Goal: Information Seeking & Learning: Compare options

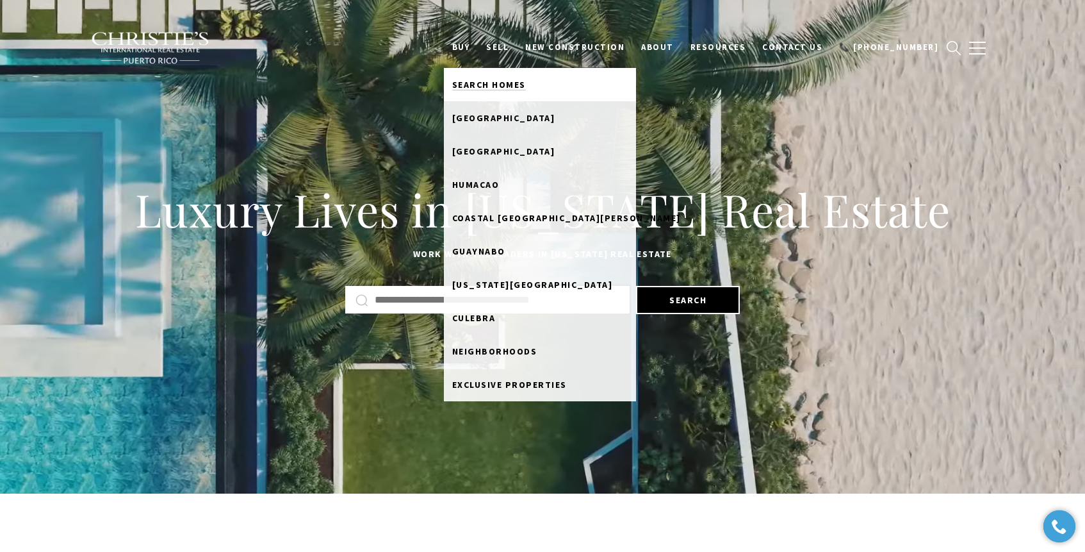
click at [508, 83] on span "Search Homes" at bounding box center [489, 85] width 74 height 12
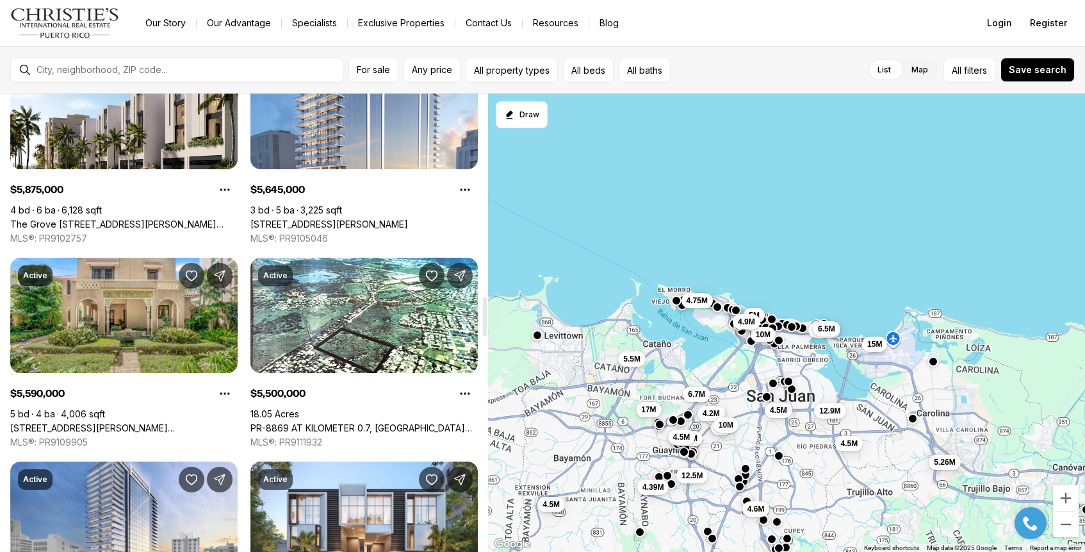
scroll to position [2336, 0]
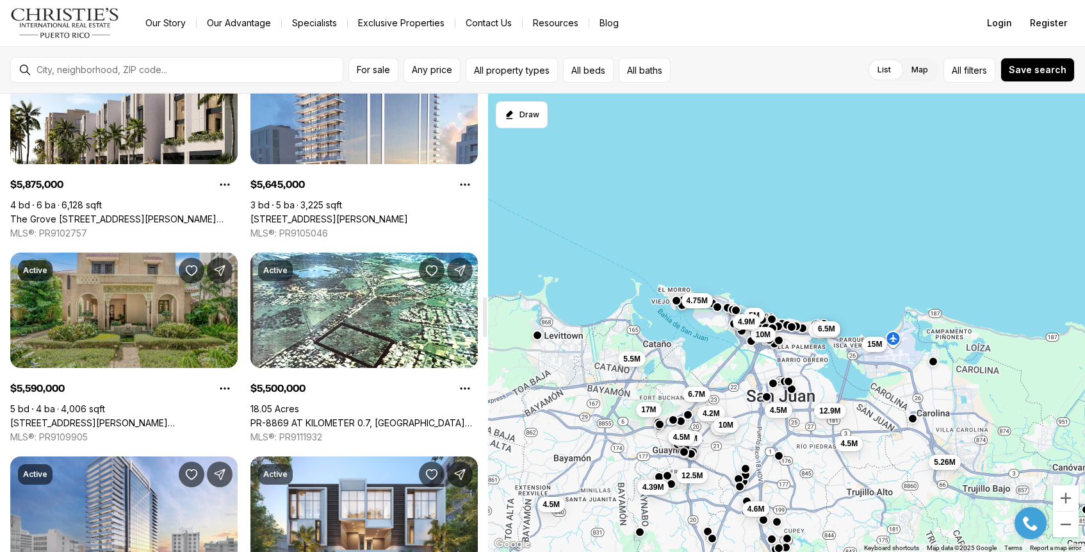
click at [124, 417] on link "1758 MCLEARY AVENUE, SAN JUAN PR, 00911" at bounding box center [123, 423] width 227 height 12
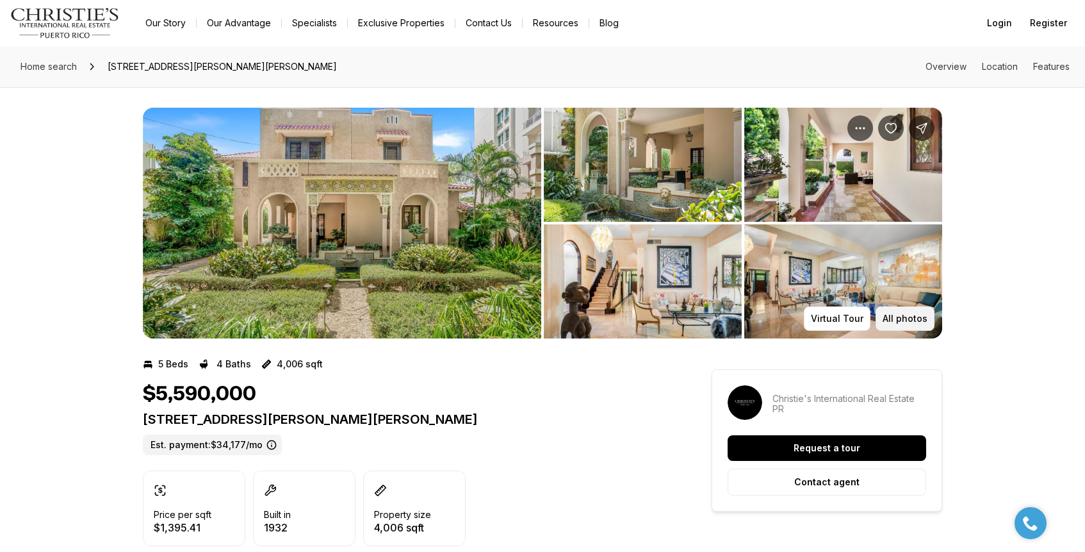
click at [910, 316] on p "All photos" at bounding box center [905, 318] width 45 height 10
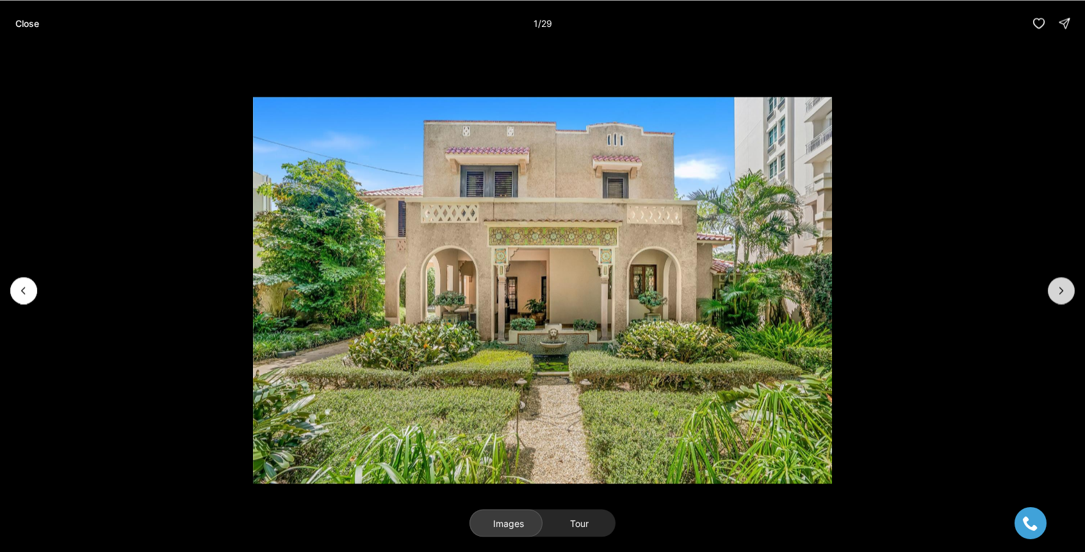
click at [1064, 288] on icon "Next slide" at bounding box center [1061, 290] width 13 height 13
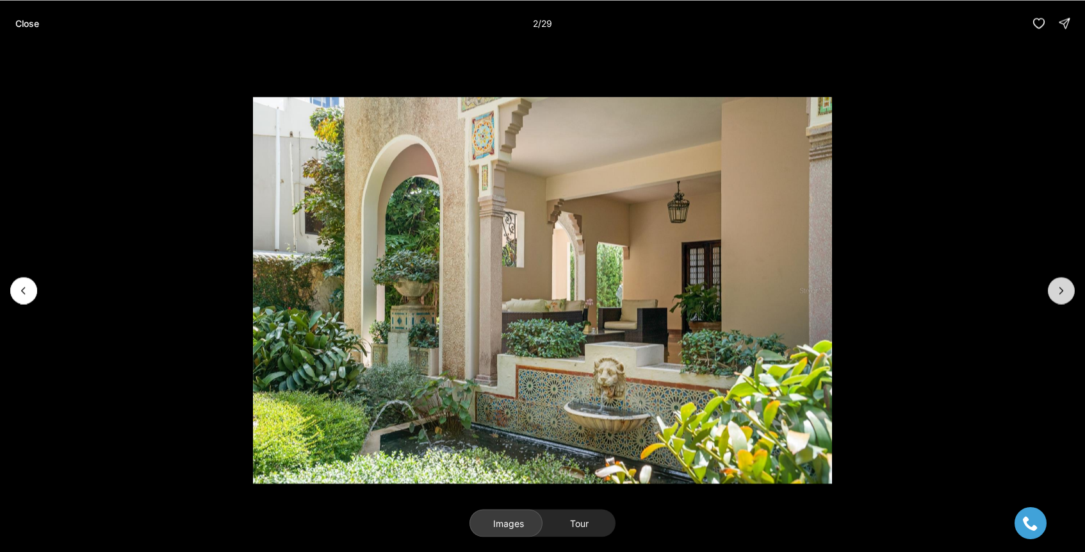
click at [1064, 288] on icon "Next slide" at bounding box center [1061, 290] width 13 height 13
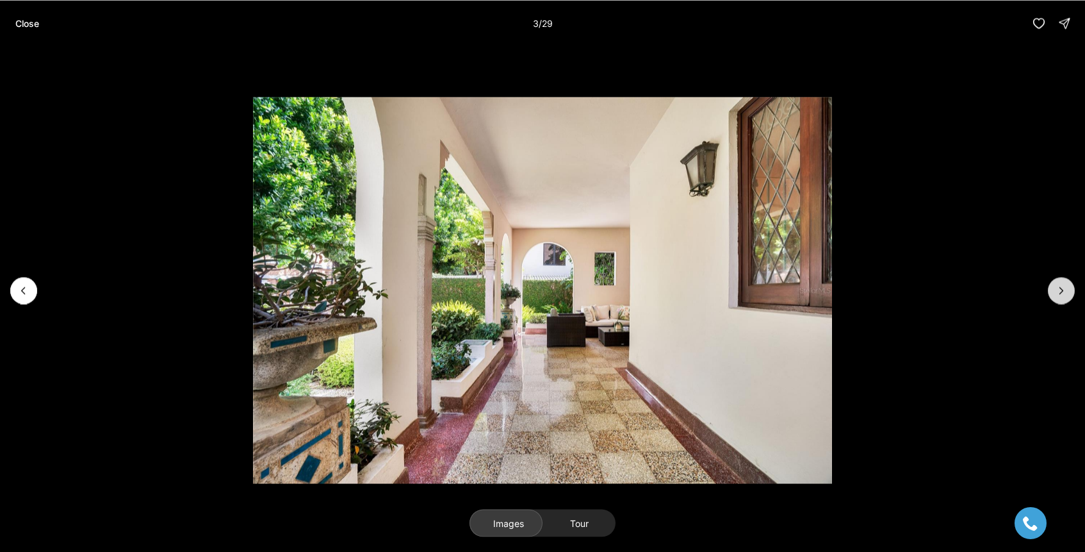
click at [1064, 288] on icon "Next slide" at bounding box center [1061, 290] width 13 height 13
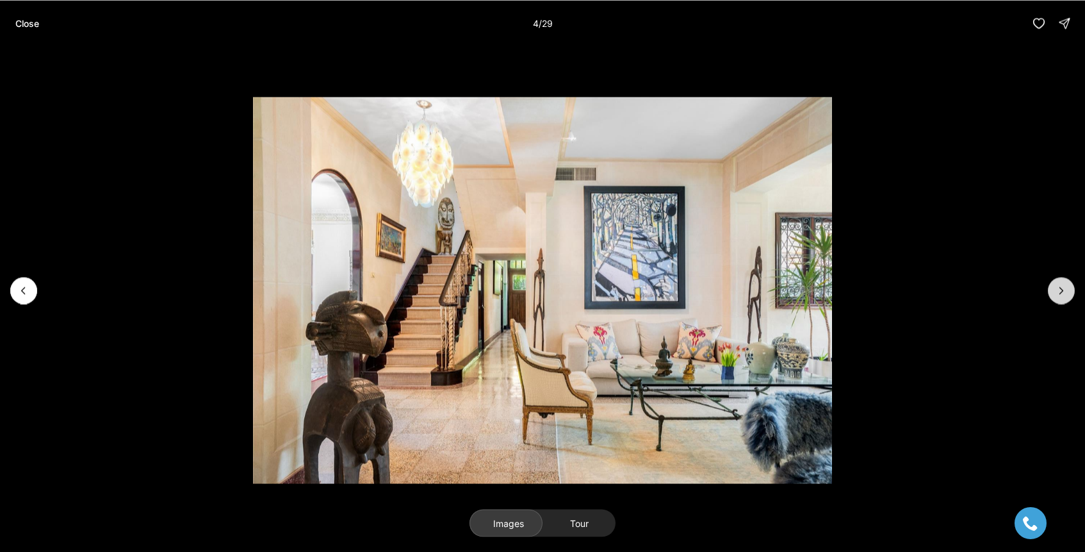
click at [1064, 288] on icon "Next slide" at bounding box center [1061, 290] width 13 height 13
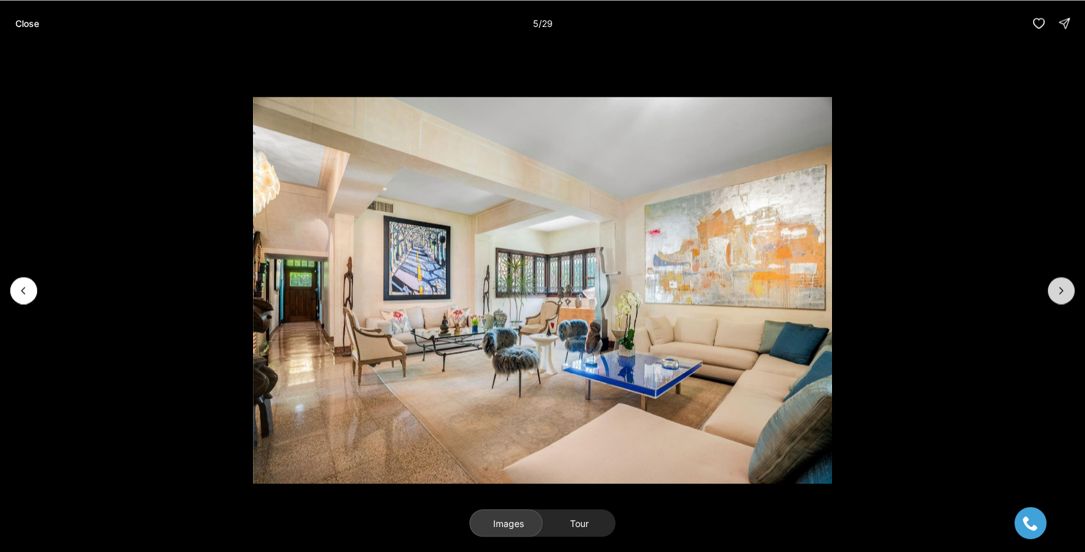
click at [1064, 288] on icon "Next slide" at bounding box center [1061, 290] width 13 height 13
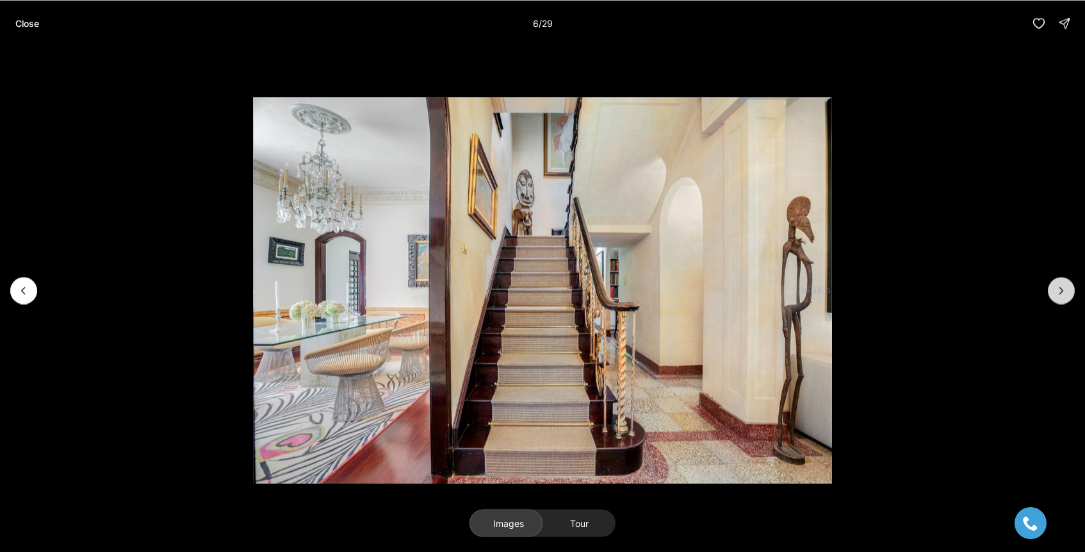
click at [1064, 288] on icon "Next slide" at bounding box center [1061, 290] width 13 height 13
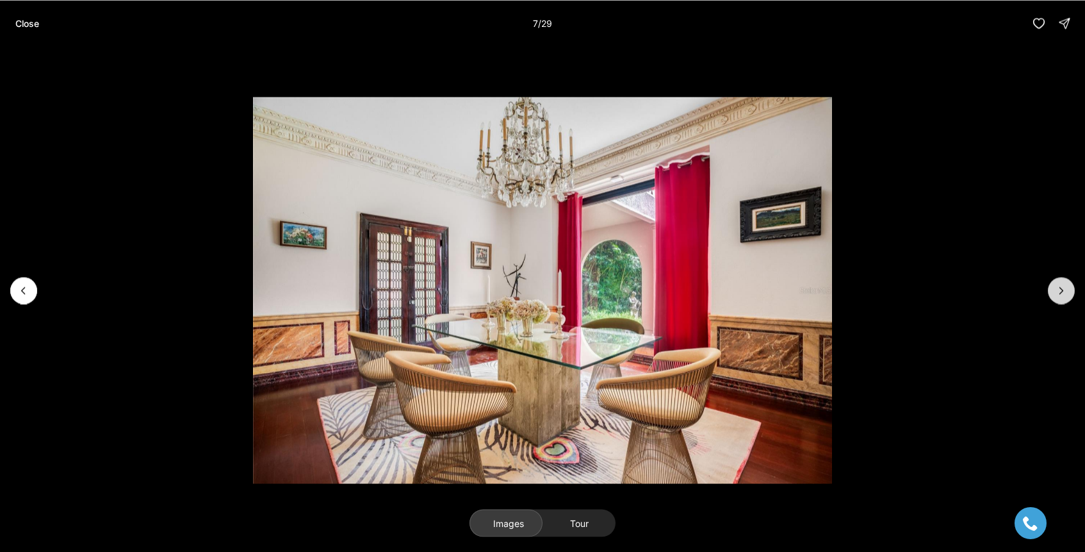
click at [1064, 288] on icon "Next slide" at bounding box center [1061, 290] width 13 height 13
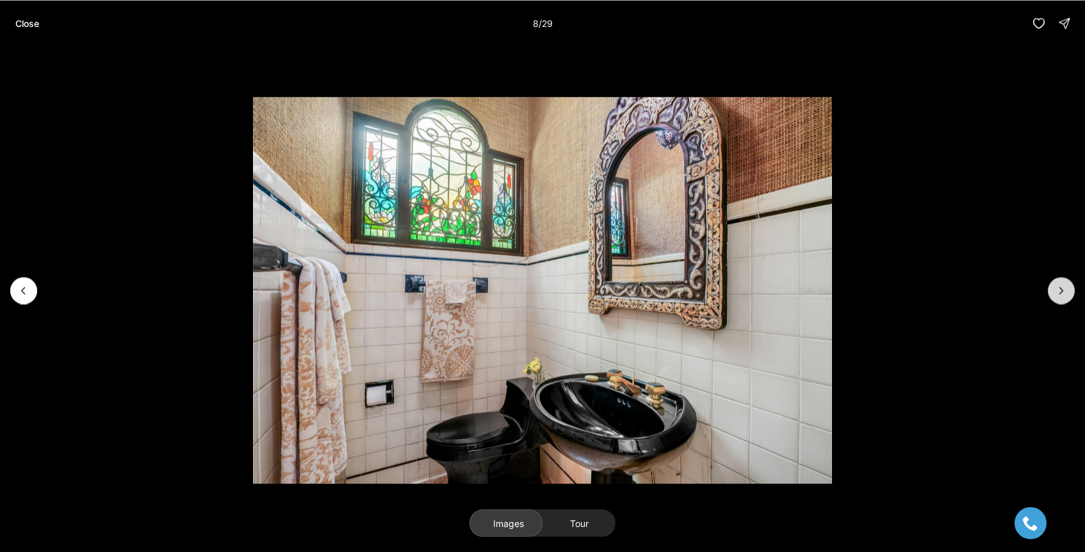
click at [1064, 288] on icon "Next slide" at bounding box center [1061, 290] width 13 height 13
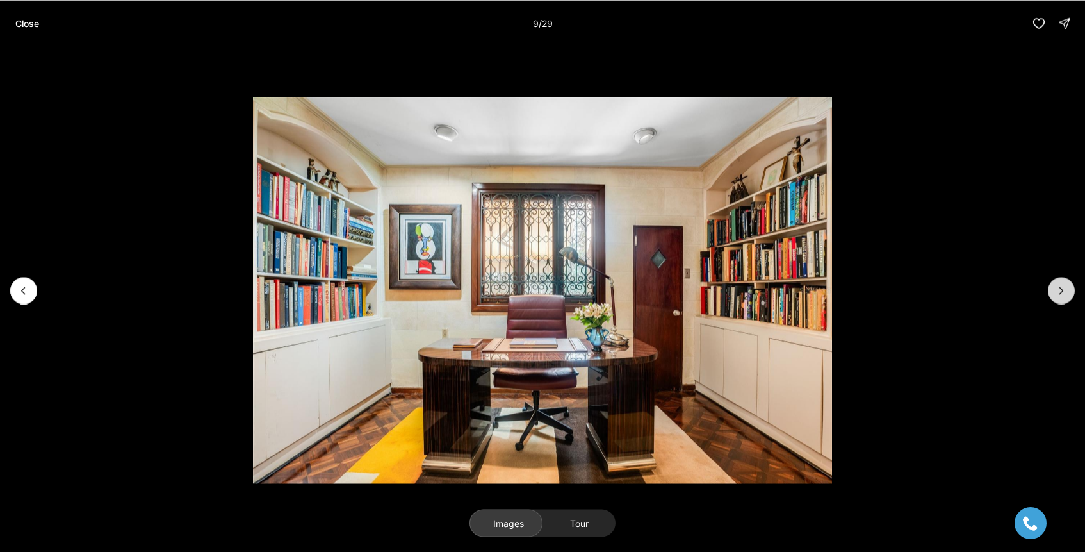
click at [1064, 288] on icon "Next slide" at bounding box center [1061, 290] width 13 height 13
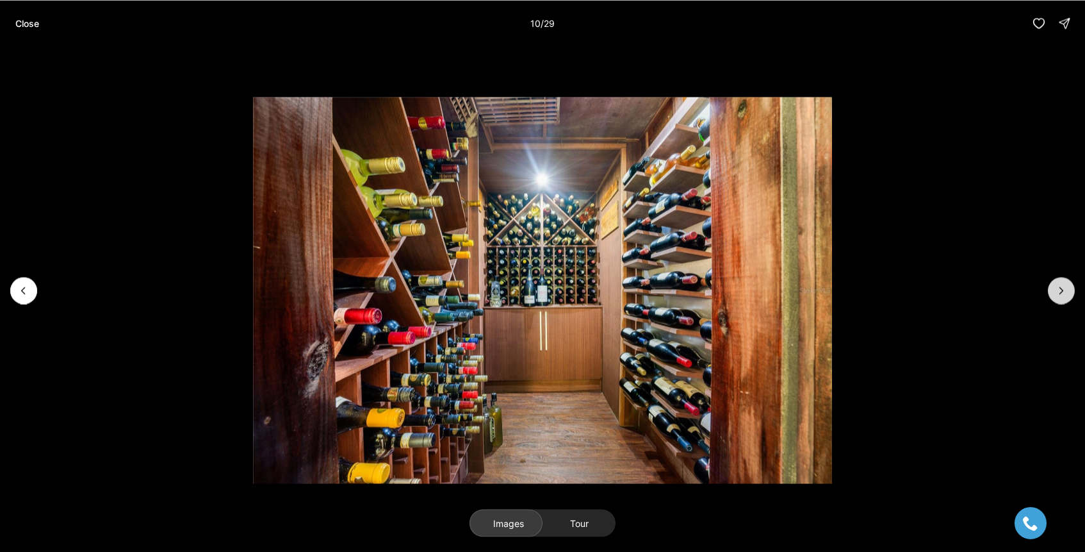
click at [1064, 288] on icon "Next slide" at bounding box center [1061, 290] width 13 height 13
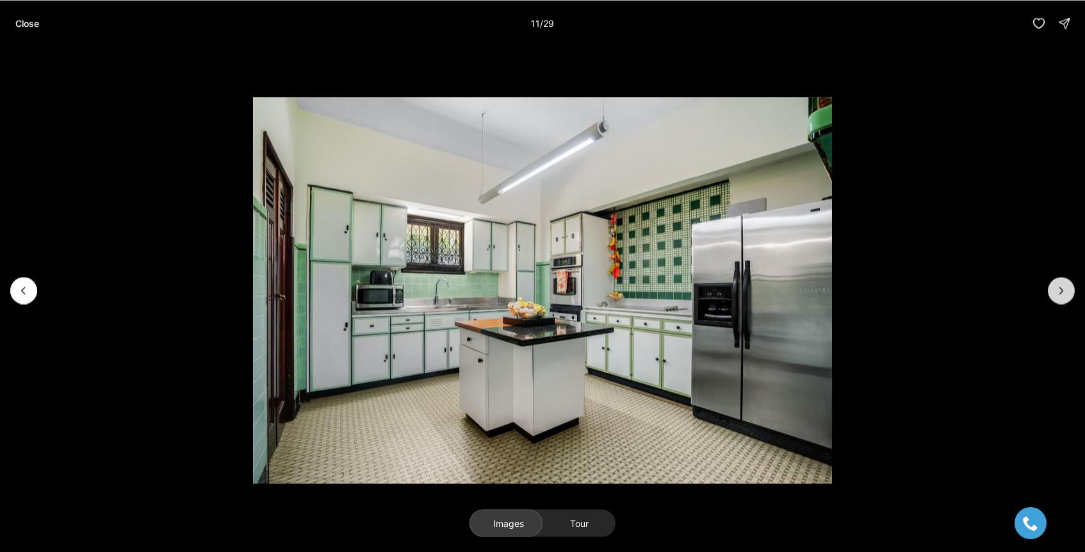
click at [1064, 288] on icon "Next slide" at bounding box center [1061, 290] width 13 height 13
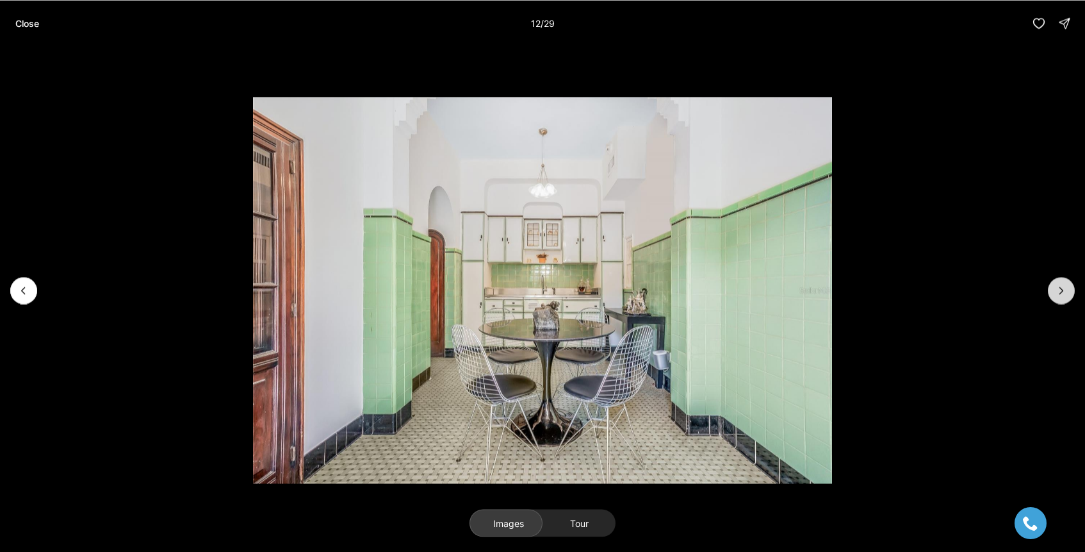
click at [1064, 288] on icon "Next slide" at bounding box center [1061, 290] width 13 height 13
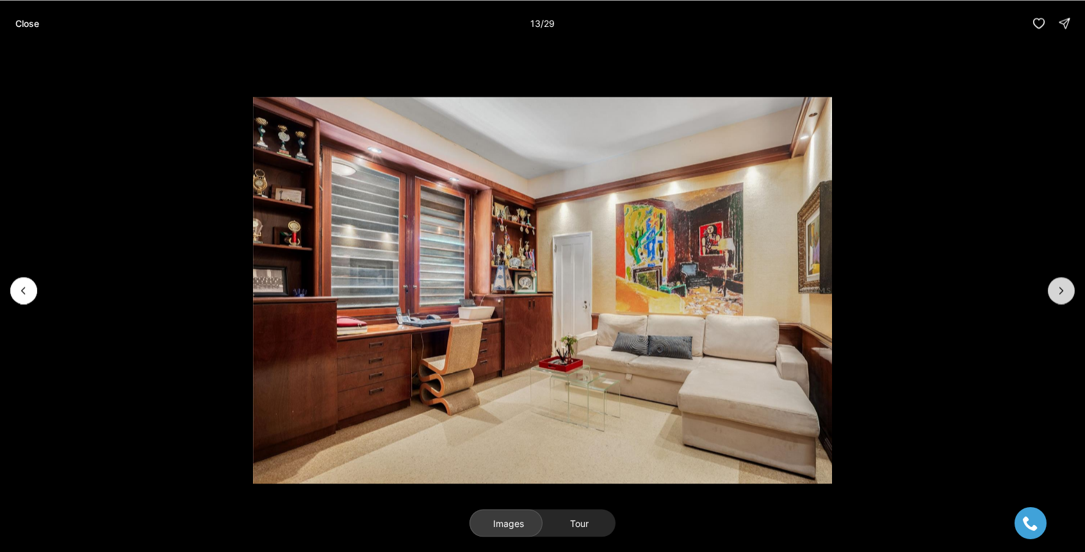
click at [1064, 288] on icon "Next slide" at bounding box center [1061, 290] width 13 height 13
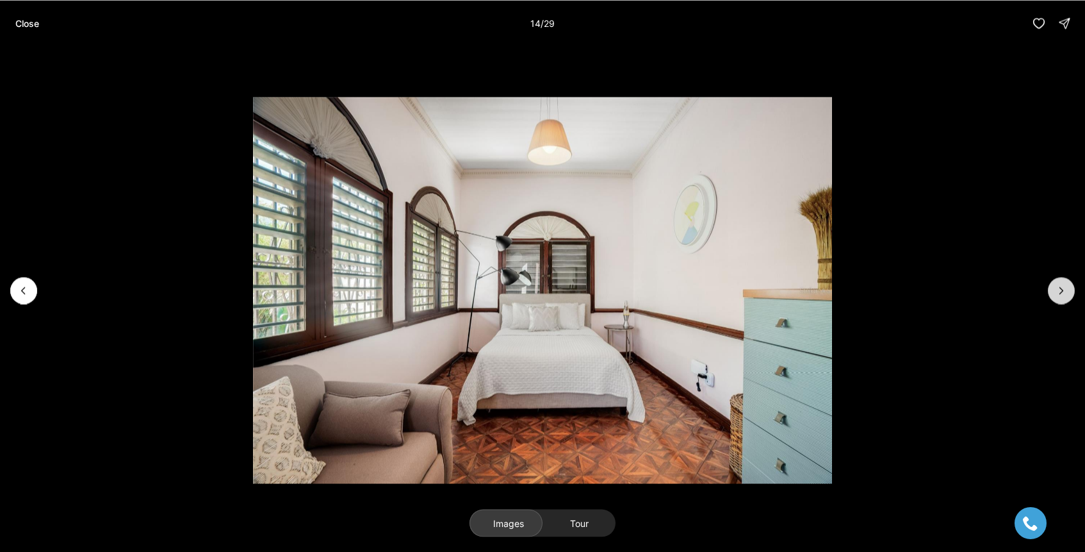
click at [1064, 288] on icon "Next slide" at bounding box center [1061, 290] width 13 height 13
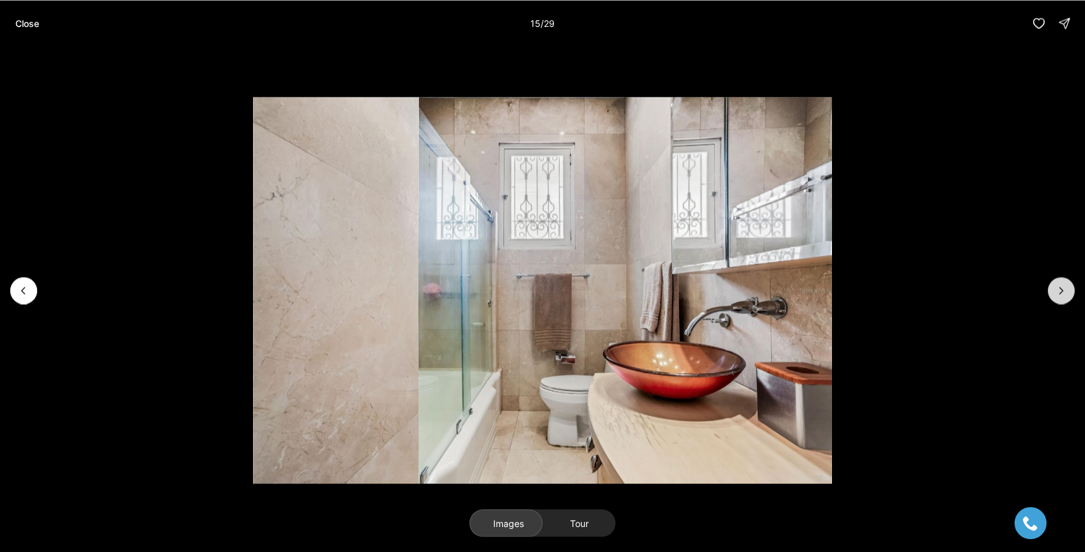
click at [1064, 288] on icon "Next slide" at bounding box center [1061, 290] width 13 height 13
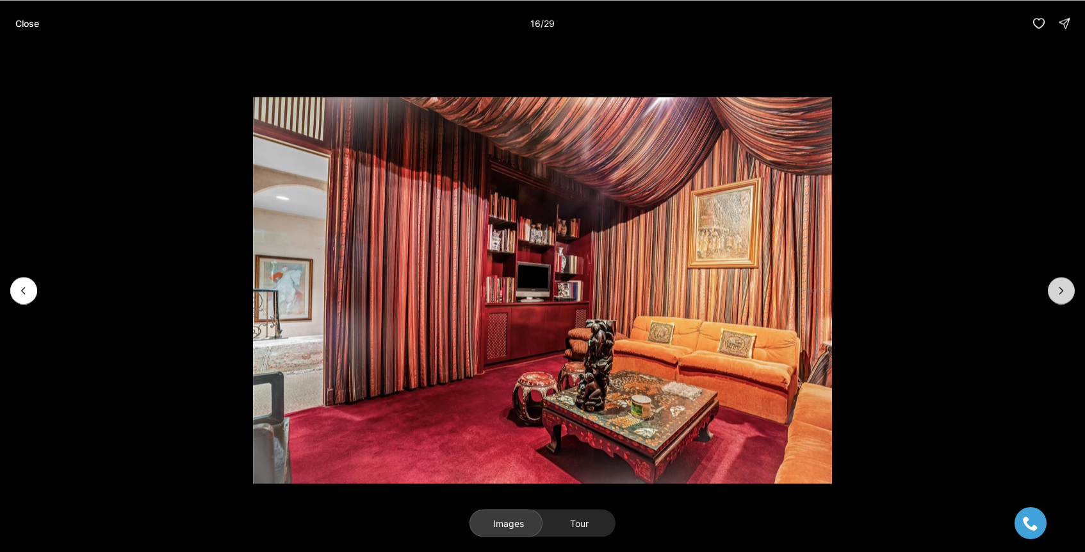
click at [1064, 288] on icon "Next slide" at bounding box center [1061, 290] width 13 height 13
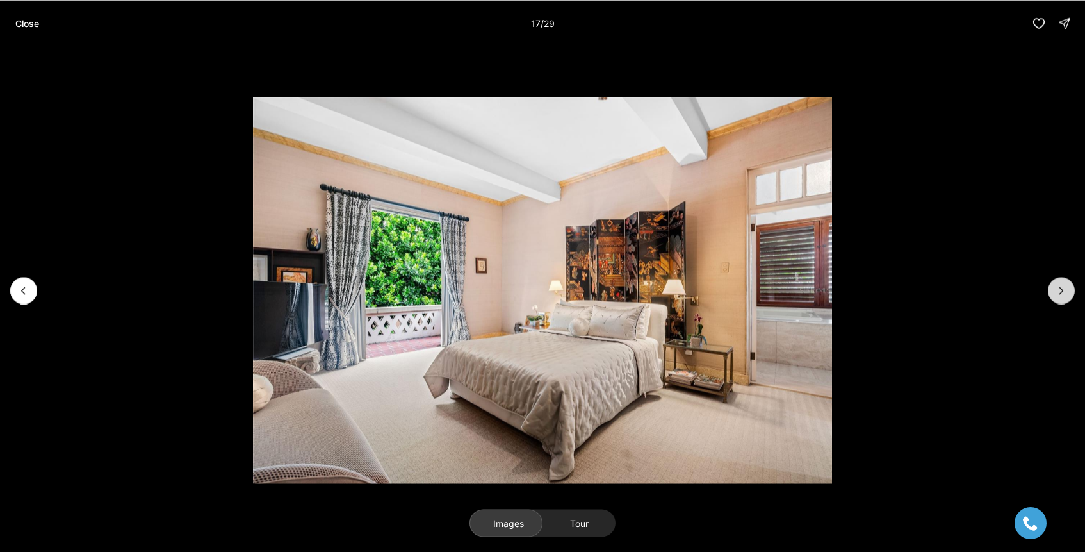
click at [1064, 288] on icon "Next slide" at bounding box center [1061, 290] width 13 height 13
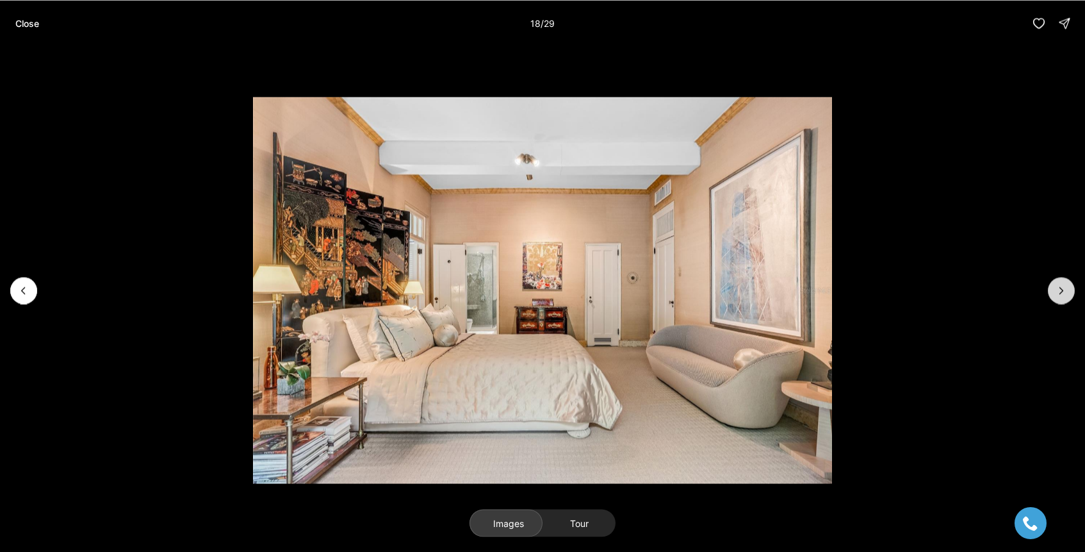
click at [1064, 288] on icon "Next slide" at bounding box center [1061, 290] width 13 height 13
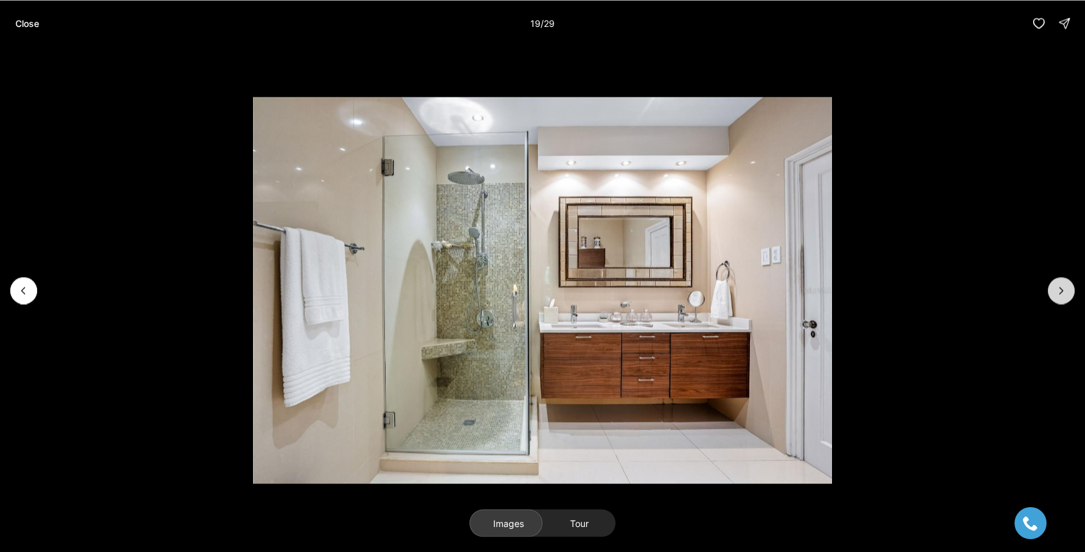
click at [1064, 288] on icon "Next slide" at bounding box center [1061, 290] width 13 height 13
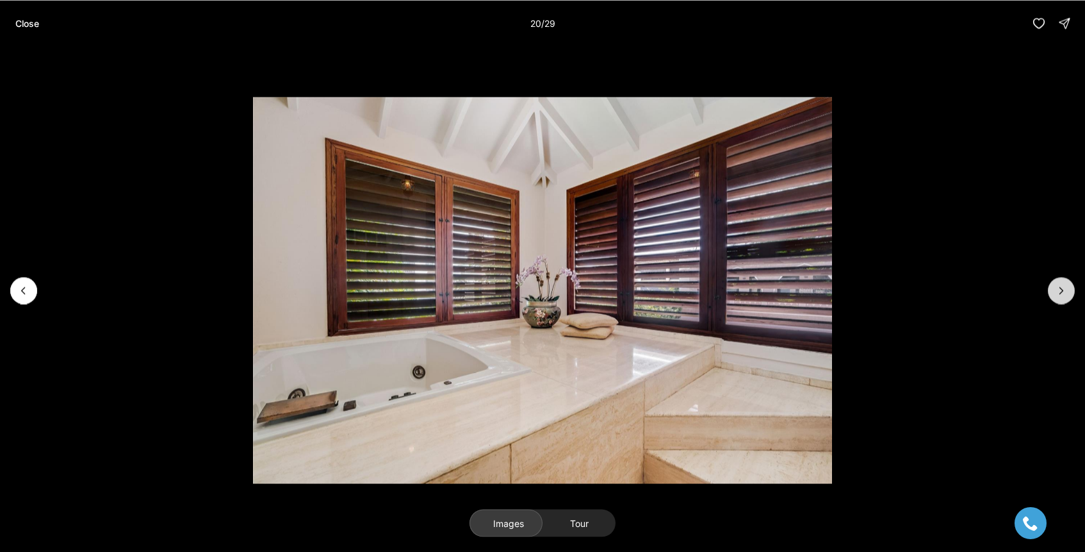
click at [1064, 288] on icon "Next slide" at bounding box center [1061, 290] width 13 height 13
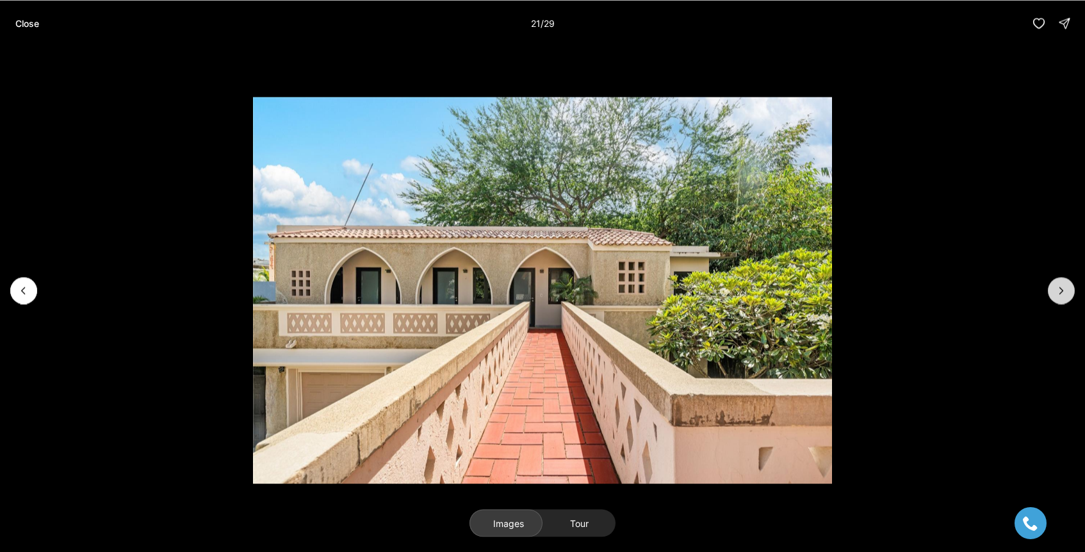
click at [1064, 288] on icon "Next slide" at bounding box center [1061, 290] width 13 height 13
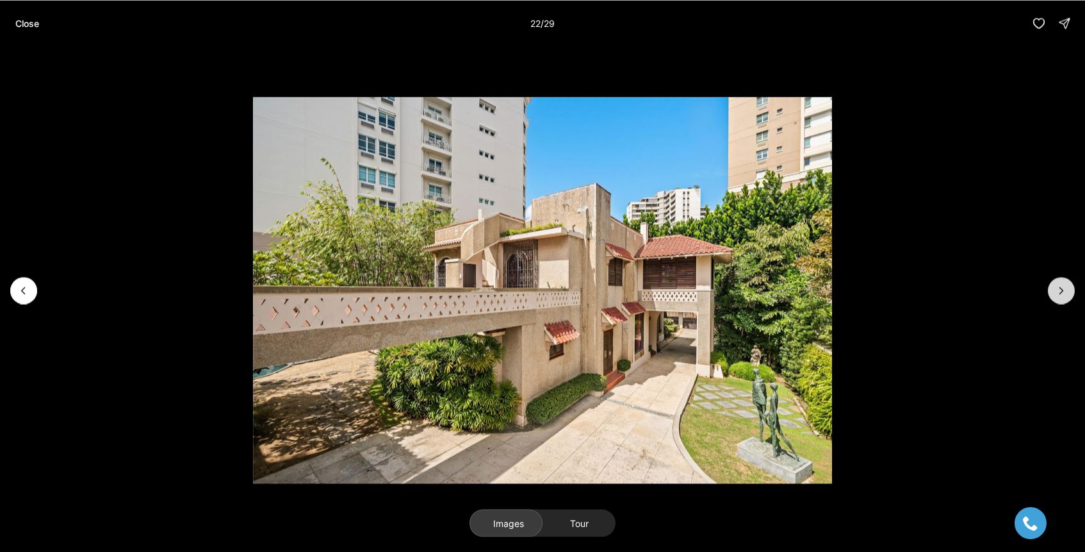
click at [1064, 288] on icon "Next slide" at bounding box center [1061, 290] width 13 height 13
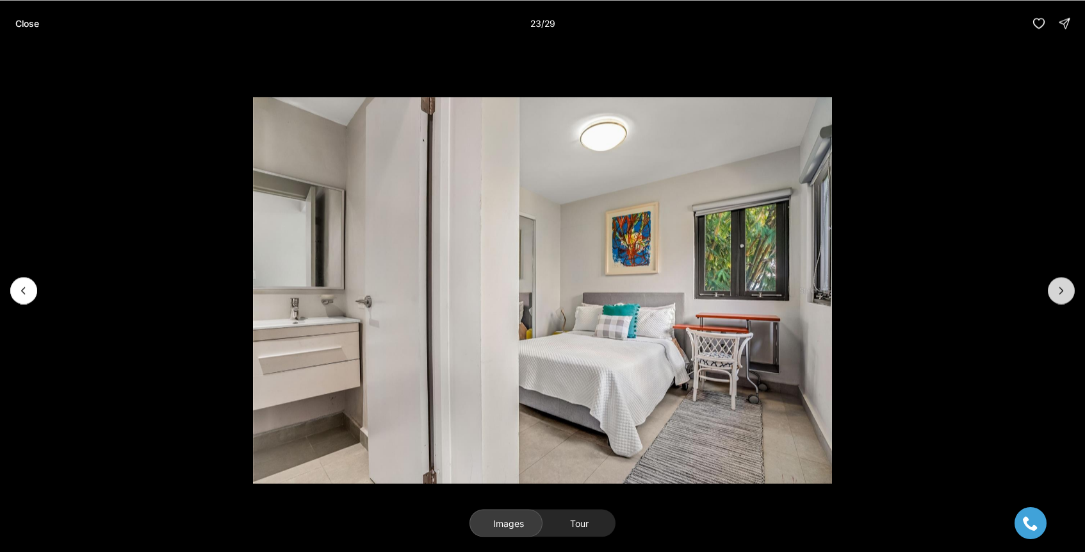
click at [1064, 288] on icon "Next slide" at bounding box center [1061, 290] width 13 height 13
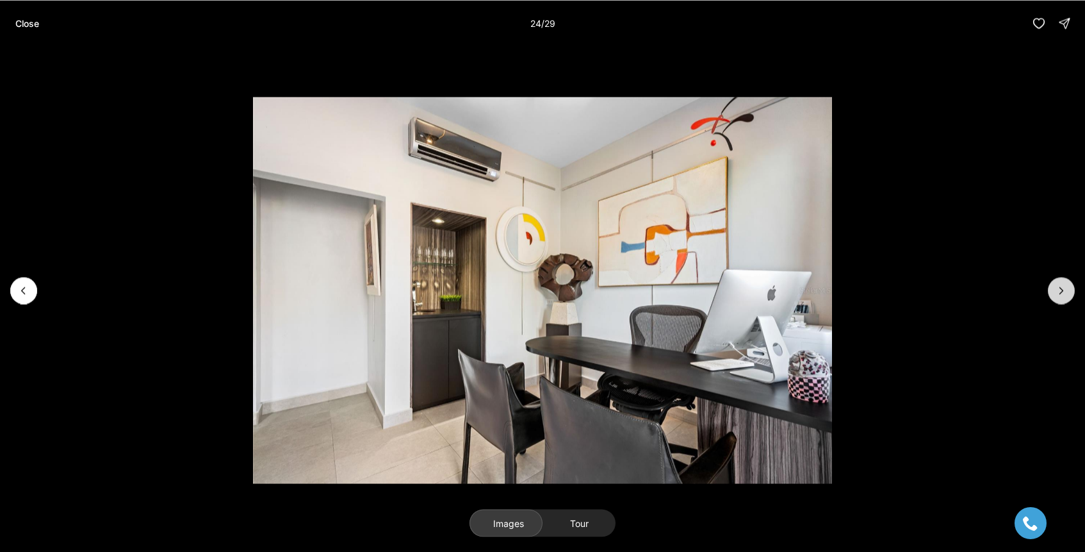
click at [1064, 288] on icon "Next slide" at bounding box center [1061, 290] width 13 height 13
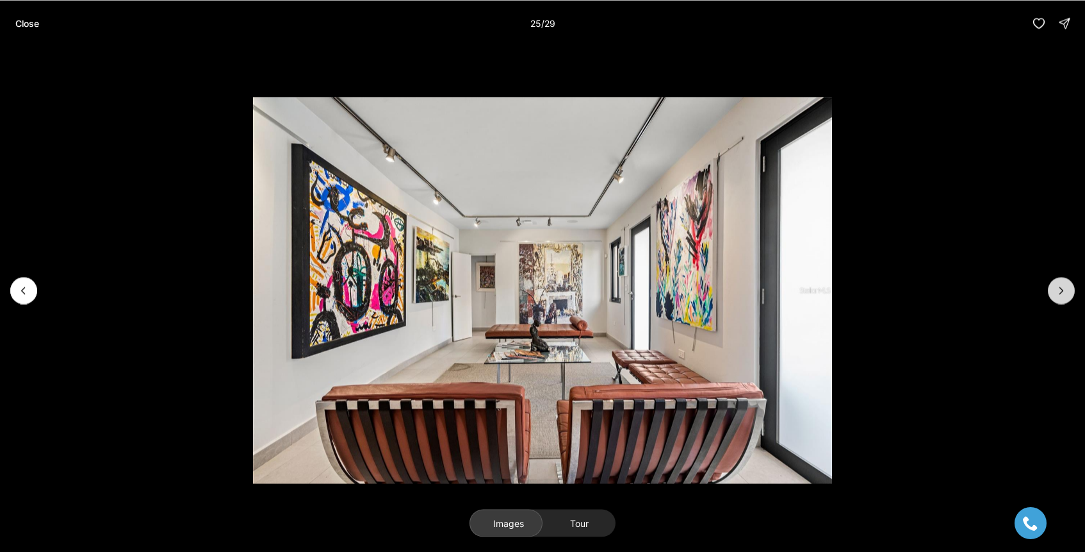
click at [1064, 288] on icon "Next slide" at bounding box center [1061, 290] width 13 height 13
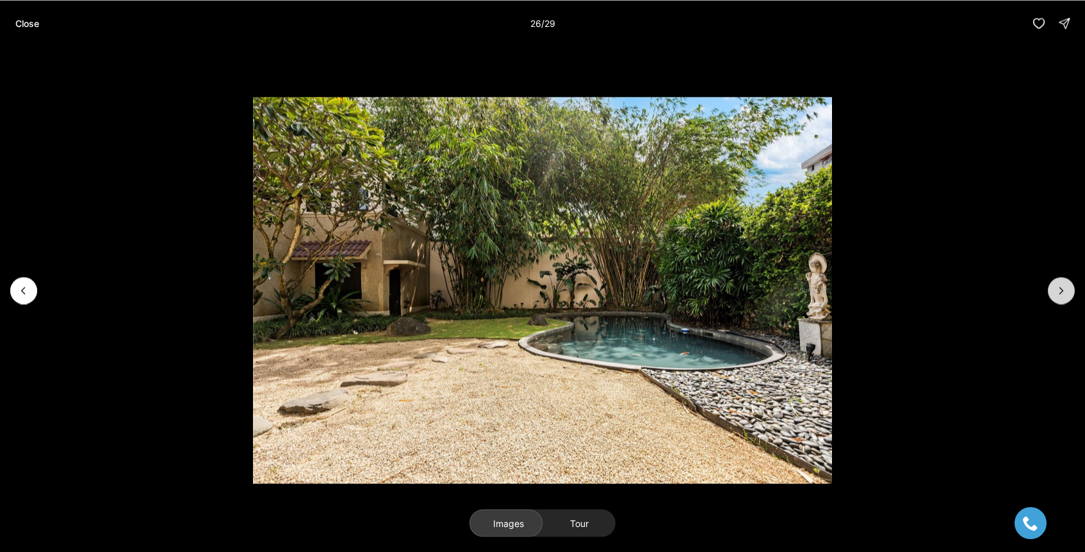
click at [1064, 288] on icon "Next slide" at bounding box center [1061, 290] width 13 height 13
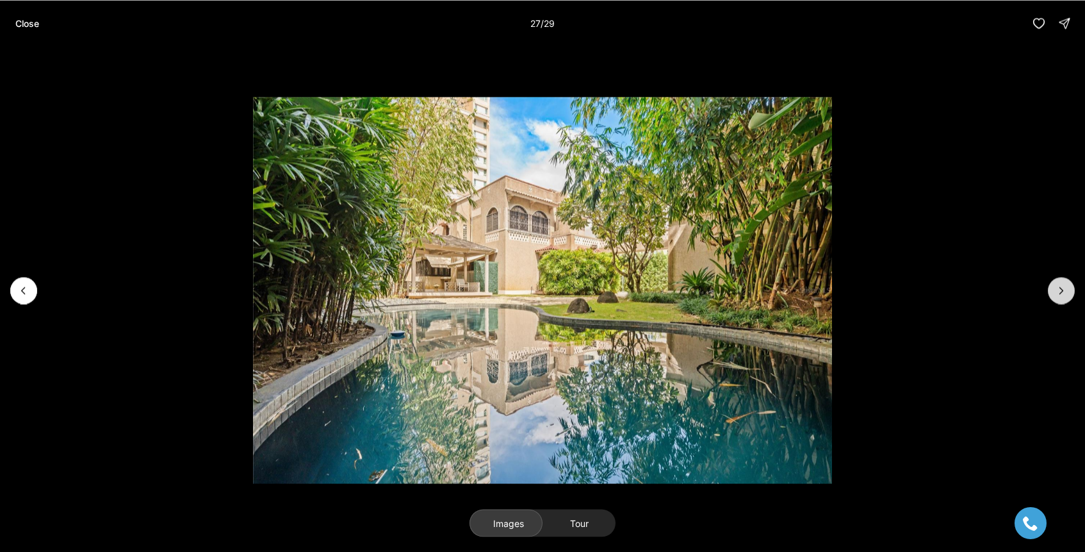
click at [1064, 288] on icon "Next slide" at bounding box center [1061, 290] width 13 height 13
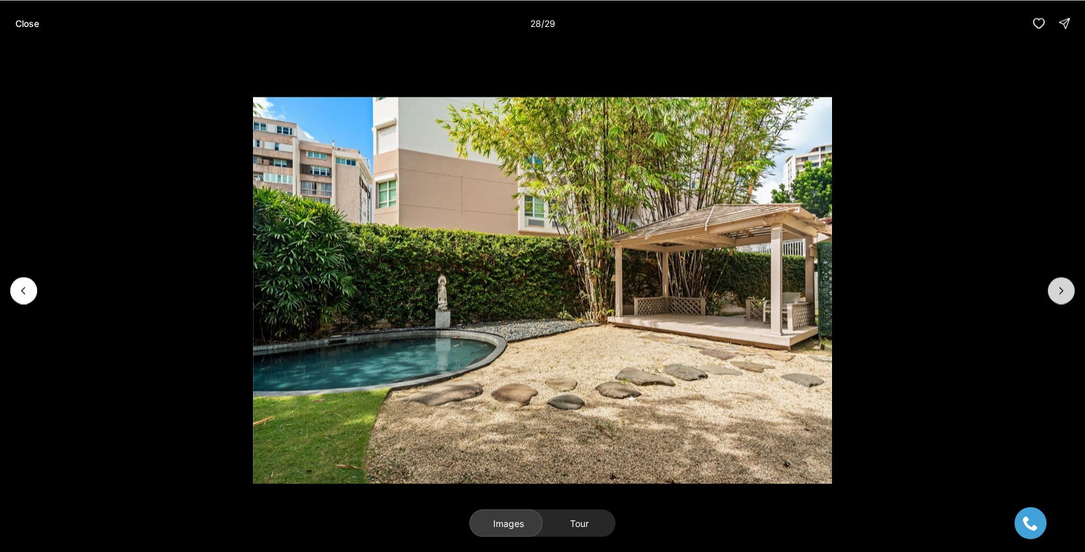
click at [1064, 288] on icon "Next slide" at bounding box center [1061, 290] width 13 height 13
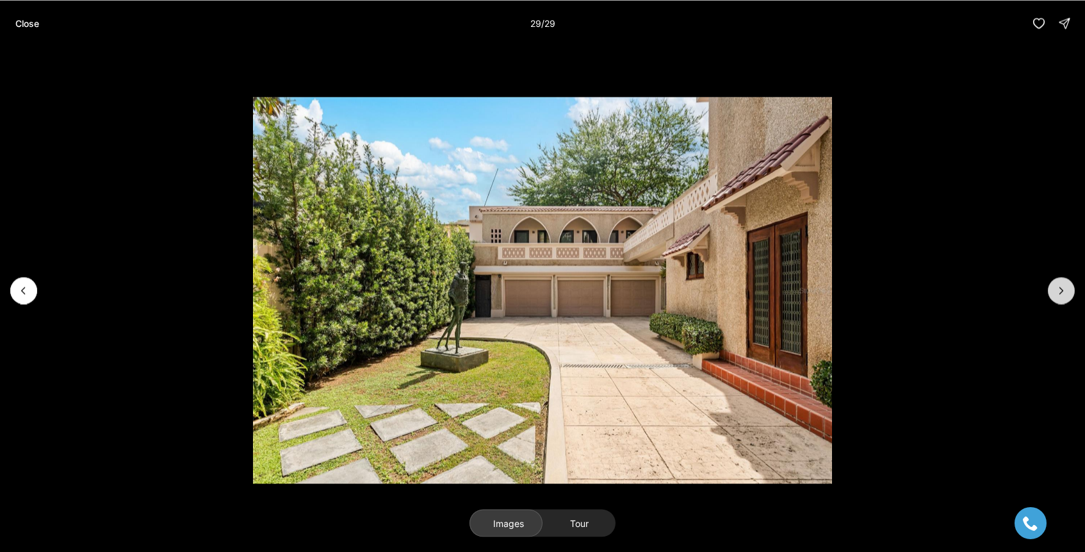
click at [1064, 288] on div at bounding box center [1061, 290] width 27 height 27
click at [28, 27] on p "Close" at bounding box center [27, 23] width 24 height 10
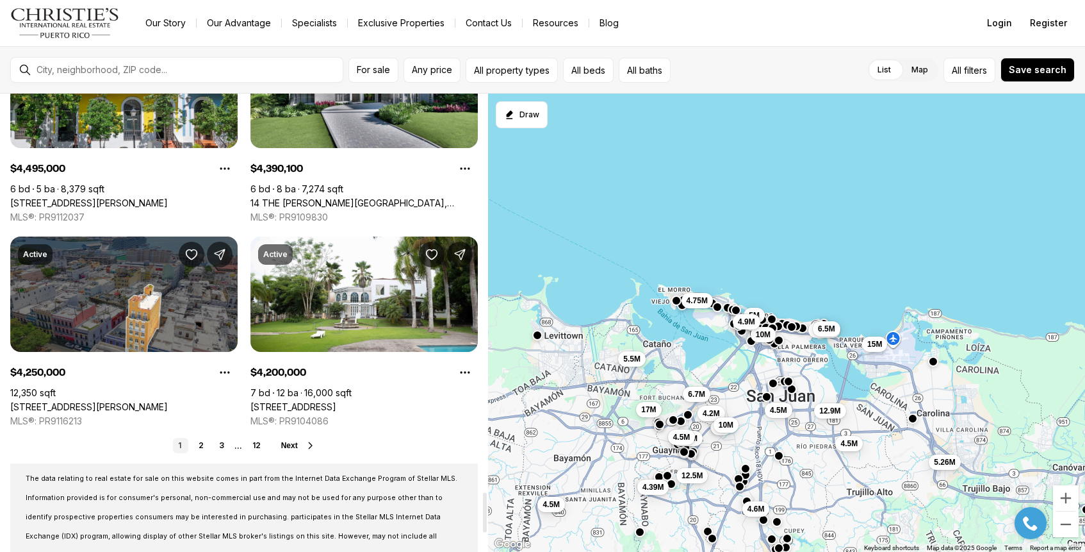
scroll to position [4595, 0]
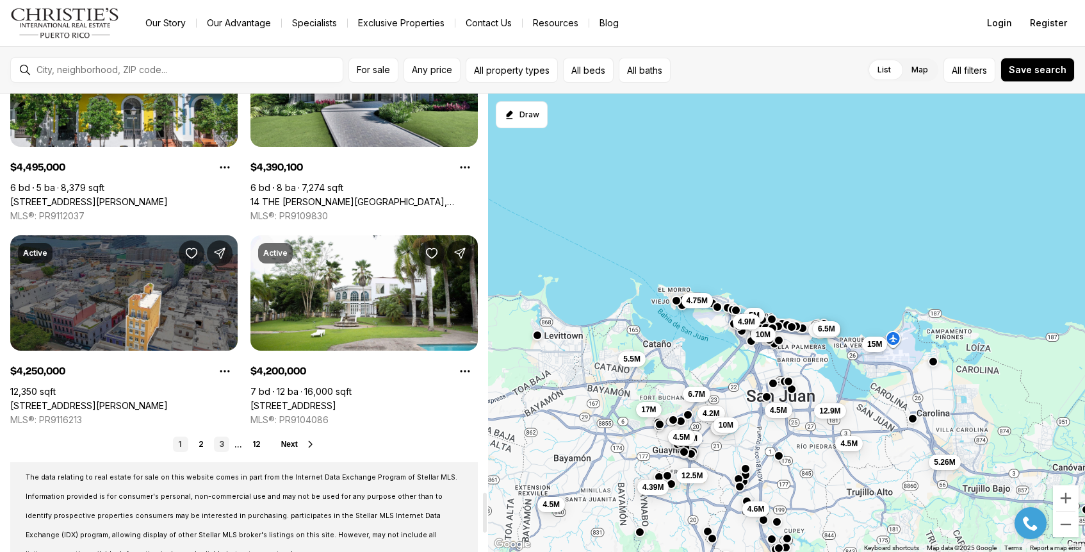
click at [222, 445] on link "3" at bounding box center [221, 443] width 15 height 15
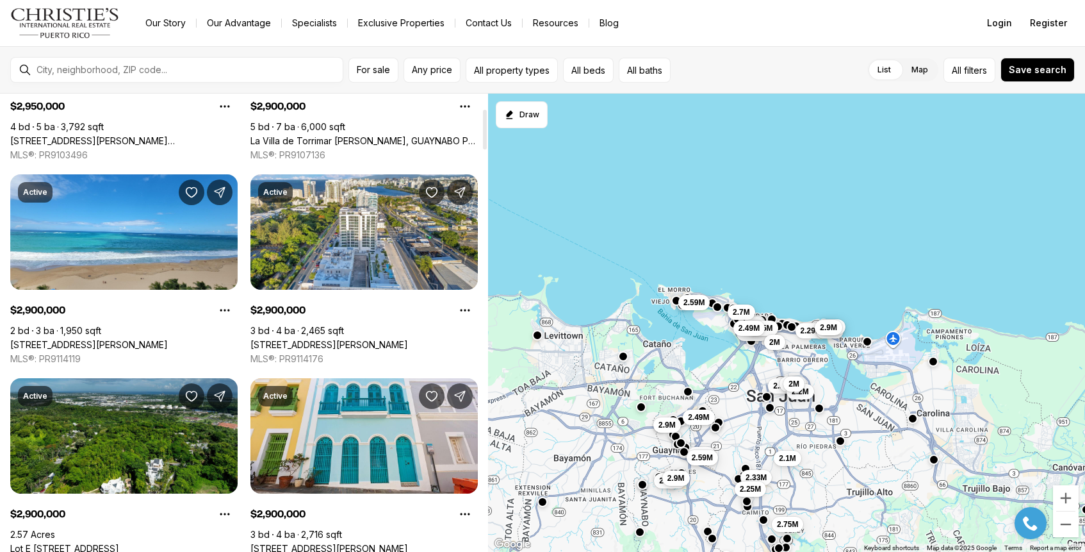
scroll to position [174, 0]
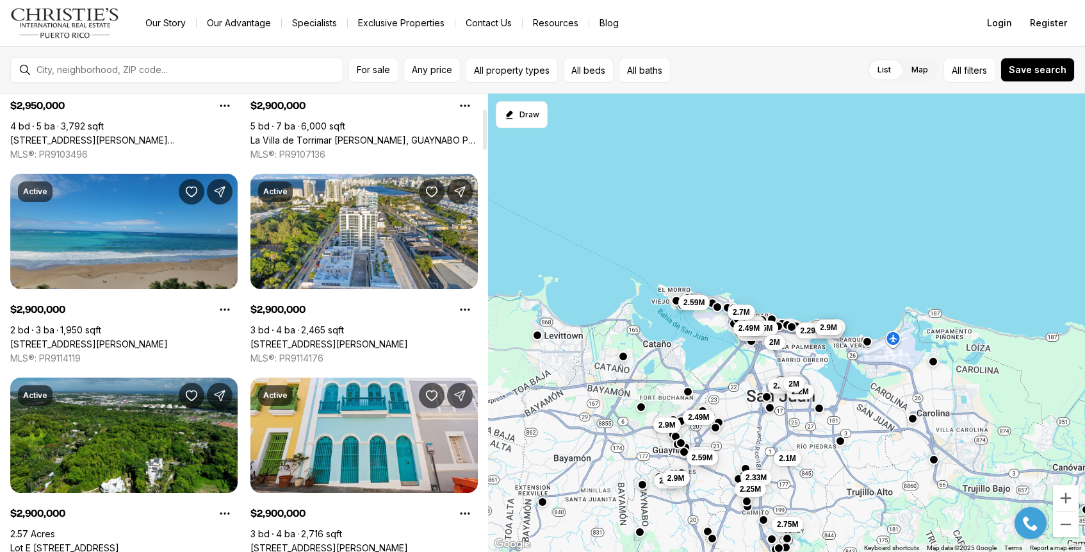
click at [135, 338] on link "[STREET_ADDRESS][PERSON_NAME]" at bounding box center [89, 344] width 158 height 12
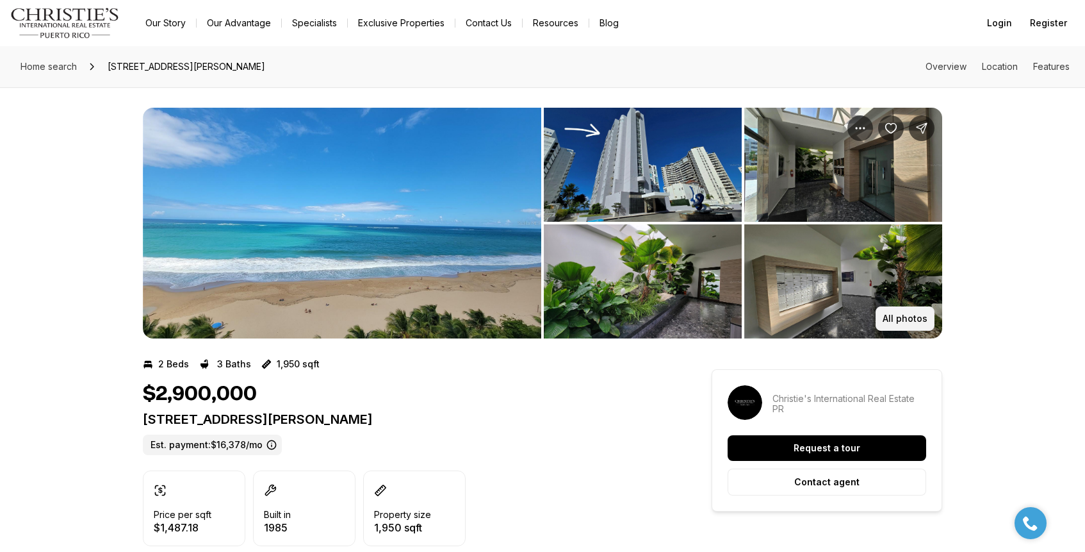
click at [891, 317] on p "All photos" at bounding box center [905, 318] width 45 height 10
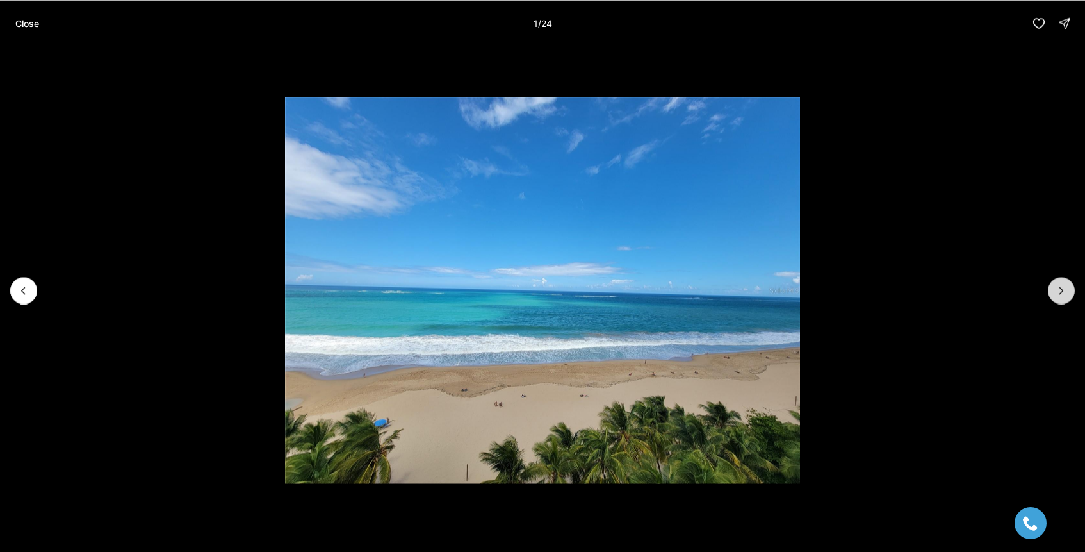
click at [1063, 301] on button "Next slide" at bounding box center [1061, 290] width 27 height 27
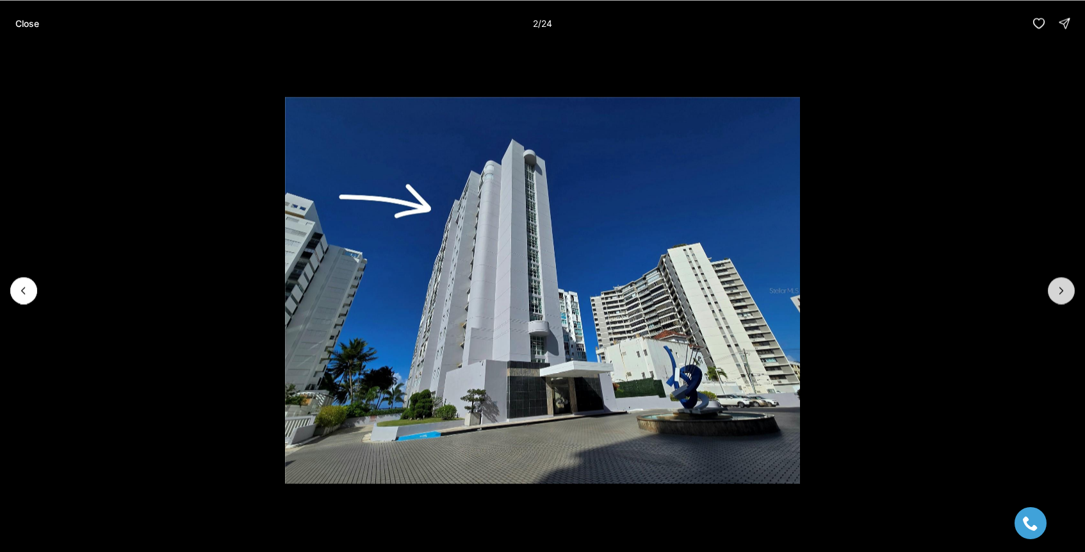
click at [1063, 301] on button "Next slide" at bounding box center [1061, 290] width 27 height 27
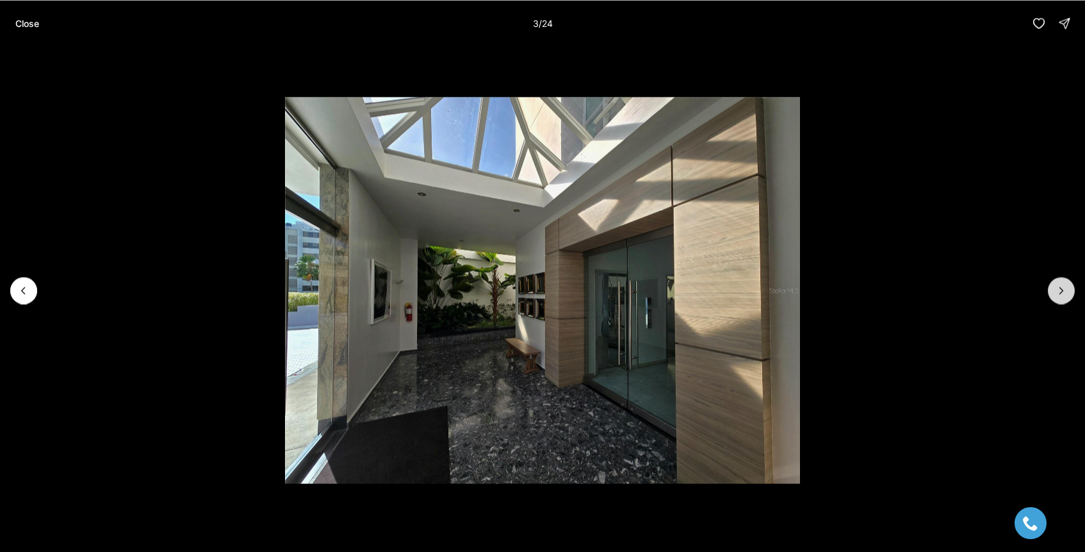
click at [1063, 301] on button "Next slide" at bounding box center [1061, 290] width 27 height 27
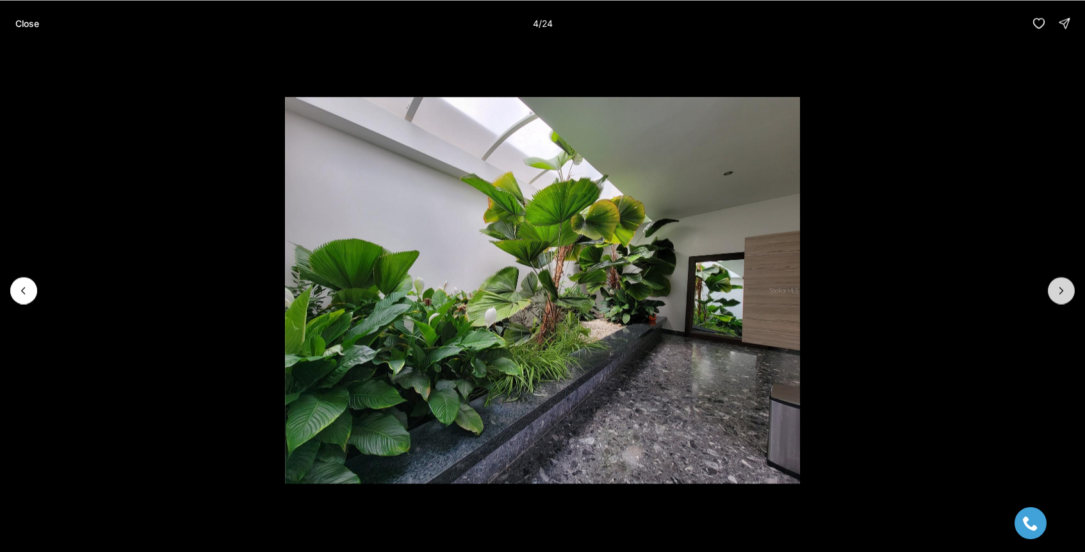
click at [1063, 301] on button "Next slide" at bounding box center [1061, 290] width 27 height 27
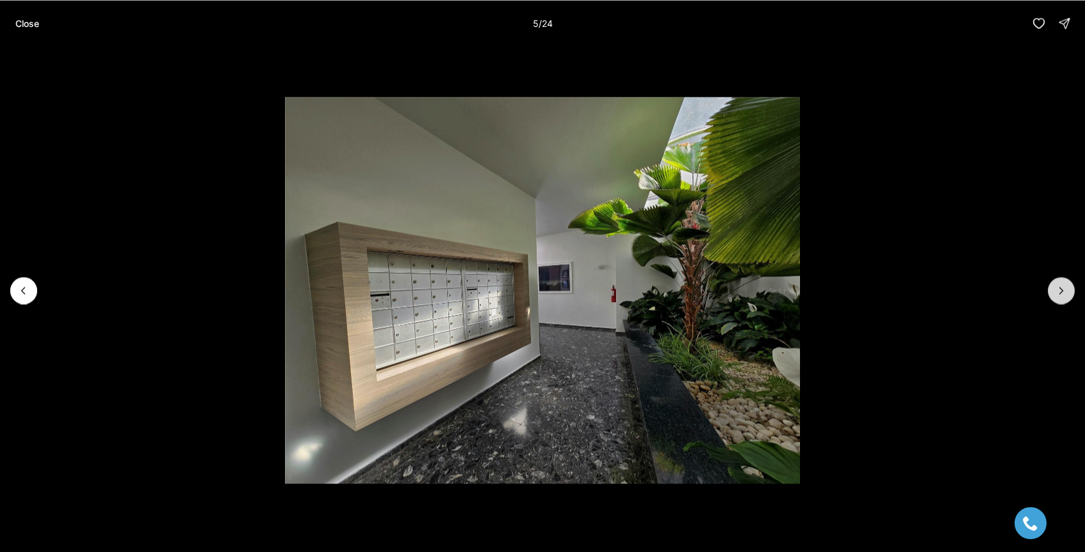
click at [1063, 301] on button "Next slide" at bounding box center [1061, 290] width 27 height 27
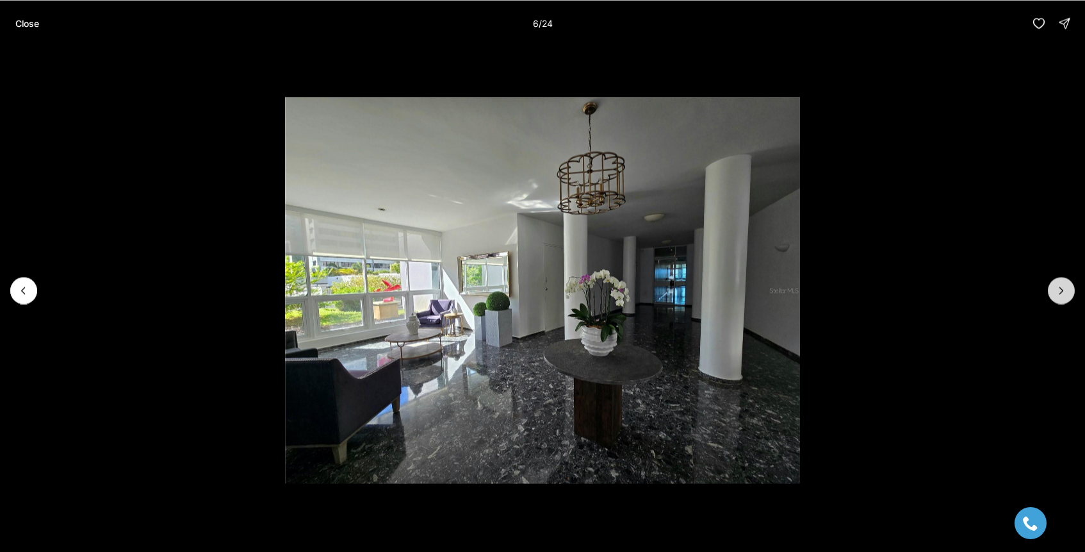
click at [1063, 301] on button "Next slide" at bounding box center [1061, 290] width 27 height 27
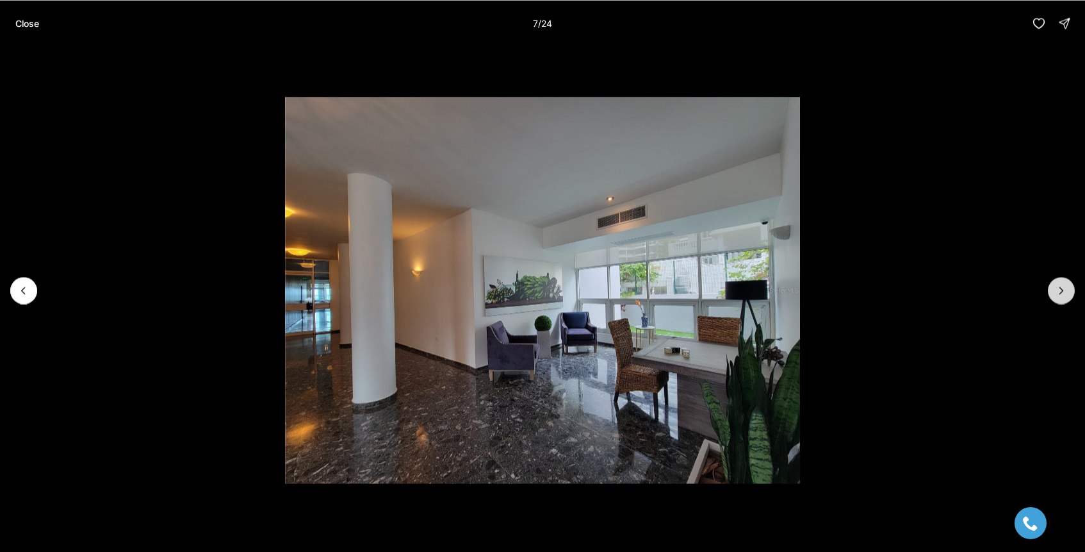
click at [1063, 301] on button "Next slide" at bounding box center [1061, 290] width 27 height 27
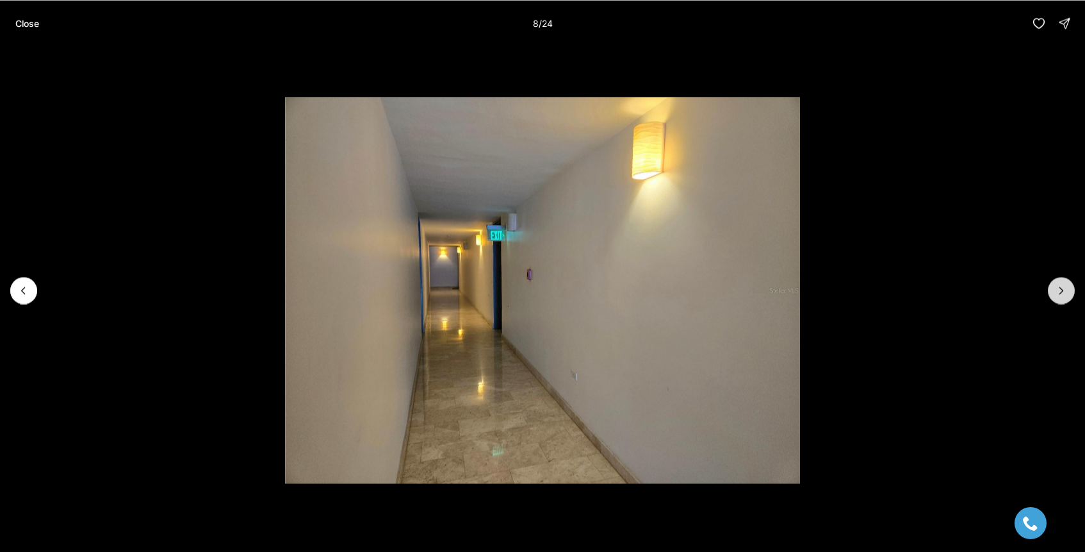
click at [1063, 301] on button "Next slide" at bounding box center [1061, 290] width 27 height 27
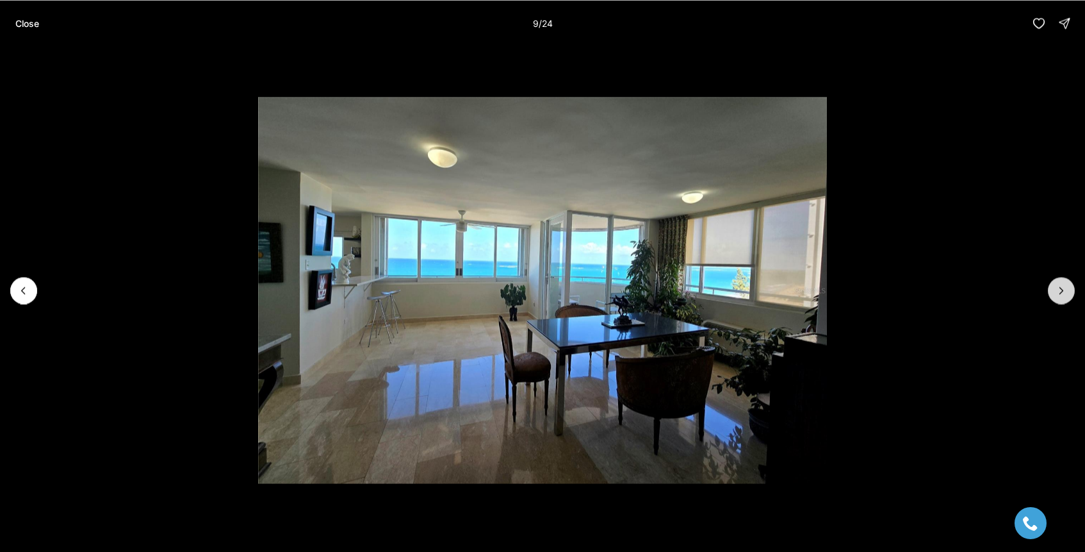
click at [1063, 301] on button "Next slide" at bounding box center [1061, 290] width 27 height 27
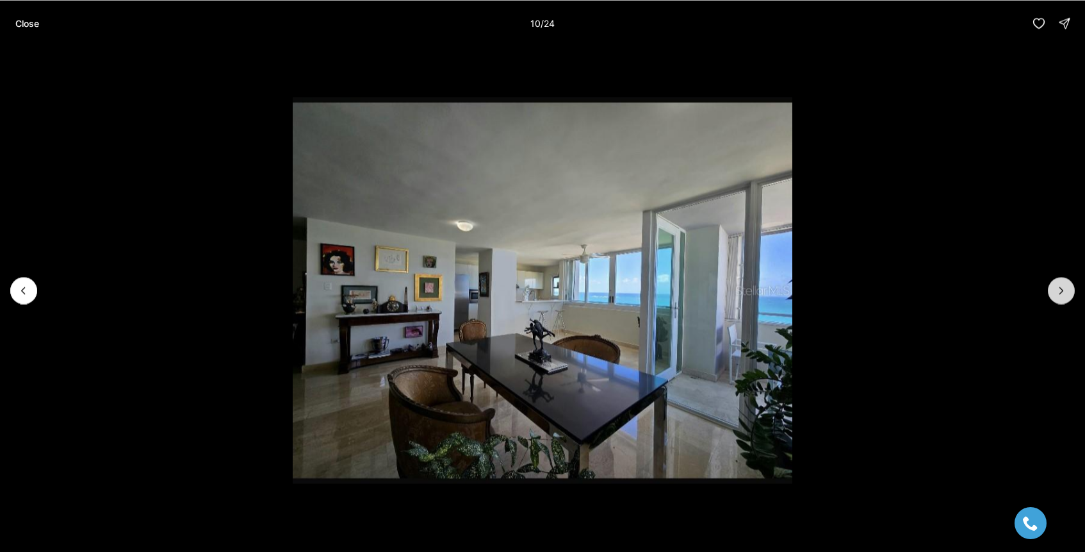
click at [1063, 301] on button "Next slide" at bounding box center [1061, 290] width 27 height 27
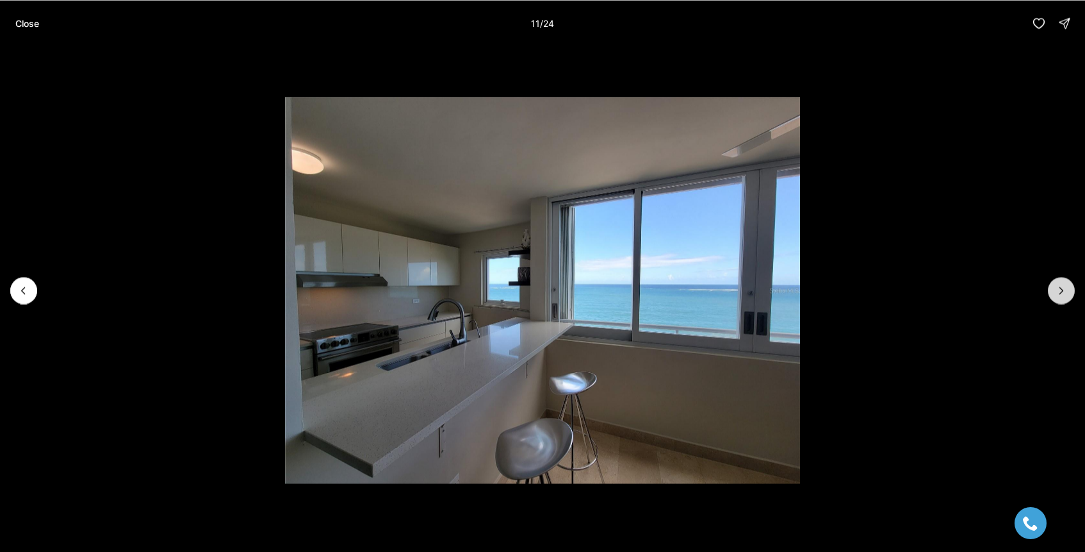
click at [1063, 301] on button "Next slide" at bounding box center [1061, 290] width 27 height 27
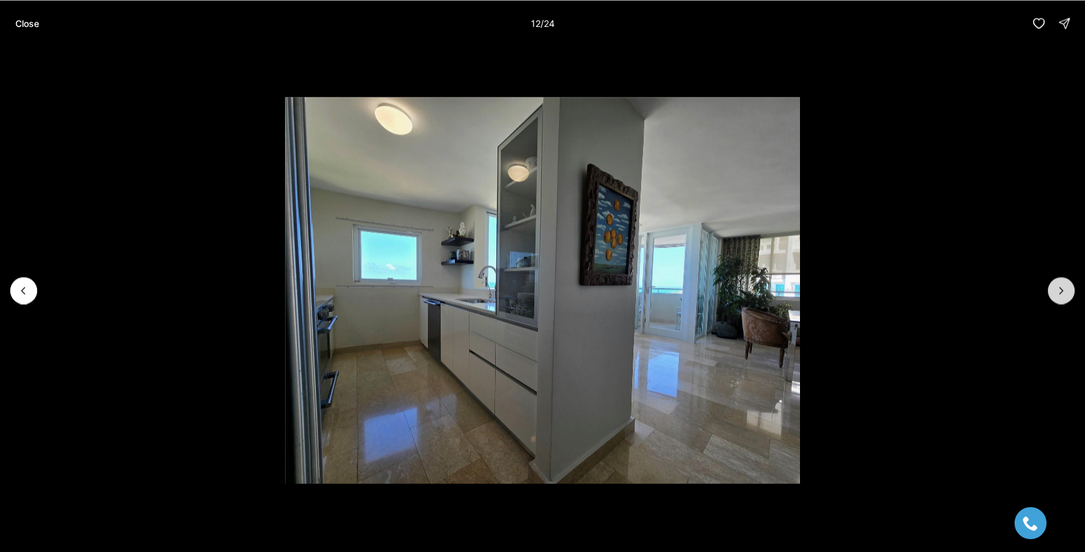
click at [1063, 301] on button "Next slide" at bounding box center [1061, 290] width 27 height 27
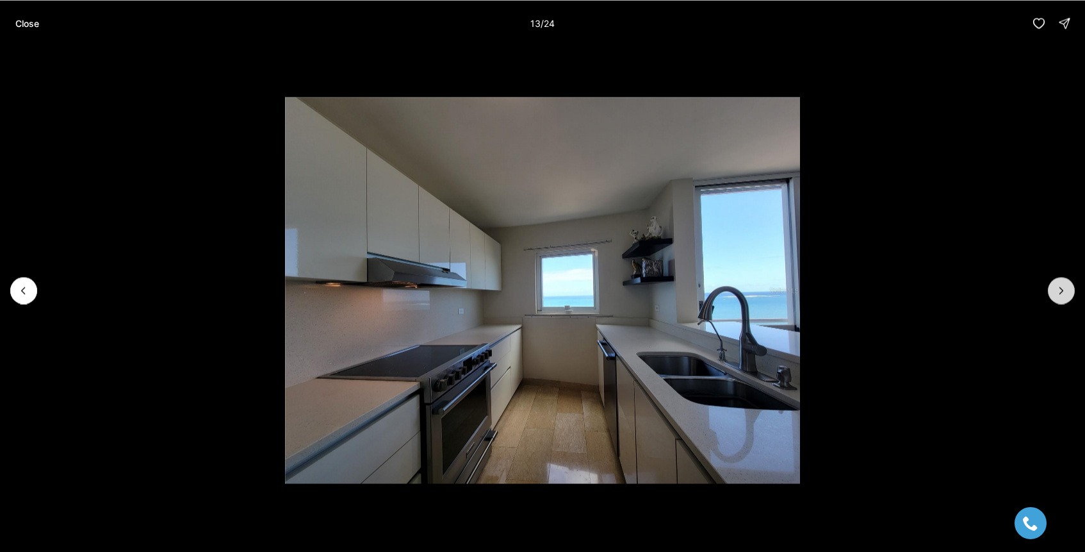
click at [1063, 301] on button "Next slide" at bounding box center [1061, 290] width 27 height 27
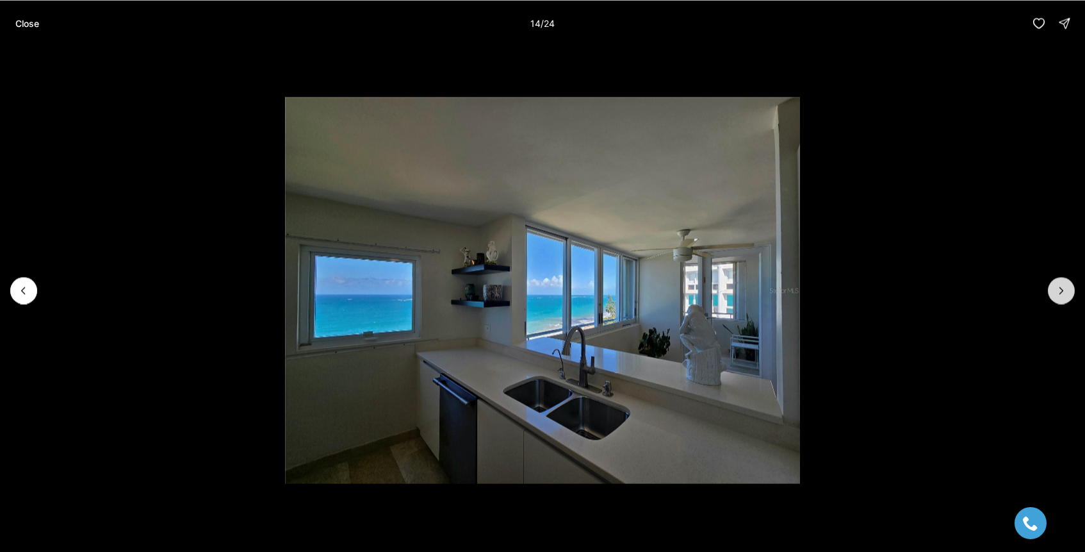
click at [1063, 301] on button "Next slide" at bounding box center [1061, 290] width 27 height 27
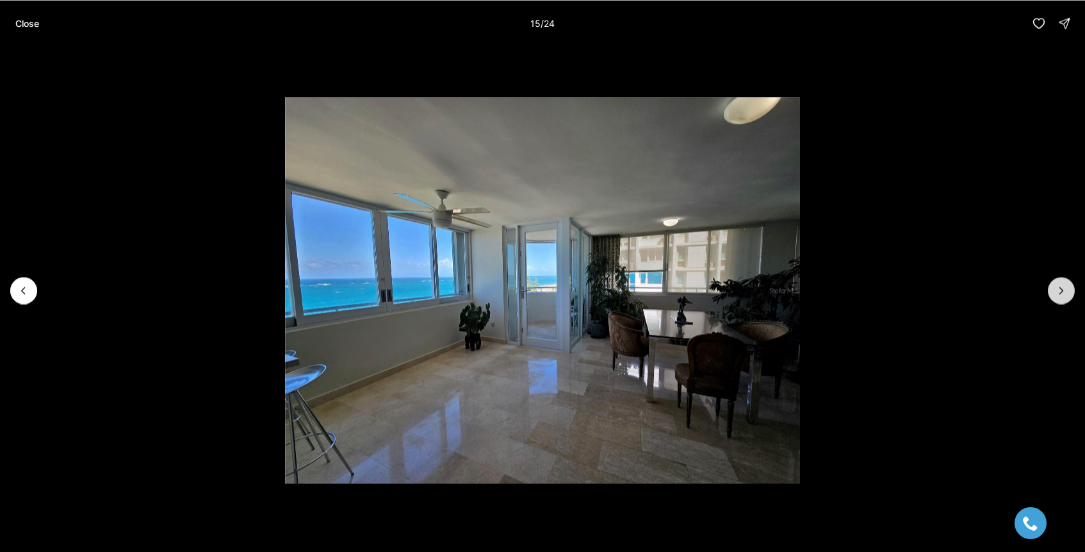
click at [1063, 301] on button "Next slide" at bounding box center [1061, 290] width 27 height 27
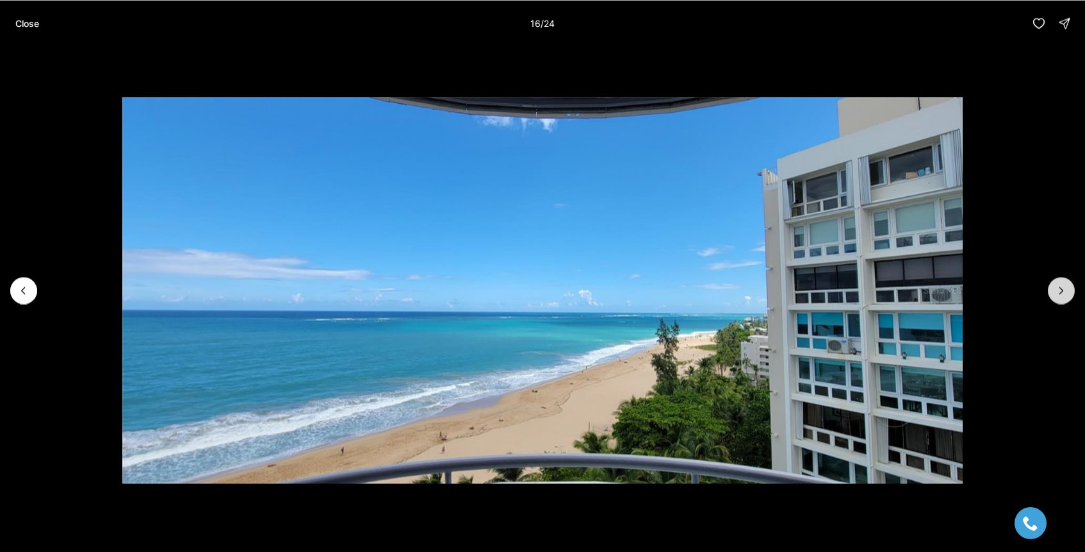
click at [1063, 301] on button "Next slide" at bounding box center [1061, 290] width 27 height 27
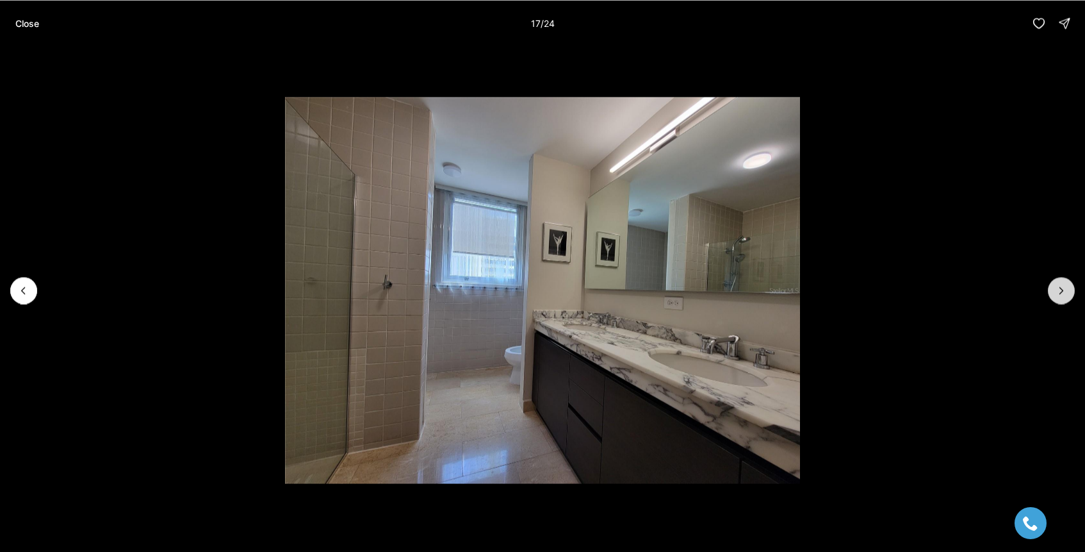
click at [1063, 301] on button "Next slide" at bounding box center [1061, 290] width 27 height 27
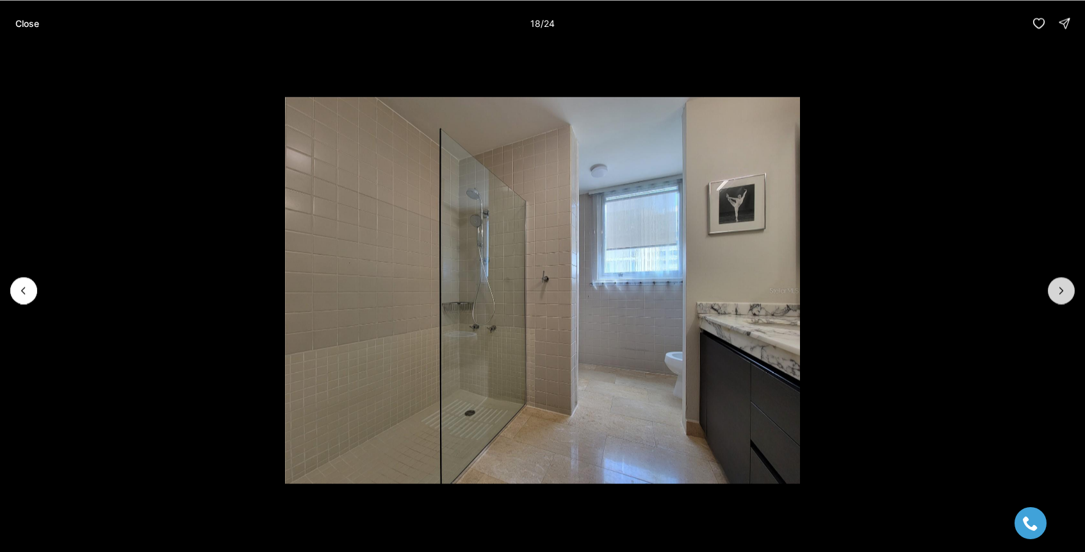
click at [1063, 301] on button "Next slide" at bounding box center [1061, 290] width 27 height 27
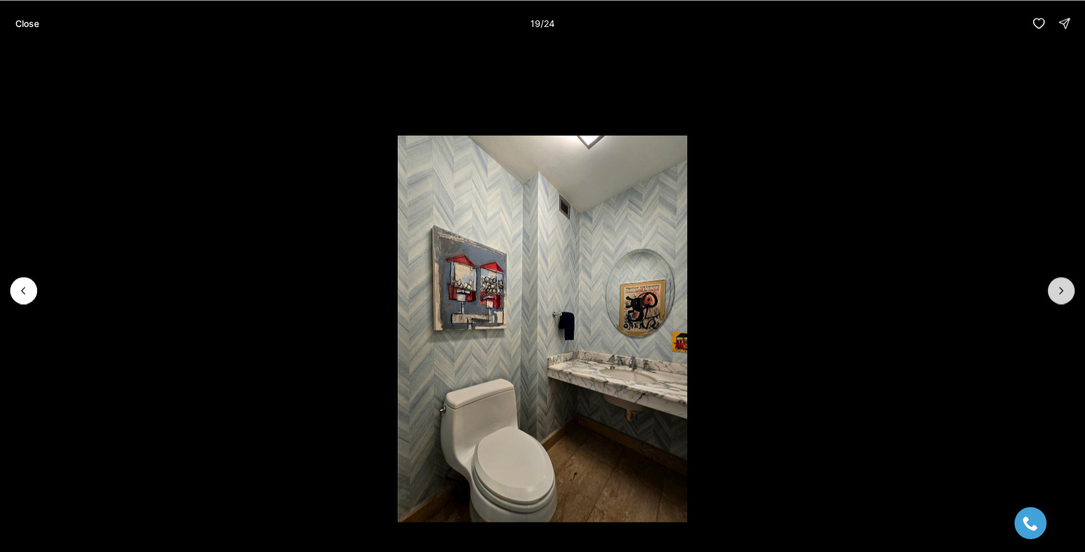
click at [1063, 301] on button "Next slide" at bounding box center [1061, 290] width 27 height 27
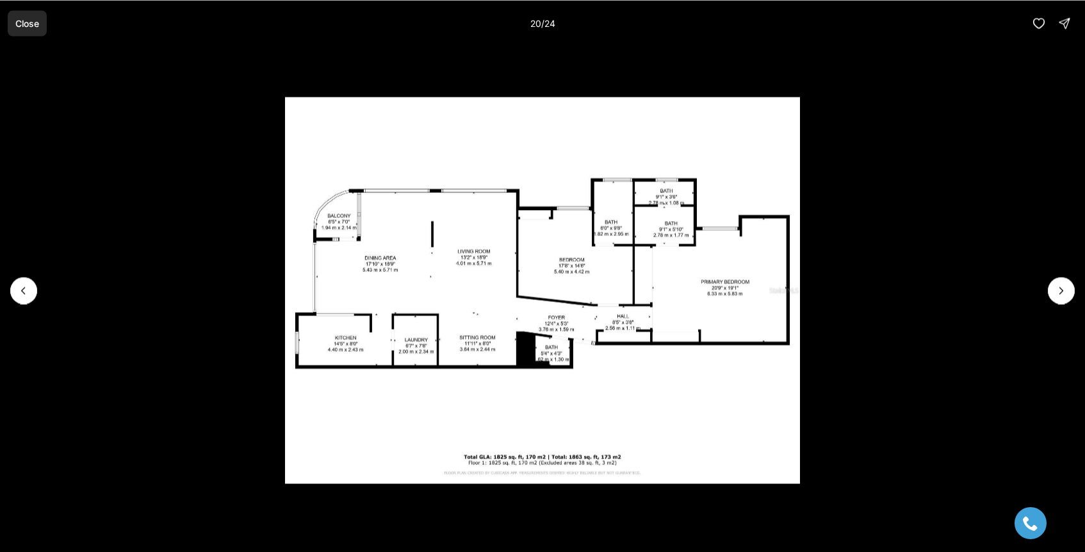
click at [22, 24] on p "Close" at bounding box center [27, 23] width 24 height 10
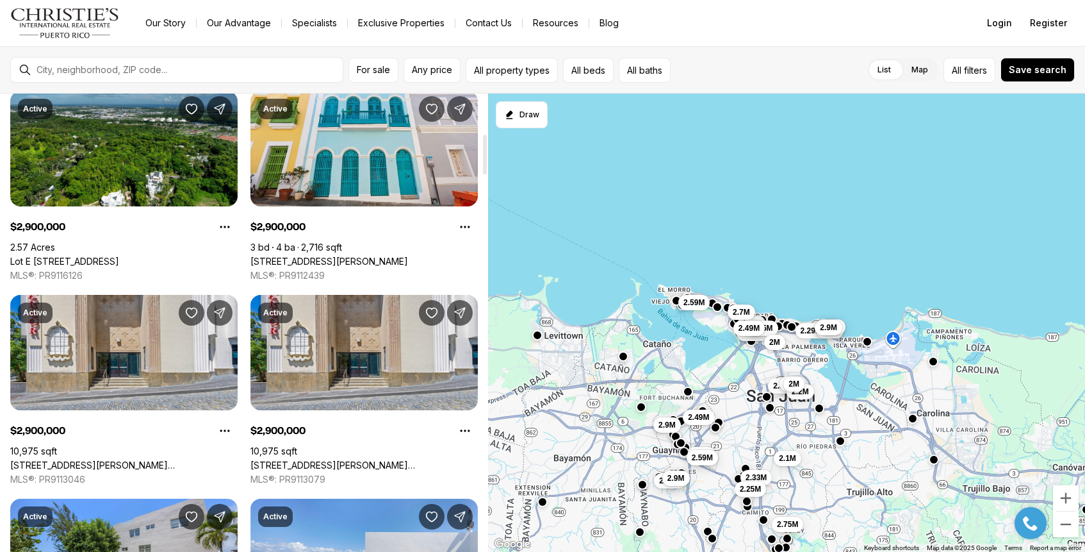
scroll to position [467, 0]
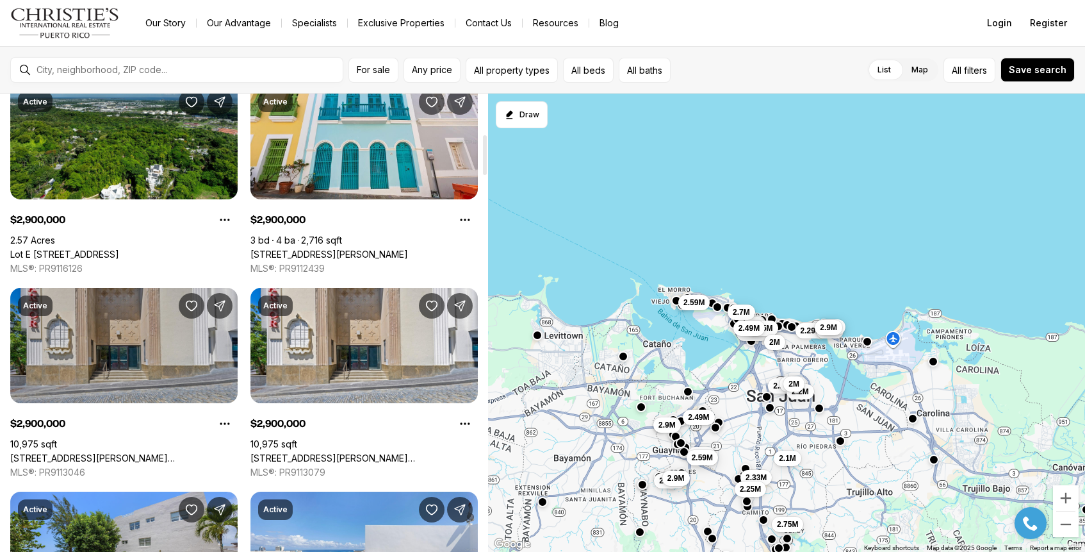
click at [145, 452] on link "[STREET_ADDRESS][PERSON_NAME][PERSON_NAME]" at bounding box center [123, 458] width 227 height 12
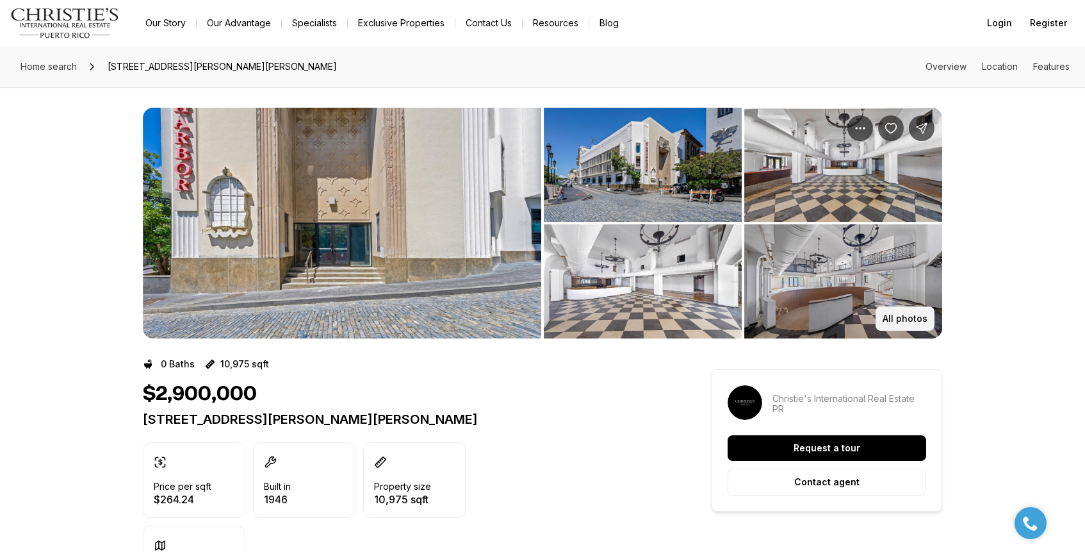
click at [900, 311] on button "All photos" at bounding box center [905, 318] width 59 height 24
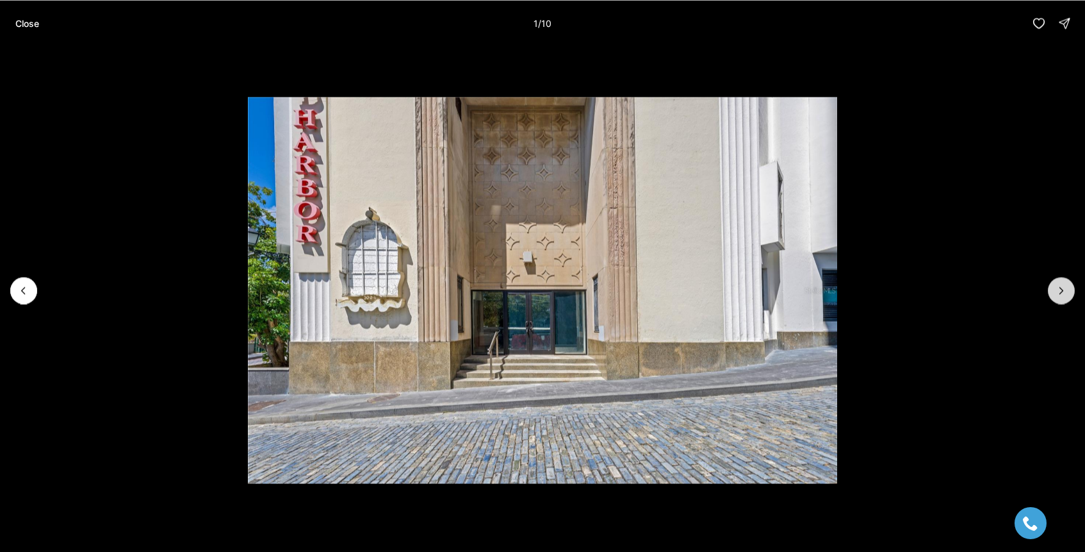
click at [1062, 283] on button "Next slide" at bounding box center [1061, 290] width 27 height 27
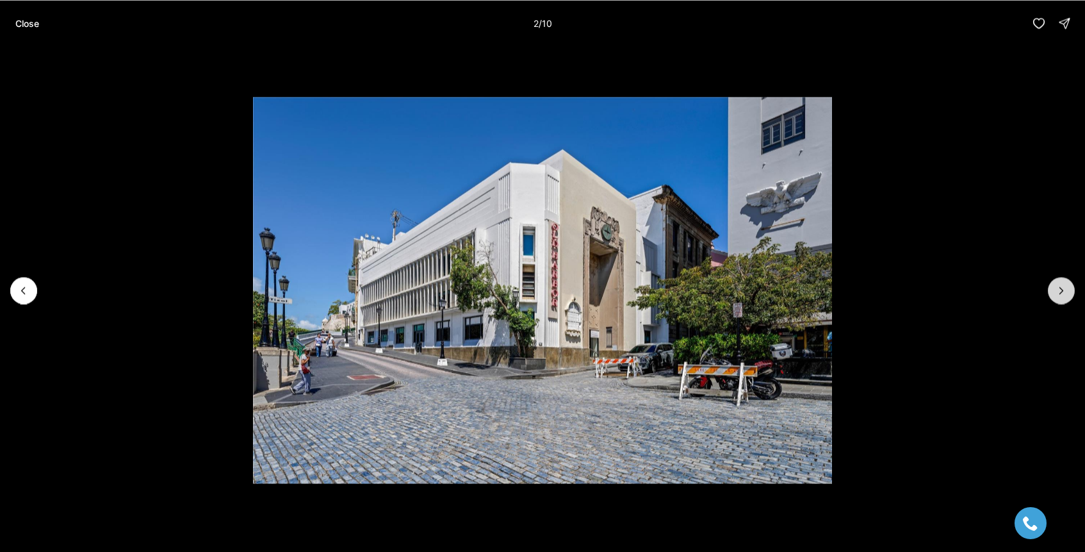
click at [1062, 283] on button "Next slide" at bounding box center [1061, 290] width 27 height 27
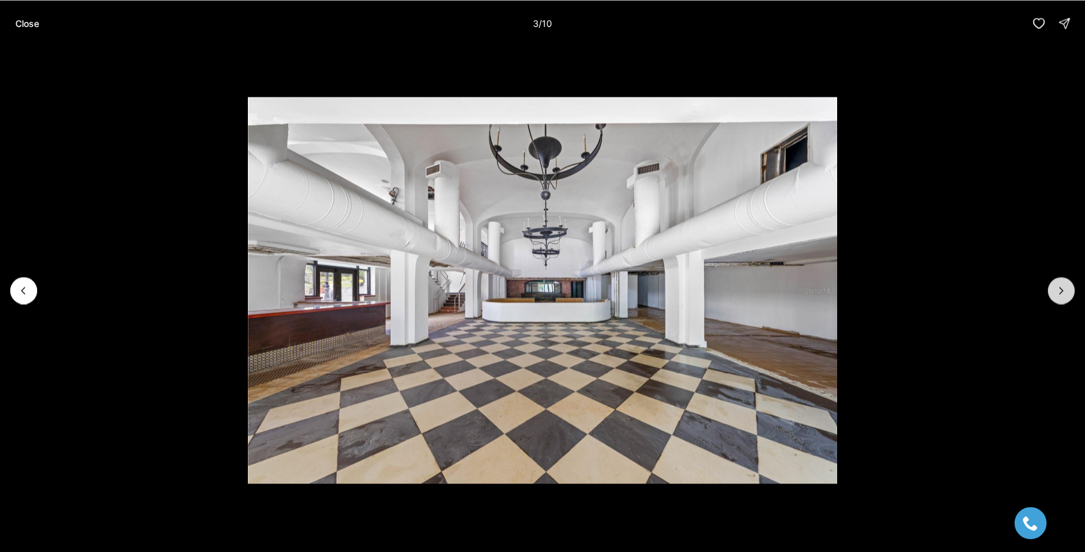
click at [1062, 283] on button "Next slide" at bounding box center [1061, 290] width 27 height 27
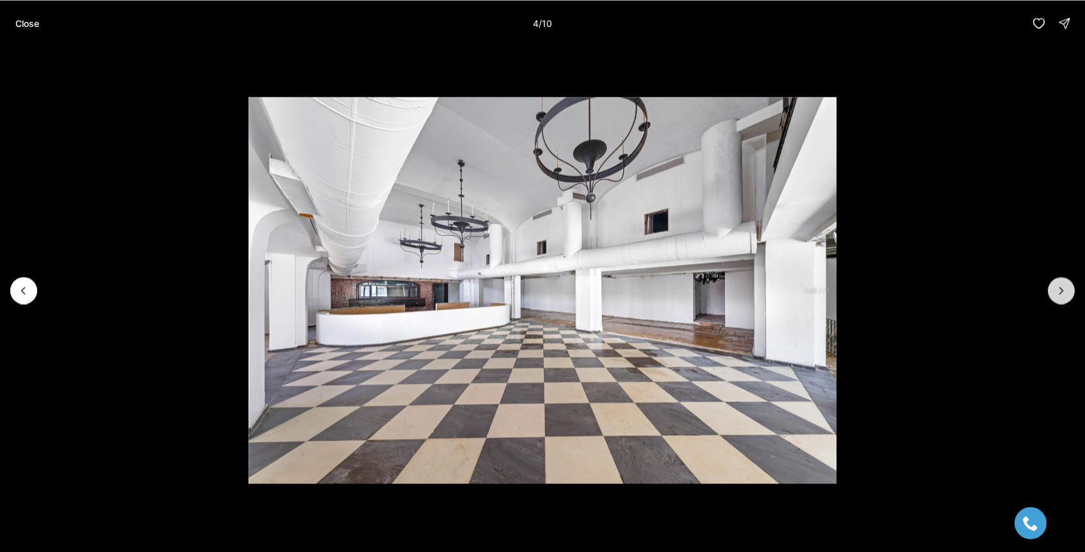
click at [1062, 283] on button "Next slide" at bounding box center [1061, 290] width 27 height 27
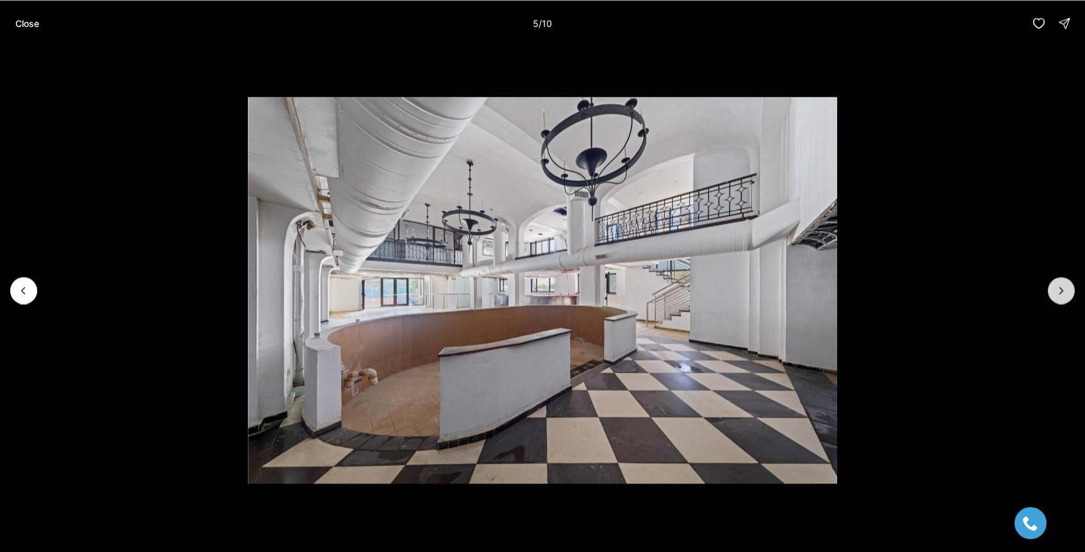
click at [1062, 283] on button "Next slide" at bounding box center [1061, 290] width 27 height 27
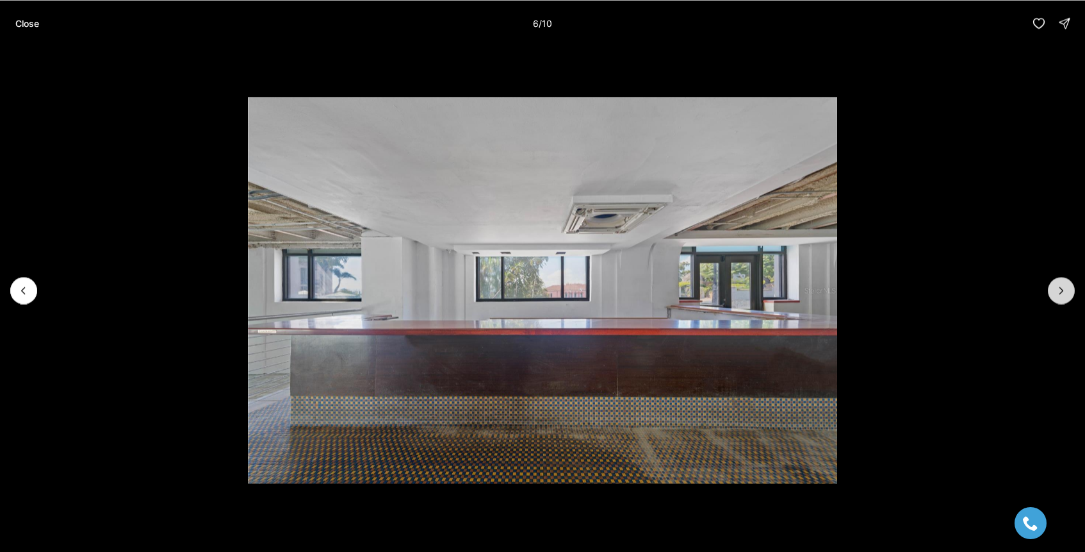
click at [1062, 283] on button "Next slide" at bounding box center [1061, 290] width 27 height 27
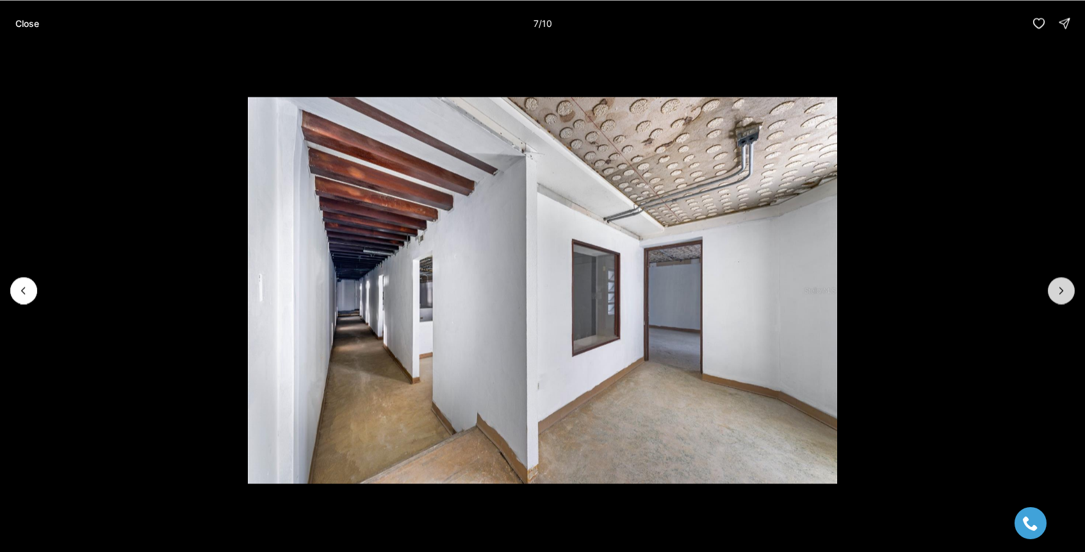
click at [1062, 283] on button "Next slide" at bounding box center [1061, 290] width 27 height 27
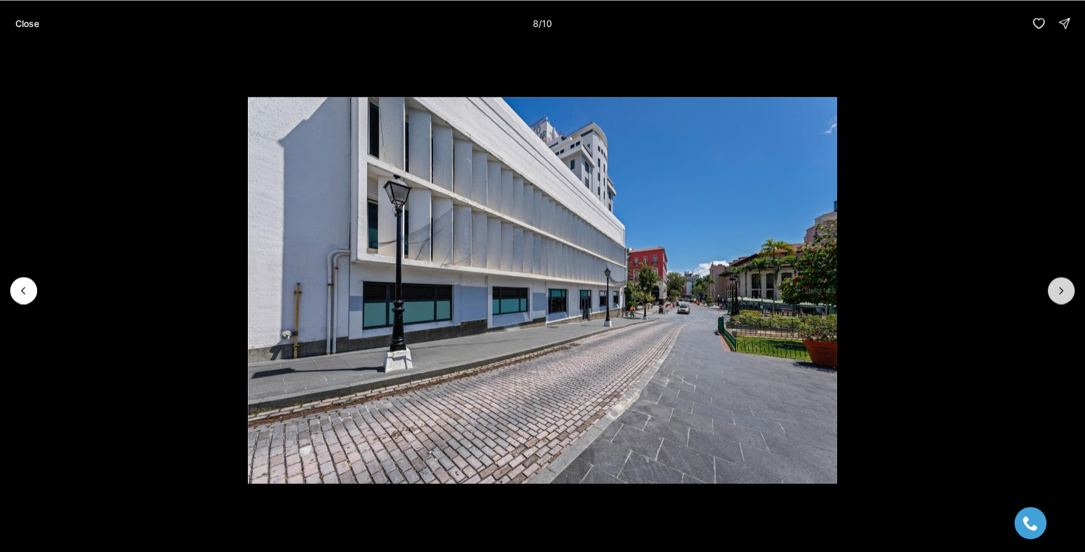
click at [1062, 283] on button "Next slide" at bounding box center [1061, 290] width 27 height 27
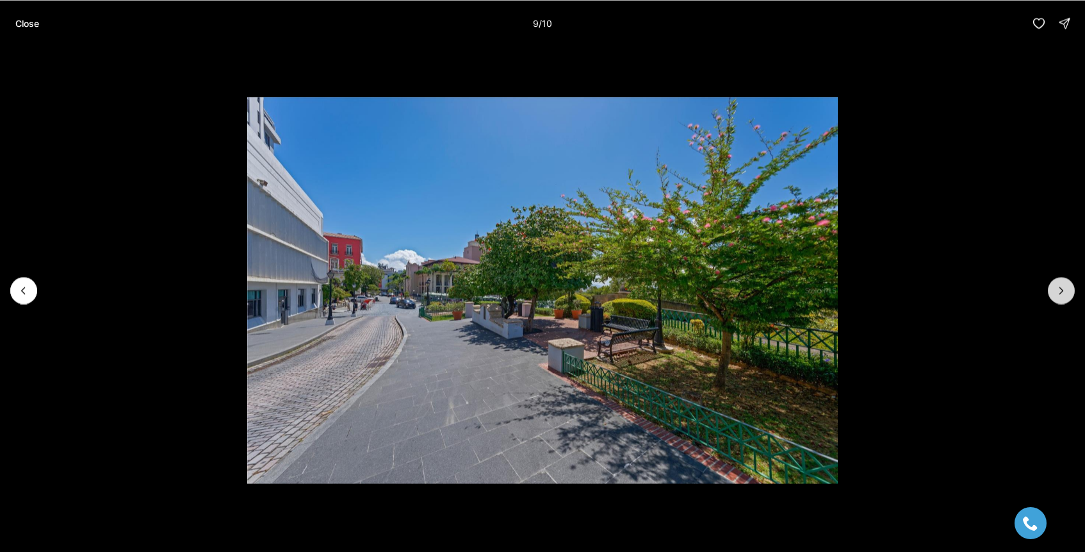
click at [1062, 283] on button "Next slide" at bounding box center [1061, 290] width 27 height 27
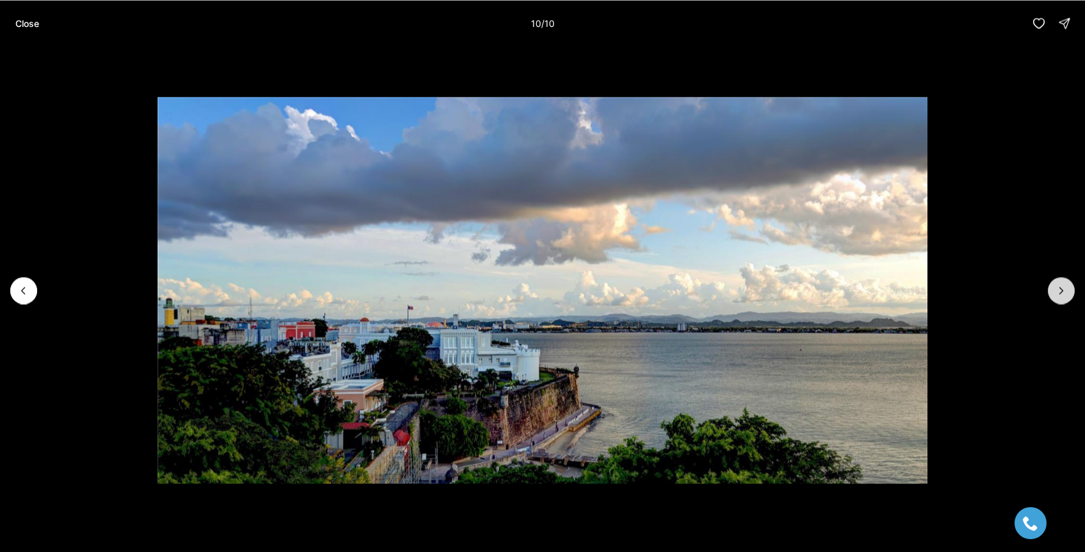
click at [1062, 283] on div at bounding box center [1061, 290] width 27 height 27
click at [11, 28] on button "Close" at bounding box center [27, 23] width 39 height 26
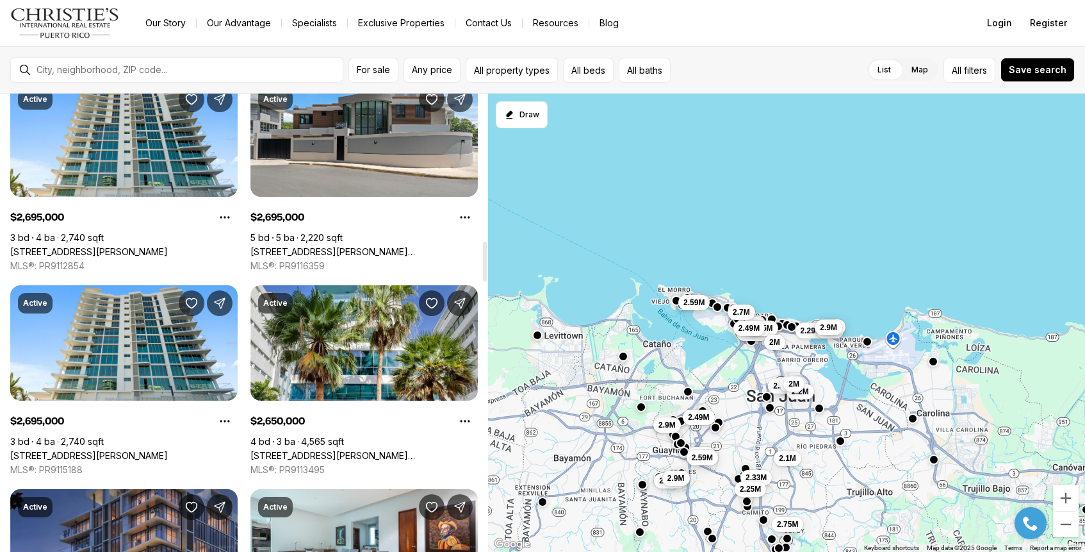
scroll to position [1695, 0]
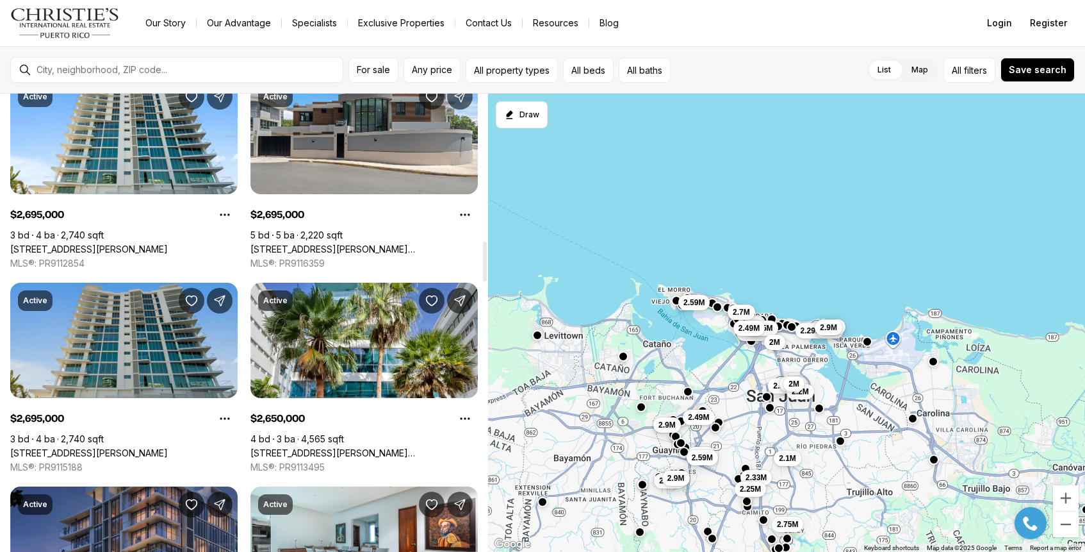
click at [125, 447] on link "[STREET_ADDRESS][PERSON_NAME]" at bounding box center [89, 453] width 158 height 12
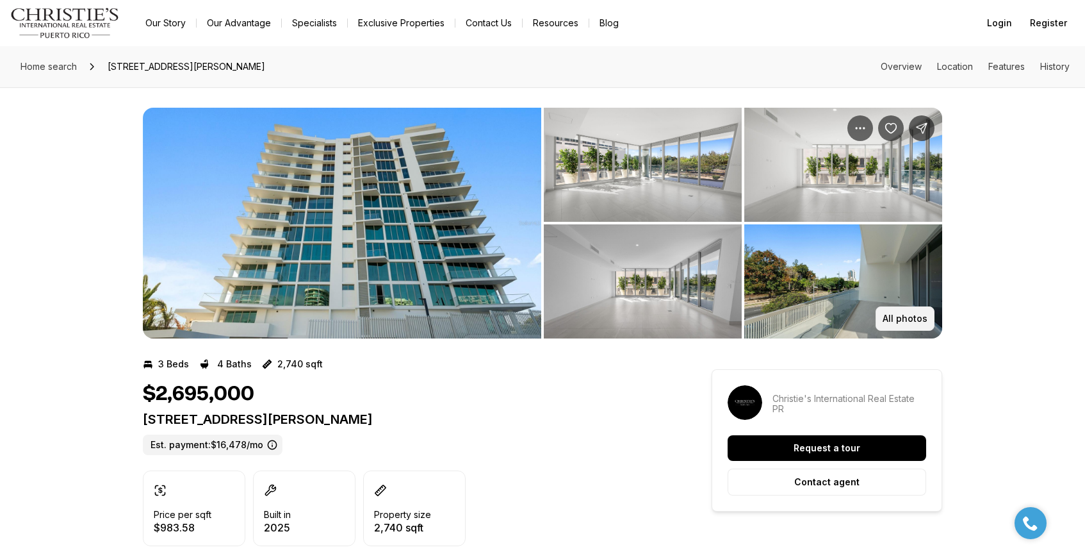
click at [901, 319] on p "All photos" at bounding box center [905, 318] width 45 height 10
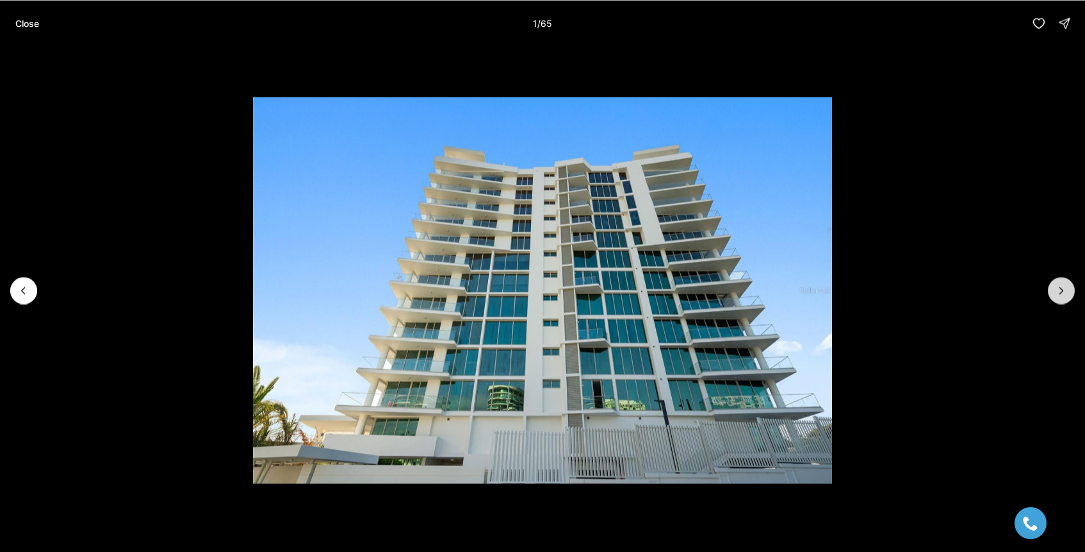
click at [1061, 298] on button "Next slide" at bounding box center [1061, 290] width 27 height 27
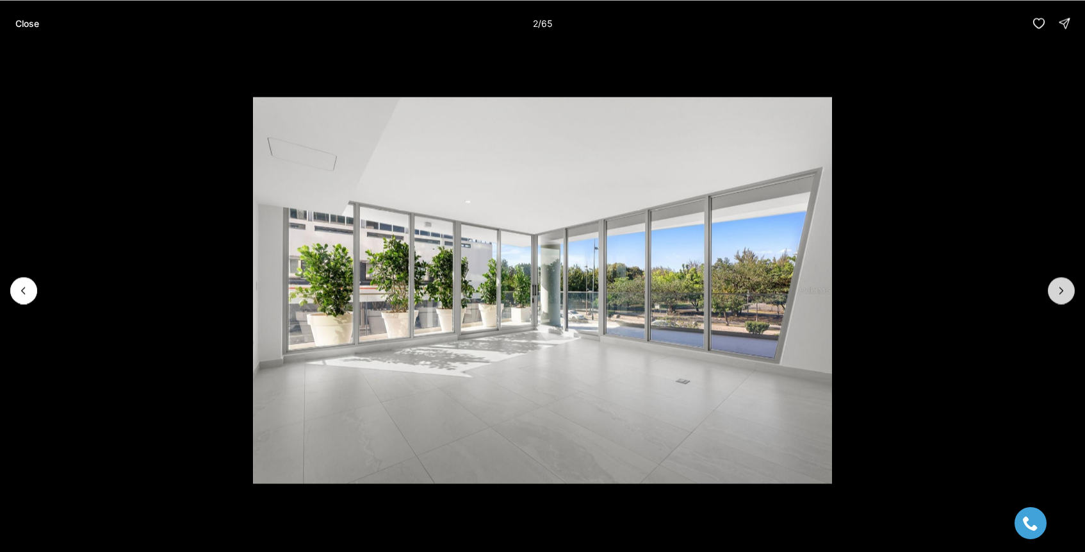
click at [1061, 298] on button "Next slide" at bounding box center [1061, 290] width 27 height 27
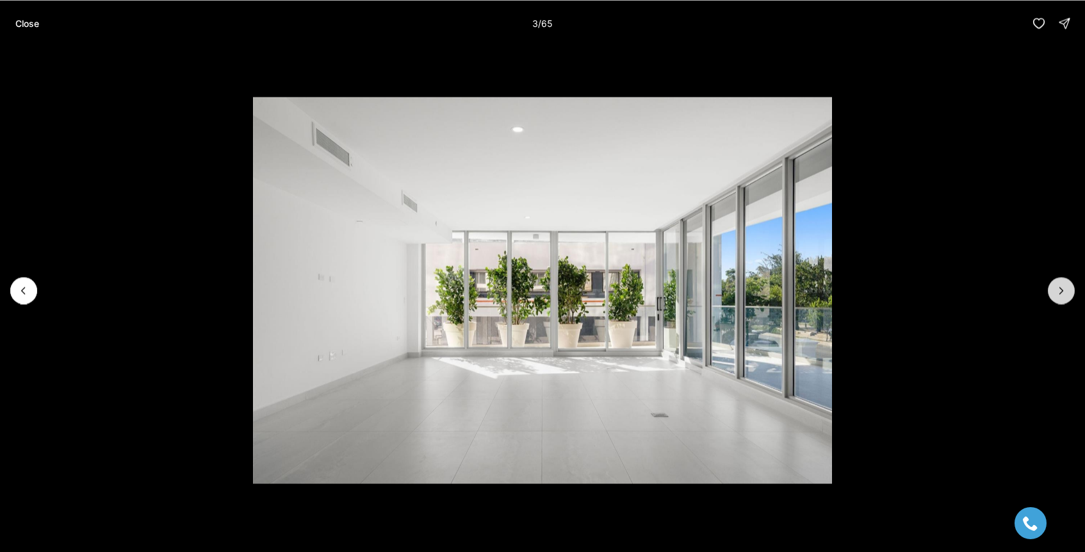
click at [1061, 298] on button "Next slide" at bounding box center [1061, 290] width 27 height 27
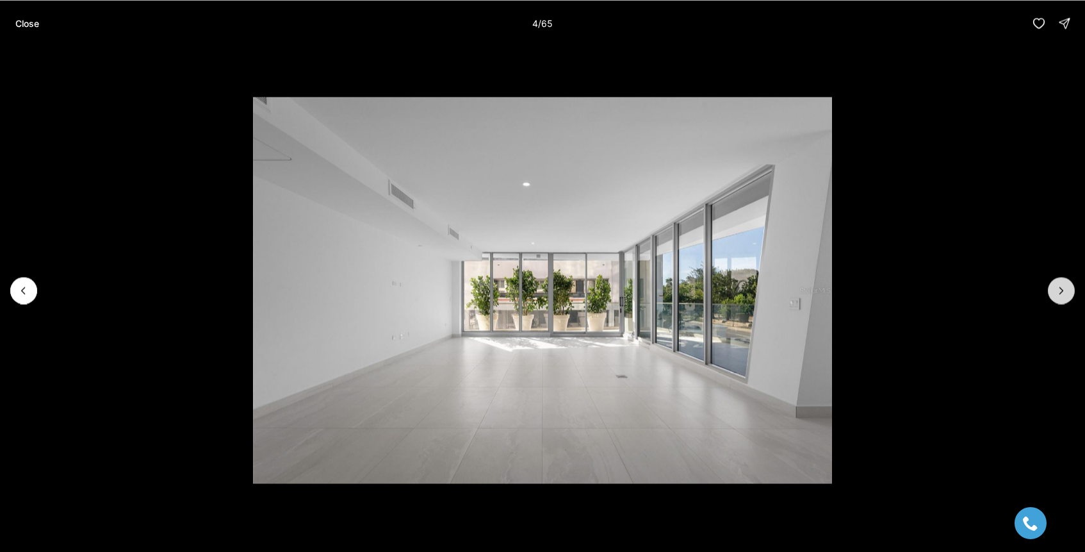
click at [1061, 298] on button "Next slide" at bounding box center [1061, 290] width 27 height 27
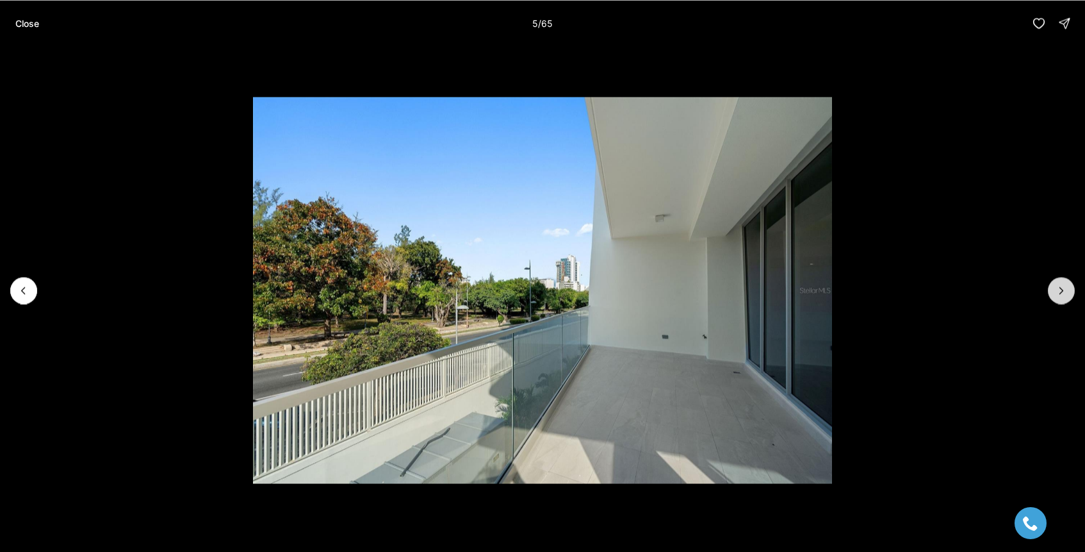
click at [1061, 298] on button "Next slide" at bounding box center [1061, 290] width 27 height 27
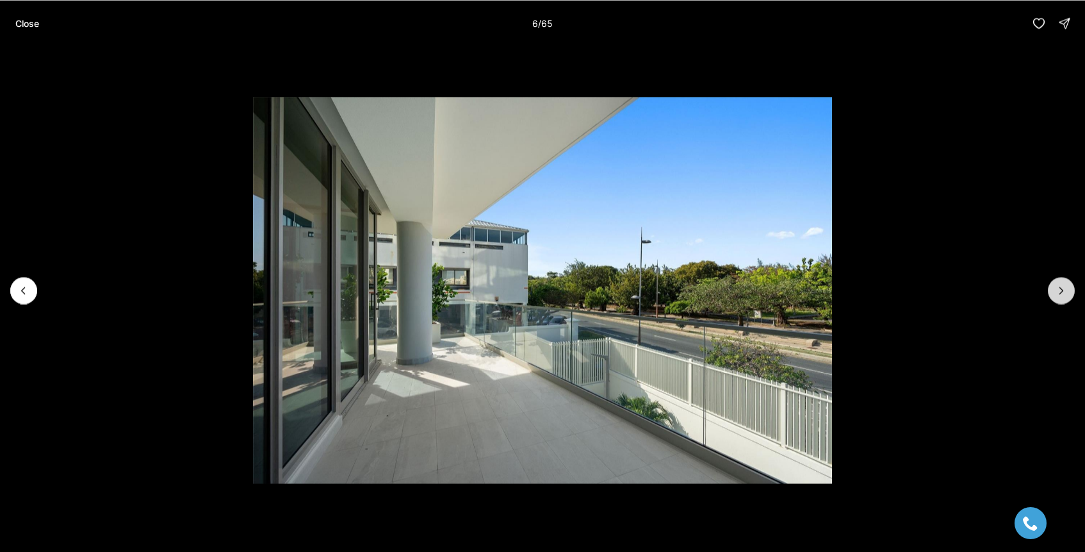
click at [1061, 298] on button "Next slide" at bounding box center [1061, 290] width 27 height 27
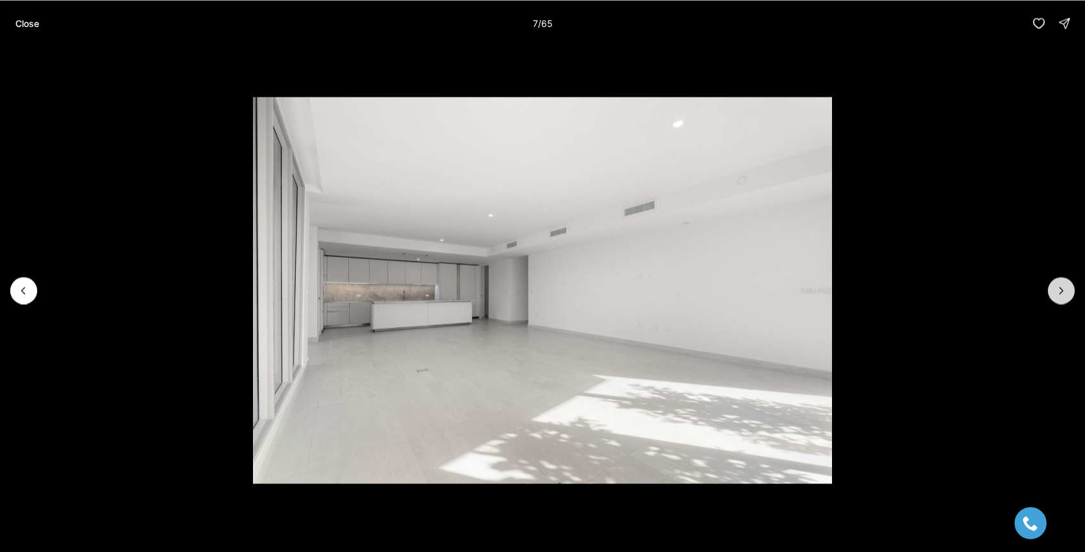
click at [1061, 298] on button "Next slide" at bounding box center [1061, 290] width 27 height 27
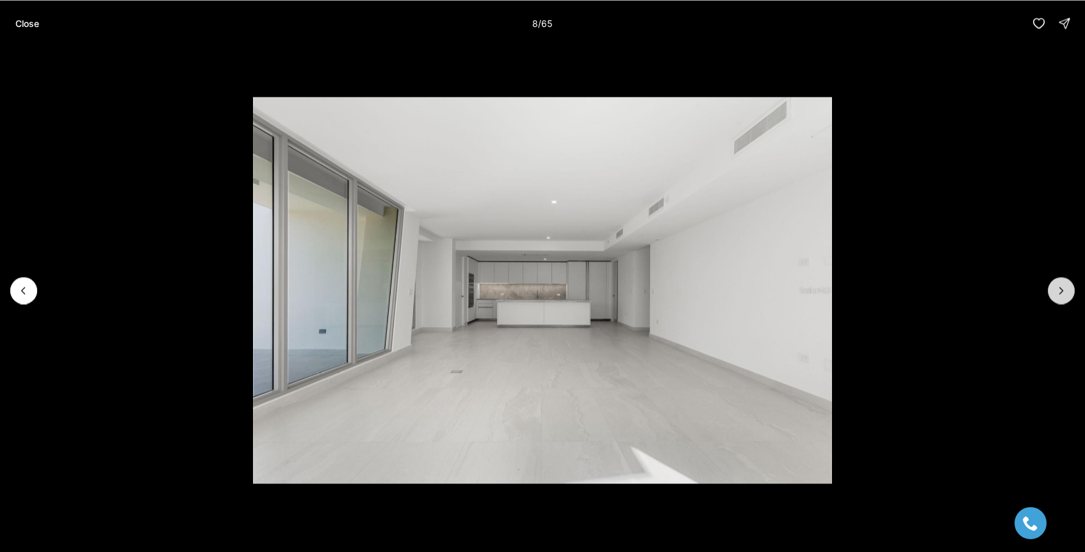
click at [1061, 298] on button "Next slide" at bounding box center [1061, 290] width 27 height 27
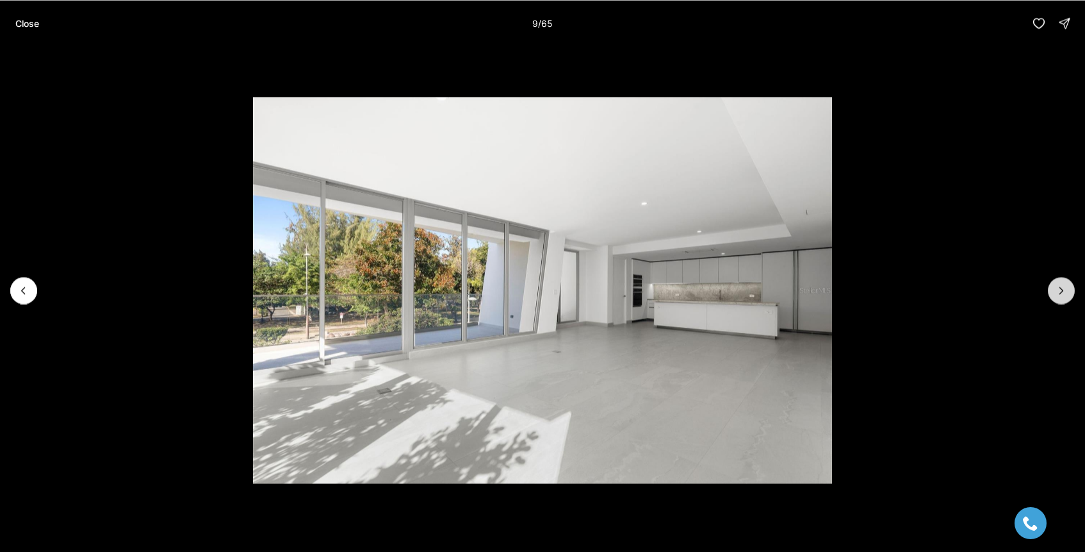
click at [1061, 298] on button "Next slide" at bounding box center [1061, 290] width 27 height 27
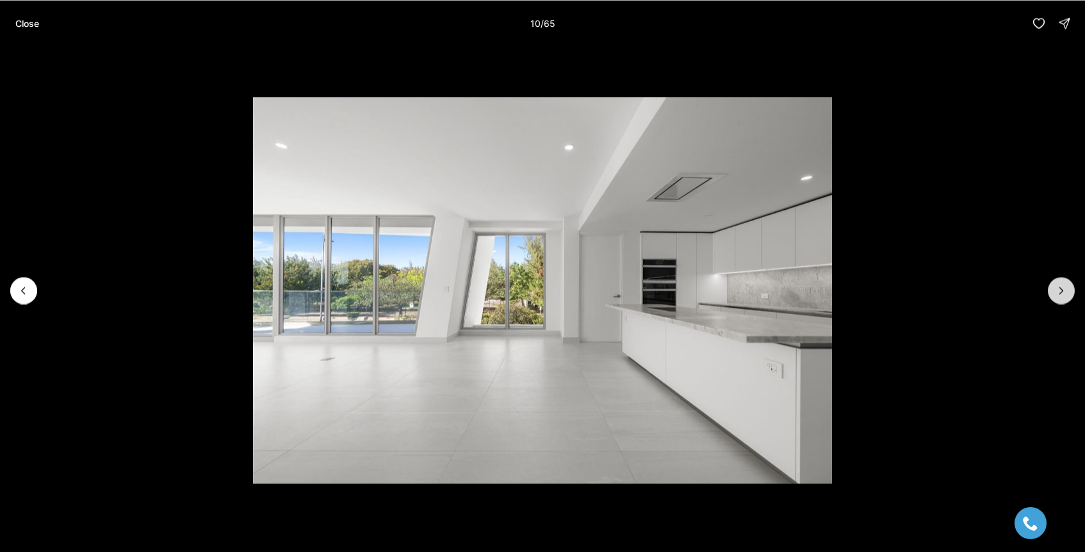
click at [1061, 298] on button "Next slide" at bounding box center [1061, 290] width 27 height 27
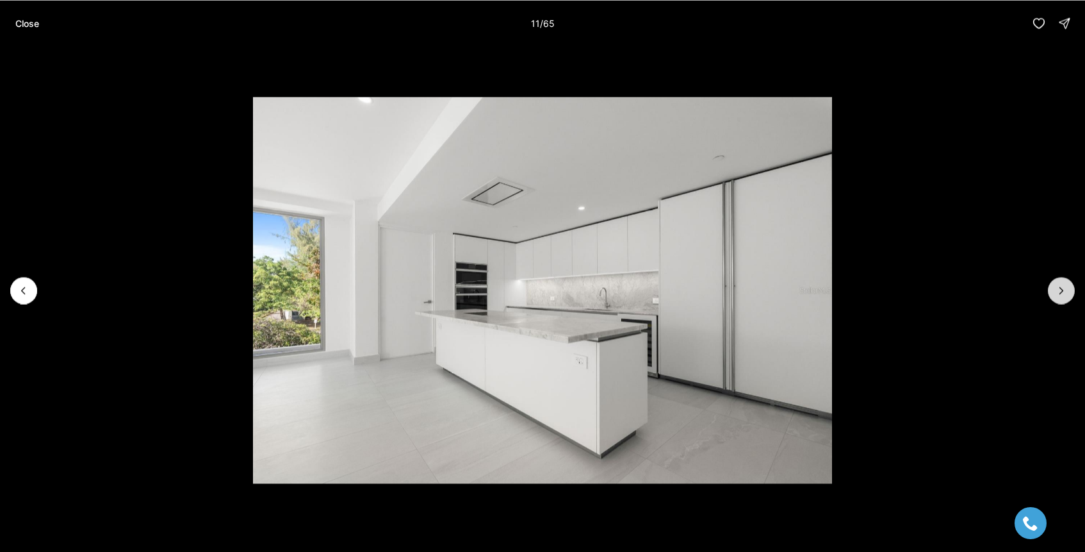
click at [1061, 299] on button "Next slide" at bounding box center [1061, 290] width 27 height 27
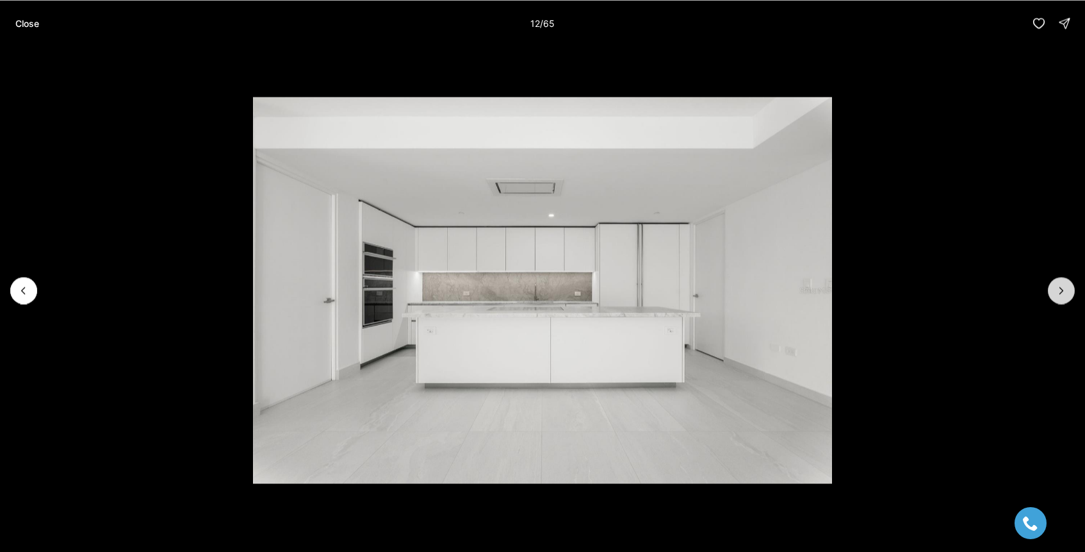
click at [1061, 299] on button "Next slide" at bounding box center [1061, 290] width 27 height 27
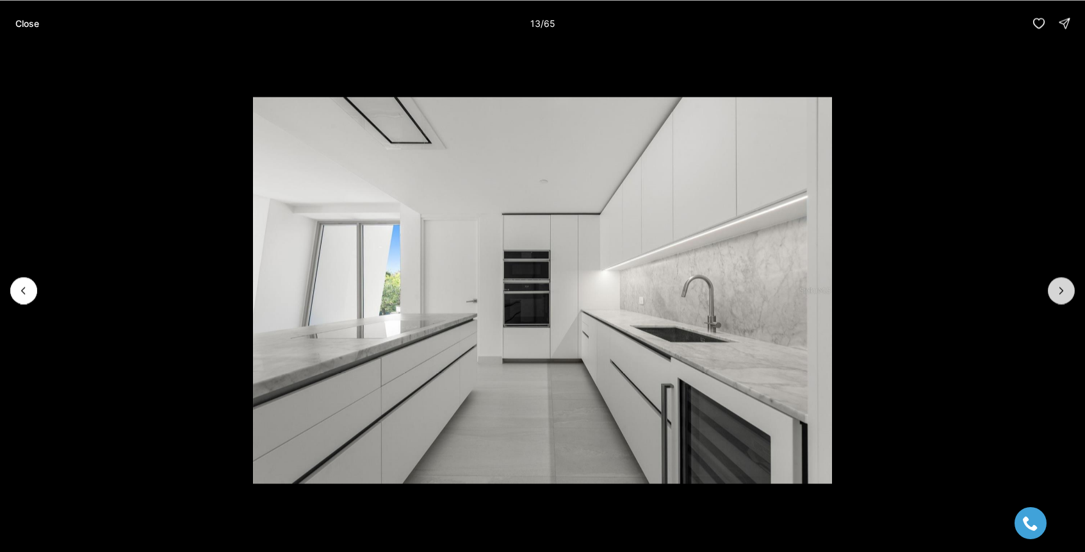
click at [1061, 299] on button "Next slide" at bounding box center [1061, 290] width 27 height 27
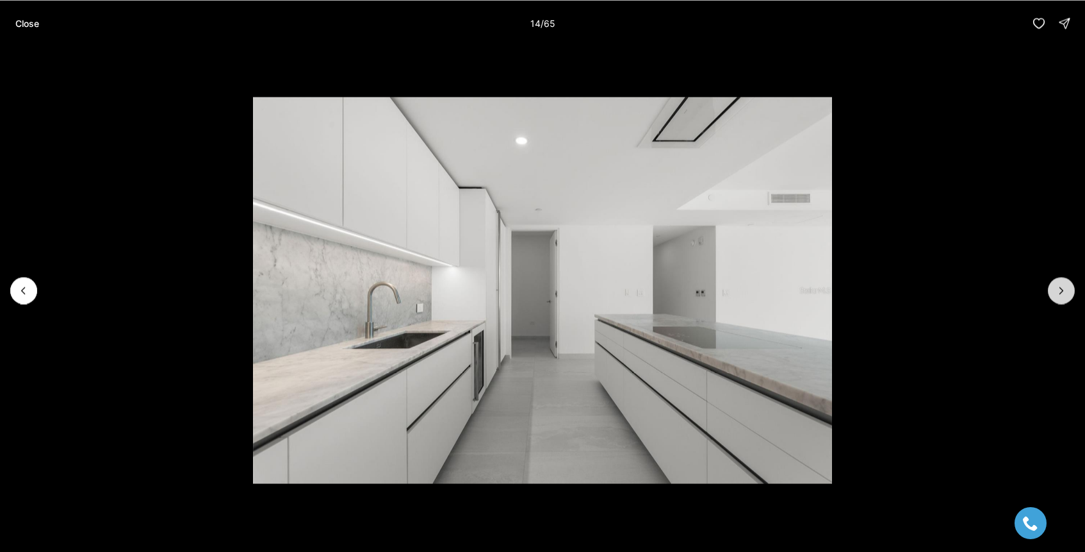
click at [1061, 299] on button "Next slide" at bounding box center [1061, 290] width 27 height 27
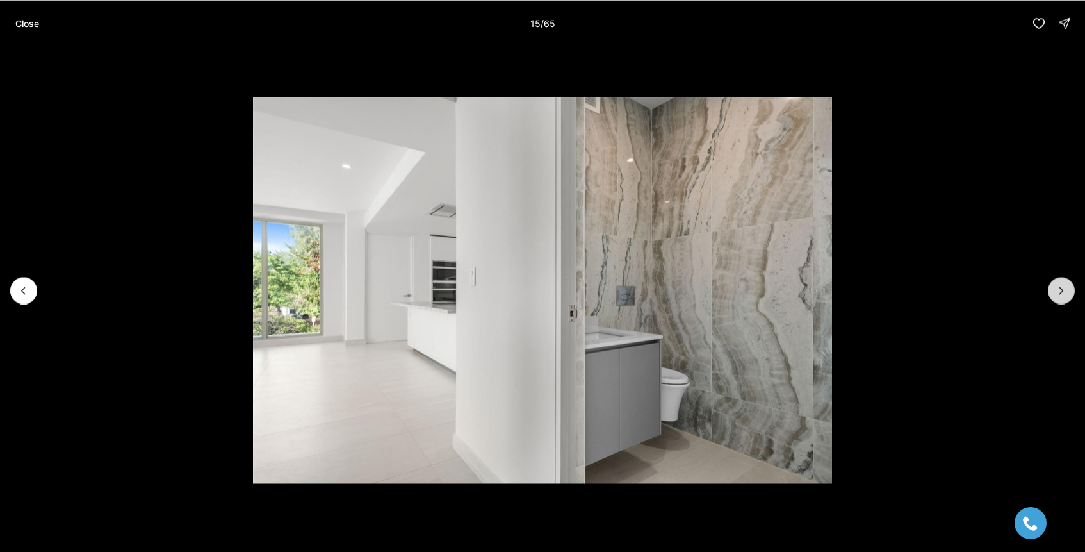
click at [1061, 299] on button "Next slide" at bounding box center [1061, 290] width 27 height 27
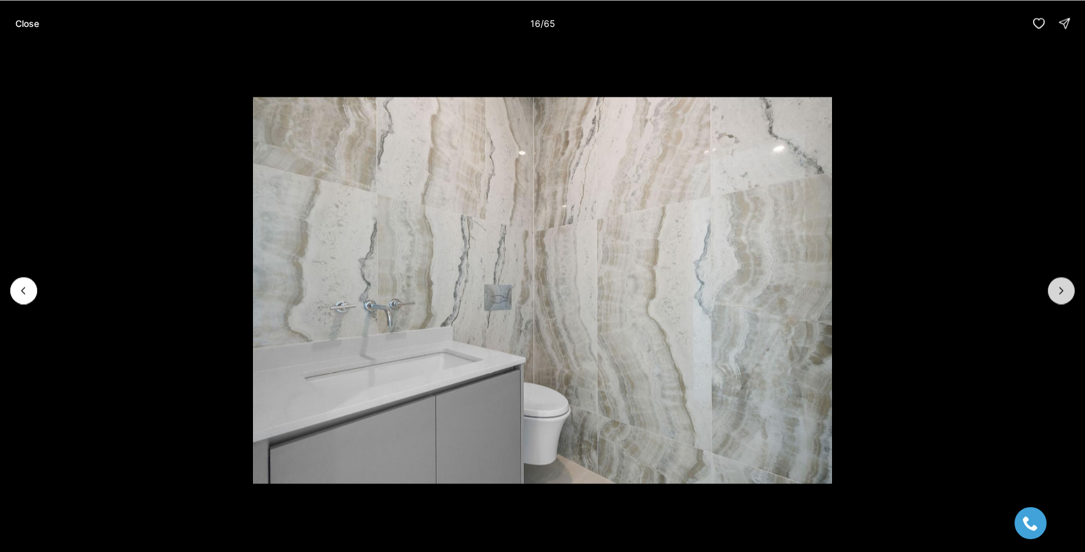
click at [1061, 299] on button "Next slide" at bounding box center [1061, 290] width 27 height 27
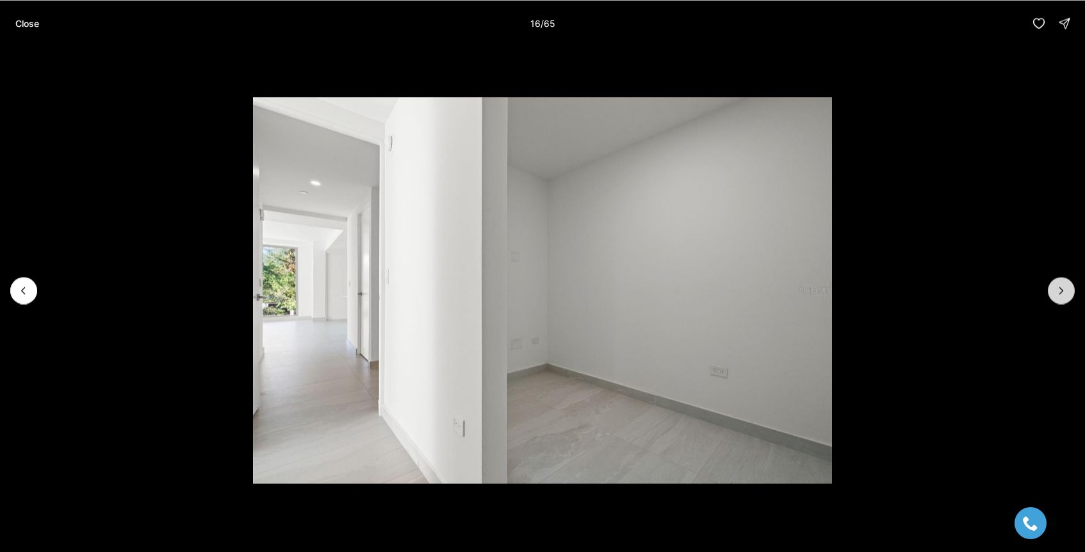
click at [1061, 299] on button "Next slide" at bounding box center [1061, 290] width 27 height 27
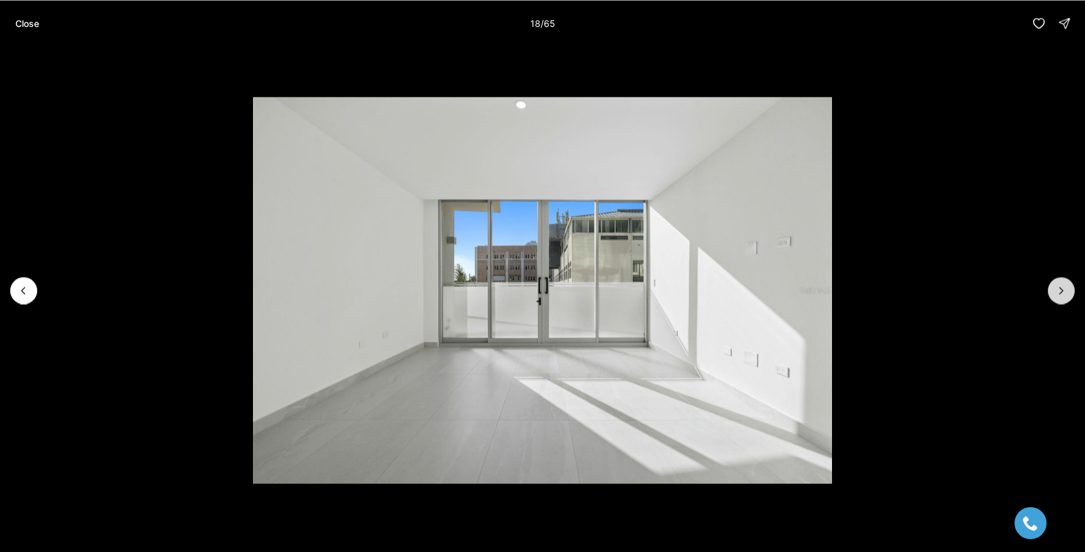
click at [1061, 299] on button "Next slide" at bounding box center [1061, 290] width 27 height 27
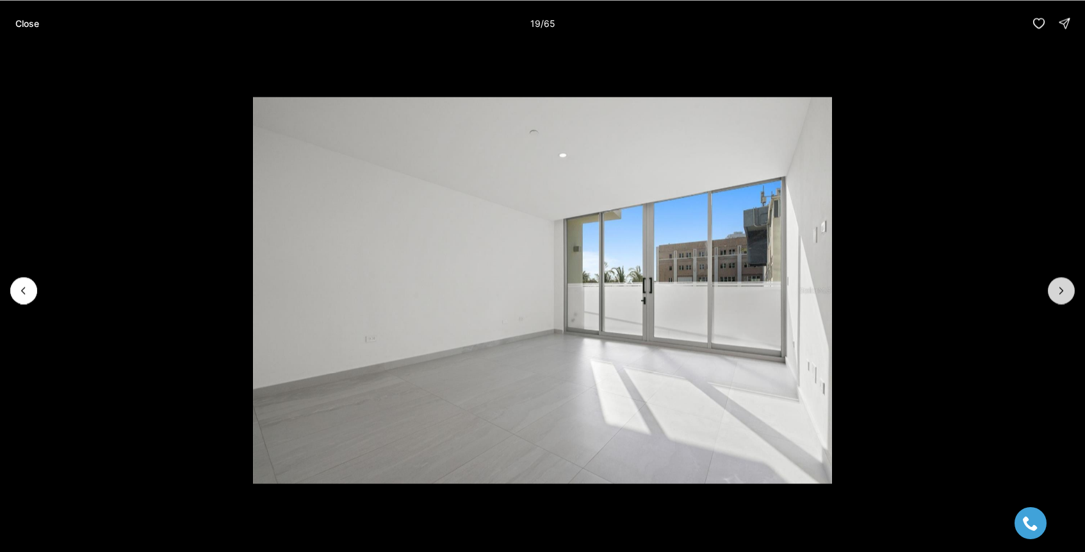
click at [1061, 299] on button "Next slide" at bounding box center [1061, 290] width 27 height 27
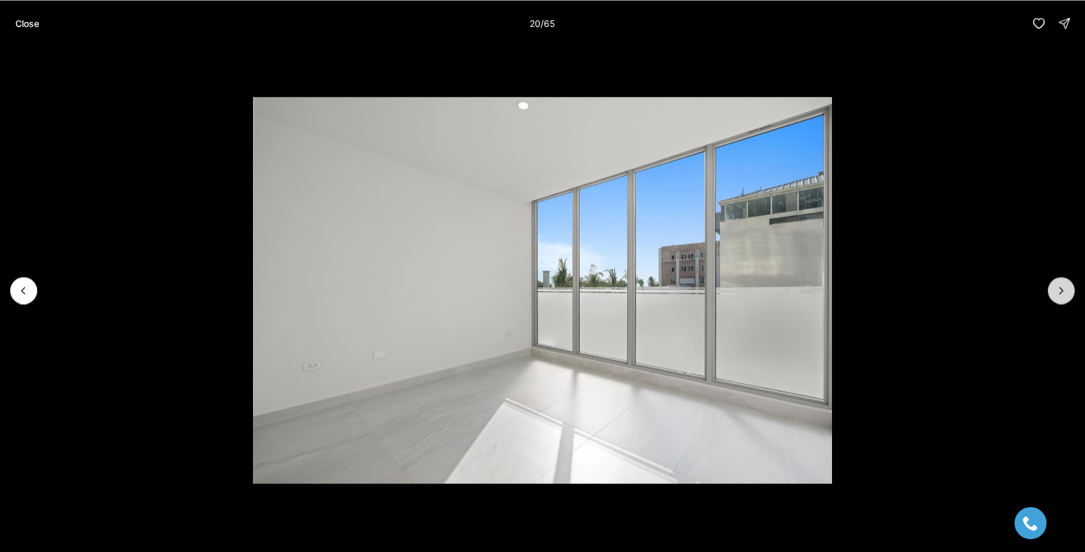
click at [1061, 299] on button "Next slide" at bounding box center [1061, 290] width 27 height 27
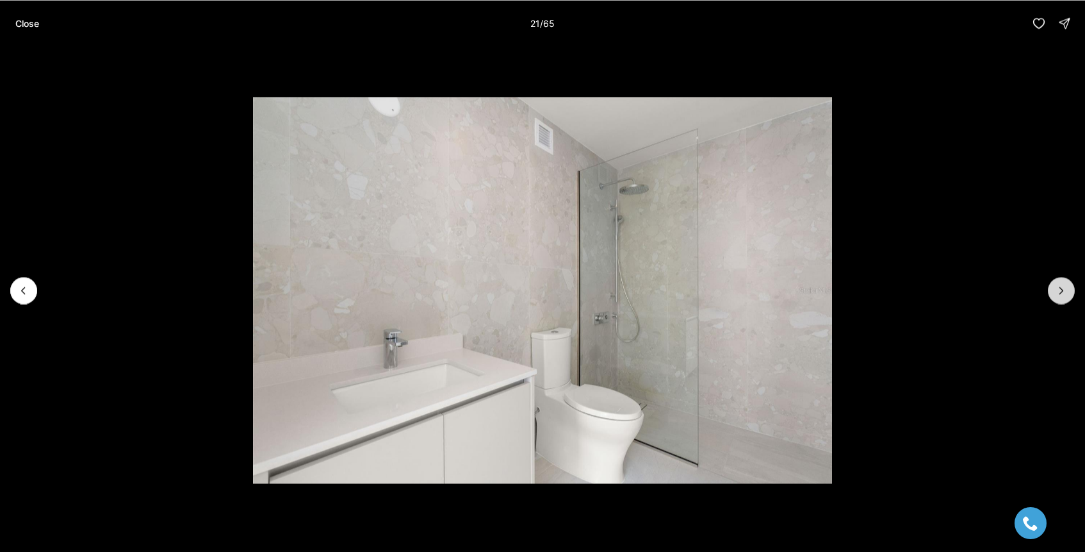
click at [1061, 299] on button "Next slide" at bounding box center [1061, 290] width 27 height 27
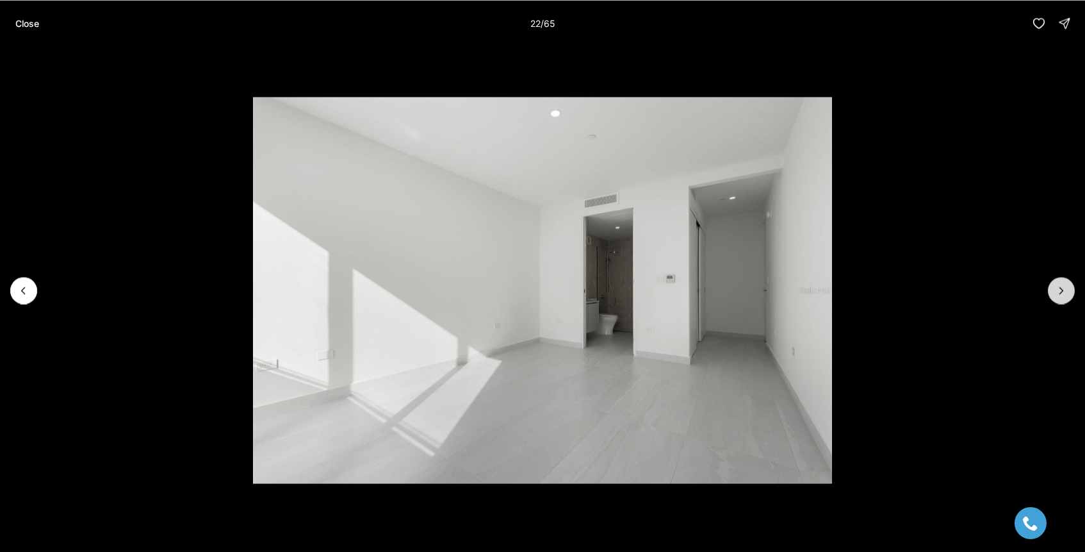
click at [1061, 299] on button "Next slide" at bounding box center [1061, 290] width 27 height 27
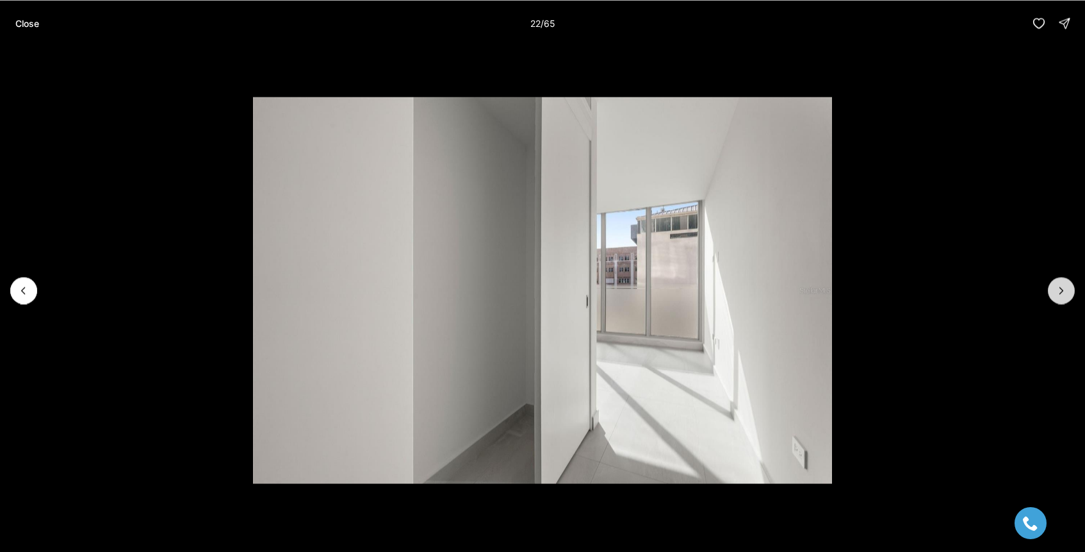
click at [1061, 299] on button "Next slide" at bounding box center [1061, 290] width 27 height 27
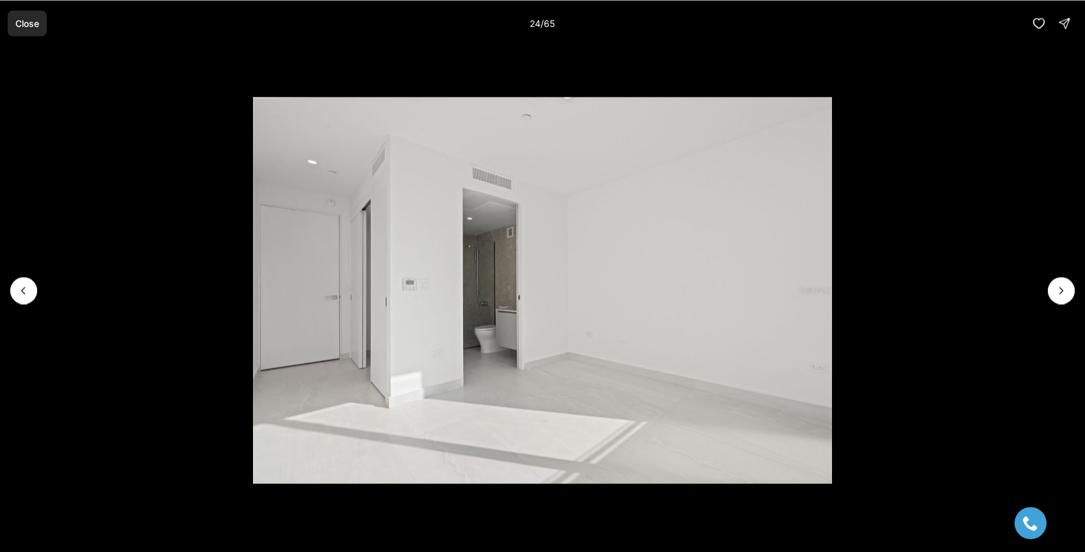
click at [38, 26] on p "Close" at bounding box center [27, 23] width 24 height 10
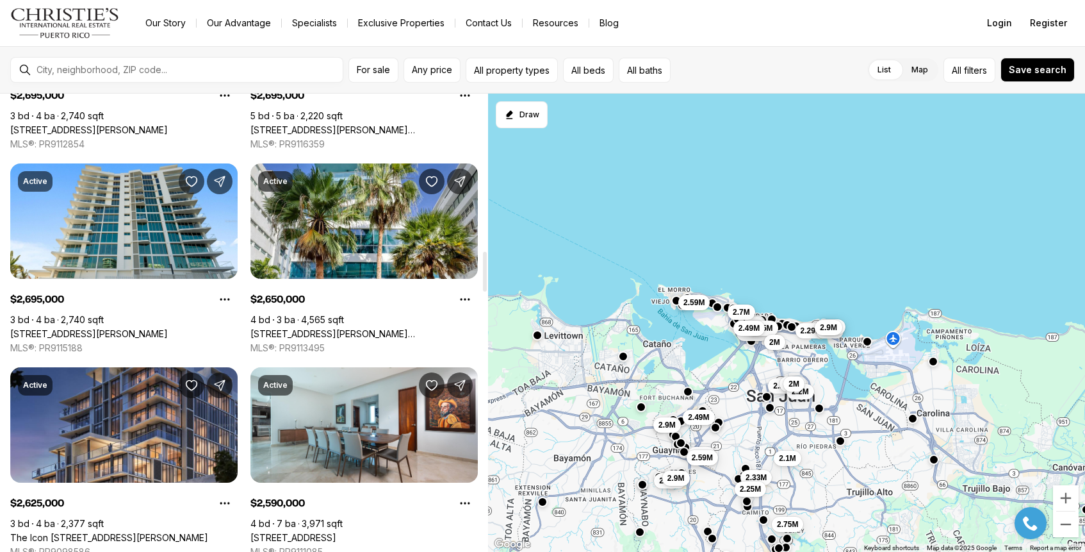
scroll to position [1816, 0]
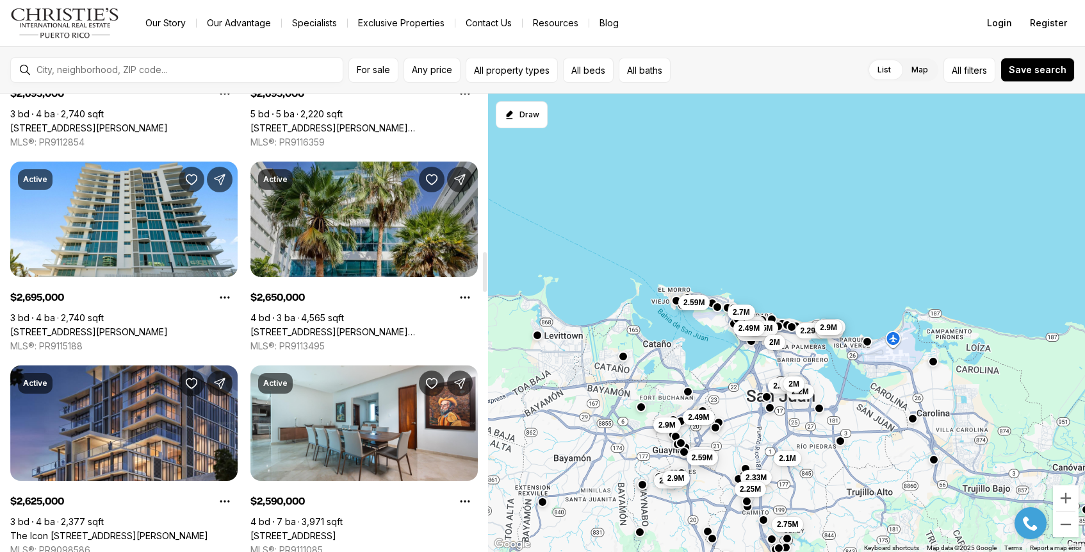
click at [366, 326] on link "[STREET_ADDRESS][PERSON_NAME][PERSON_NAME][PERSON_NAME]" at bounding box center [364, 332] width 227 height 12
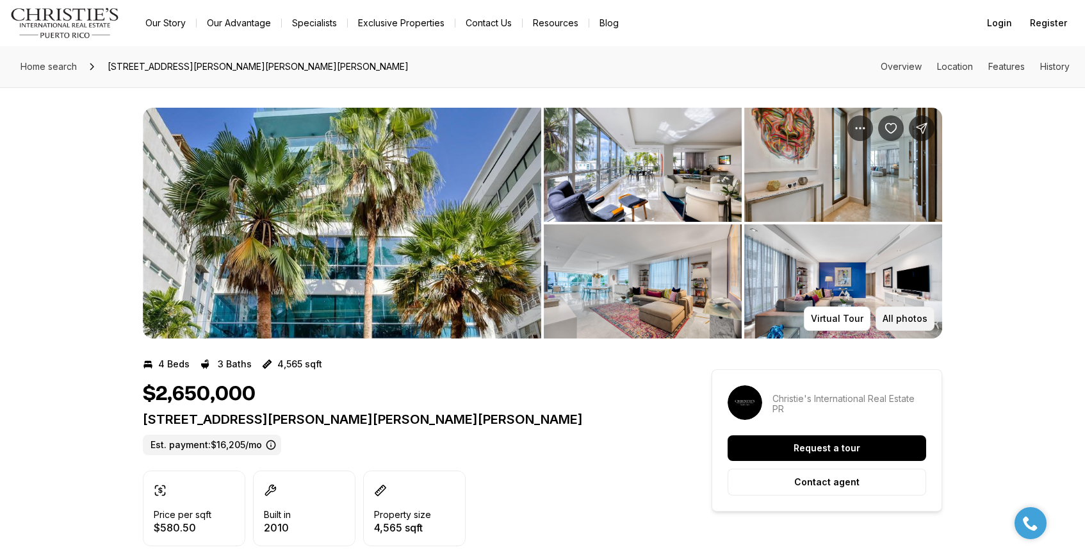
click at [907, 320] on p "All photos" at bounding box center [905, 318] width 45 height 10
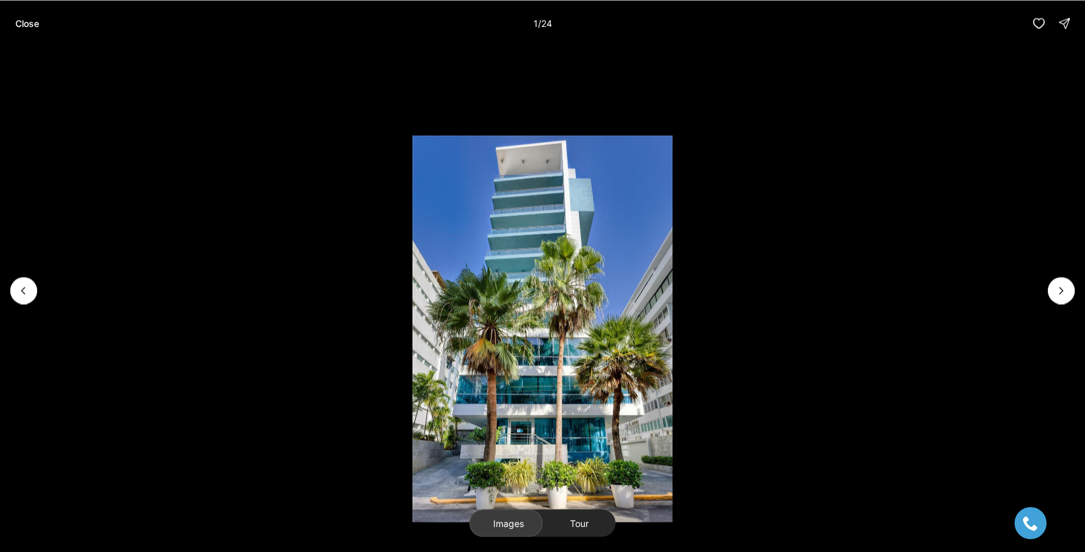
click at [1074, 299] on li "1 of 24" at bounding box center [542, 290] width 1085 height 488
click at [1054, 287] on button "Next slide" at bounding box center [1061, 290] width 27 height 27
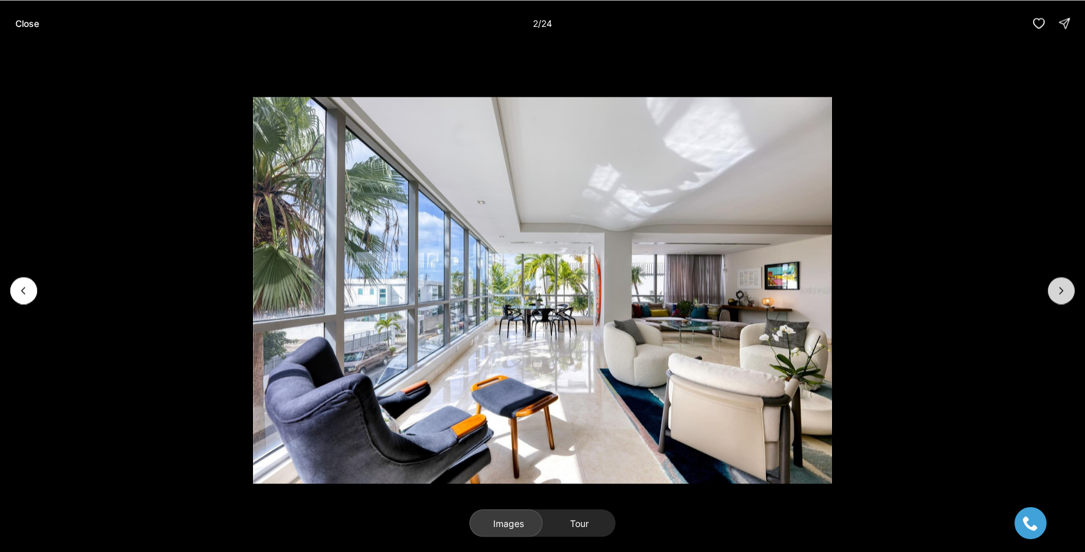
click at [1054, 287] on button "Next slide" at bounding box center [1061, 290] width 27 height 27
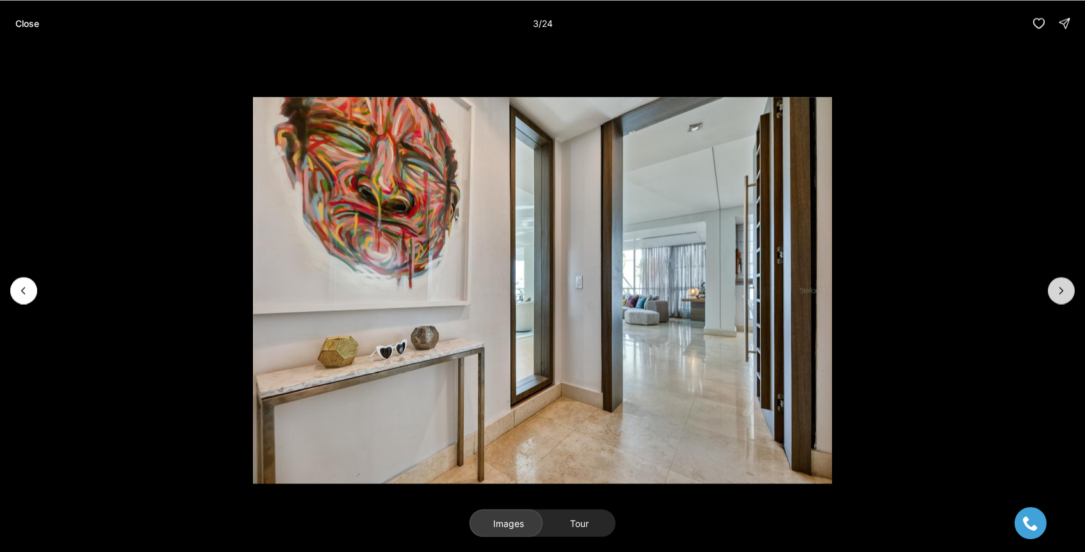
click at [1054, 287] on button "Next slide" at bounding box center [1061, 290] width 27 height 27
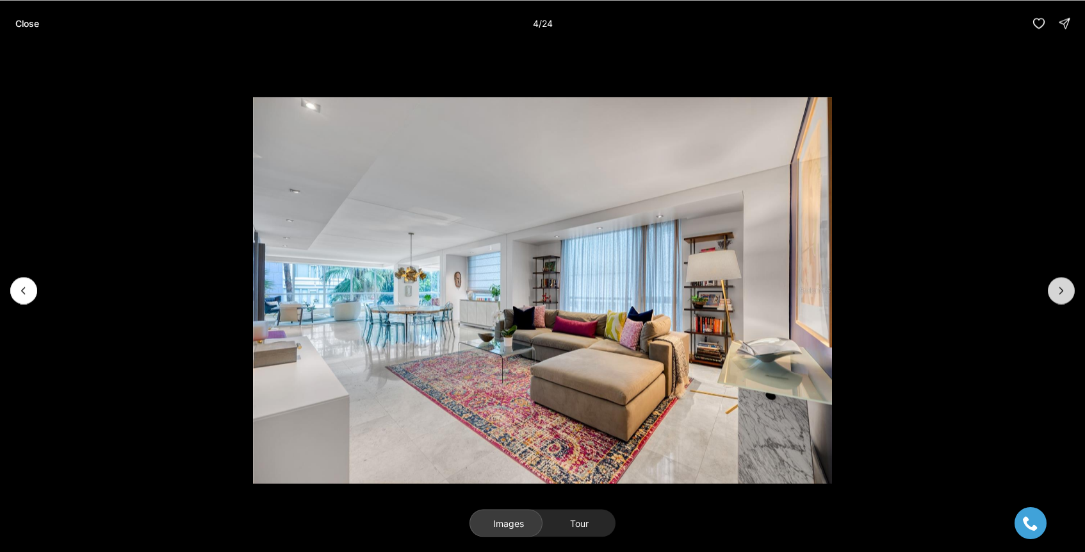
click at [1054, 287] on button "Next slide" at bounding box center [1061, 290] width 27 height 27
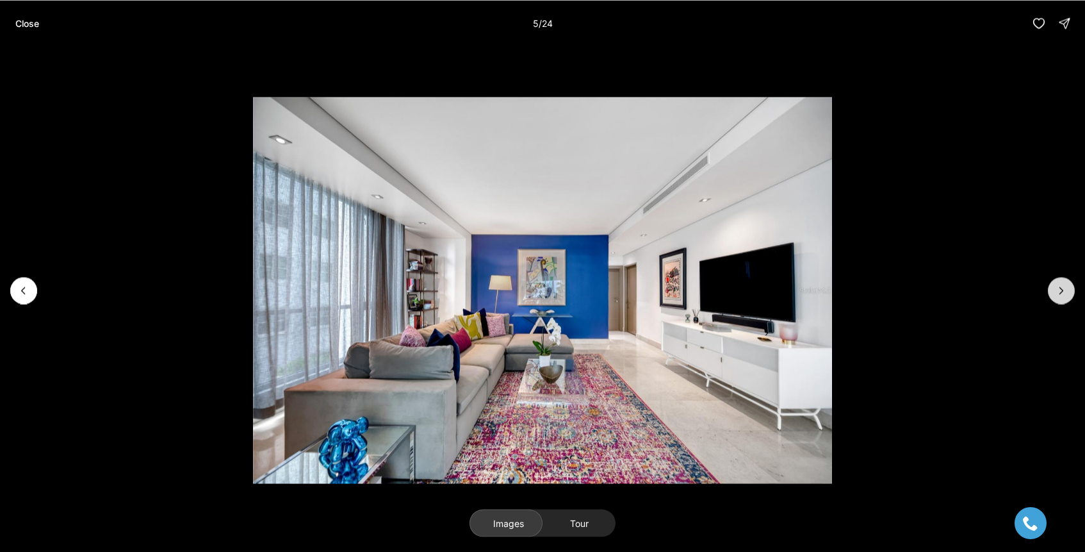
click at [1054, 287] on button "Next slide" at bounding box center [1061, 290] width 27 height 27
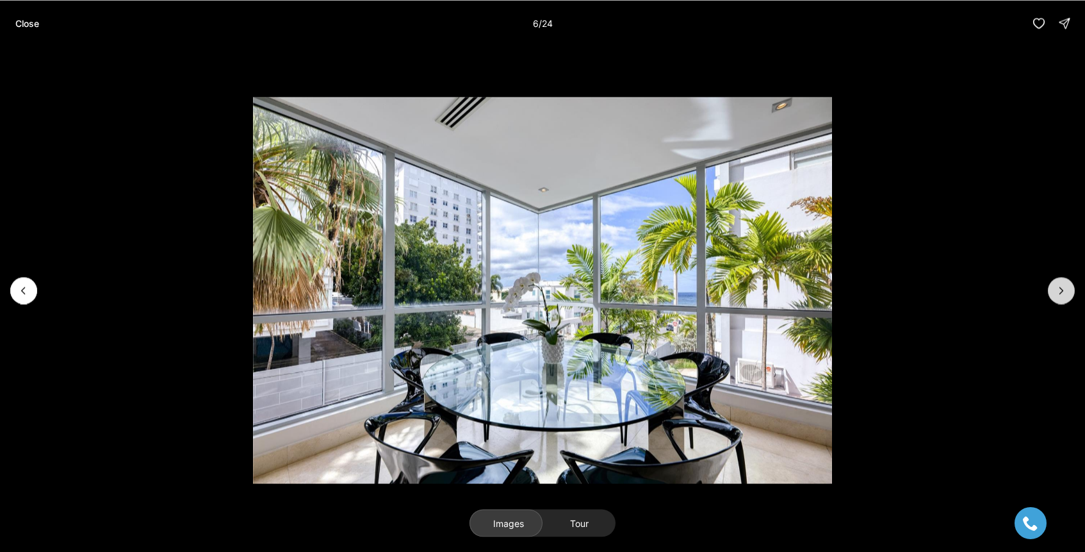
click at [1054, 287] on button "Next slide" at bounding box center [1061, 290] width 27 height 27
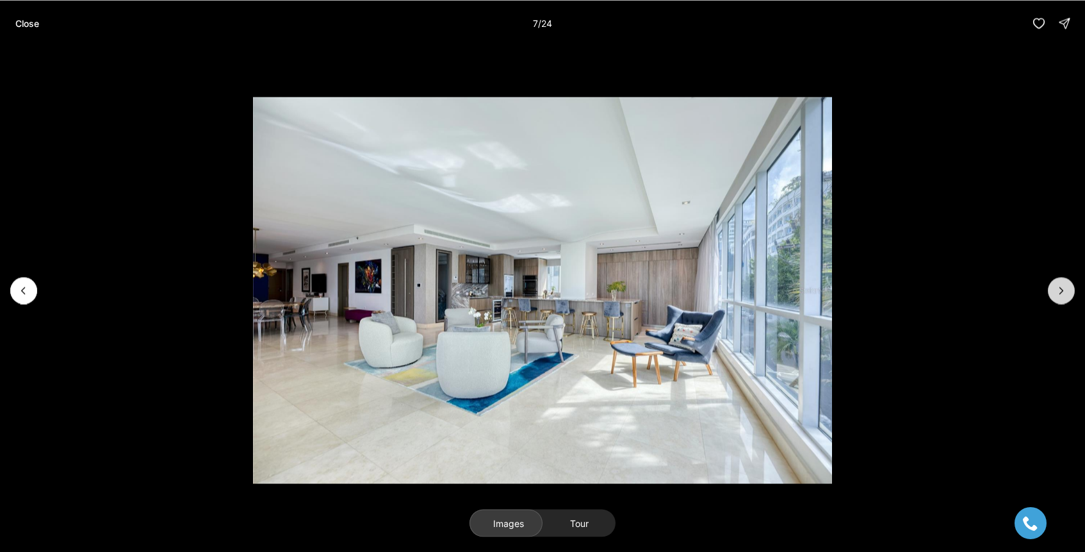
click at [1054, 287] on button "Next slide" at bounding box center [1061, 290] width 27 height 27
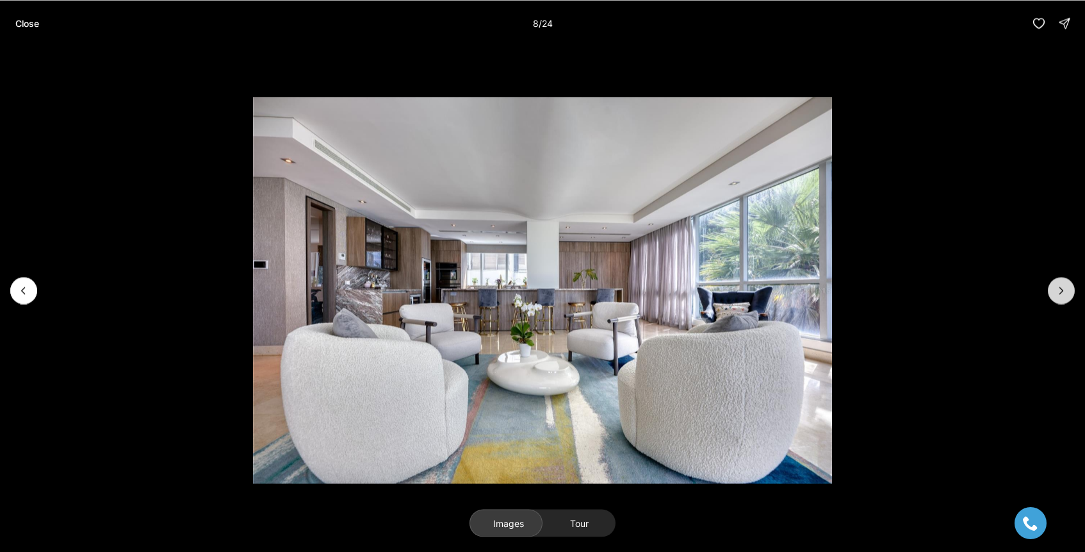
click at [1054, 287] on button "Next slide" at bounding box center [1061, 290] width 27 height 27
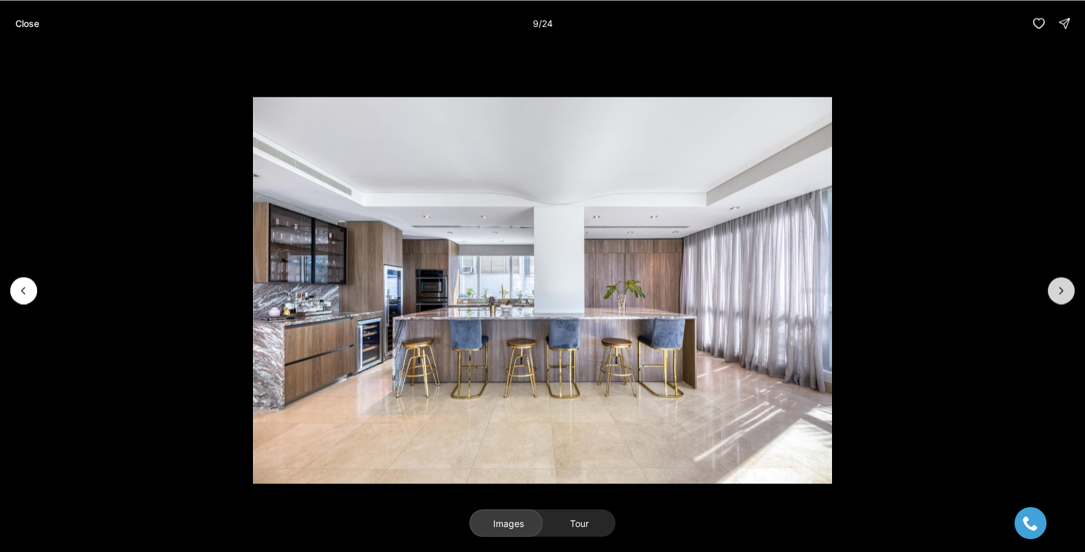
click at [1054, 287] on button "Next slide" at bounding box center [1061, 290] width 27 height 27
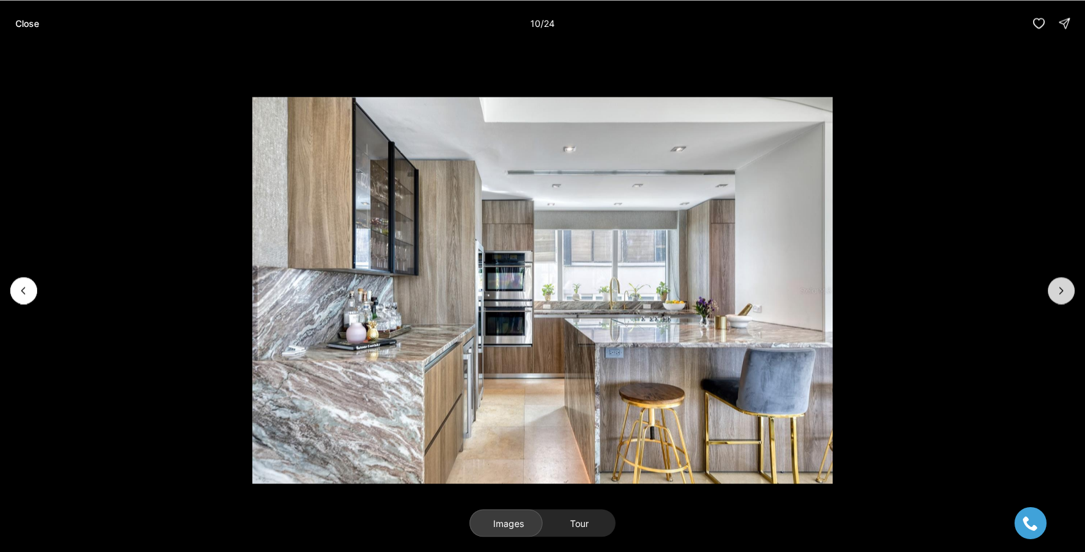
click at [1054, 287] on button "Next slide" at bounding box center [1061, 290] width 27 height 27
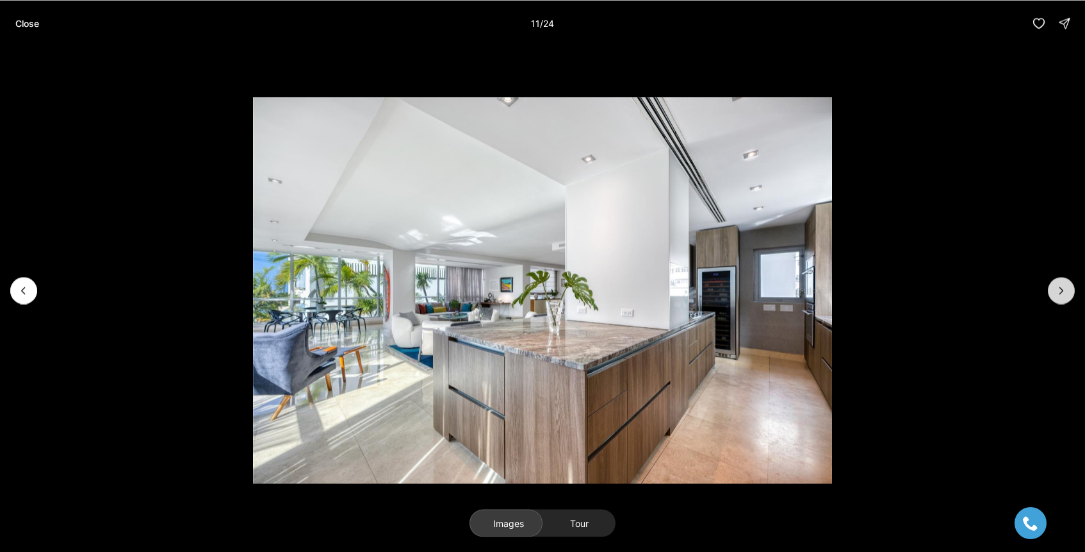
click at [1054, 287] on button "Next slide" at bounding box center [1061, 290] width 27 height 27
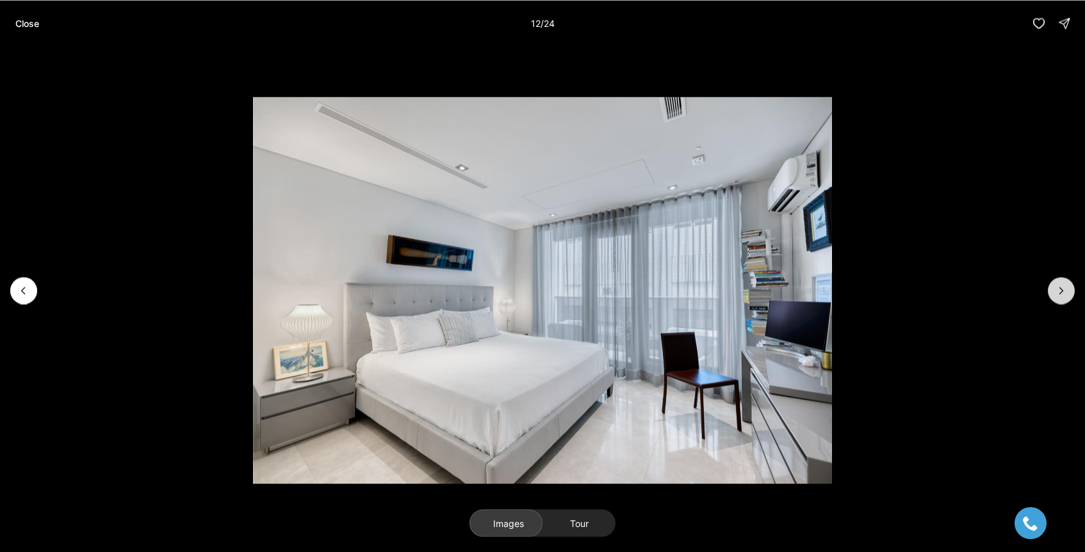
click at [1054, 287] on button "Next slide" at bounding box center [1061, 290] width 27 height 27
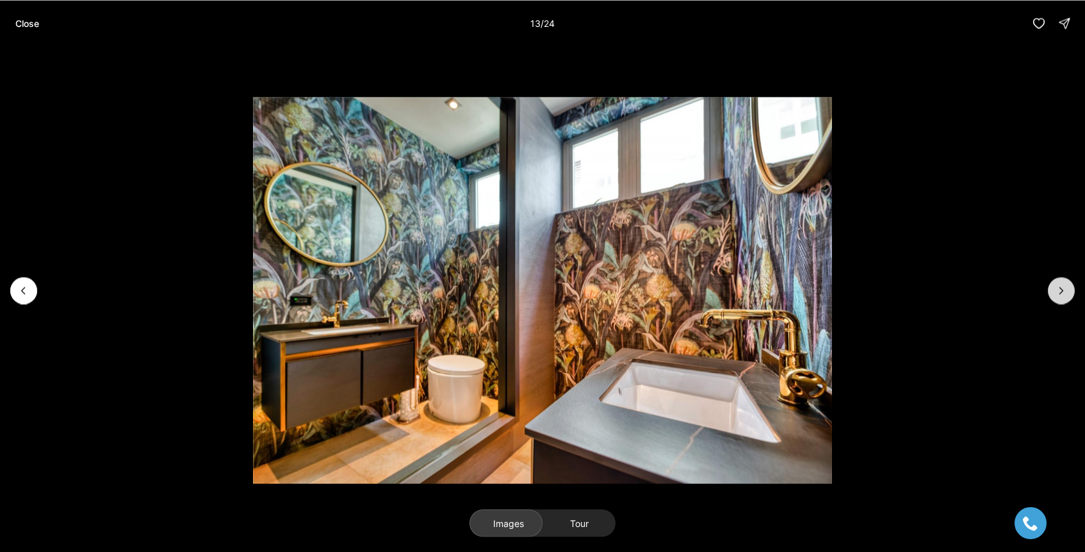
click at [1054, 287] on button "Next slide" at bounding box center [1061, 290] width 27 height 27
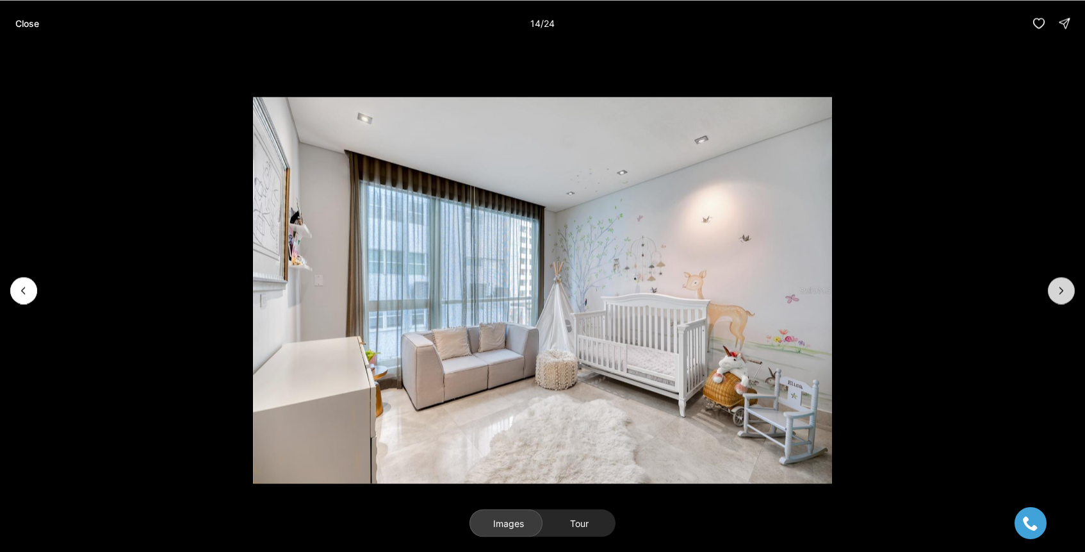
click at [1054, 287] on button "Next slide" at bounding box center [1061, 290] width 27 height 27
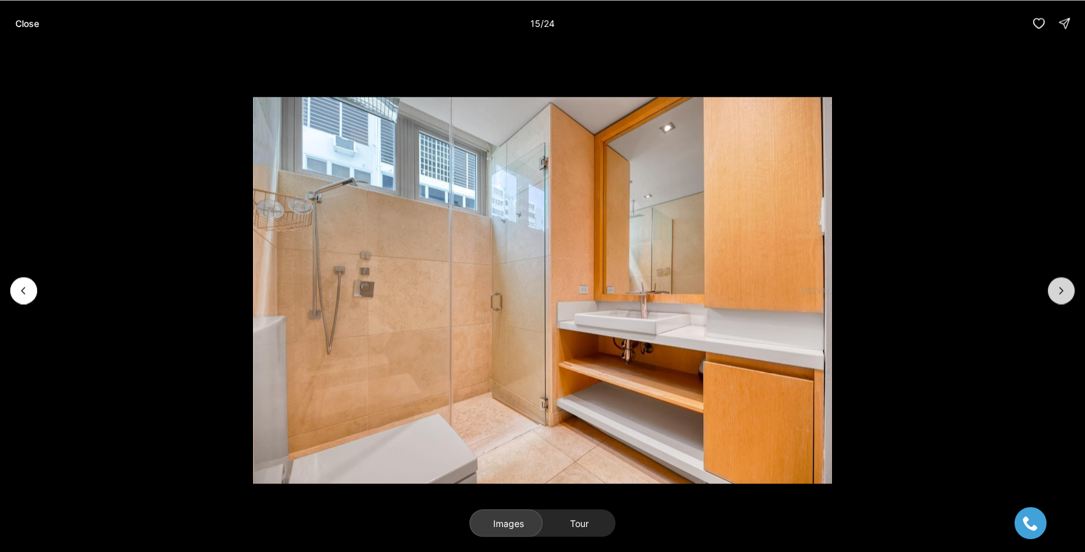
click at [1054, 287] on button "Next slide" at bounding box center [1061, 290] width 27 height 27
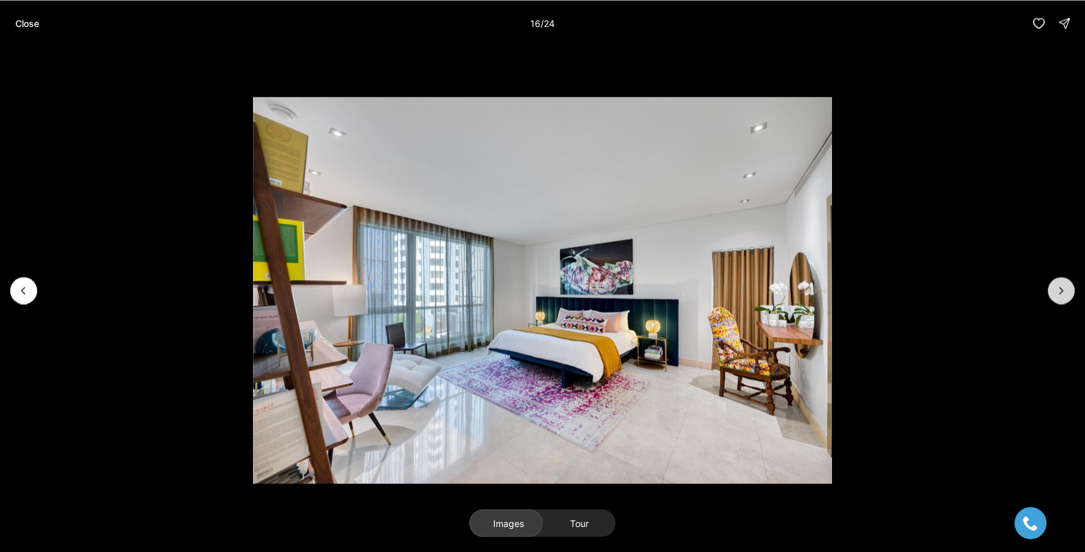
click at [1054, 287] on button "Next slide" at bounding box center [1061, 290] width 27 height 27
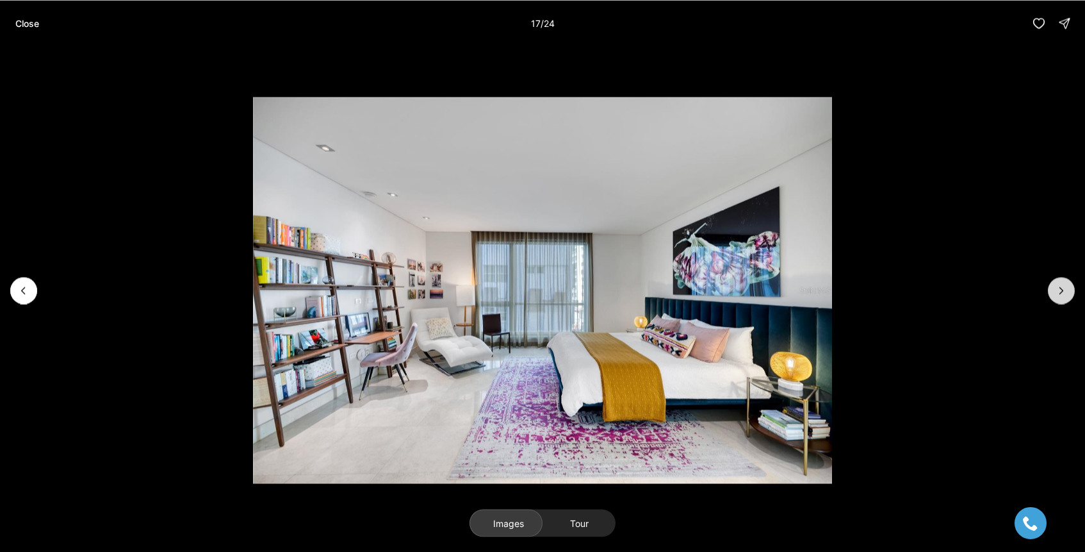
click at [1054, 287] on button "Next slide" at bounding box center [1061, 290] width 27 height 27
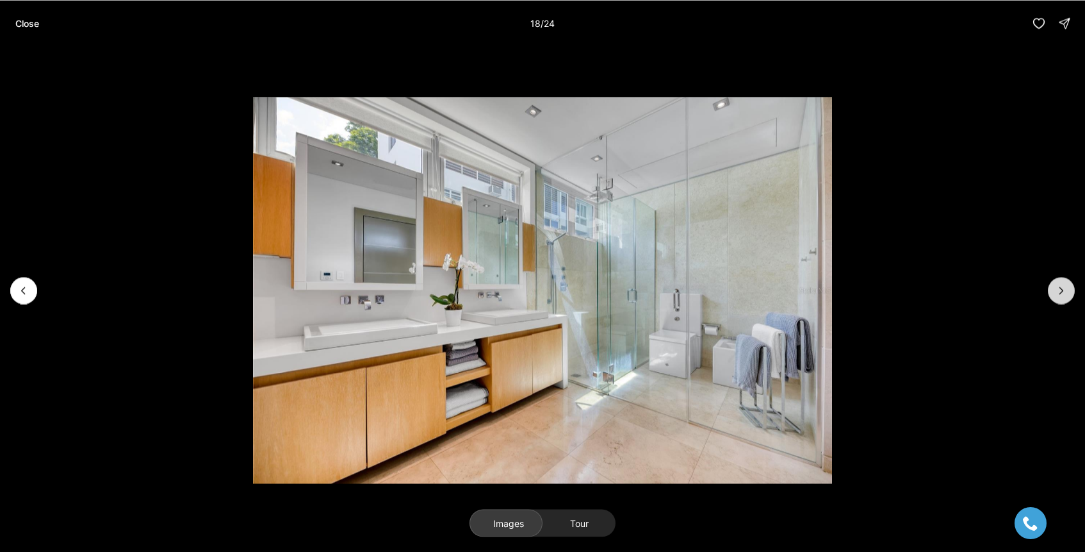
click at [1054, 287] on button "Next slide" at bounding box center [1061, 290] width 27 height 27
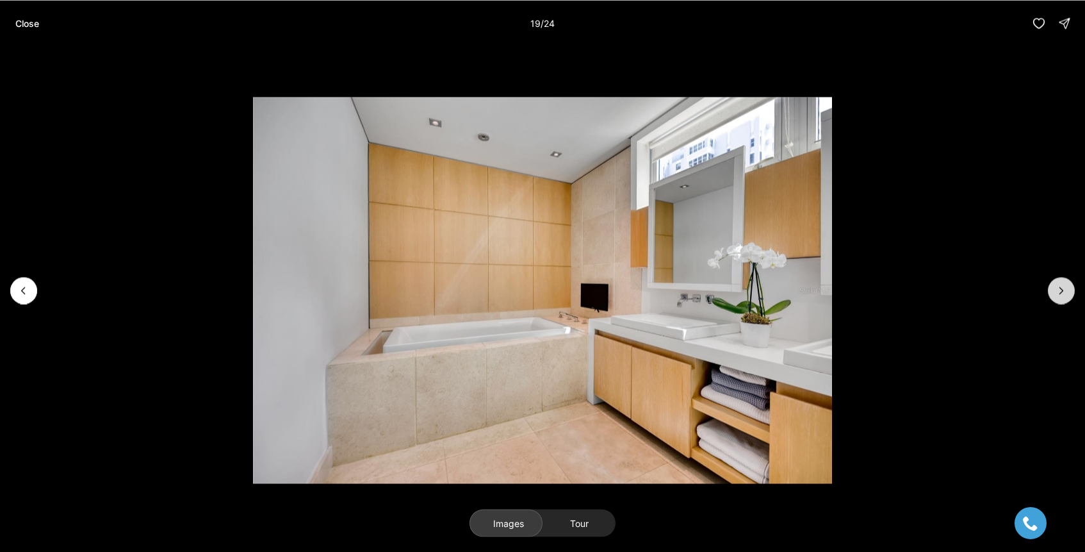
click at [1054, 287] on button "Next slide" at bounding box center [1061, 290] width 27 height 27
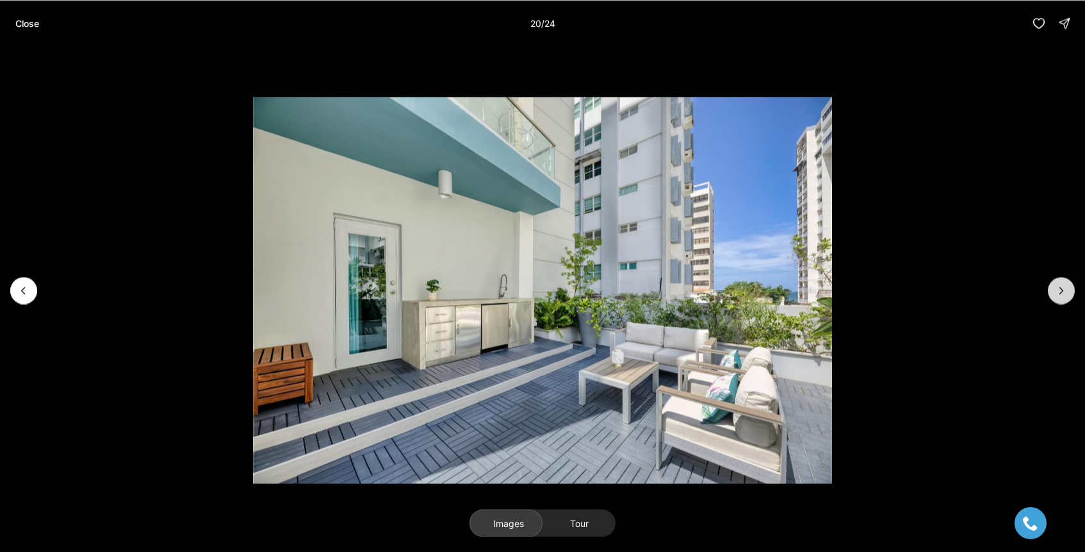
click at [1054, 287] on button "Next slide" at bounding box center [1061, 290] width 27 height 27
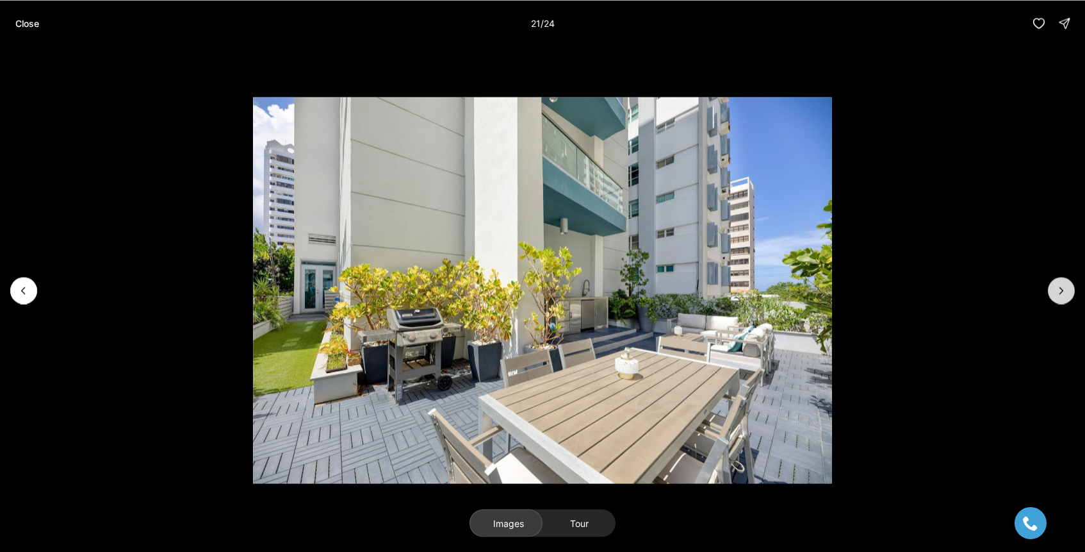
click at [1054, 287] on button "Next slide" at bounding box center [1061, 290] width 27 height 27
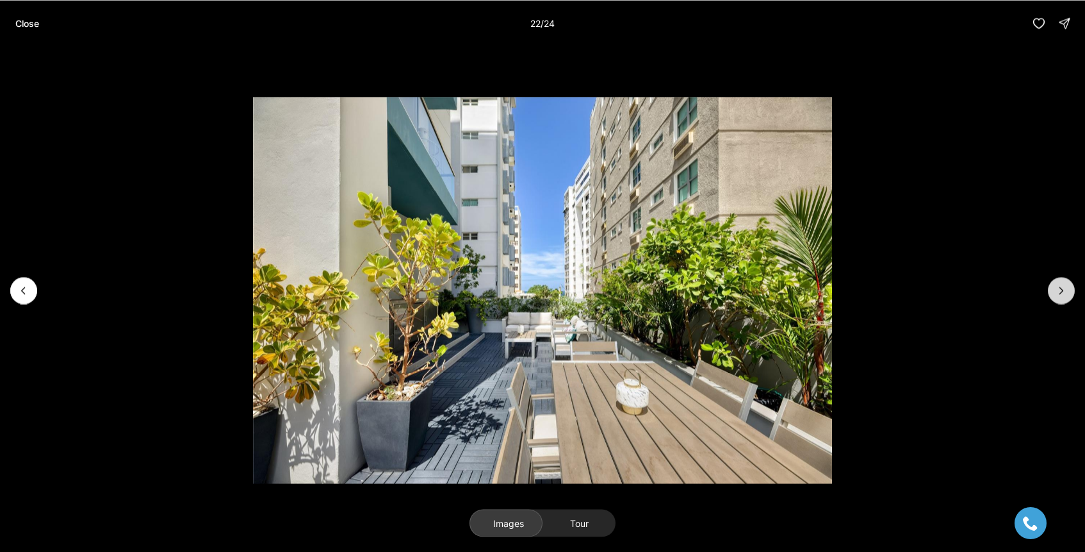
click at [1054, 287] on button "Next slide" at bounding box center [1061, 290] width 27 height 27
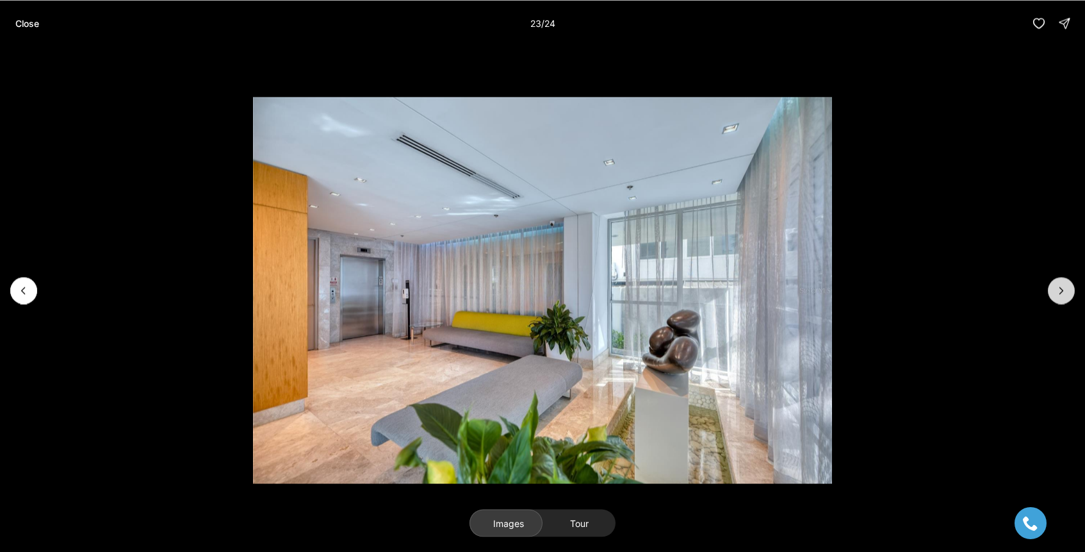
click at [1054, 287] on button "Next slide" at bounding box center [1061, 290] width 27 height 27
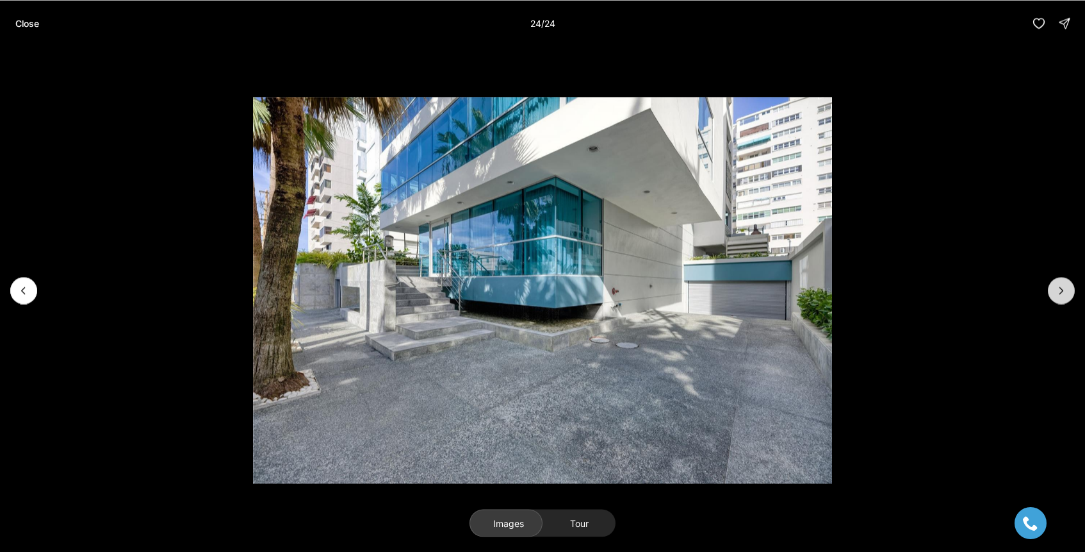
click at [1054, 287] on div at bounding box center [1061, 290] width 27 height 27
click at [33, 294] on button "Previous slide" at bounding box center [23, 290] width 27 height 27
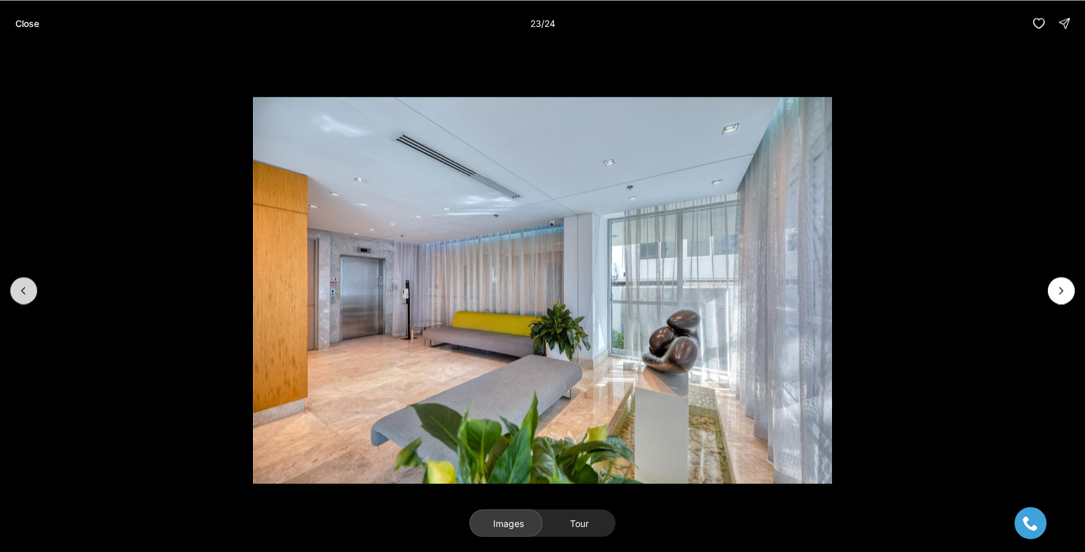
click at [33, 294] on button "Previous slide" at bounding box center [23, 290] width 27 height 27
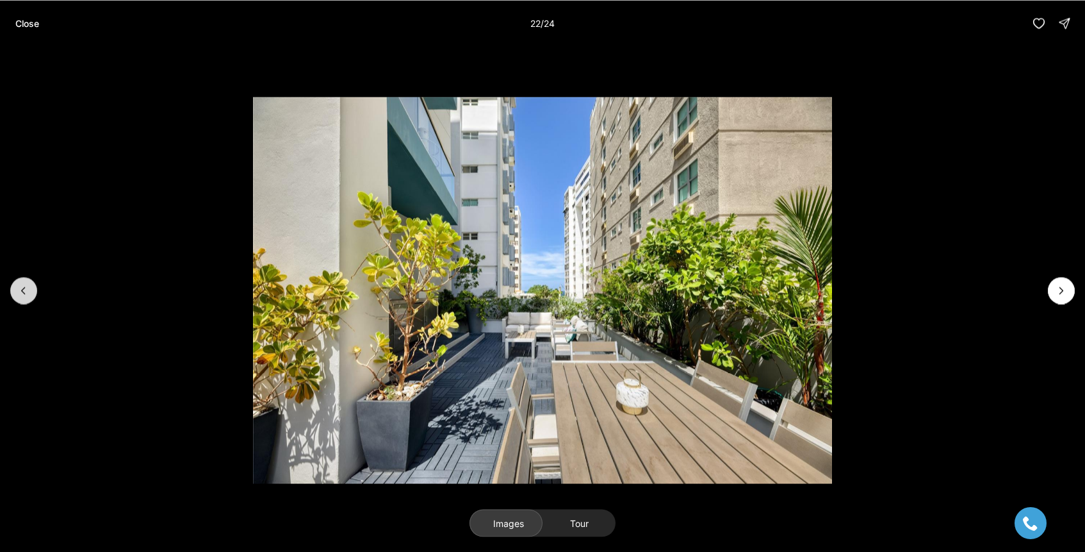
click at [33, 294] on button "Previous slide" at bounding box center [23, 290] width 27 height 27
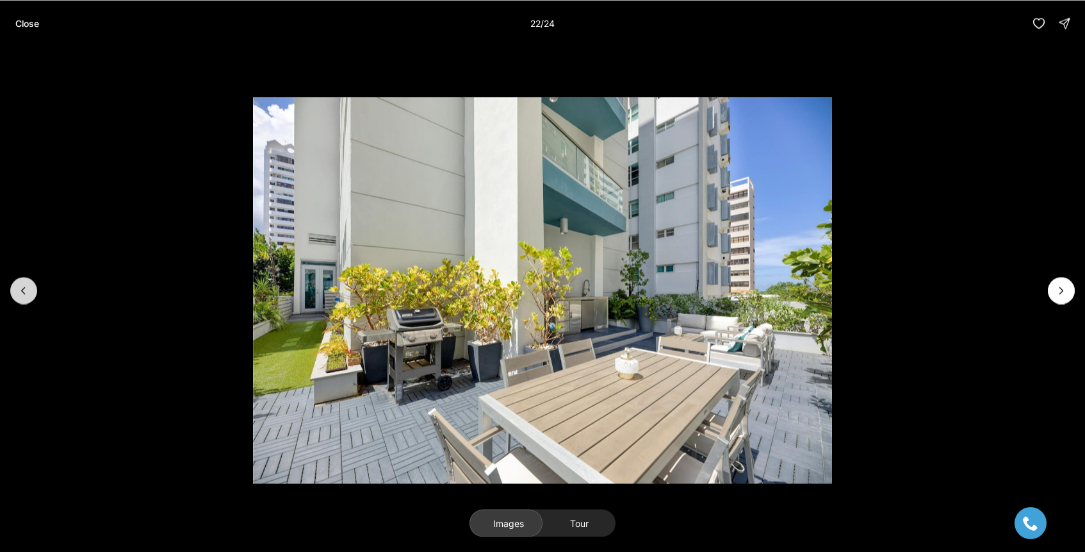
click at [33, 294] on button "Previous slide" at bounding box center [23, 290] width 27 height 27
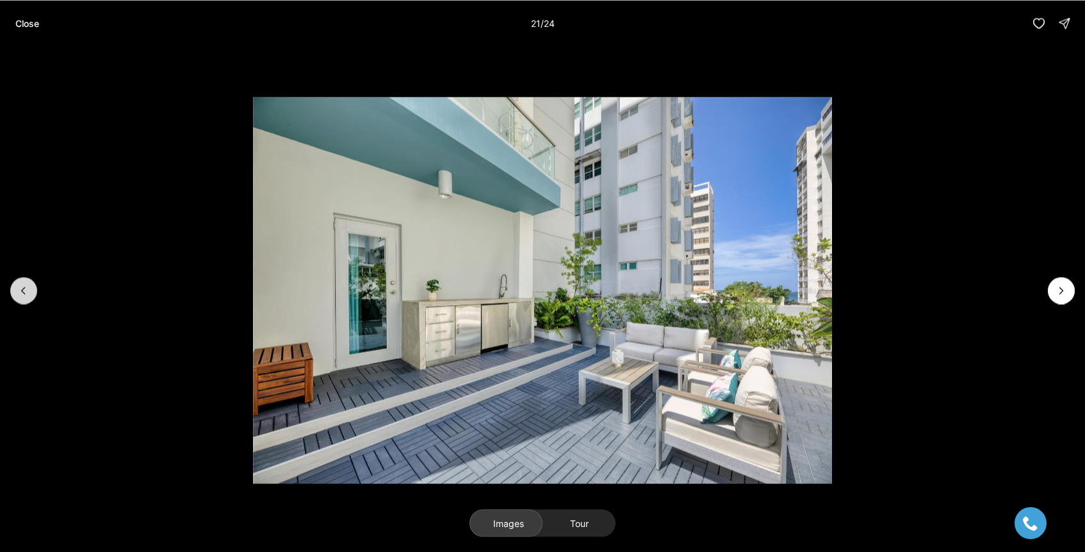
click at [33, 294] on button "Previous slide" at bounding box center [23, 290] width 27 height 27
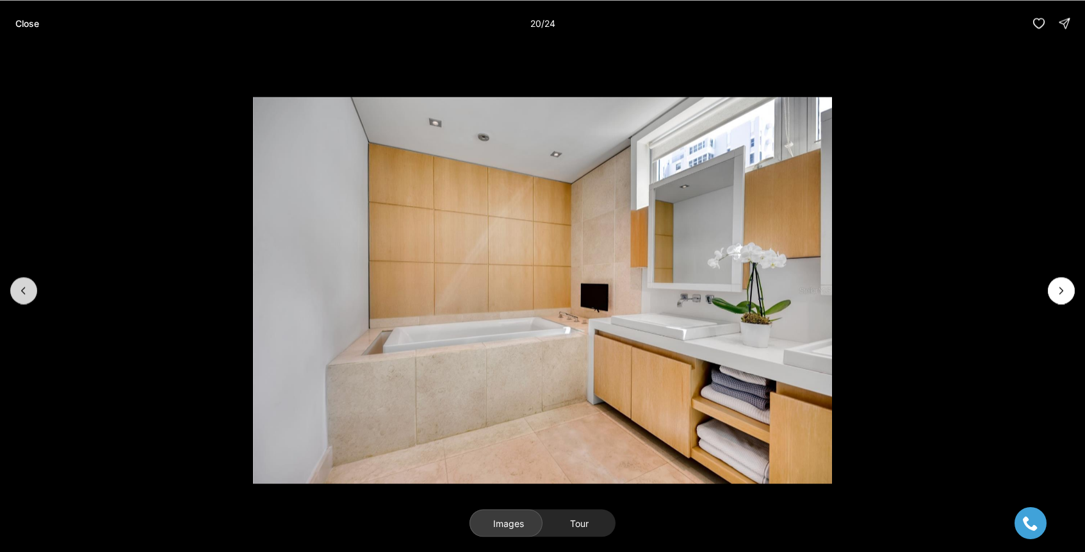
click at [33, 294] on button "Previous slide" at bounding box center [23, 290] width 27 height 27
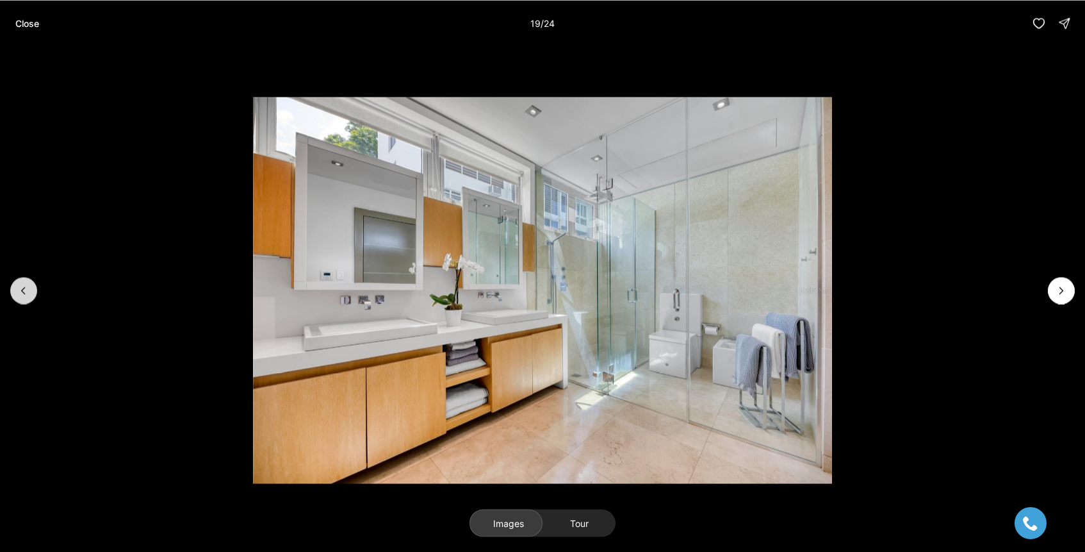
click at [33, 294] on button "Previous slide" at bounding box center [23, 290] width 27 height 27
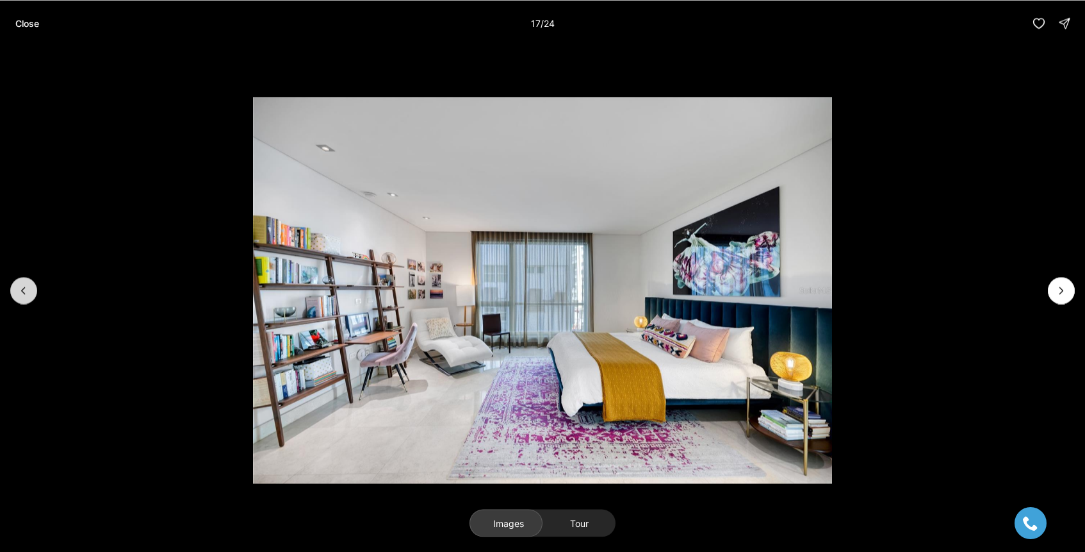
click at [33, 294] on button "Previous slide" at bounding box center [23, 290] width 27 height 27
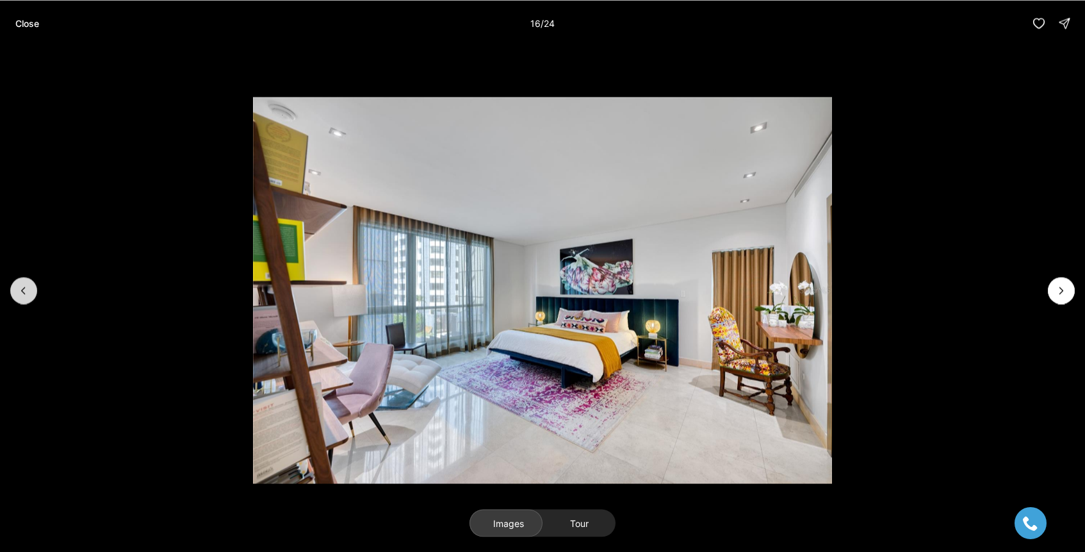
click at [33, 294] on button "Previous slide" at bounding box center [23, 290] width 27 height 27
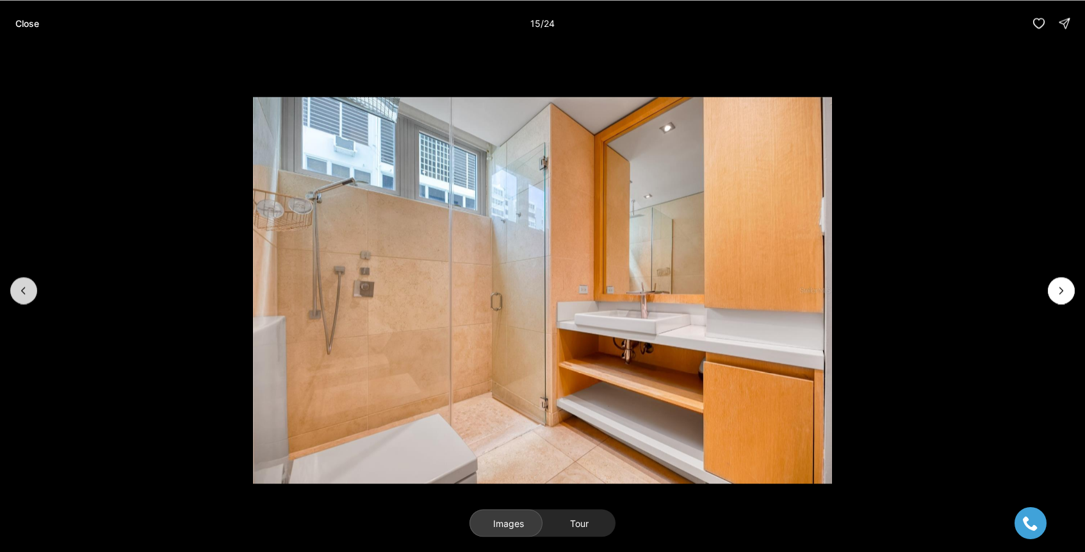
click at [33, 294] on button "Previous slide" at bounding box center [23, 290] width 27 height 27
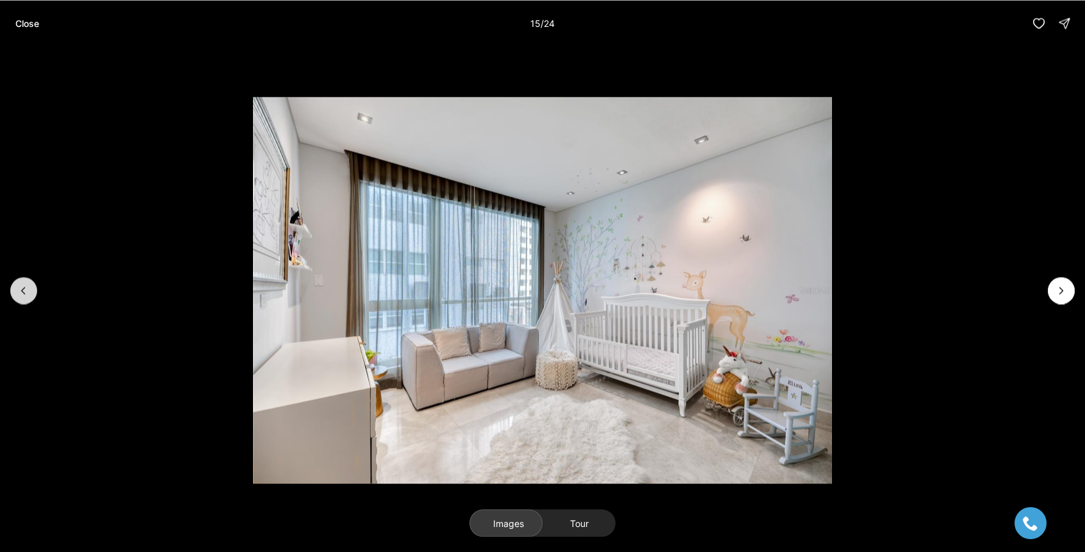
click at [33, 294] on button "Previous slide" at bounding box center [23, 290] width 27 height 27
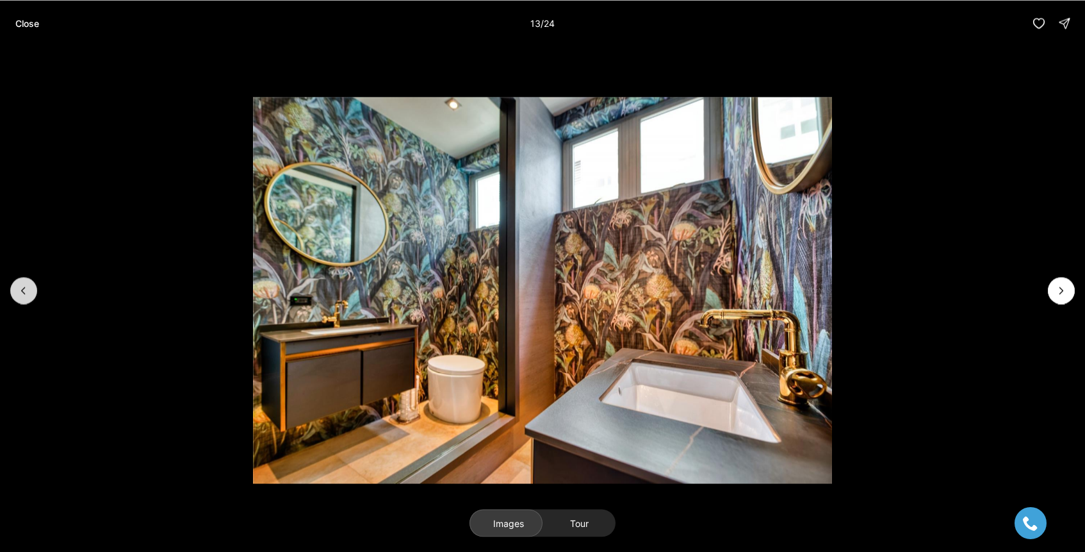
click at [33, 294] on button "Previous slide" at bounding box center [23, 290] width 27 height 27
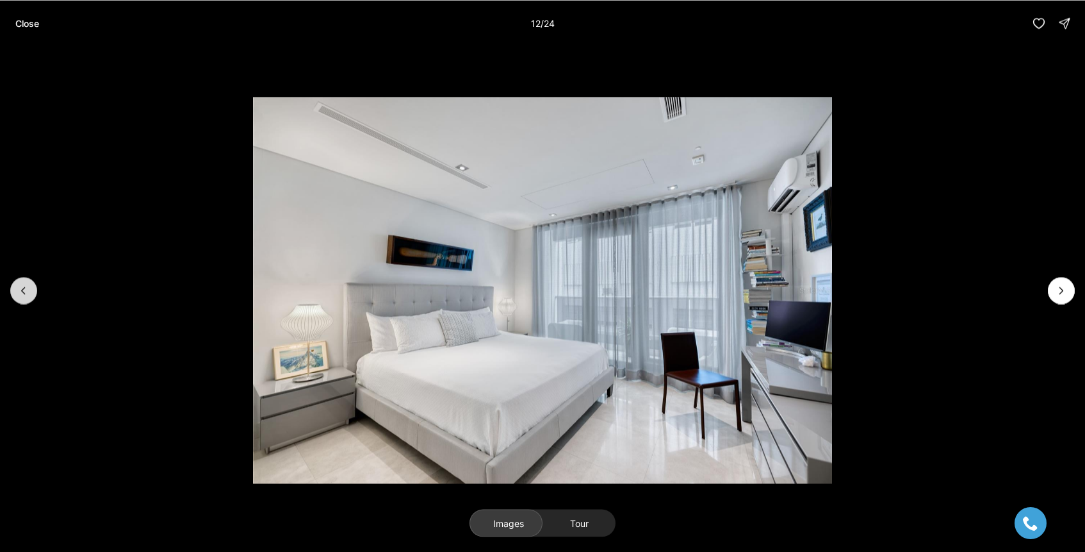
click at [33, 294] on button "Previous slide" at bounding box center [23, 290] width 27 height 27
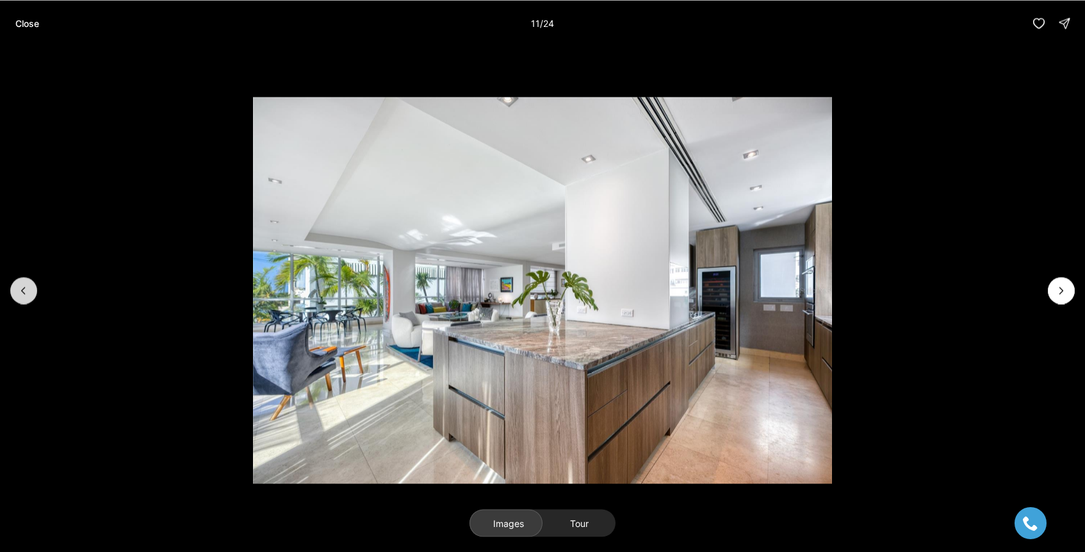
click at [33, 294] on button "Previous slide" at bounding box center [23, 290] width 27 height 27
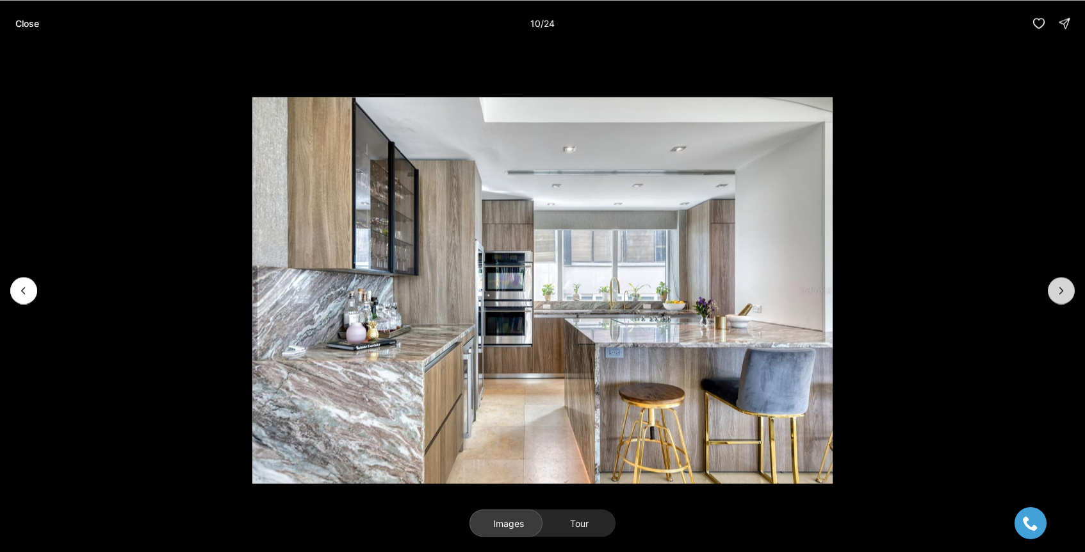
click at [1057, 292] on icon "Next slide" at bounding box center [1061, 290] width 13 height 13
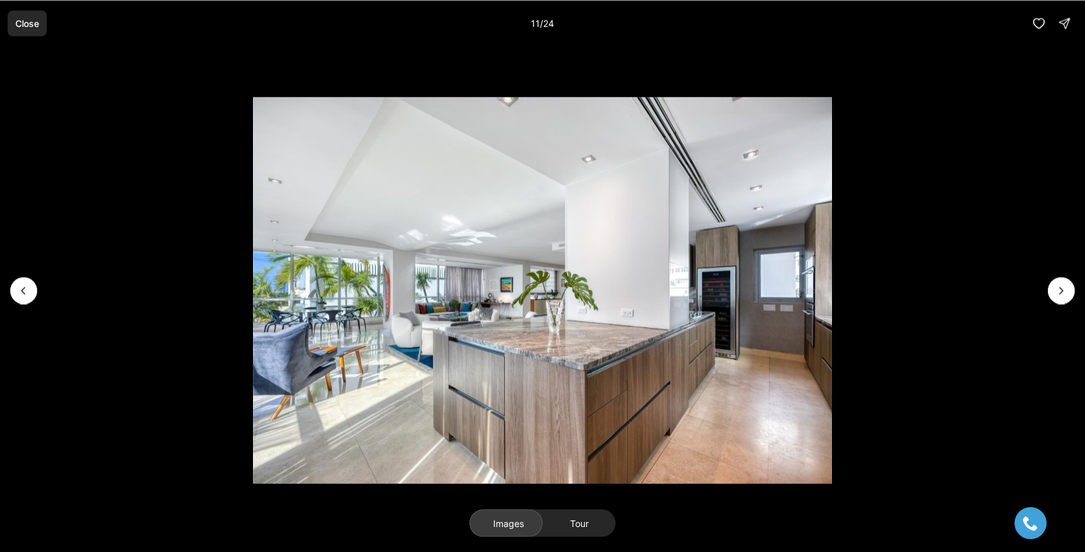
click at [36, 24] on p "Close" at bounding box center [27, 23] width 24 height 10
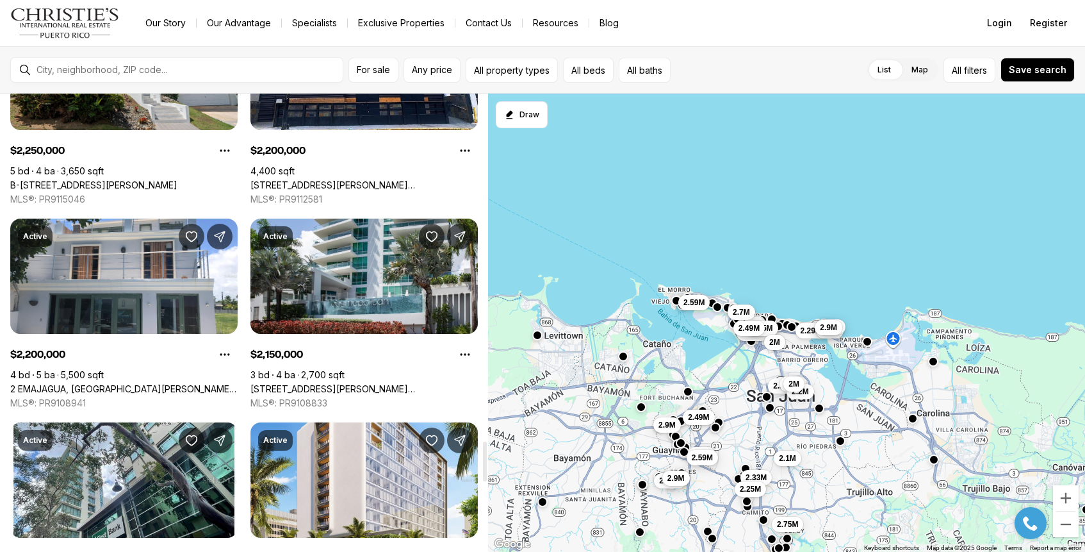
scroll to position [4007, 0]
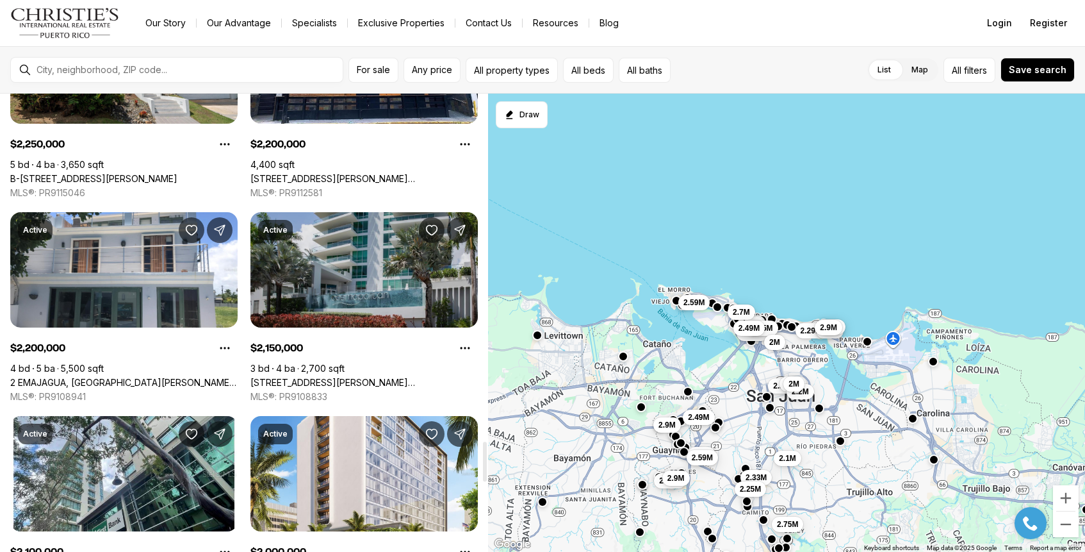
click at [362, 377] on link "[STREET_ADDRESS][PERSON_NAME][PERSON_NAME]" at bounding box center [364, 383] width 227 height 12
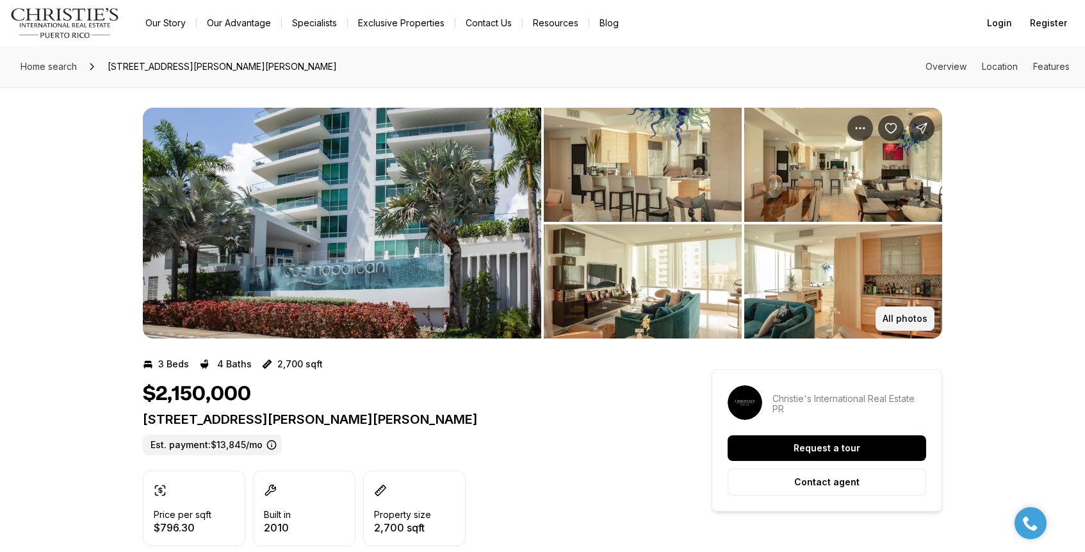
click at [905, 320] on p "All photos" at bounding box center [905, 318] width 45 height 10
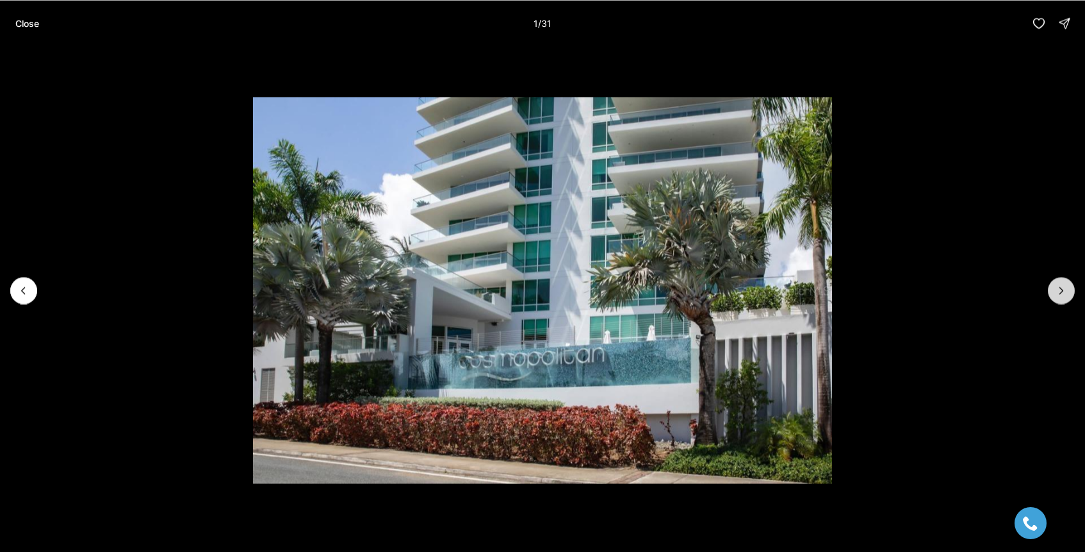
click at [1058, 293] on icon "Next slide" at bounding box center [1061, 290] width 13 height 13
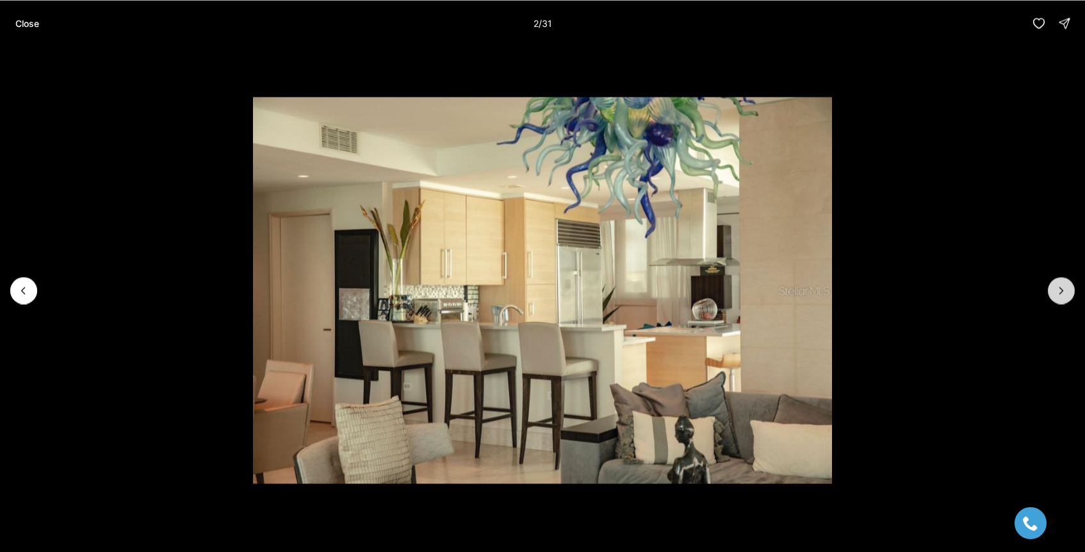
click at [1058, 293] on icon "Next slide" at bounding box center [1061, 290] width 13 height 13
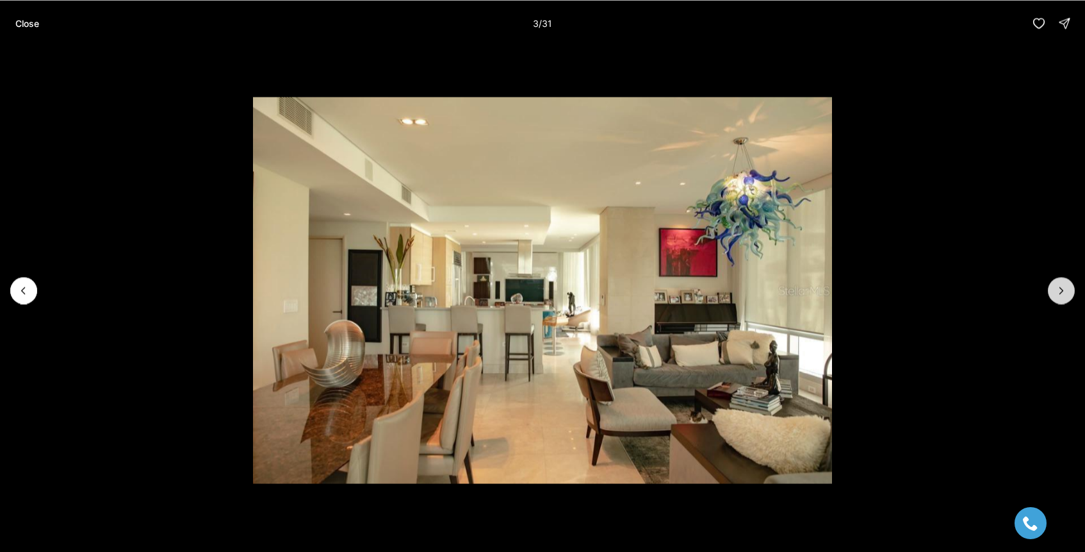
click at [1058, 293] on icon "Next slide" at bounding box center [1061, 290] width 13 height 13
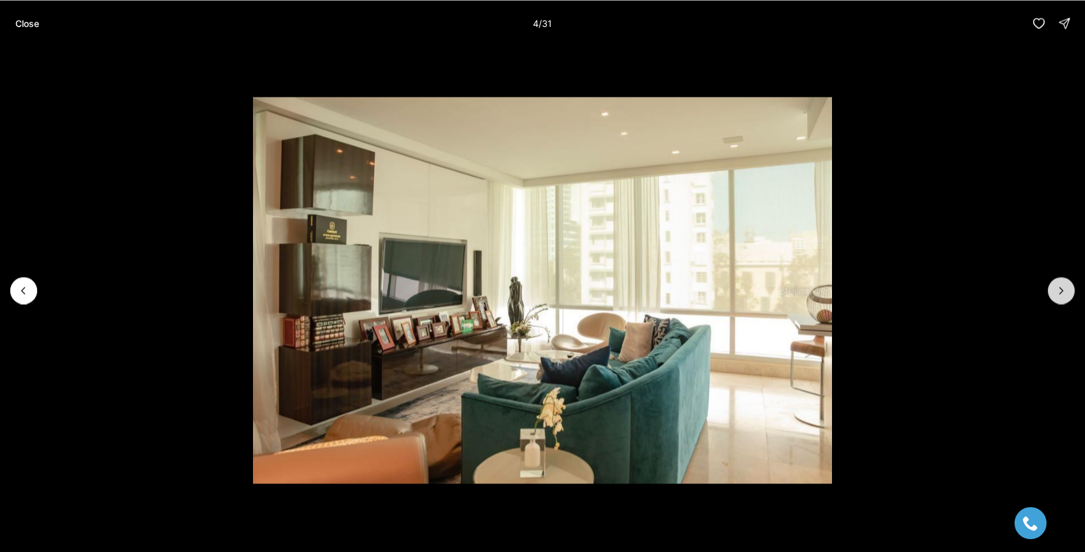
click at [1058, 293] on icon "Next slide" at bounding box center [1061, 290] width 13 height 13
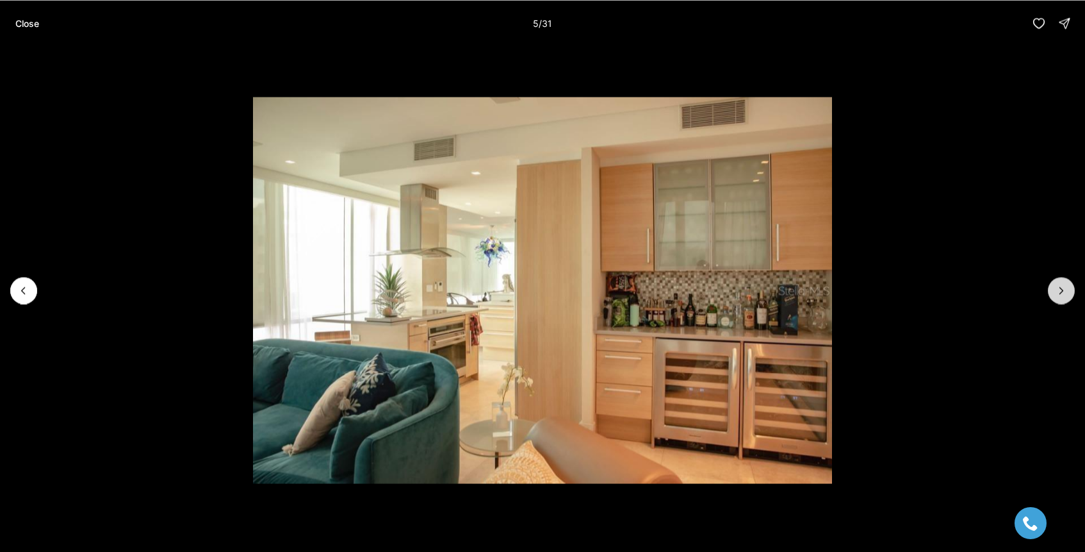
click at [1058, 293] on icon "Next slide" at bounding box center [1061, 290] width 13 height 13
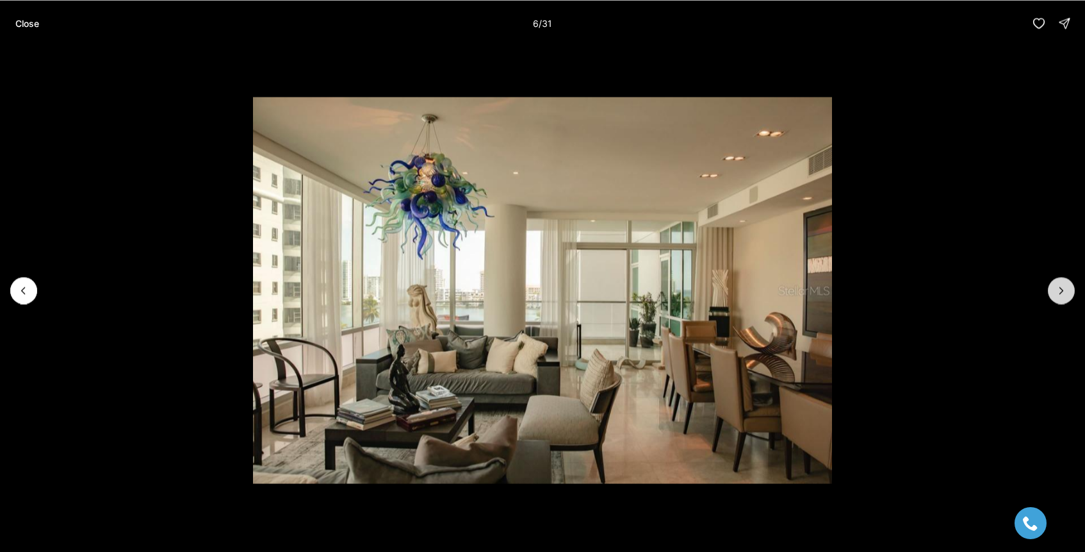
click at [1058, 293] on icon "Next slide" at bounding box center [1061, 290] width 13 height 13
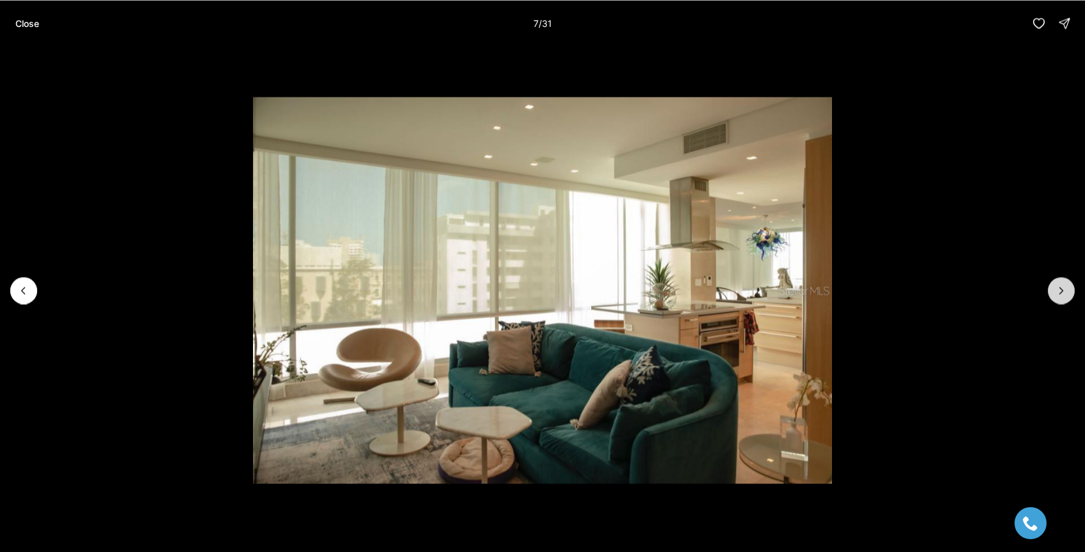
click at [1058, 293] on icon "Next slide" at bounding box center [1061, 290] width 13 height 13
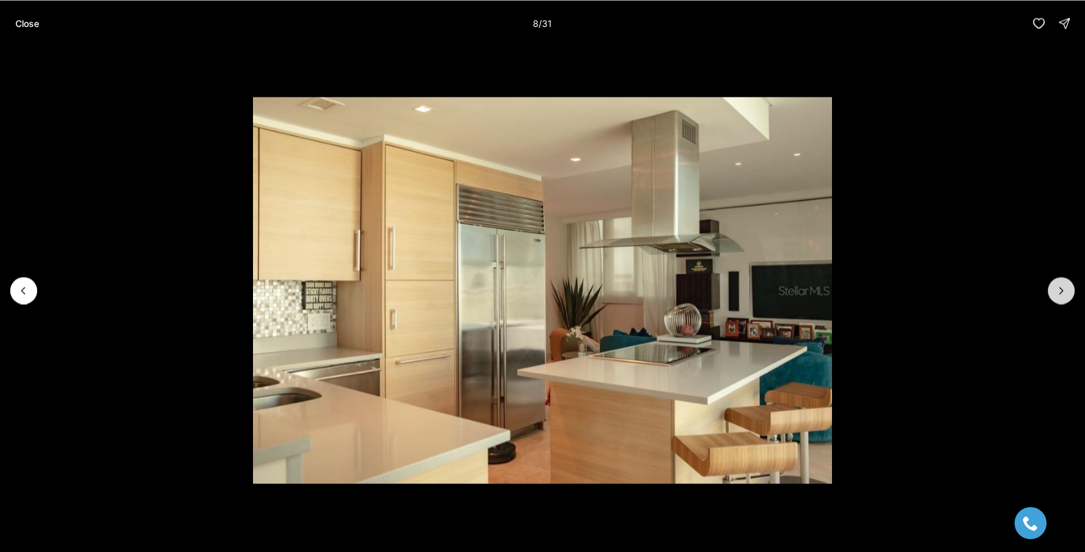
click at [1058, 293] on icon "Next slide" at bounding box center [1061, 290] width 13 height 13
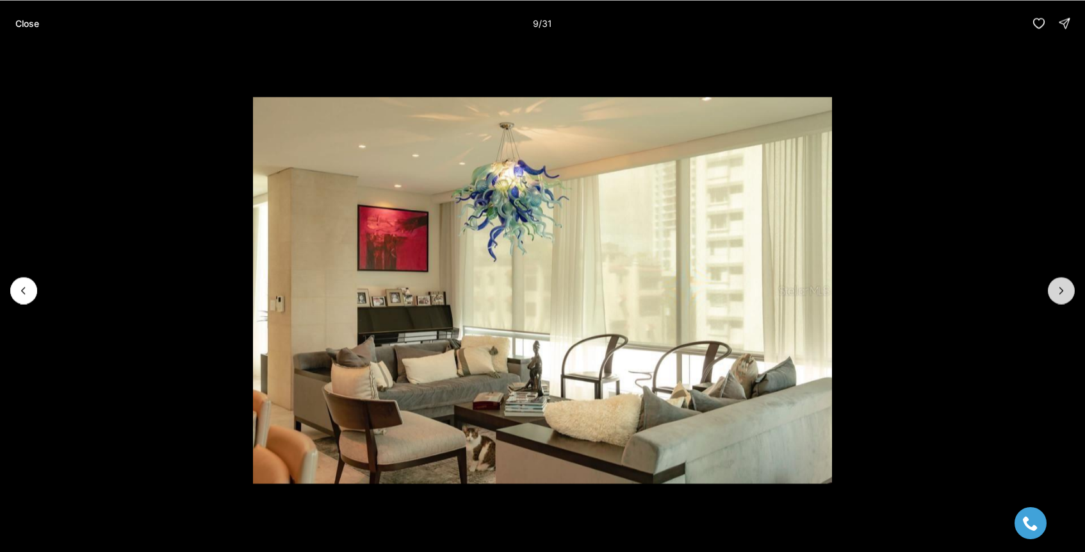
click at [1058, 293] on icon "Next slide" at bounding box center [1061, 290] width 13 height 13
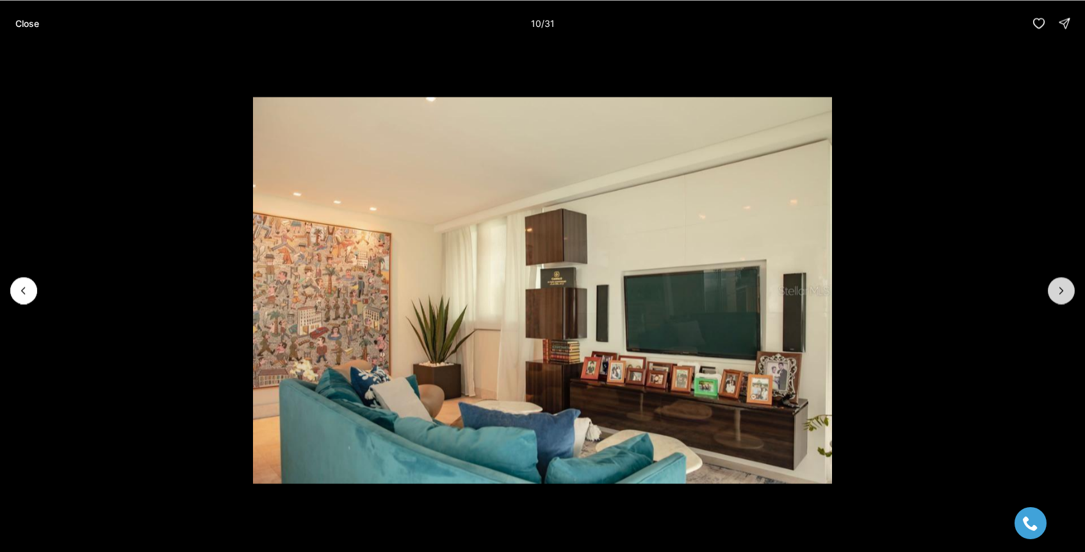
click at [1058, 293] on icon "Next slide" at bounding box center [1061, 290] width 13 height 13
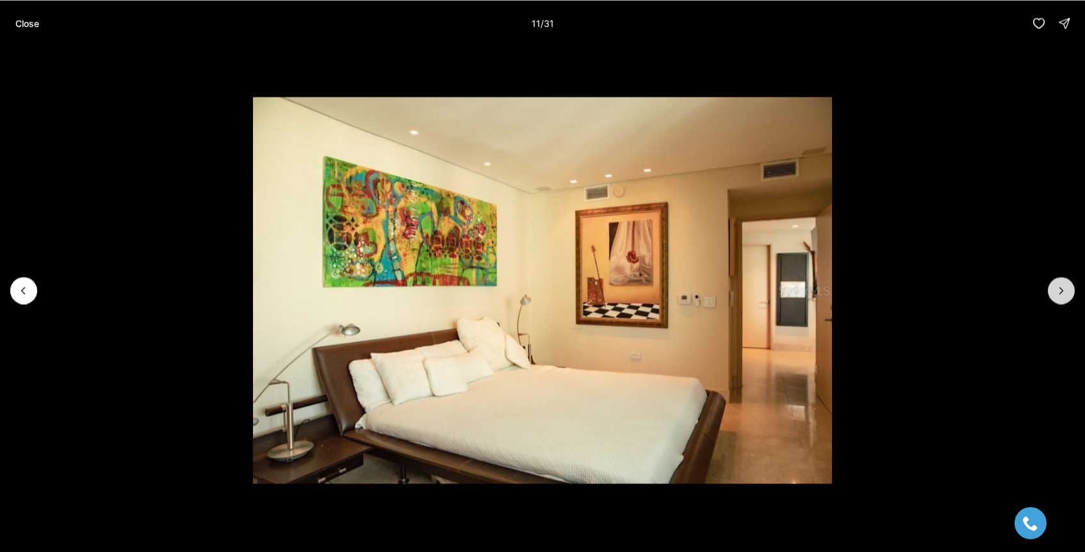
click at [1058, 293] on icon "Next slide" at bounding box center [1061, 290] width 13 height 13
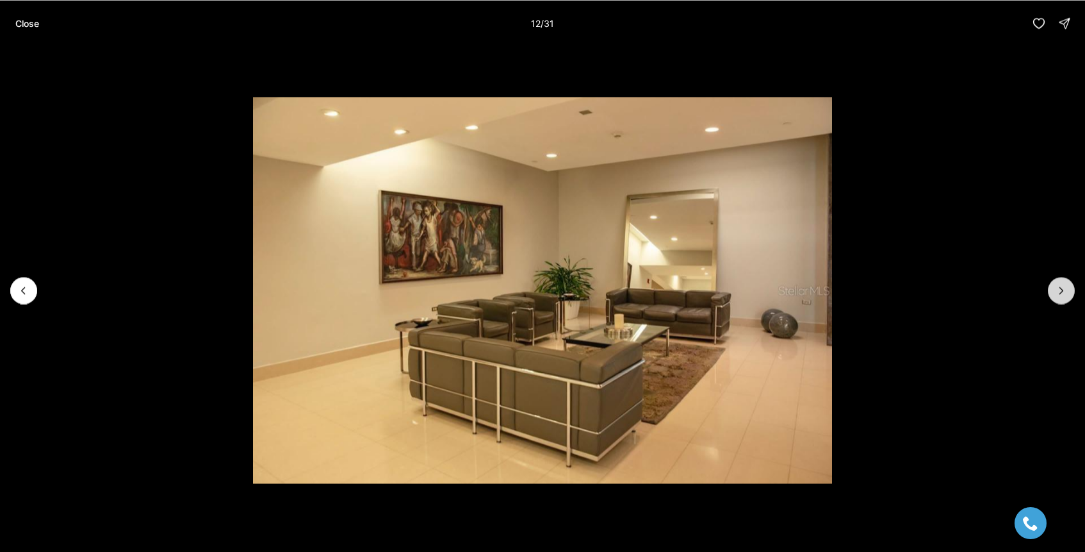
click at [1058, 293] on icon "Next slide" at bounding box center [1061, 290] width 13 height 13
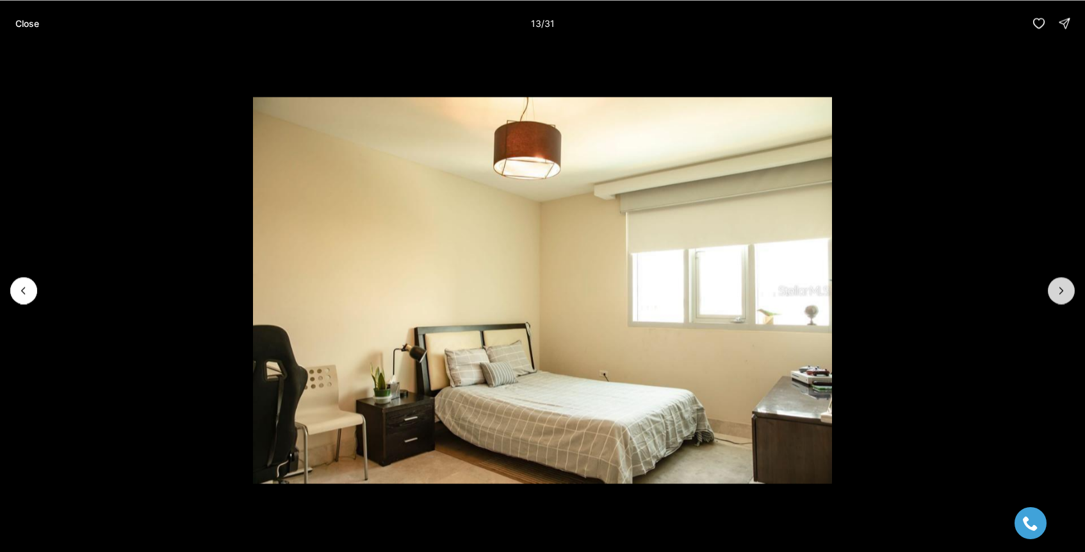
click at [1058, 293] on icon "Next slide" at bounding box center [1061, 290] width 13 height 13
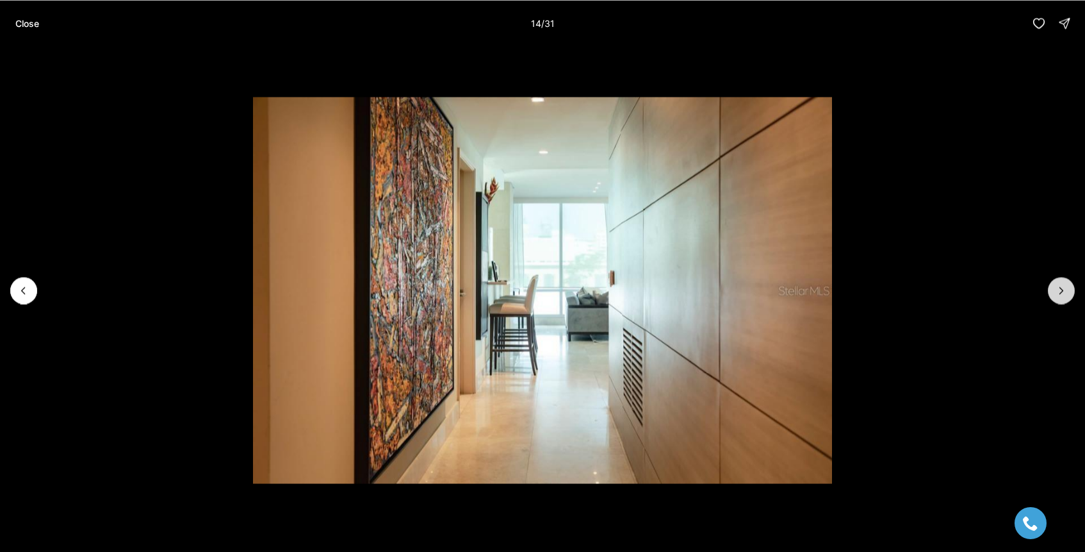
click at [1058, 293] on icon "Next slide" at bounding box center [1061, 290] width 13 height 13
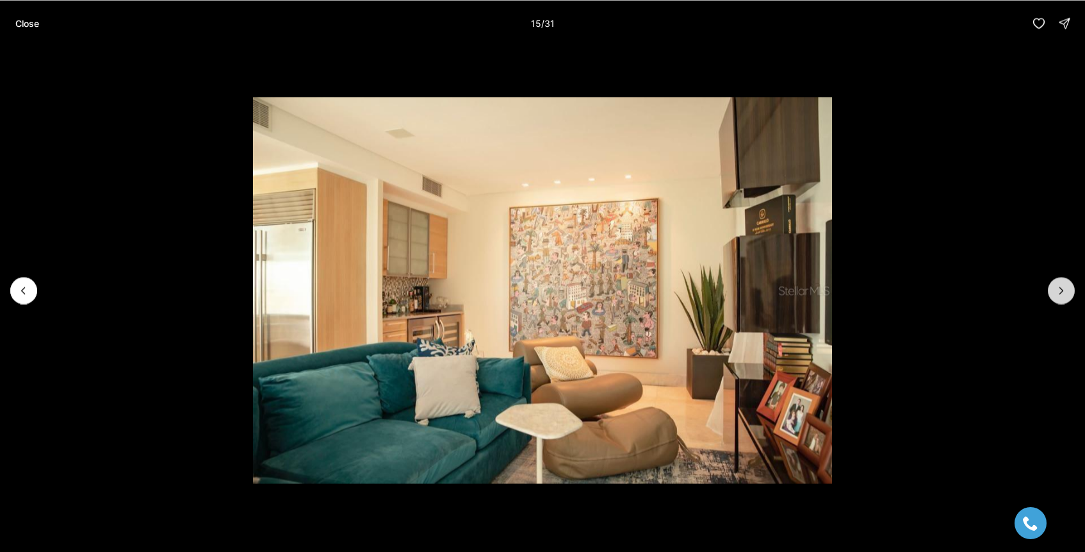
click at [1058, 293] on icon "Next slide" at bounding box center [1061, 290] width 13 height 13
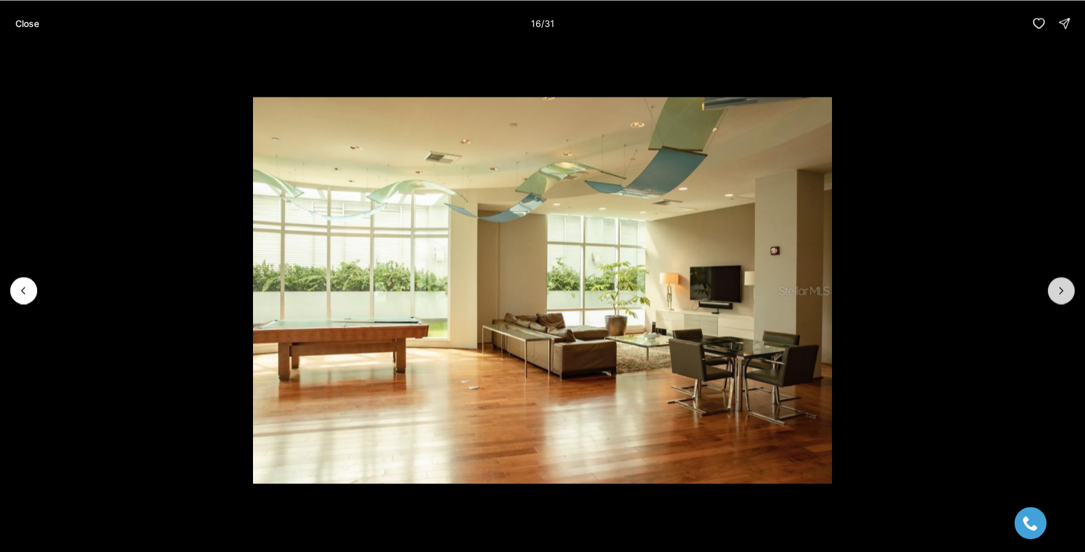
click at [1058, 293] on icon "Next slide" at bounding box center [1061, 290] width 13 height 13
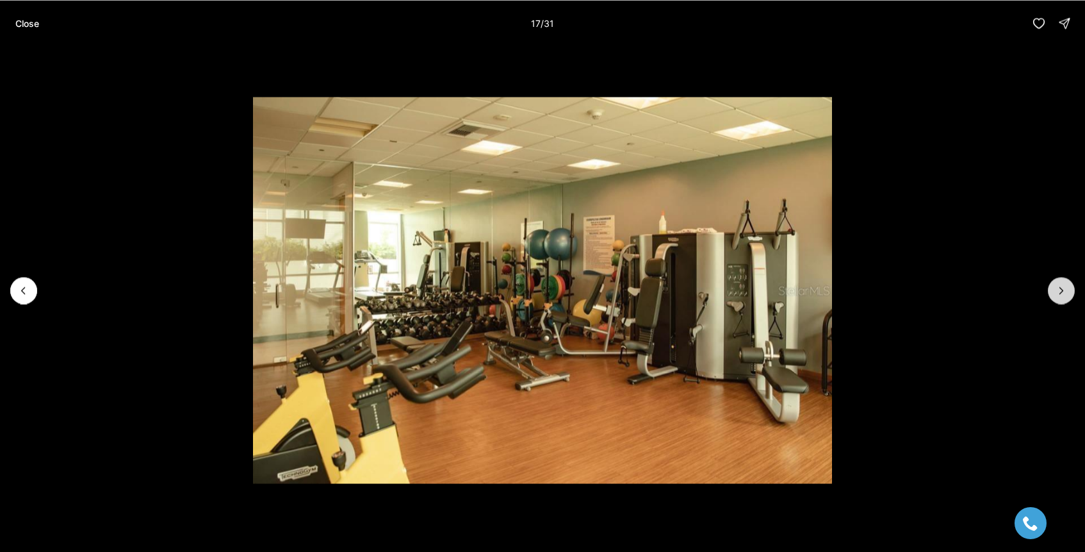
click at [1058, 293] on icon "Next slide" at bounding box center [1061, 290] width 13 height 13
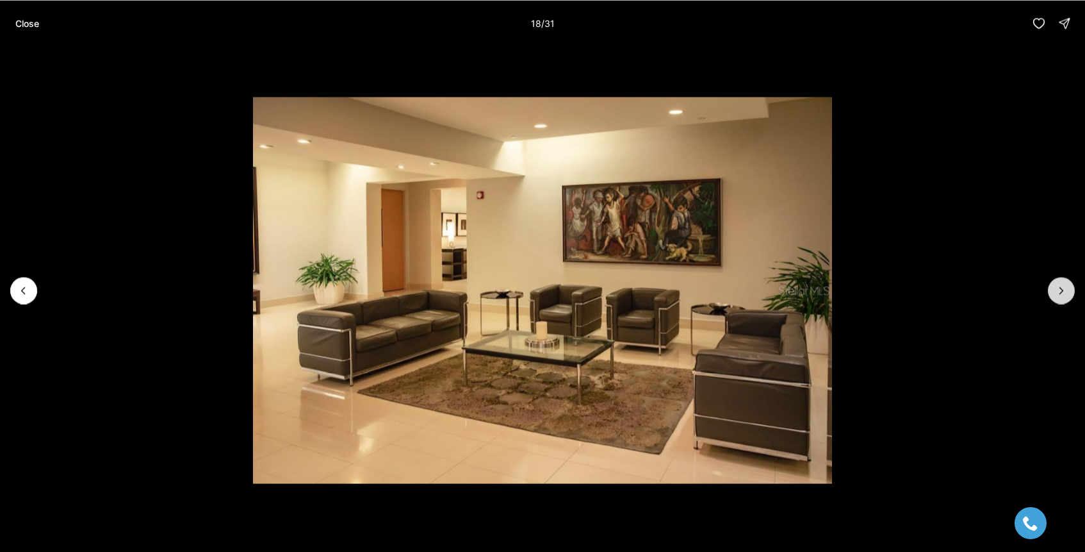
click at [1058, 293] on icon "Next slide" at bounding box center [1061, 290] width 13 height 13
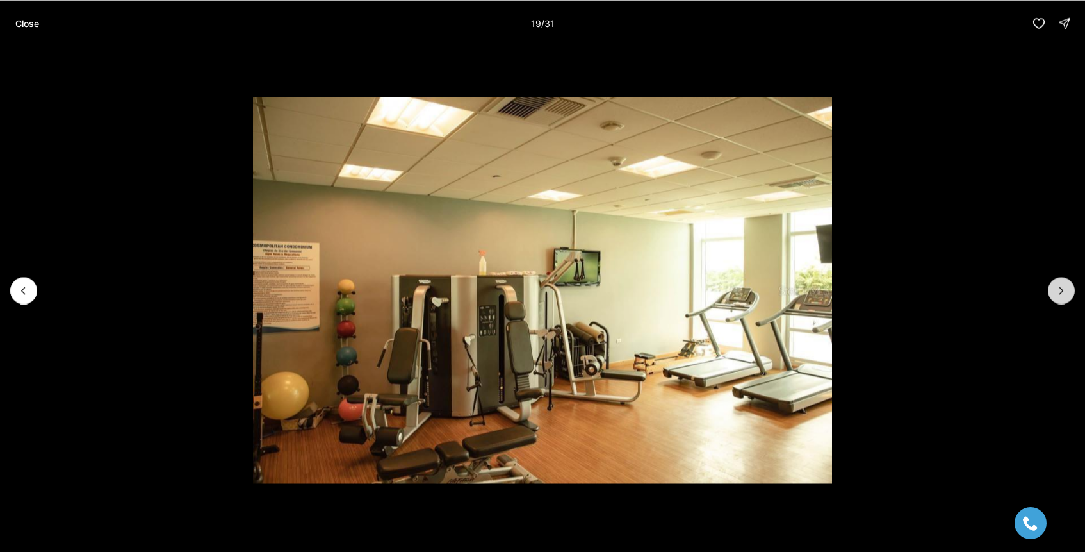
click at [1058, 293] on icon "Next slide" at bounding box center [1061, 290] width 13 height 13
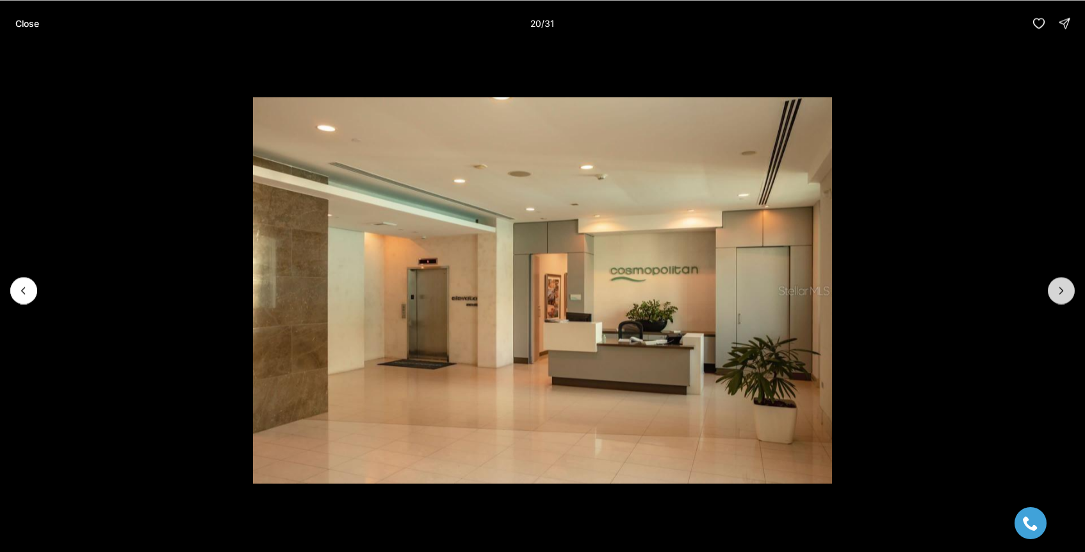
click at [1058, 293] on icon "Next slide" at bounding box center [1061, 290] width 13 height 13
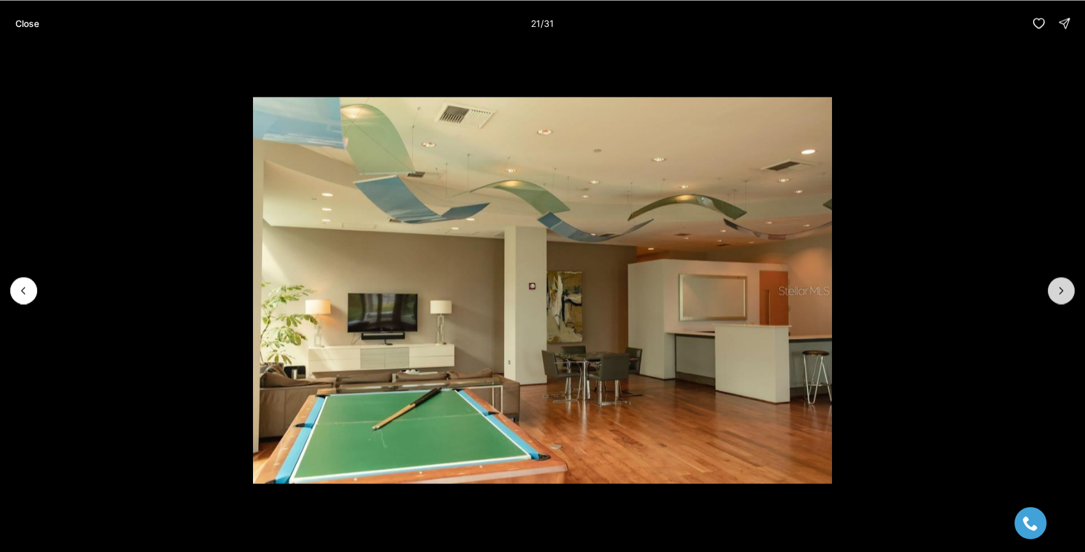
click at [1058, 293] on icon "Next slide" at bounding box center [1061, 290] width 13 height 13
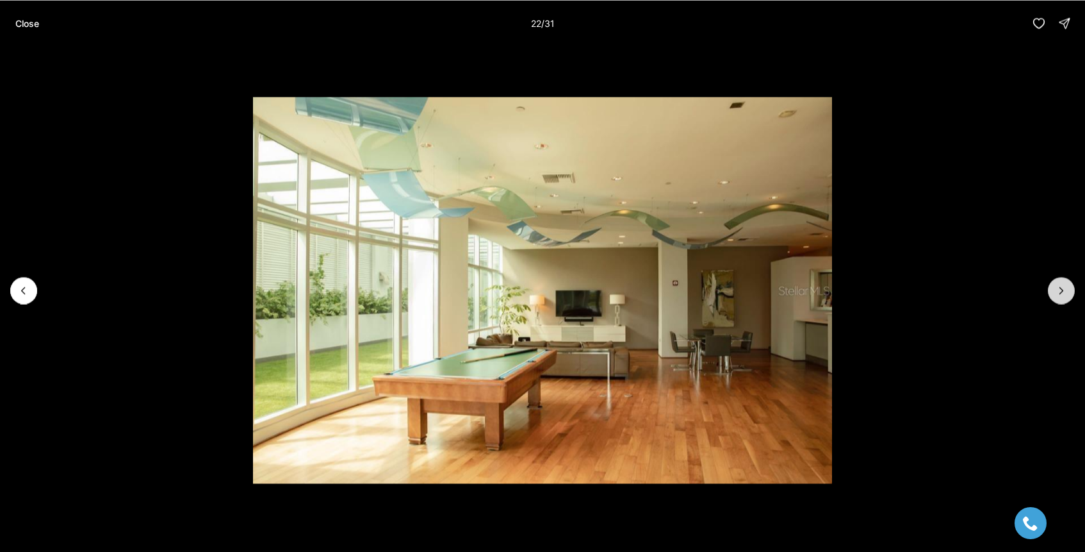
click at [1058, 293] on icon "Next slide" at bounding box center [1061, 290] width 13 height 13
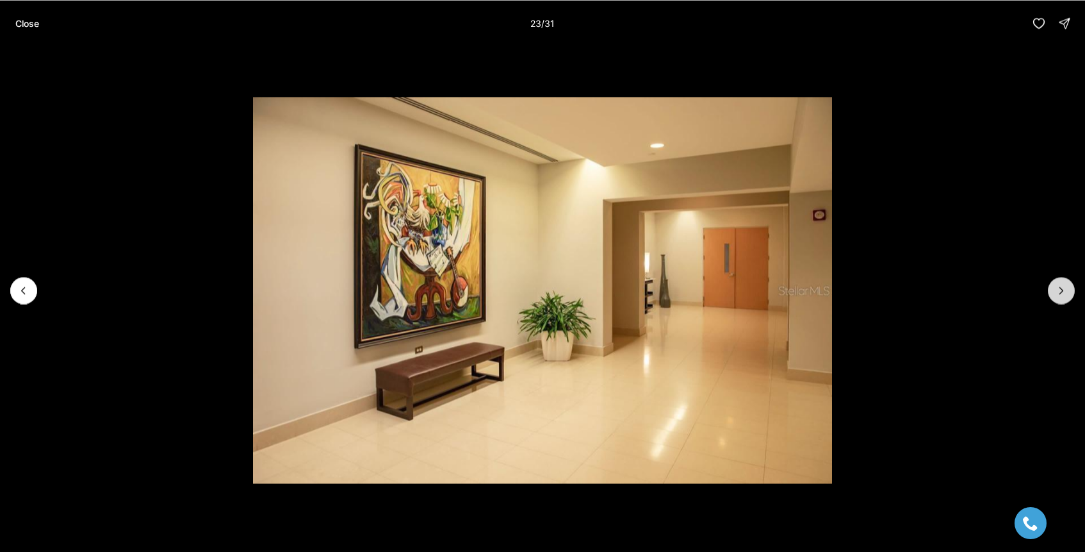
click at [1058, 293] on icon "Next slide" at bounding box center [1061, 290] width 13 height 13
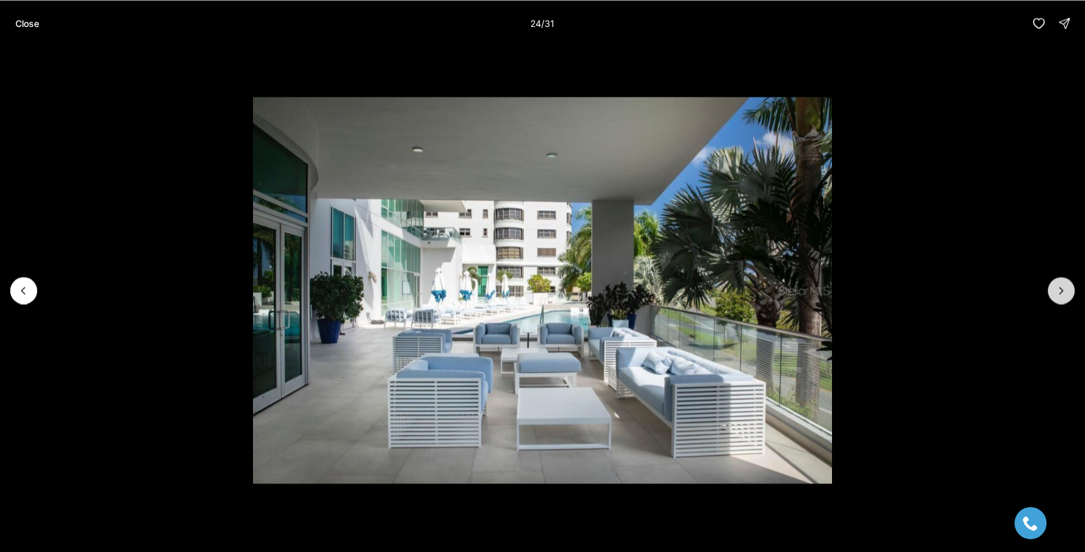
click at [1058, 293] on icon "Next slide" at bounding box center [1061, 290] width 13 height 13
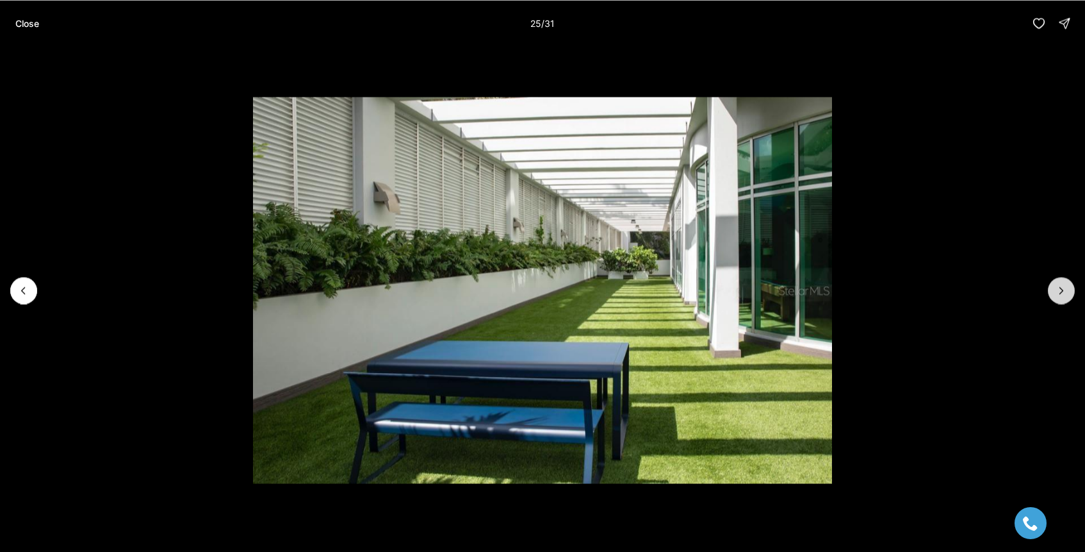
click at [1058, 293] on icon "Next slide" at bounding box center [1061, 290] width 13 height 13
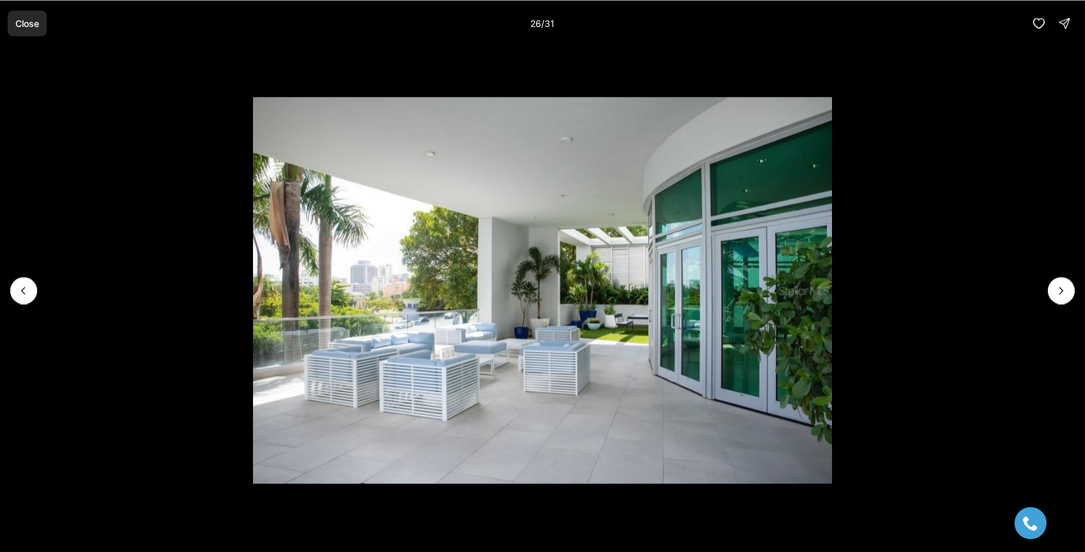
click at [33, 21] on p "Close" at bounding box center [27, 23] width 24 height 10
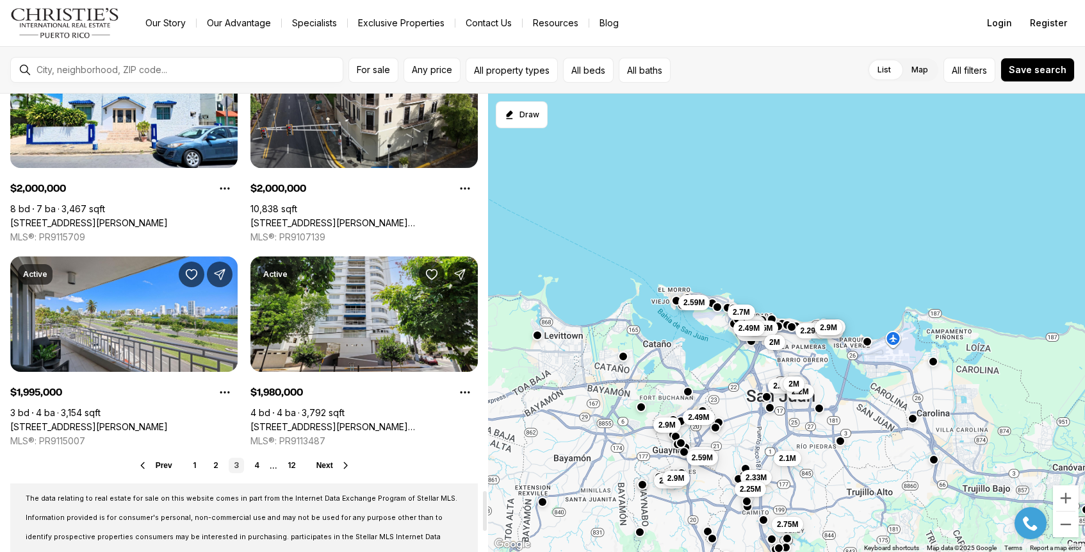
scroll to position [4575, 0]
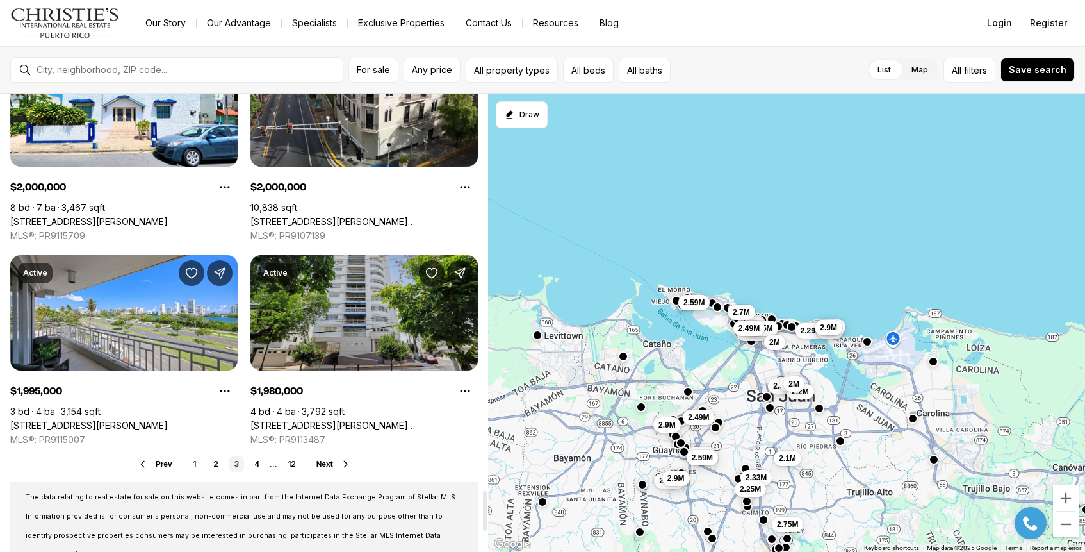
click at [359, 420] on link "[STREET_ADDRESS][PERSON_NAME][PERSON_NAME]" at bounding box center [364, 426] width 227 height 12
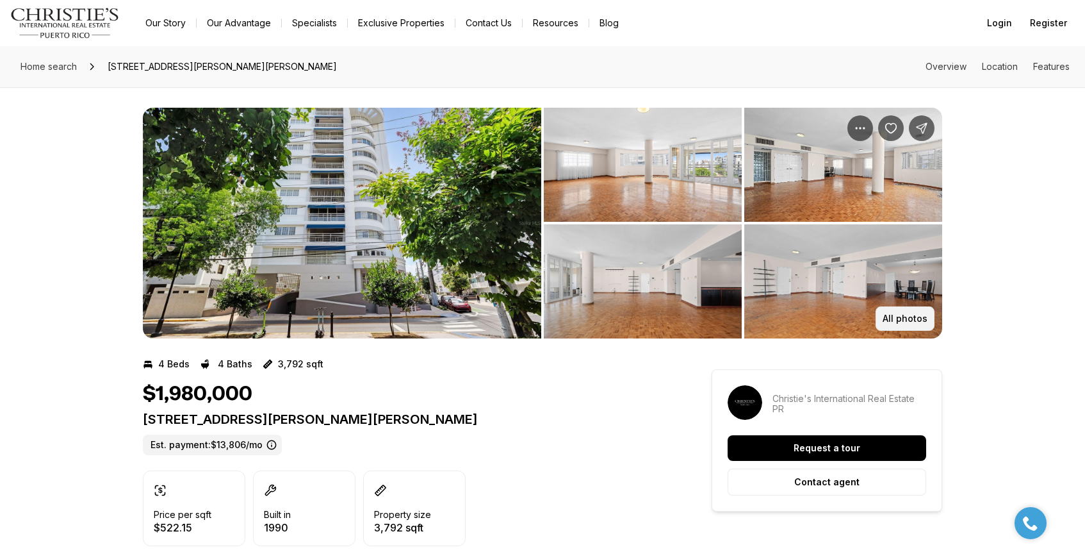
click at [893, 322] on p "All photos" at bounding box center [905, 318] width 45 height 10
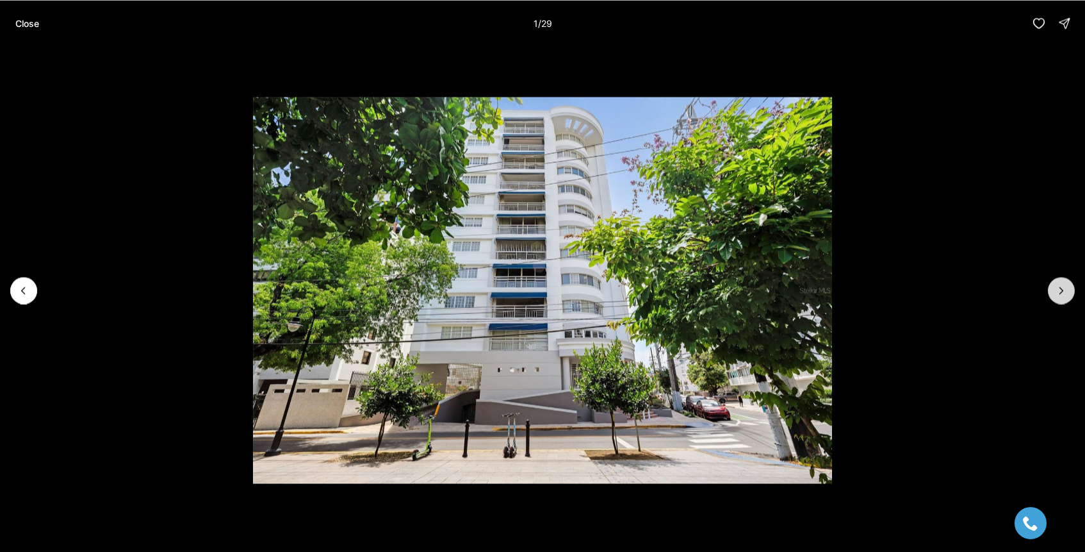
click at [1071, 290] on button "Next slide" at bounding box center [1061, 290] width 27 height 27
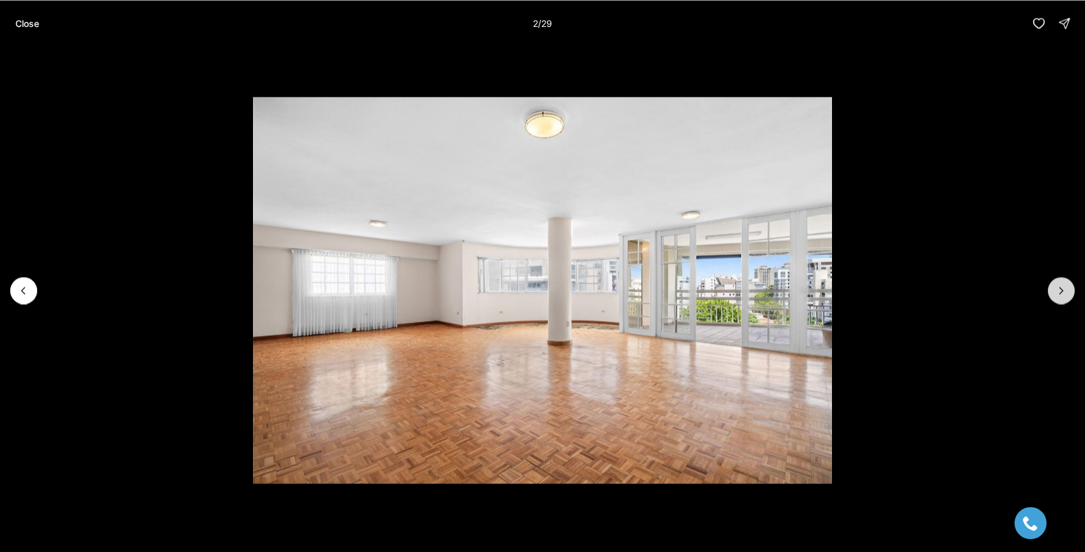
click at [1071, 290] on button "Next slide" at bounding box center [1061, 290] width 27 height 27
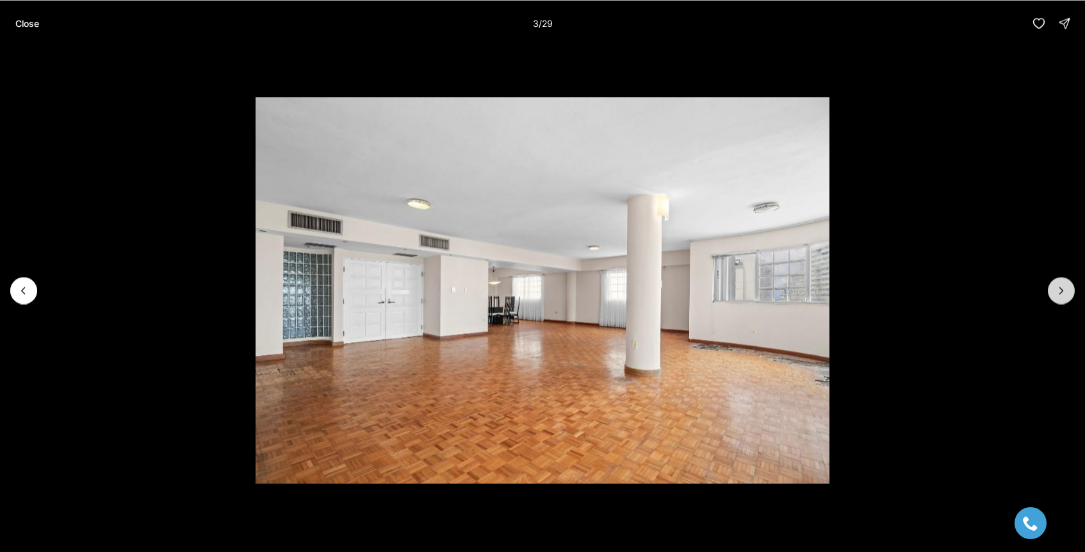
click at [1071, 290] on button "Next slide" at bounding box center [1061, 290] width 27 height 27
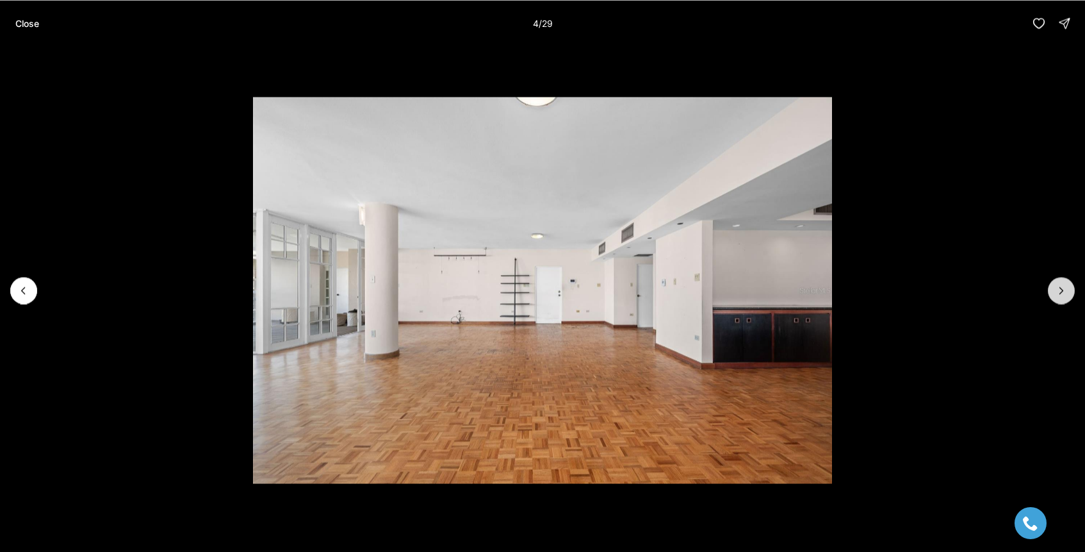
click at [1071, 290] on button "Next slide" at bounding box center [1061, 290] width 27 height 27
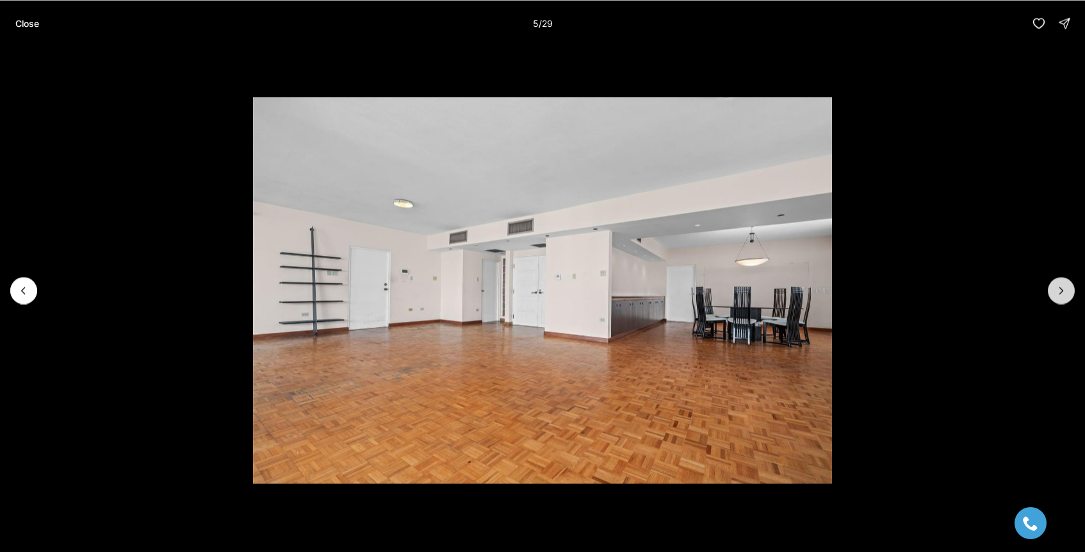
click at [1071, 290] on button "Next slide" at bounding box center [1061, 290] width 27 height 27
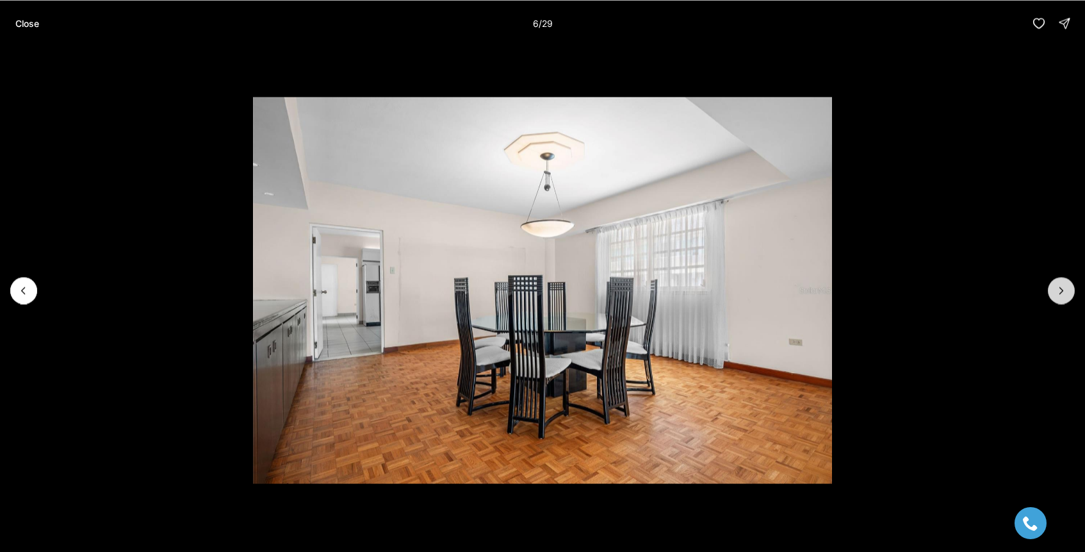
click at [1071, 290] on button "Next slide" at bounding box center [1061, 290] width 27 height 27
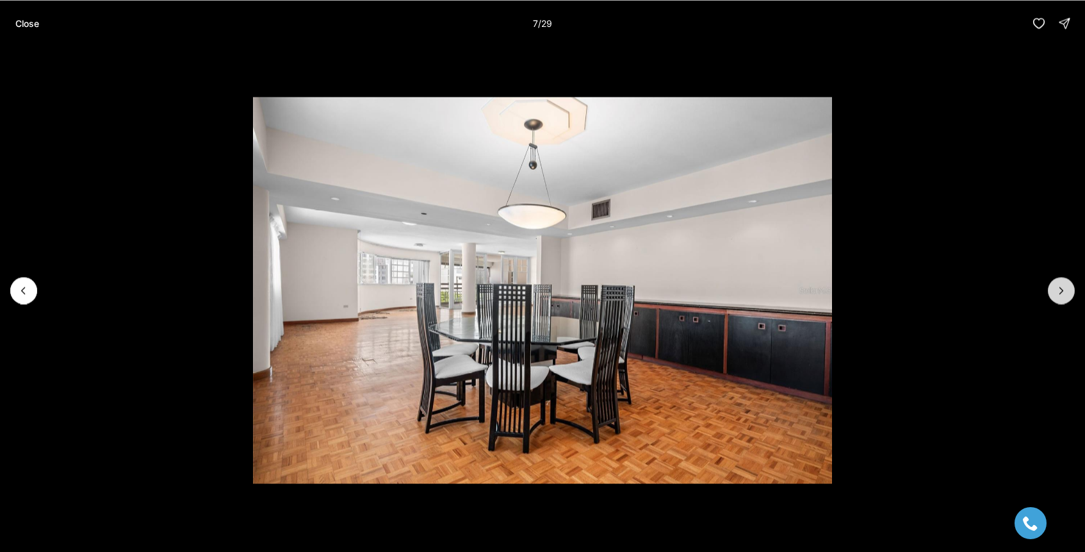
click at [1071, 290] on button "Next slide" at bounding box center [1061, 290] width 27 height 27
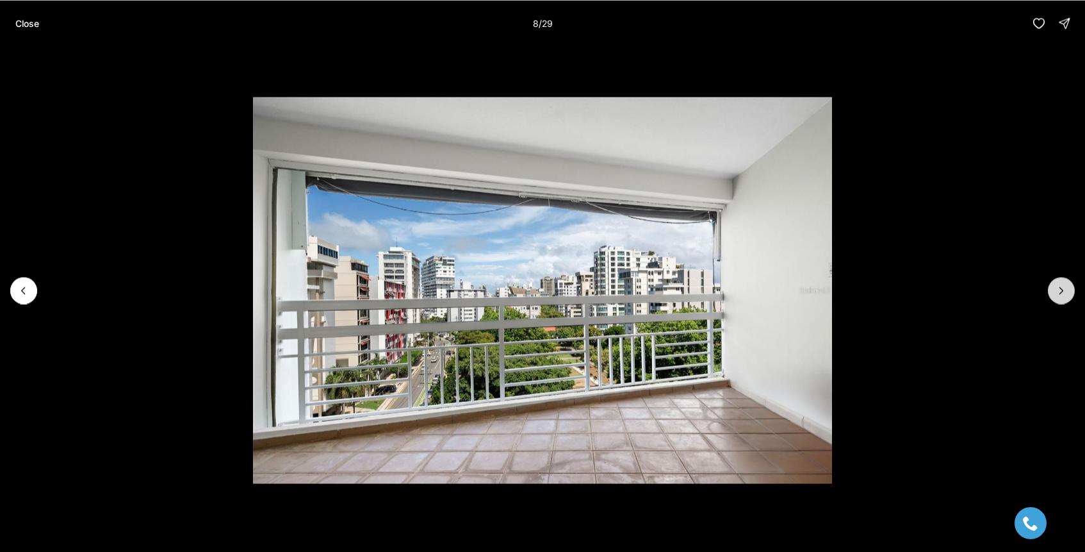
click at [1071, 290] on button "Next slide" at bounding box center [1061, 290] width 27 height 27
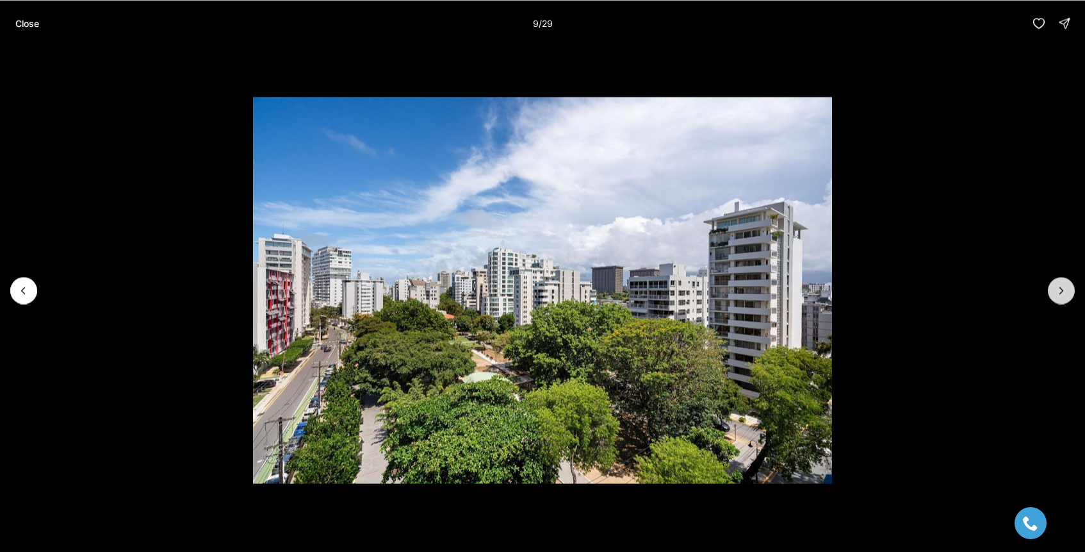
click at [1071, 290] on button "Next slide" at bounding box center [1061, 290] width 27 height 27
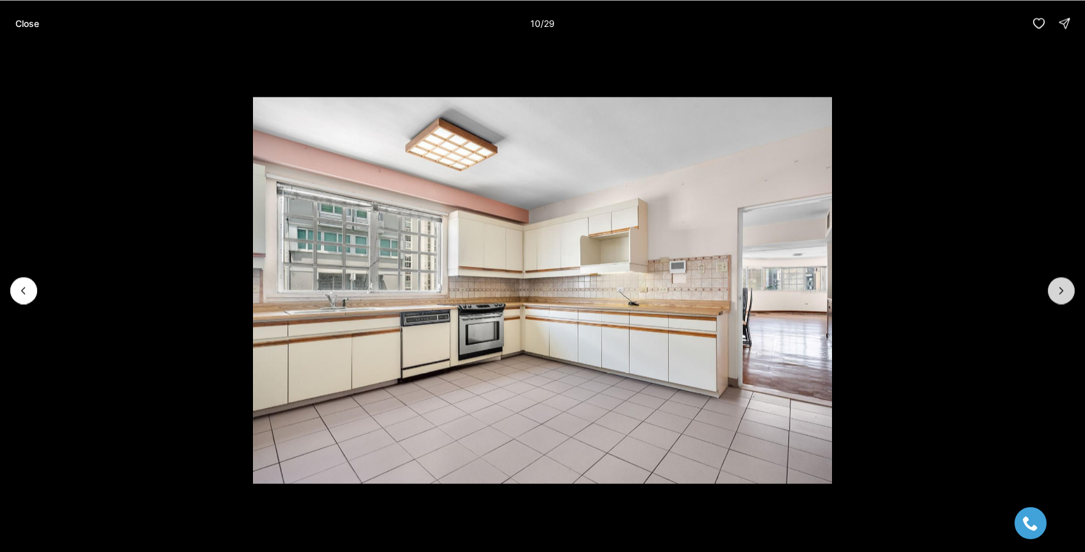
click at [1071, 290] on button "Next slide" at bounding box center [1061, 290] width 27 height 27
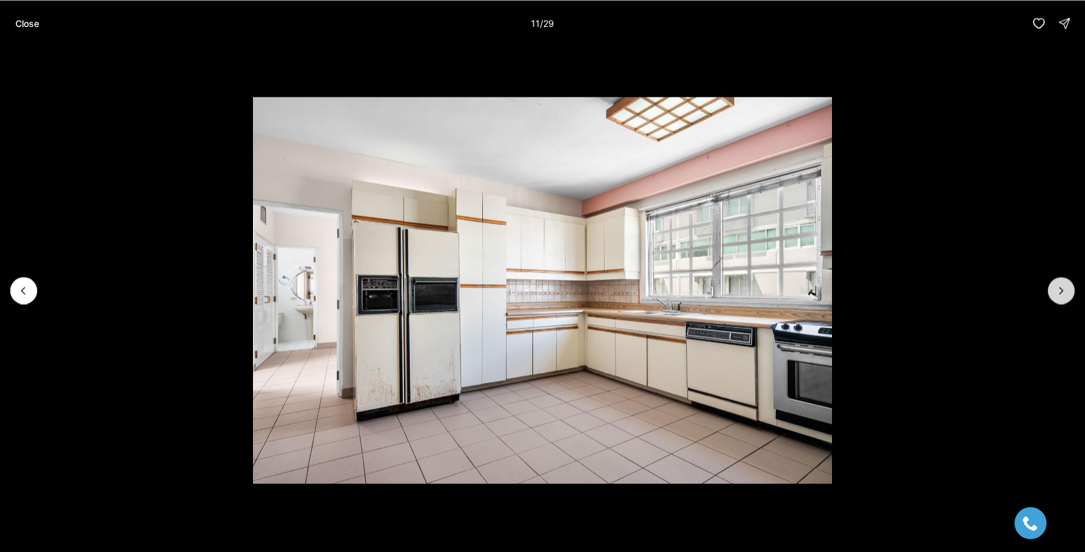
click at [1071, 290] on button "Next slide" at bounding box center [1061, 290] width 27 height 27
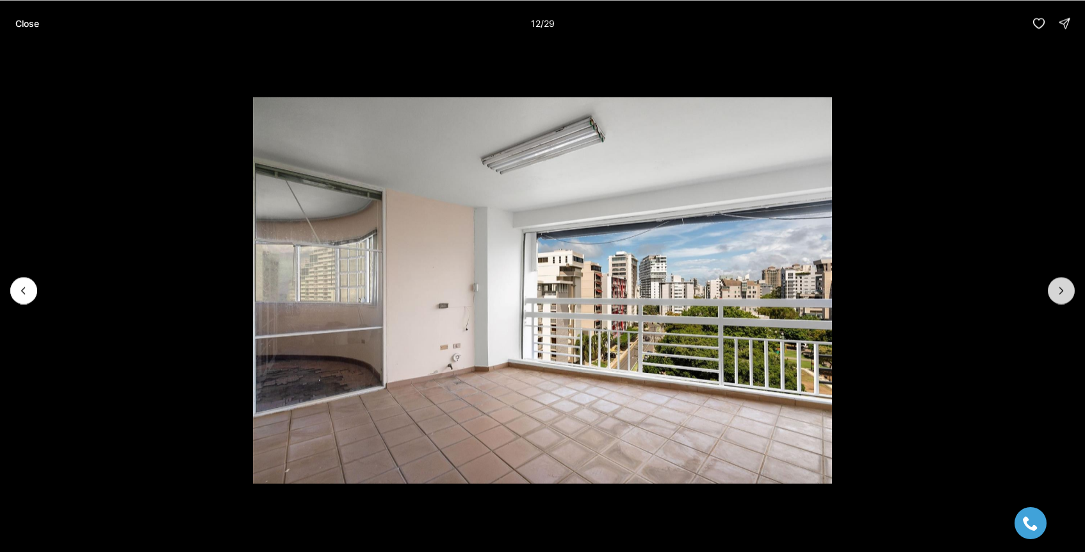
click at [1071, 290] on button "Next slide" at bounding box center [1061, 290] width 27 height 27
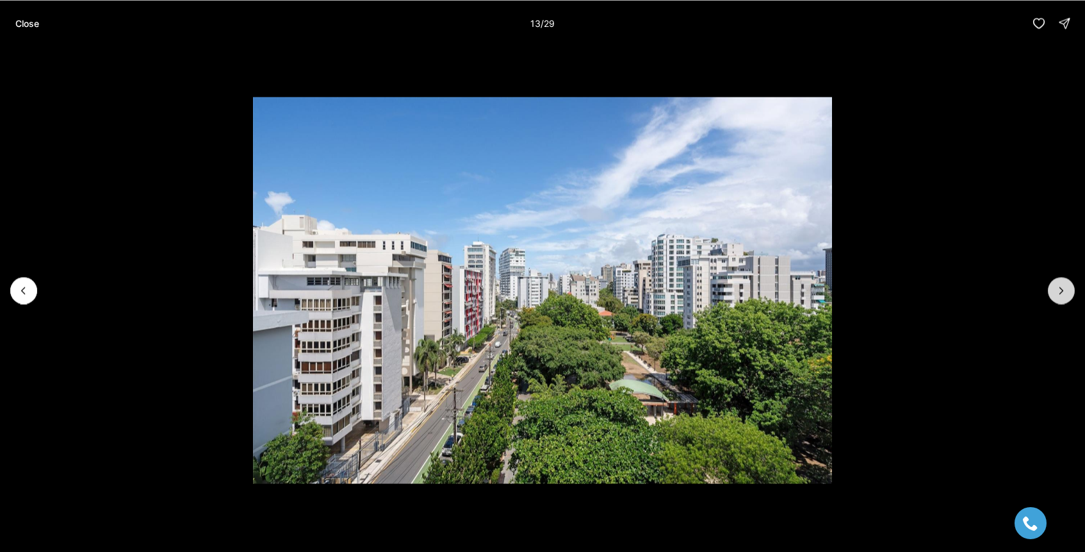
click at [1071, 290] on button "Next slide" at bounding box center [1061, 290] width 27 height 27
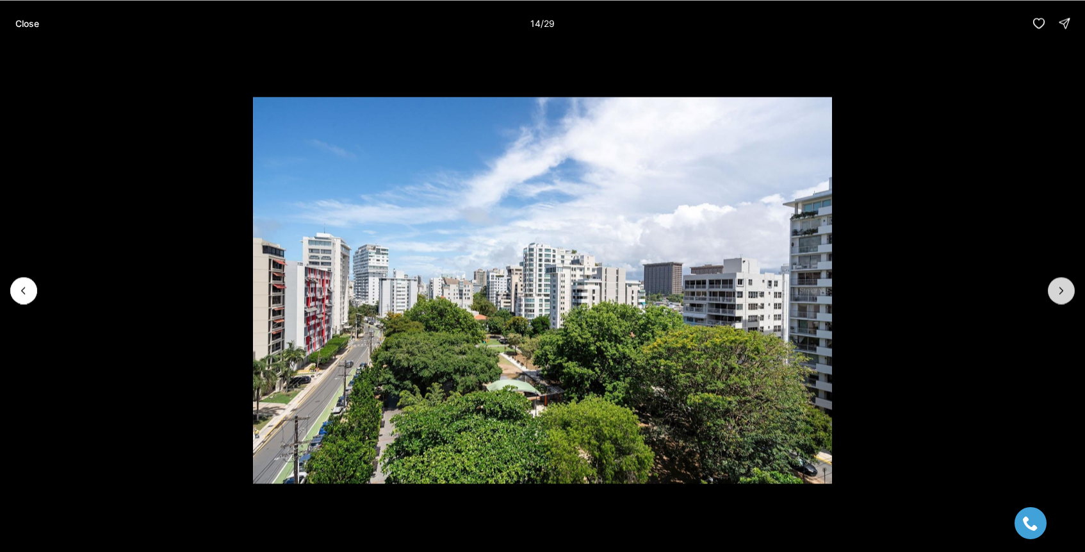
click at [1071, 290] on button "Next slide" at bounding box center [1061, 290] width 27 height 27
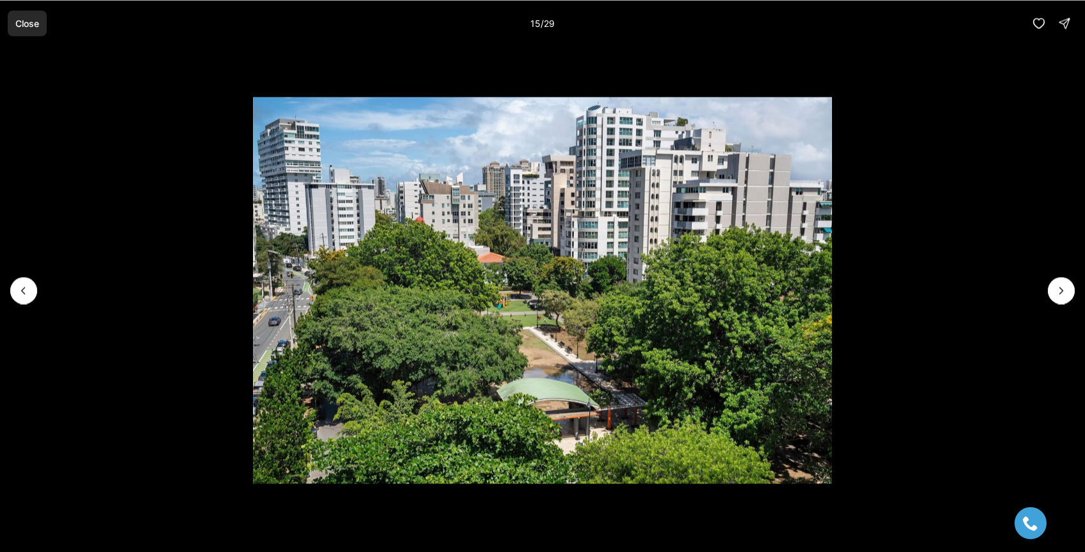
click at [33, 28] on p "Close" at bounding box center [27, 23] width 24 height 10
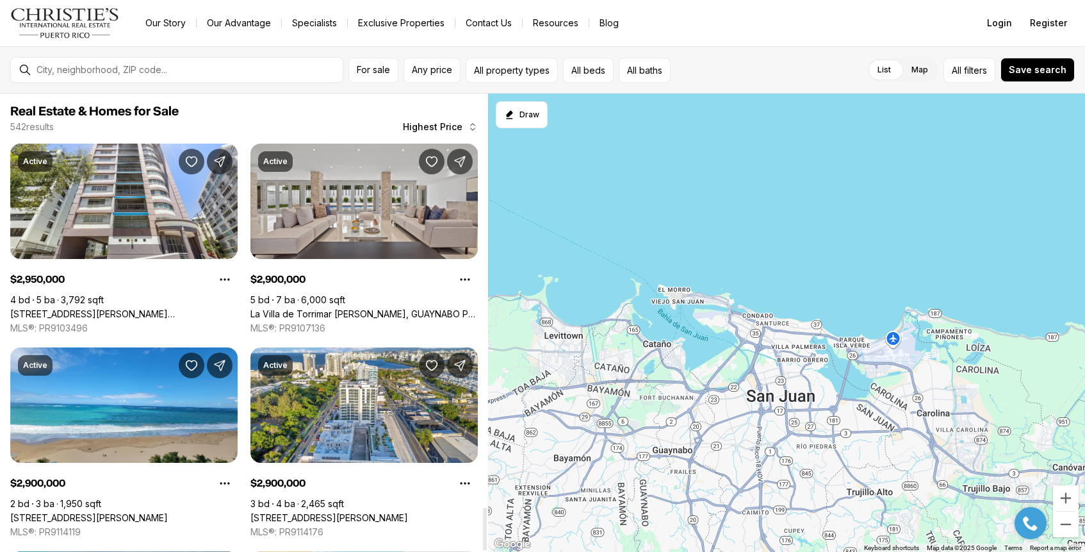
scroll to position [4575, 0]
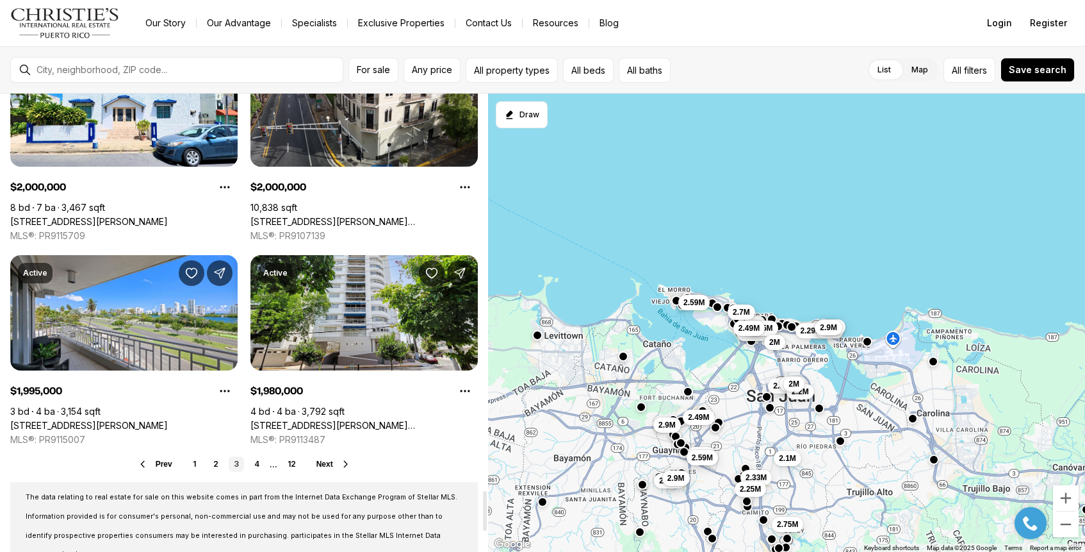
click at [335, 465] on button "Next" at bounding box center [334, 464] width 35 height 10
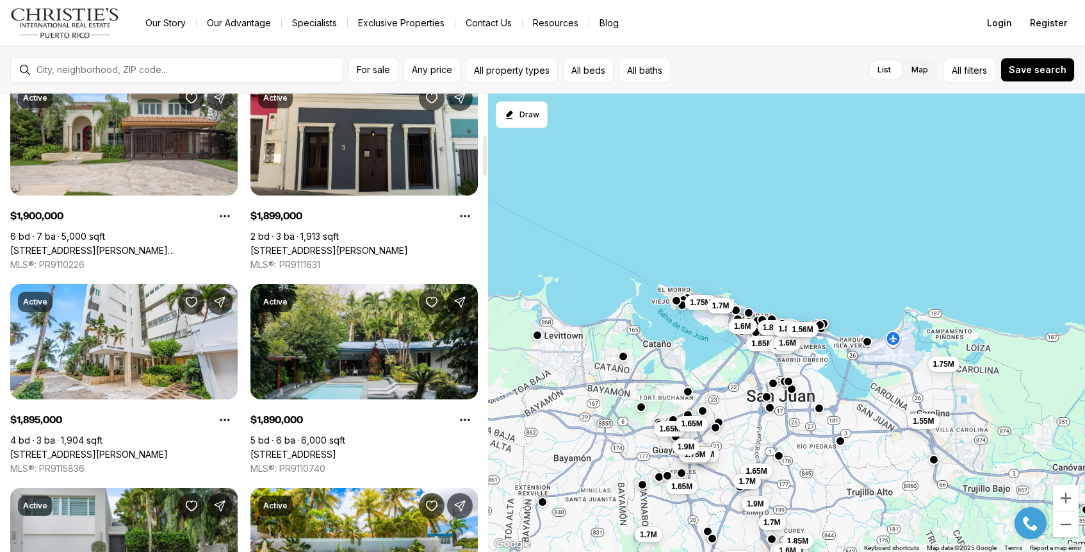
scroll to position [473, 0]
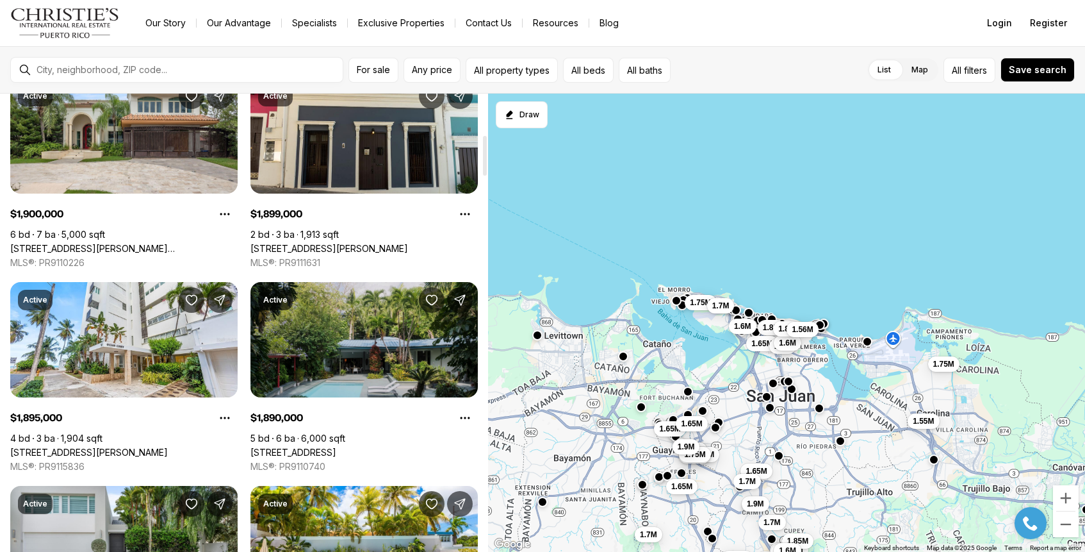
click at [336, 447] on link "[STREET_ADDRESS]" at bounding box center [294, 453] width 86 height 12
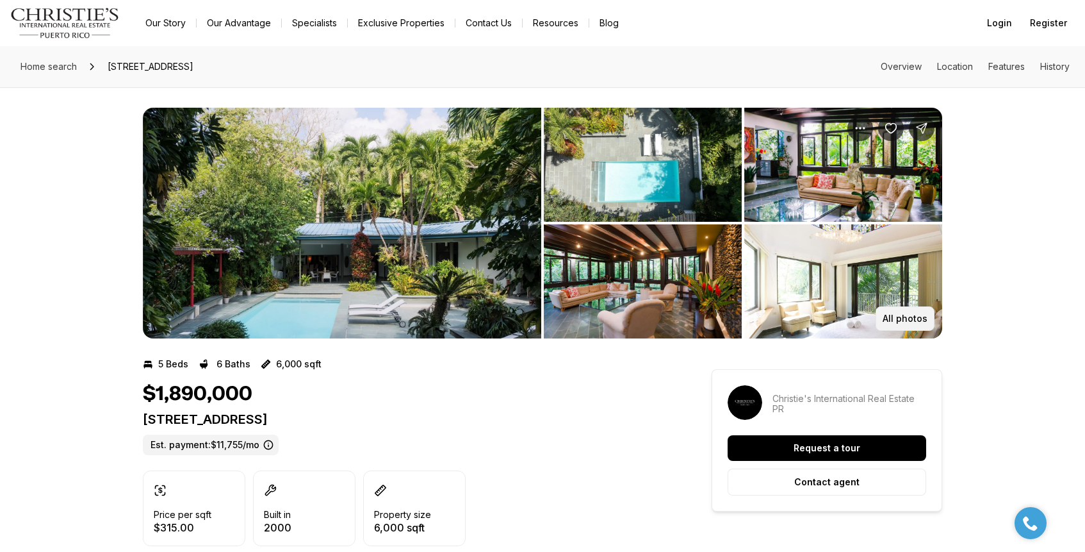
click at [887, 319] on p "All photos" at bounding box center [905, 318] width 45 height 10
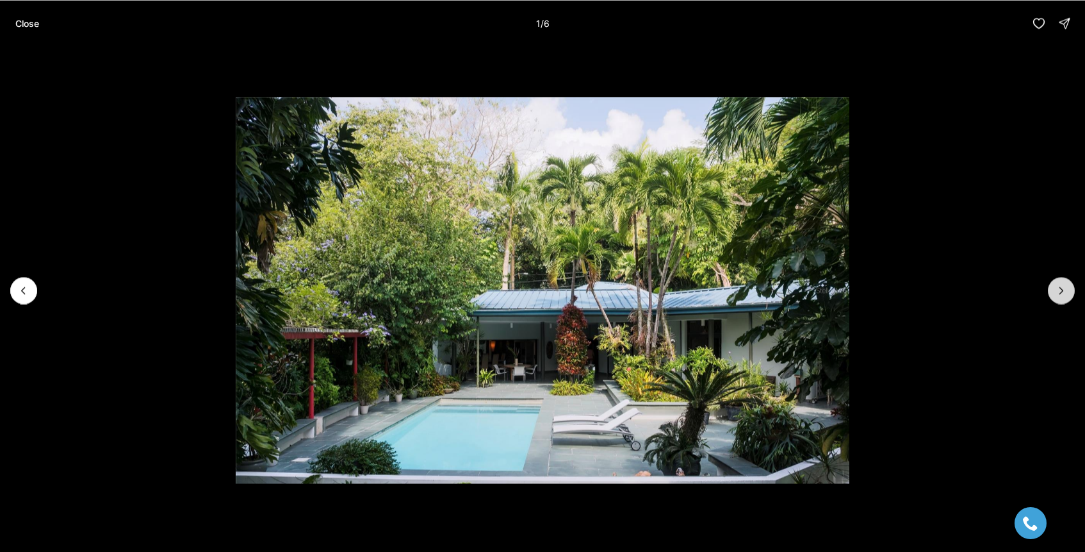
click at [1066, 292] on icon "Next slide" at bounding box center [1061, 290] width 13 height 13
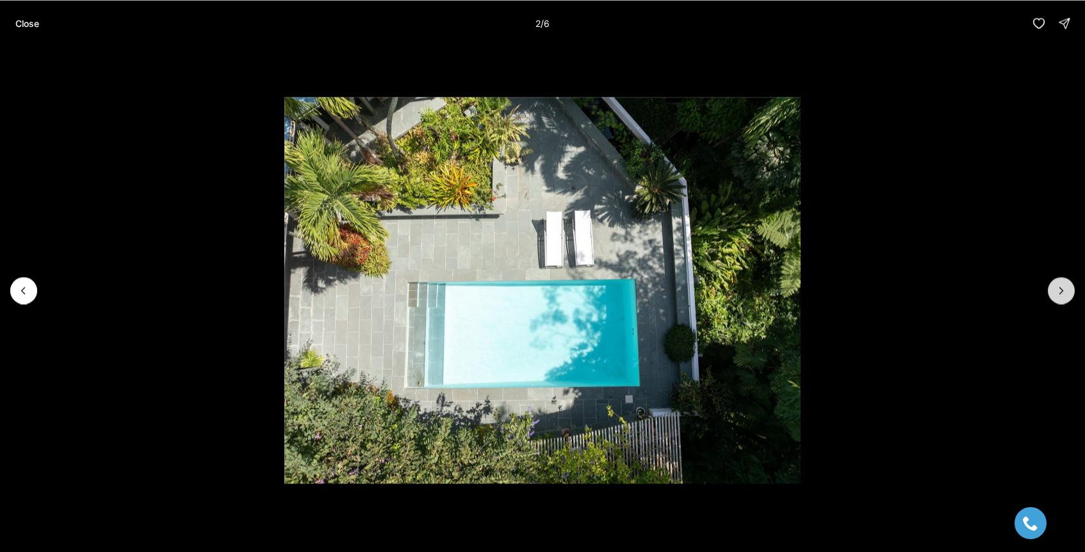
click at [1066, 292] on icon "Next slide" at bounding box center [1061, 290] width 13 height 13
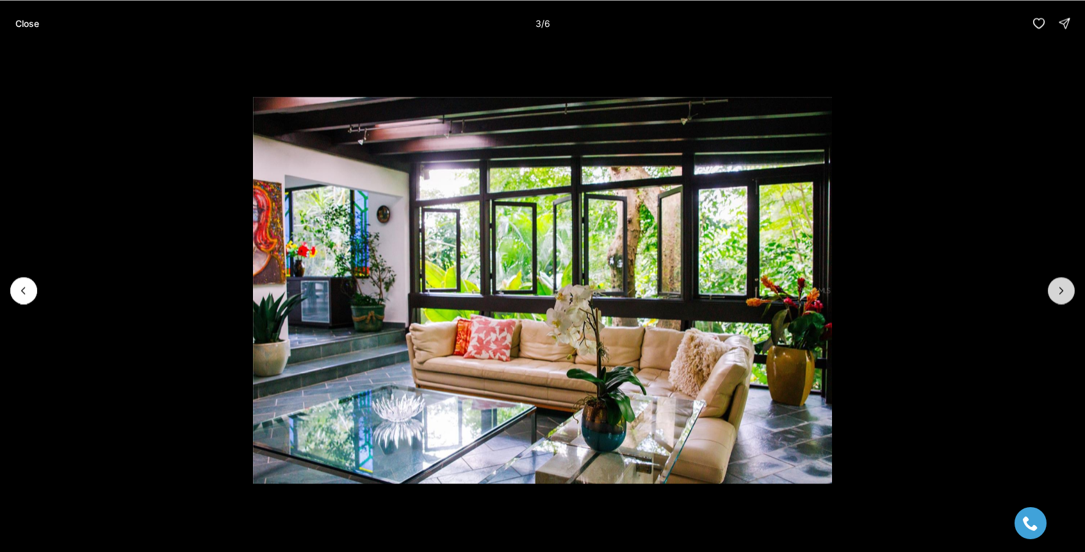
click at [1066, 292] on icon "Next slide" at bounding box center [1061, 290] width 13 height 13
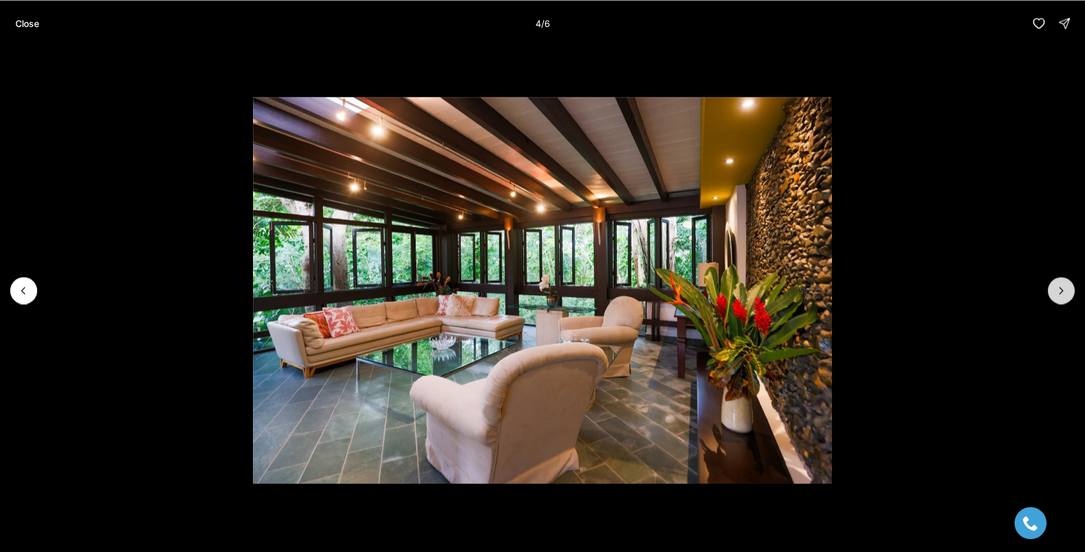
click at [1066, 292] on icon "Next slide" at bounding box center [1061, 290] width 13 height 13
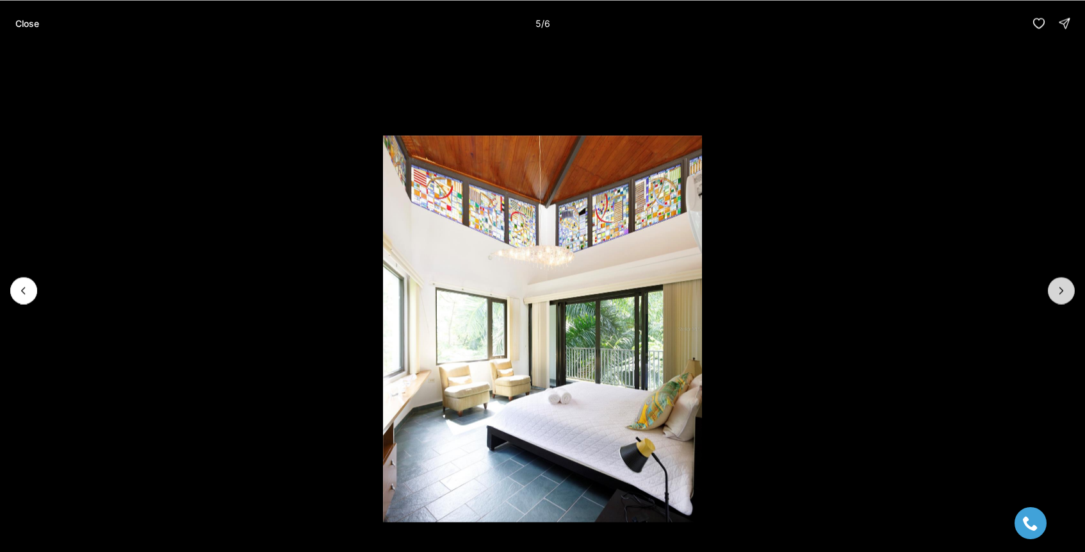
click at [1066, 292] on icon "Next slide" at bounding box center [1061, 290] width 13 height 13
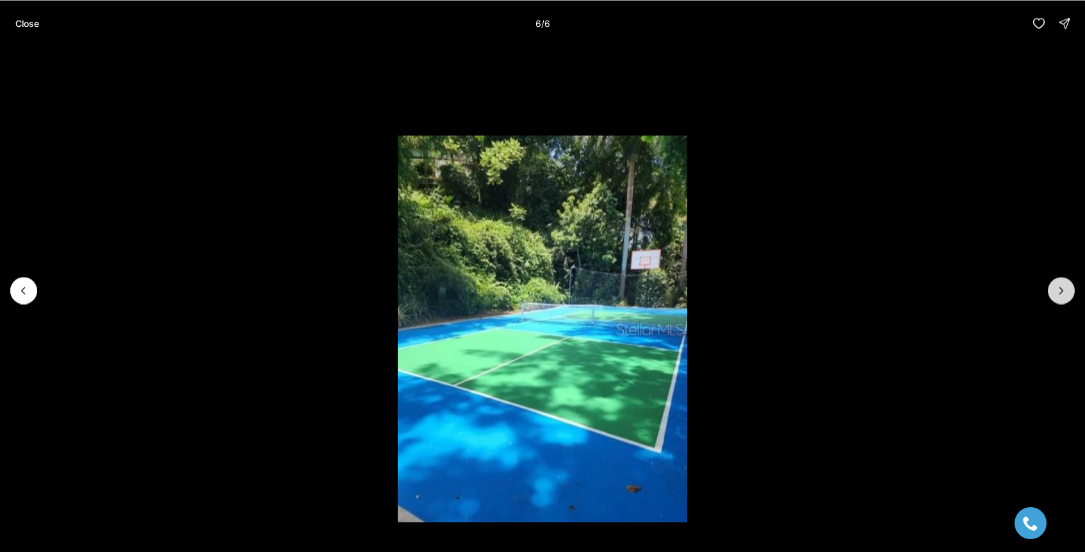
click at [1066, 292] on div at bounding box center [1061, 290] width 27 height 27
click at [20, 23] on p "Close" at bounding box center [27, 23] width 24 height 10
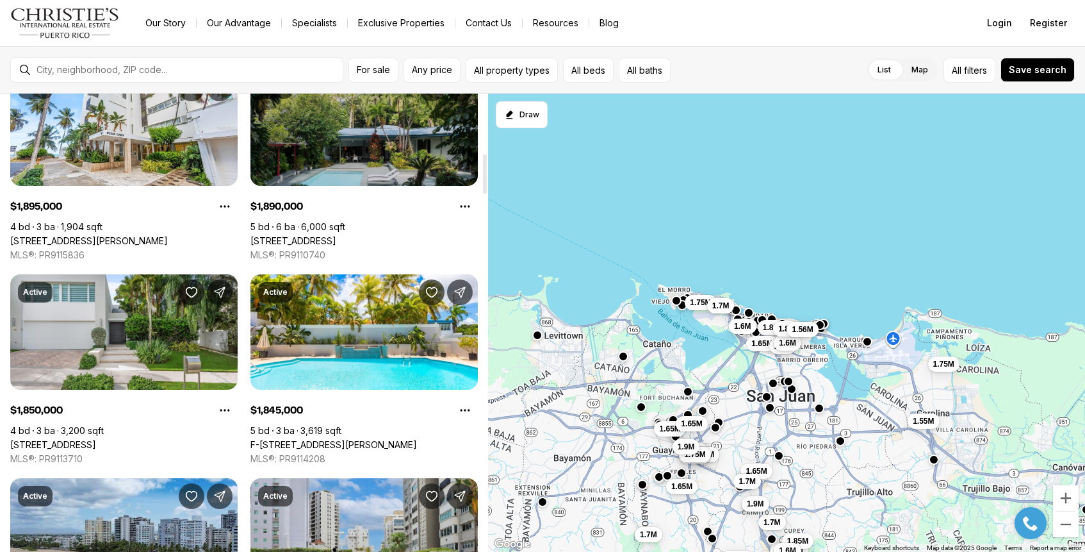
scroll to position [686, 0]
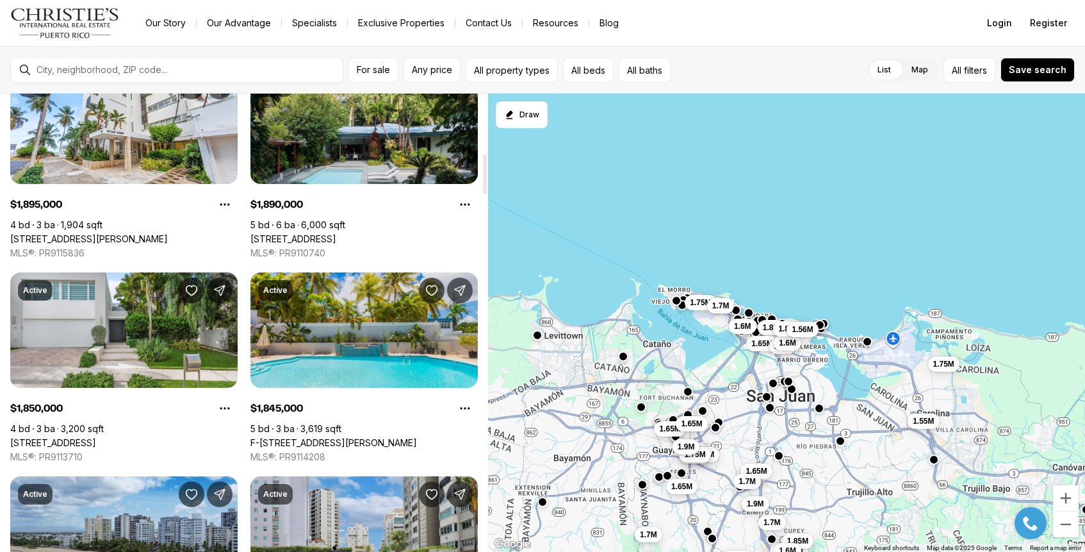
click at [399, 437] on link "F-[STREET_ADDRESS][PERSON_NAME]" at bounding box center [334, 443] width 167 height 12
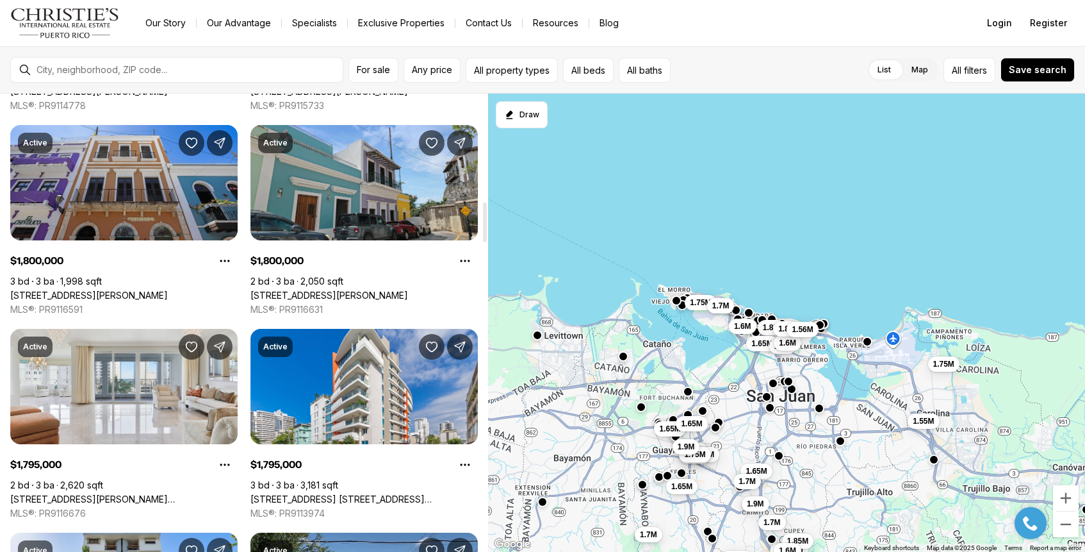
scroll to position [1242, 0]
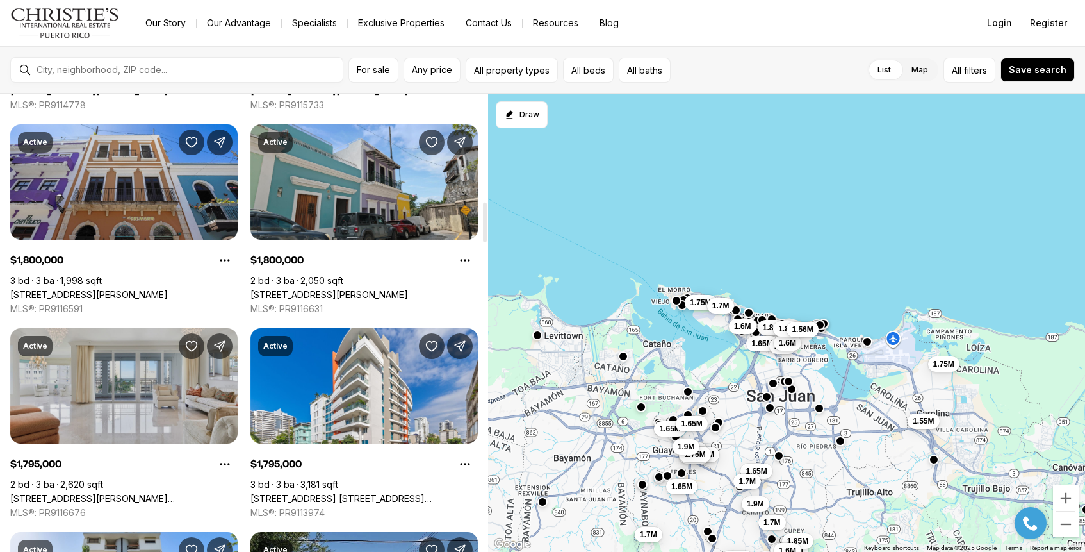
click at [60, 493] on link "1754 MCCLEARY AVE #602, SAN JUAN PR, 00911" at bounding box center [123, 499] width 227 height 12
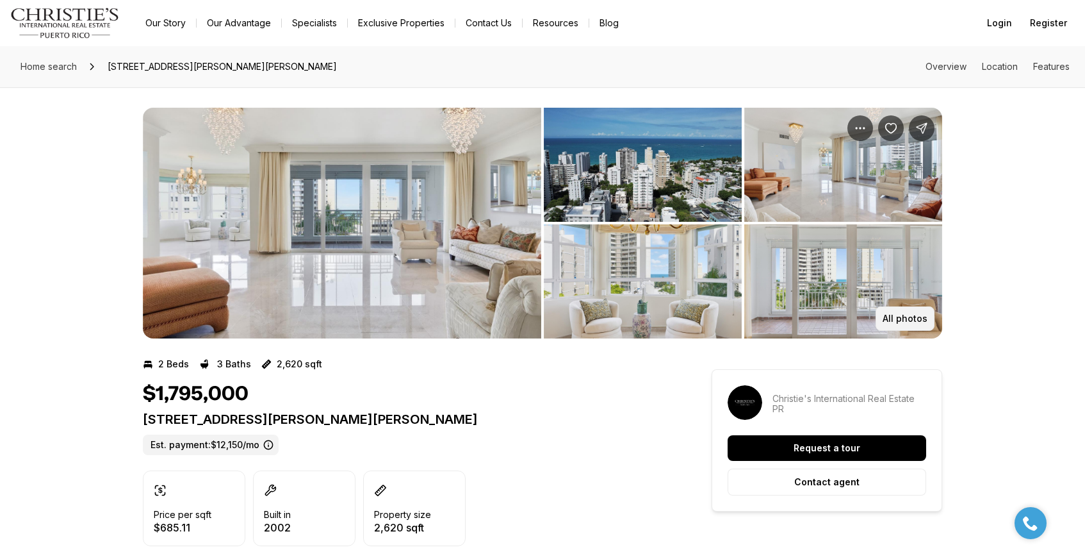
click at [902, 315] on p "All photos" at bounding box center [905, 318] width 45 height 10
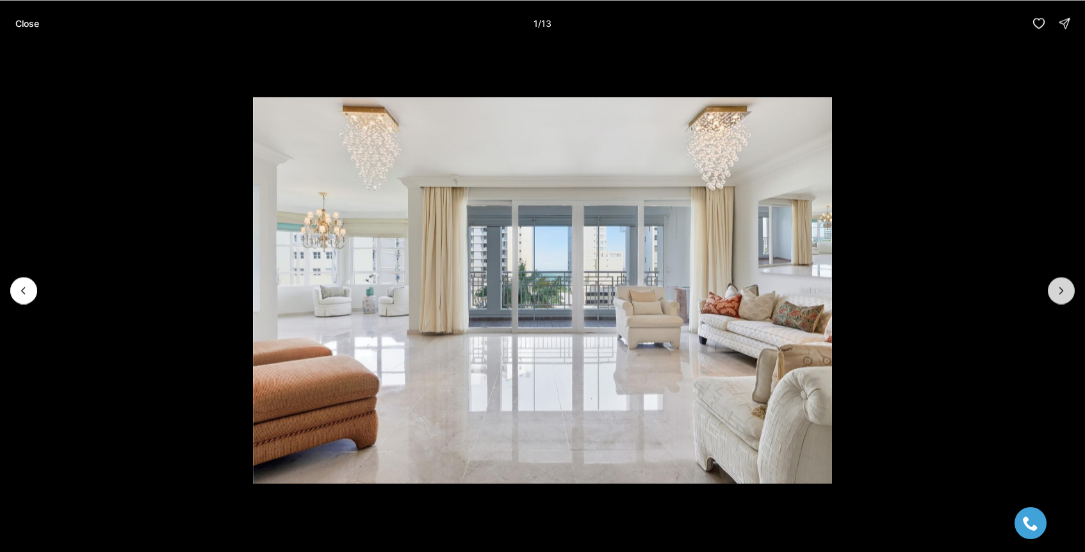
click at [1057, 290] on icon "Next slide" at bounding box center [1061, 290] width 13 height 13
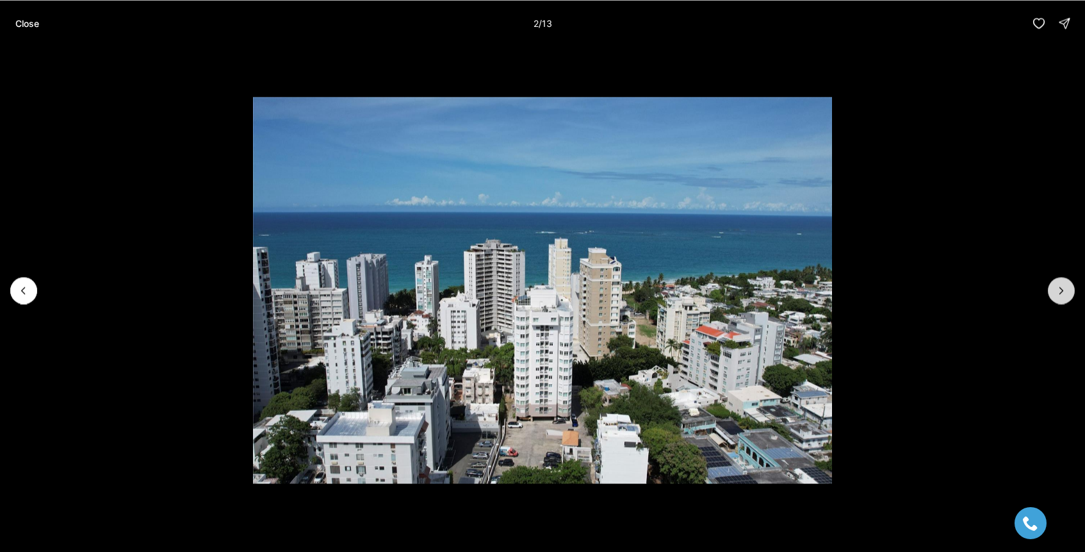
click at [1057, 290] on icon "Next slide" at bounding box center [1061, 290] width 13 height 13
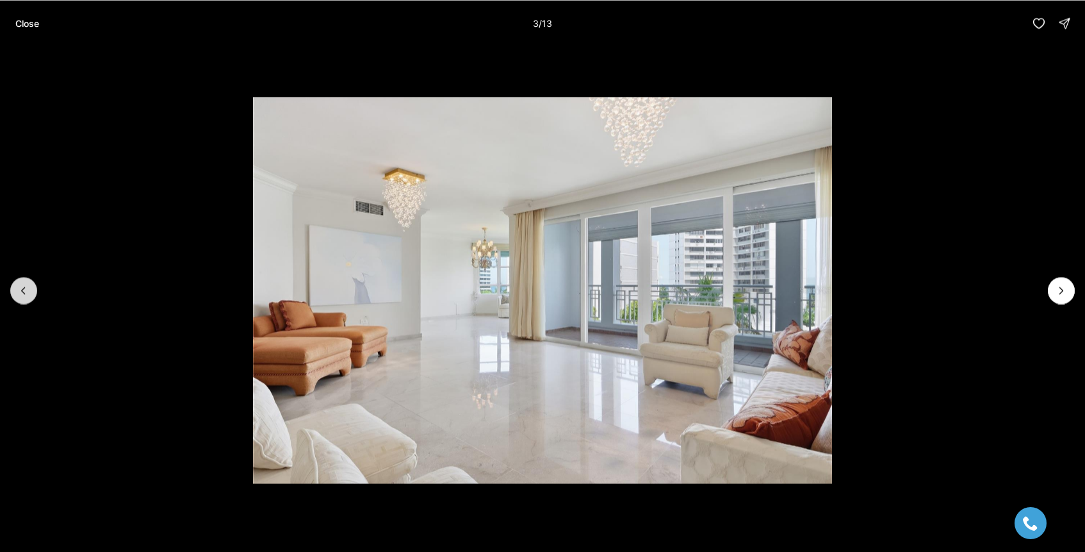
click at [20, 286] on icon "Previous slide" at bounding box center [23, 290] width 13 height 13
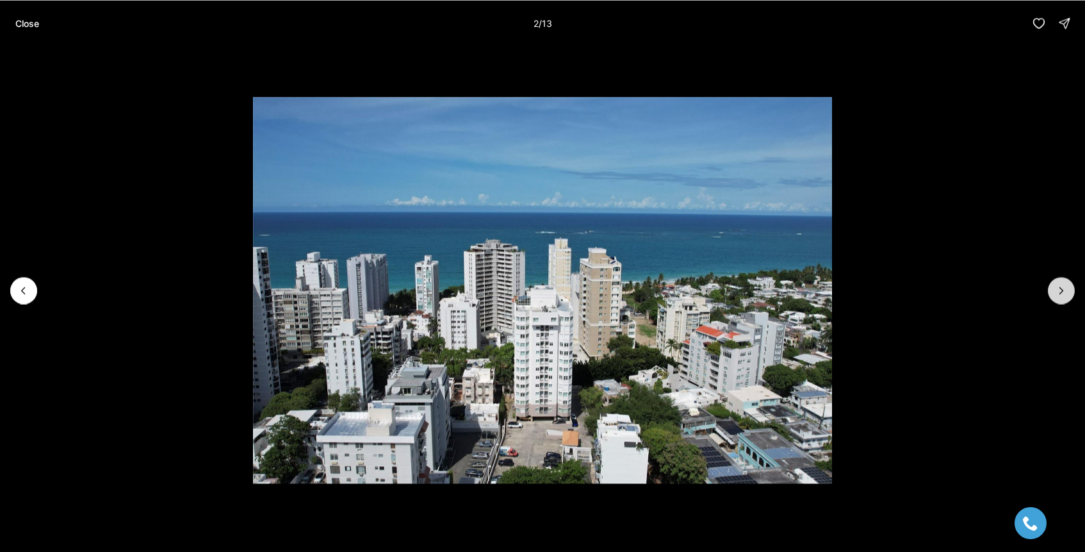
click at [1065, 293] on icon "Next slide" at bounding box center [1061, 290] width 13 height 13
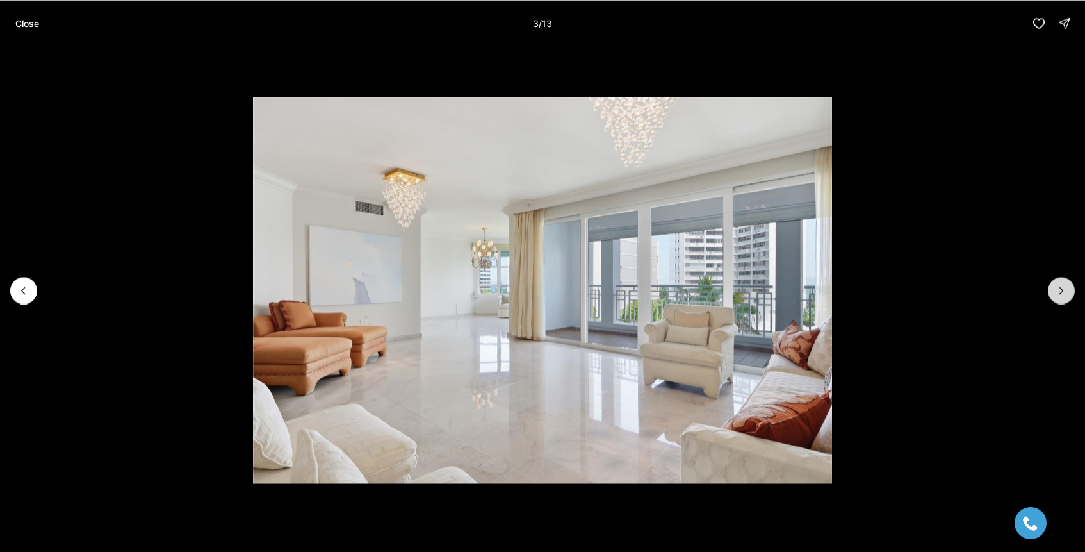
click at [1065, 293] on icon "Next slide" at bounding box center [1061, 290] width 13 height 13
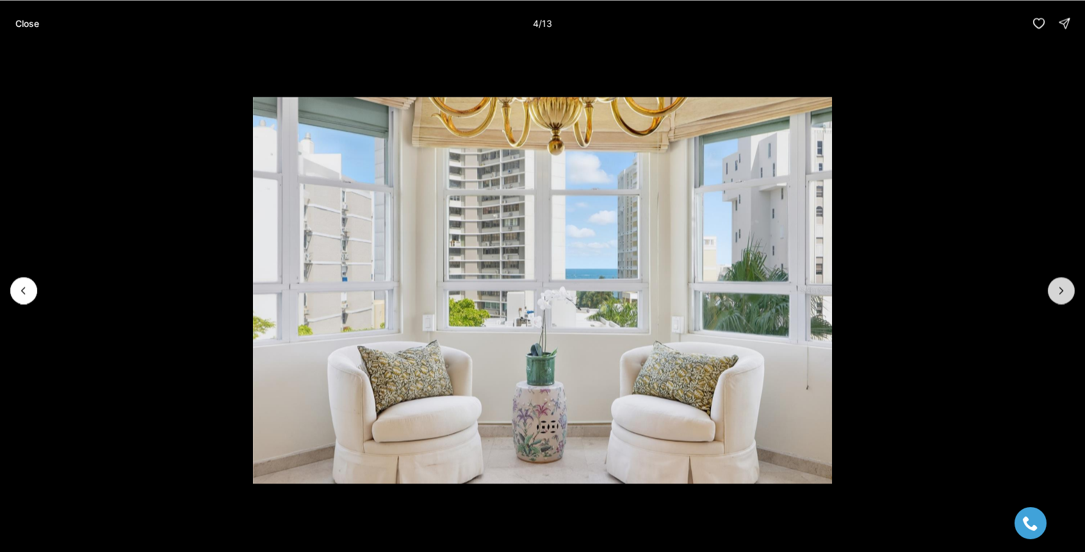
click at [1065, 293] on icon "Next slide" at bounding box center [1061, 290] width 13 height 13
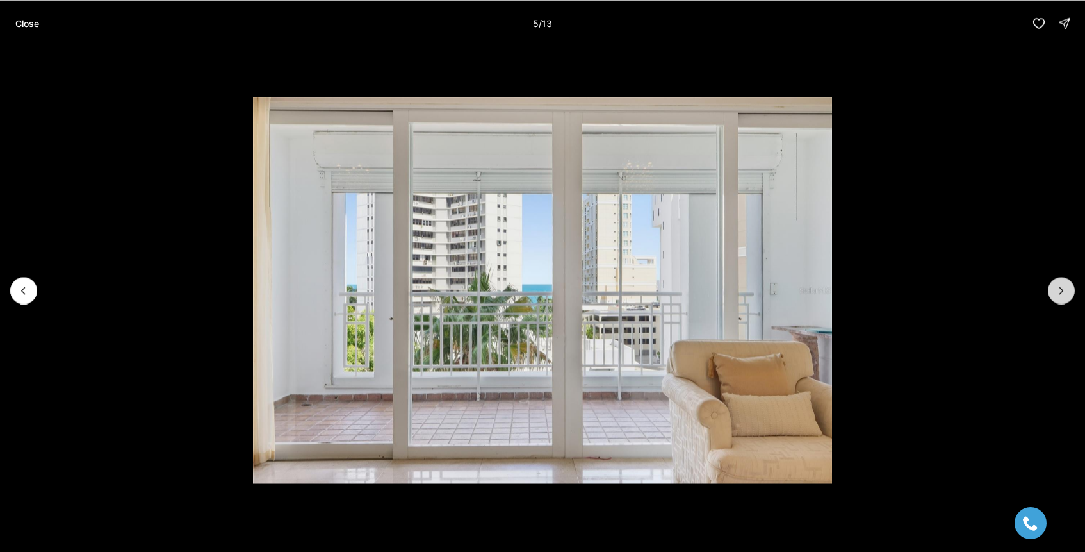
click at [1065, 293] on icon "Next slide" at bounding box center [1061, 290] width 13 height 13
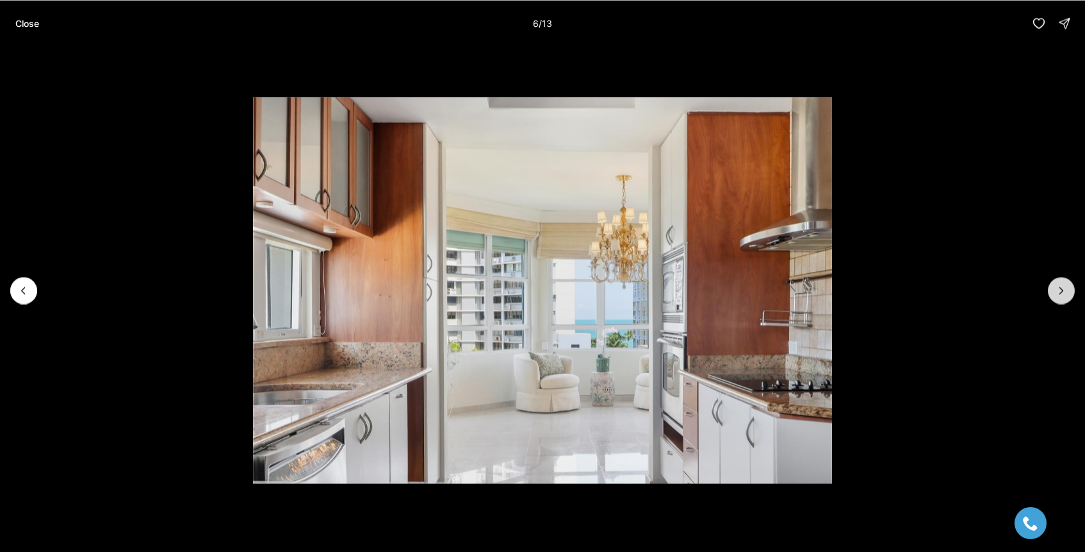
click at [1065, 293] on icon "Next slide" at bounding box center [1061, 290] width 13 height 13
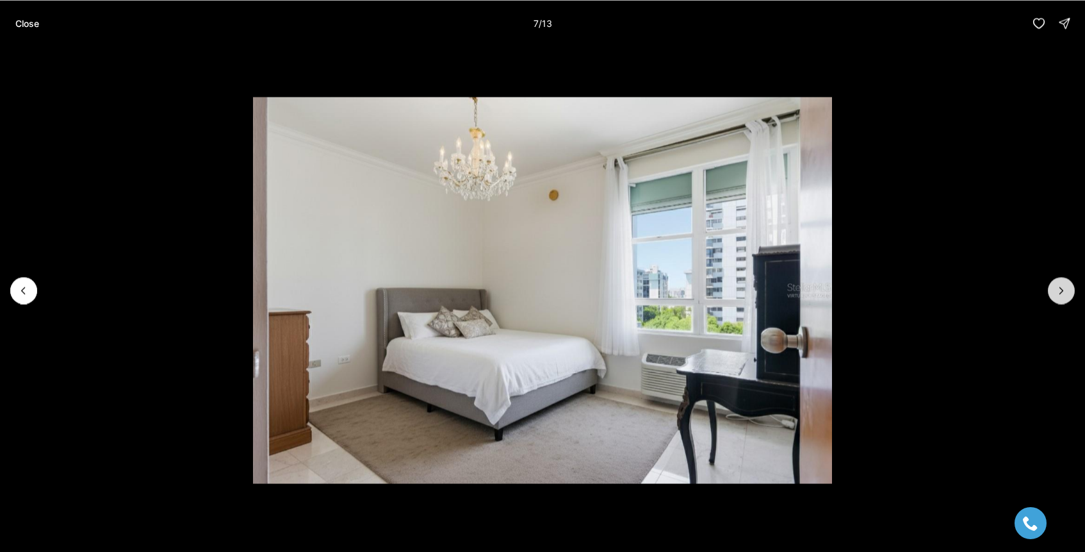
click at [1065, 293] on icon "Next slide" at bounding box center [1061, 290] width 13 height 13
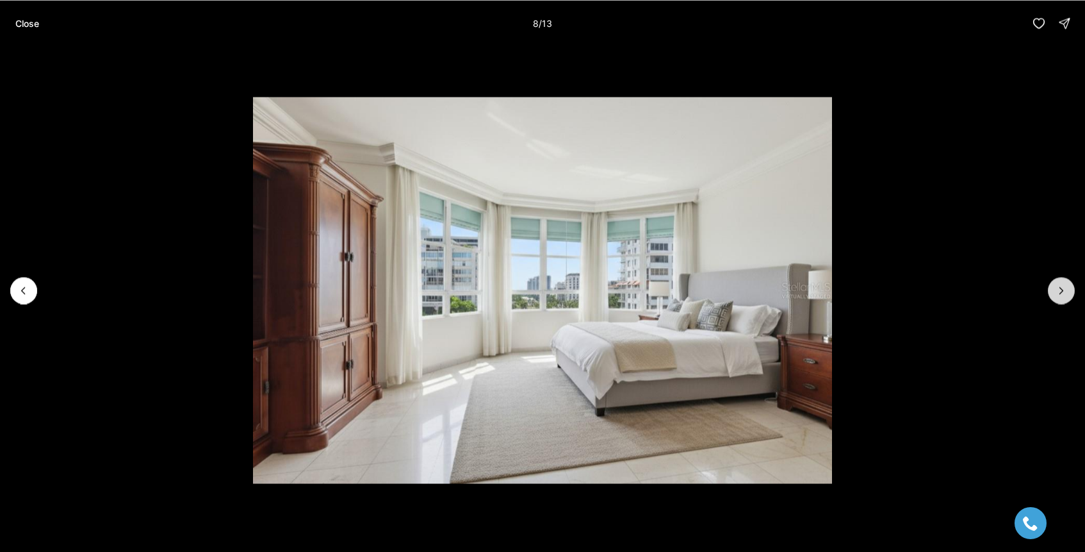
click at [1065, 293] on icon "Next slide" at bounding box center [1061, 290] width 13 height 13
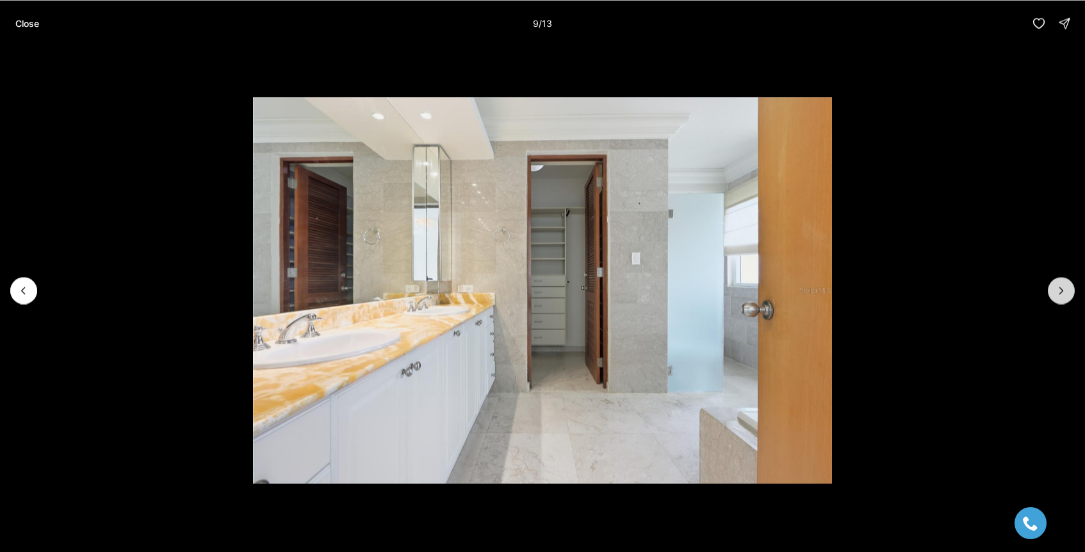
click at [1065, 293] on icon "Next slide" at bounding box center [1061, 290] width 13 height 13
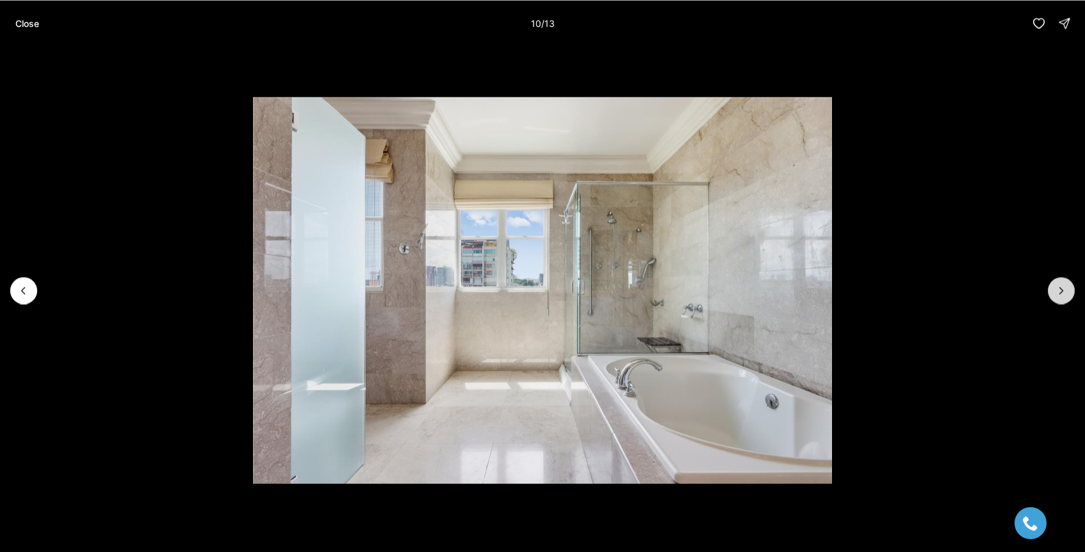
click at [1065, 293] on icon "Next slide" at bounding box center [1061, 290] width 13 height 13
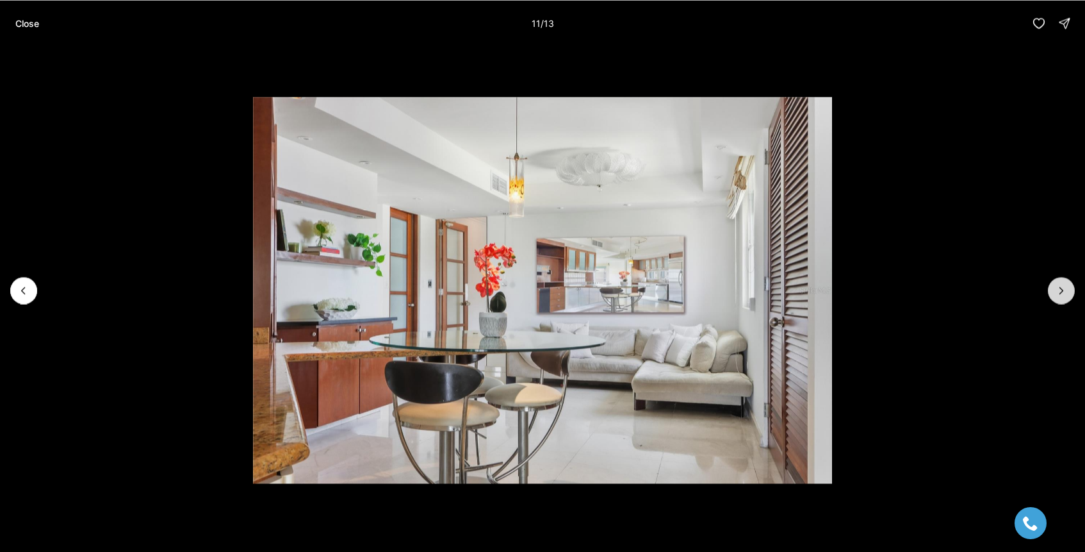
click at [1065, 293] on icon "Next slide" at bounding box center [1061, 290] width 13 height 13
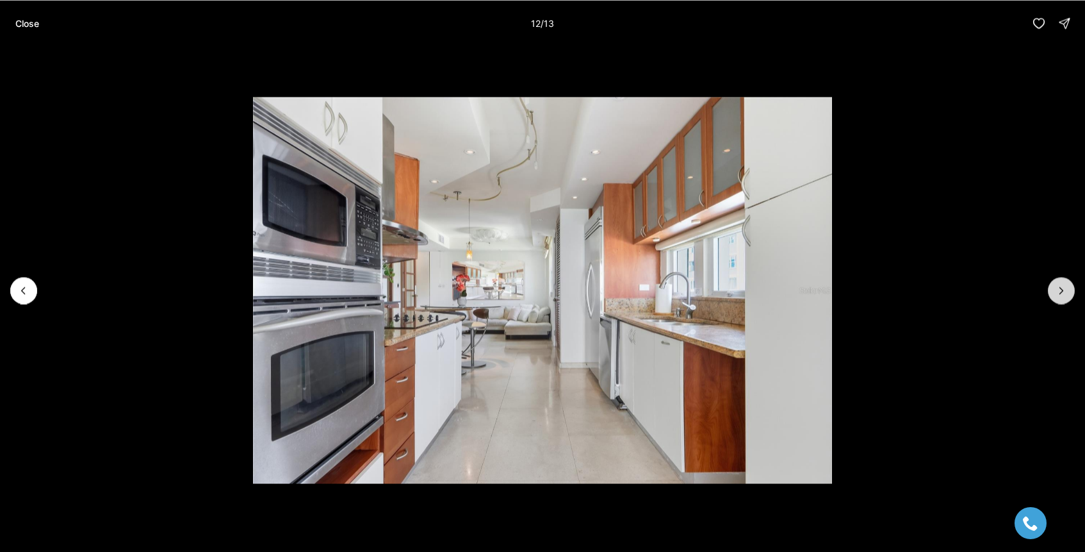
click at [1065, 294] on icon "Next slide" at bounding box center [1061, 290] width 13 height 13
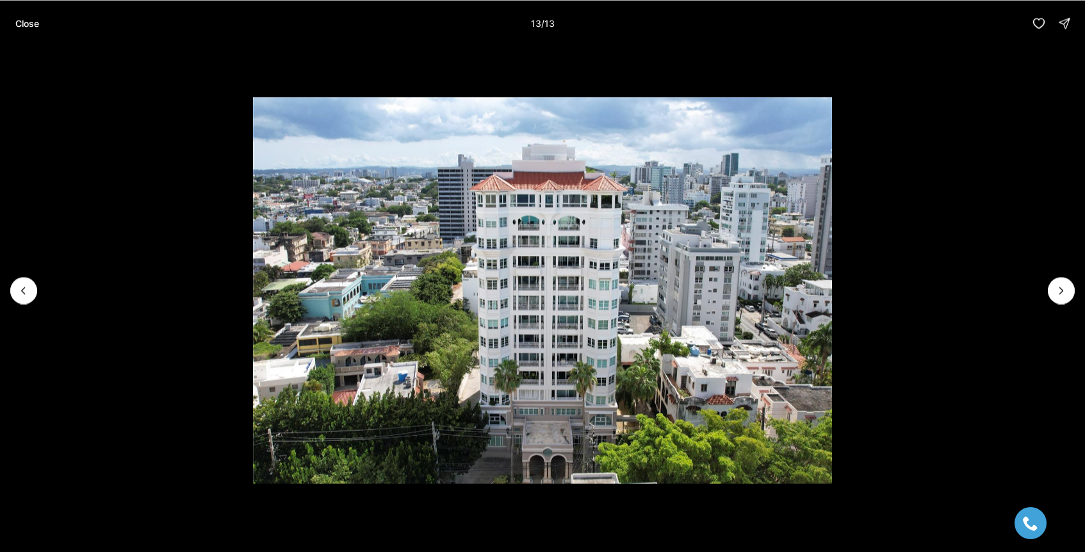
click at [1065, 295] on div at bounding box center [1061, 290] width 27 height 27
click at [29, 294] on icon "Previous slide" at bounding box center [23, 290] width 13 height 13
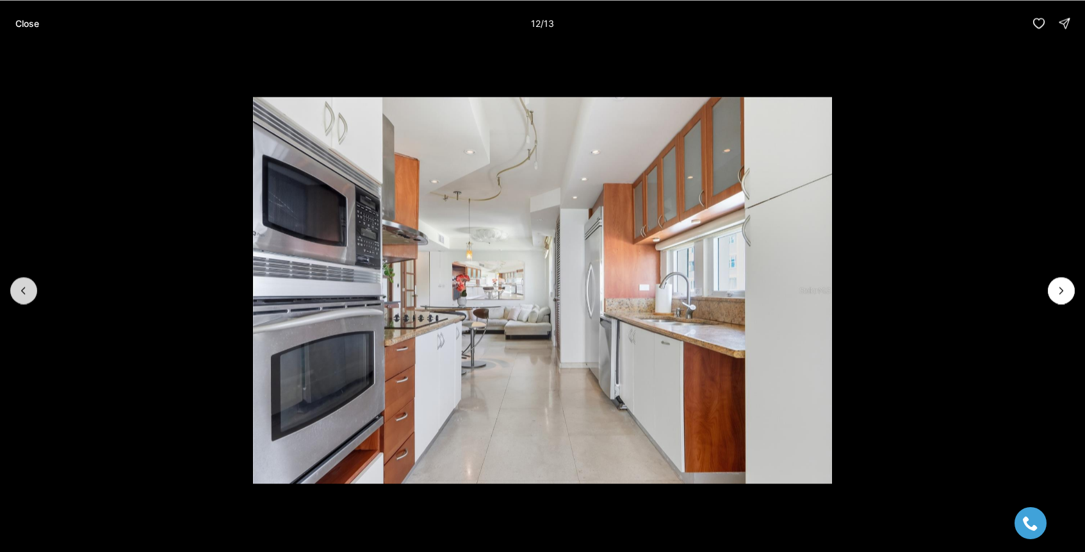
click at [29, 294] on icon "Previous slide" at bounding box center [23, 290] width 13 height 13
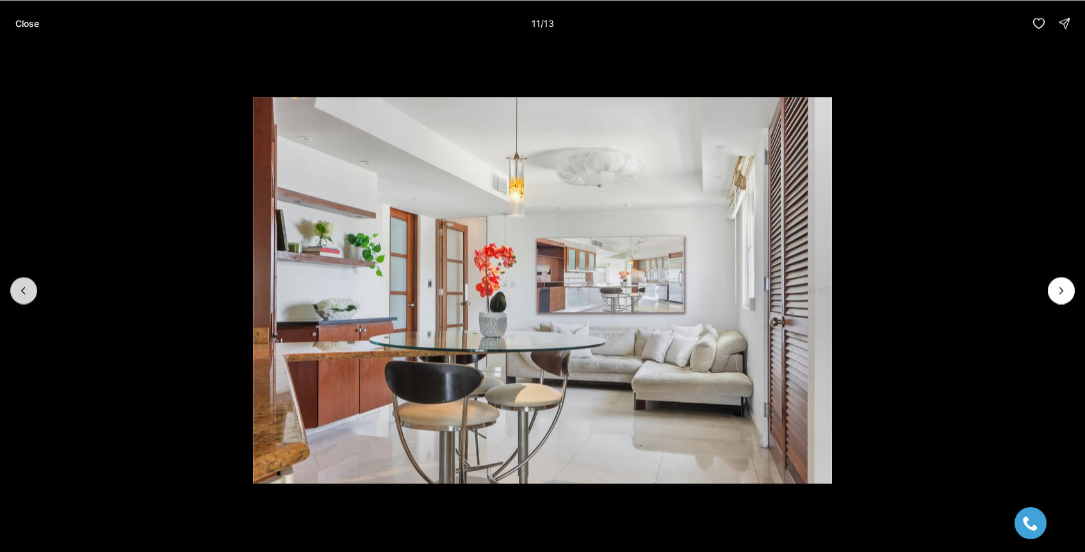
click at [29, 294] on icon "Previous slide" at bounding box center [23, 290] width 13 height 13
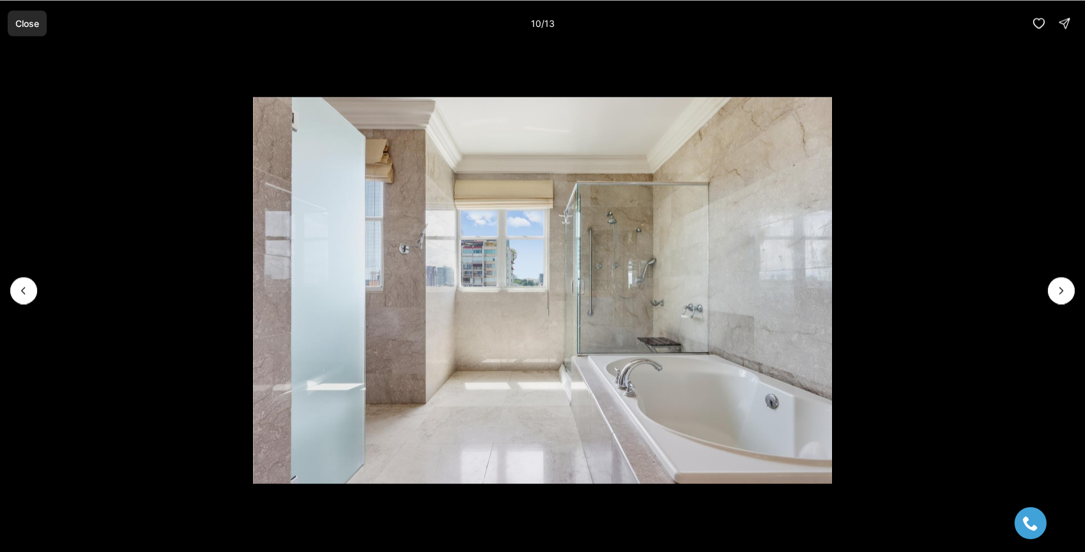
click at [26, 22] on p "Close" at bounding box center [27, 23] width 24 height 10
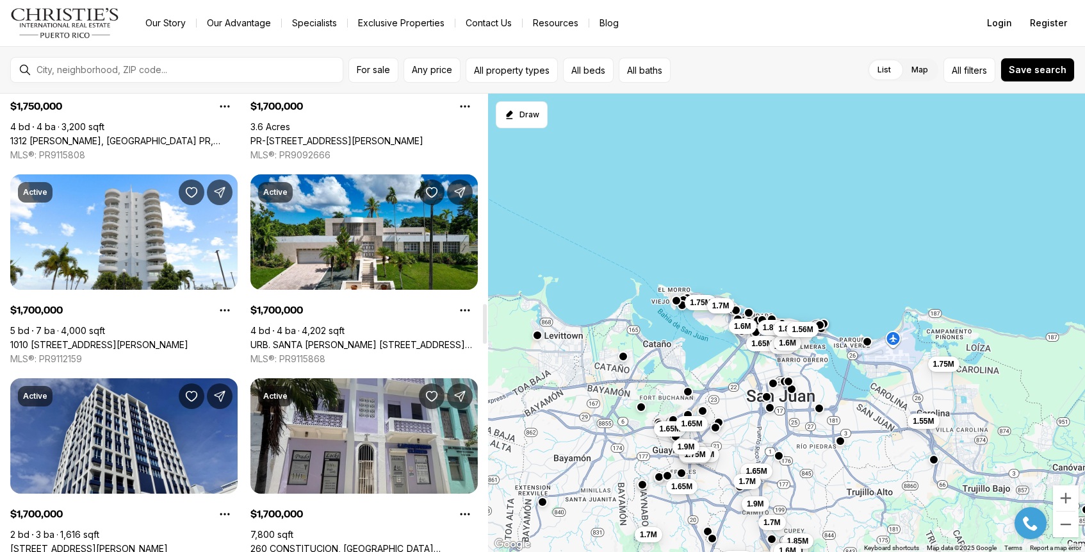
scroll to position [2415, 0]
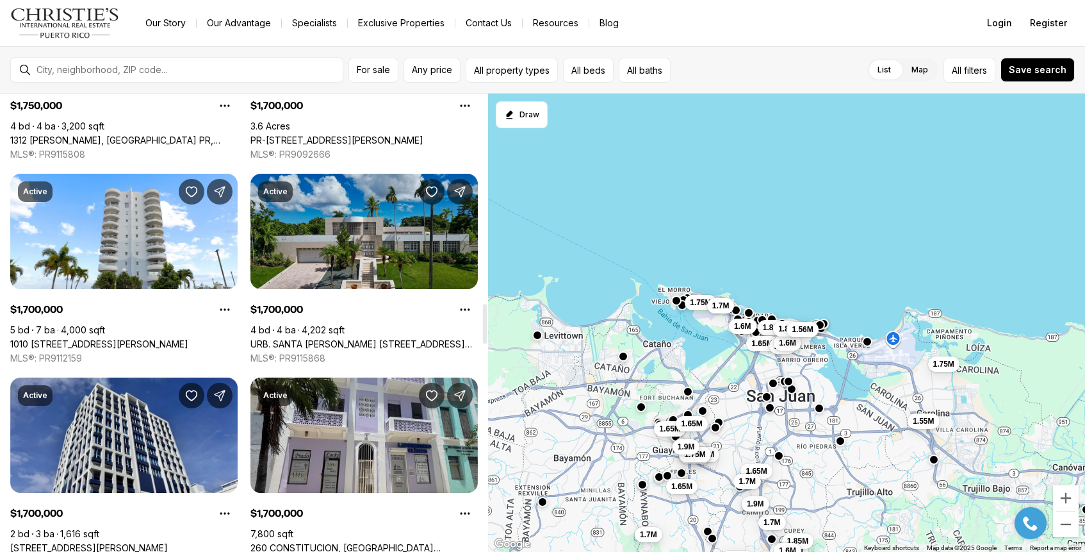
click at [359, 338] on link "URB. SANTA [PERSON_NAME] [STREET_ADDRESS][PERSON_NAME]" at bounding box center [364, 344] width 227 height 12
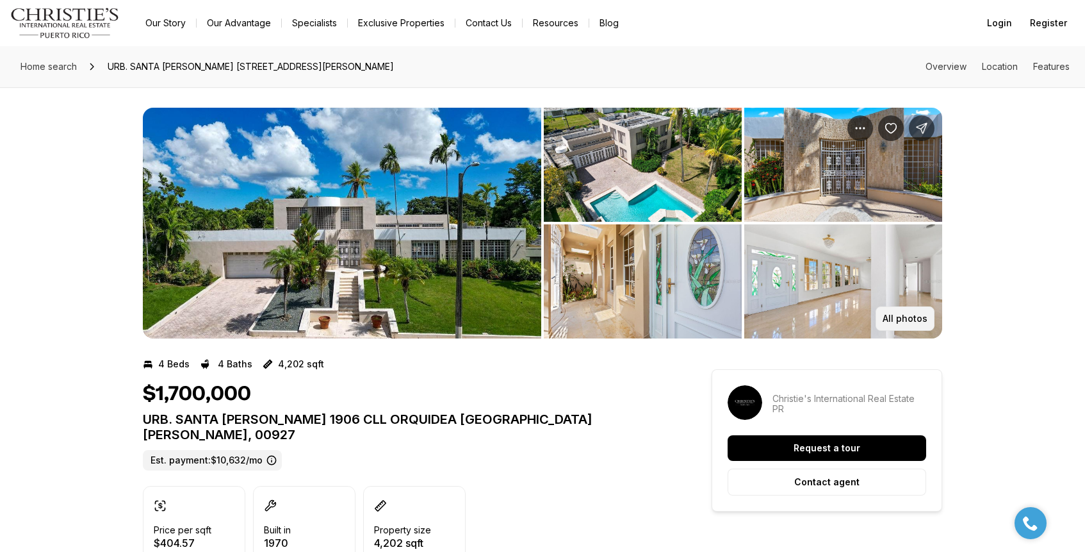
click at [912, 322] on p "All photos" at bounding box center [905, 318] width 45 height 10
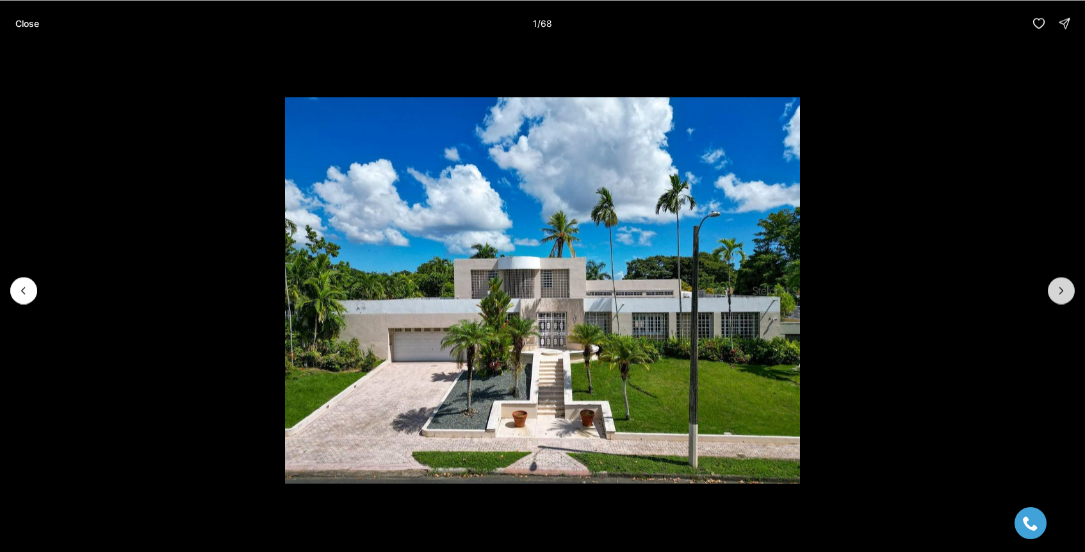
click at [1062, 288] on icon "Next slide" at bounding box center [1061, 290] width 13 height 13
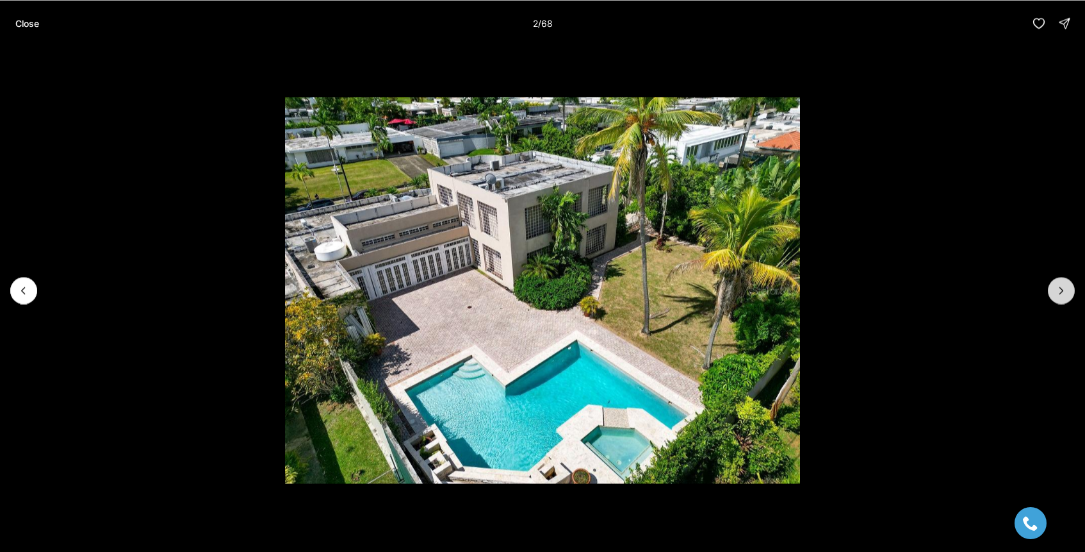
click at [1062, 288] on icon "Next slide" at bounding box center [1061, 290] width 13 height 13
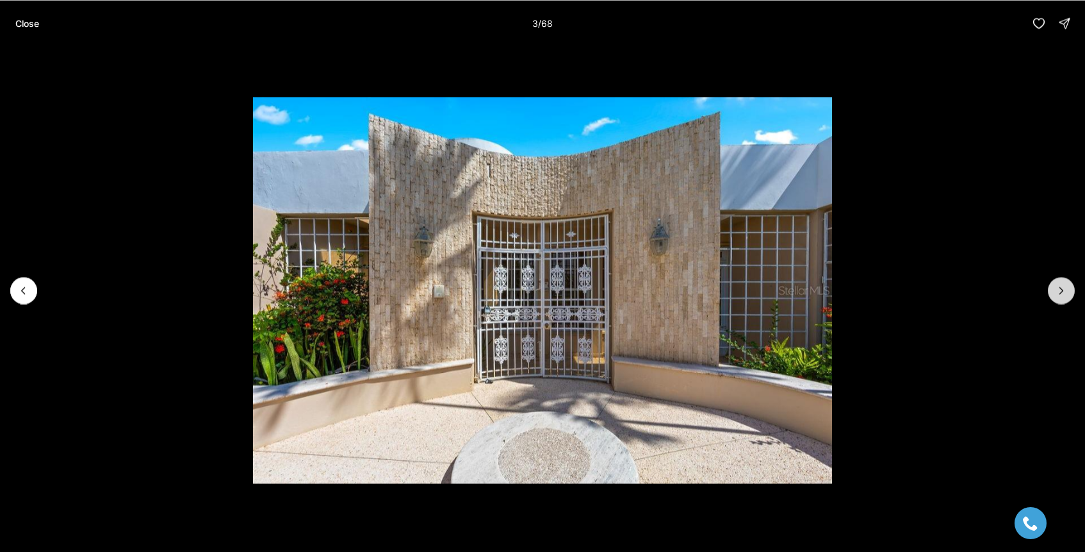
click at [1062, 288] on icon "Next slide" at bounding box center [1061, 290] width 13 height 13
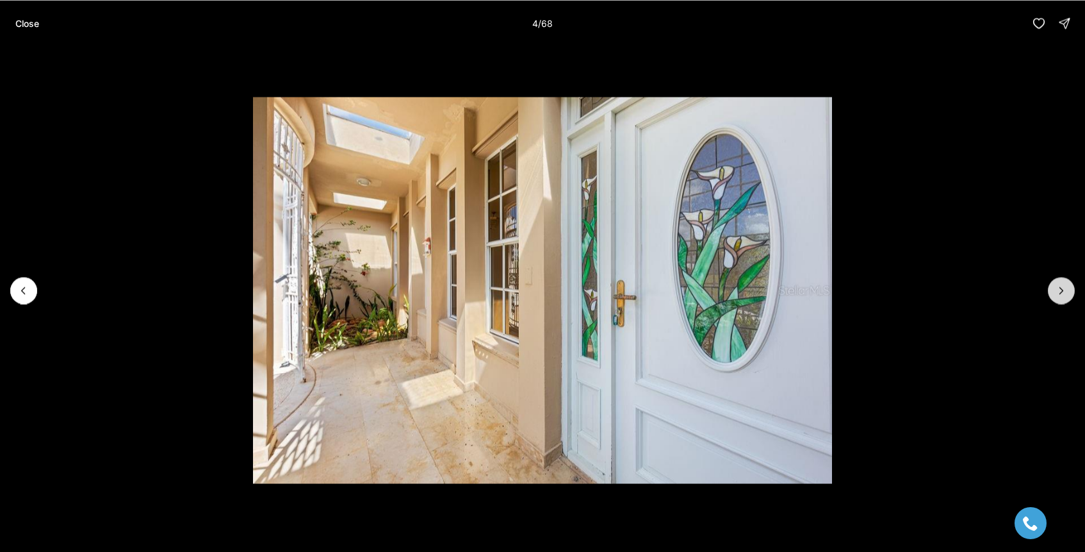
click at [1062, 288] on icon "Next slide" at bounding box center [1061, 290] width 3 height 6
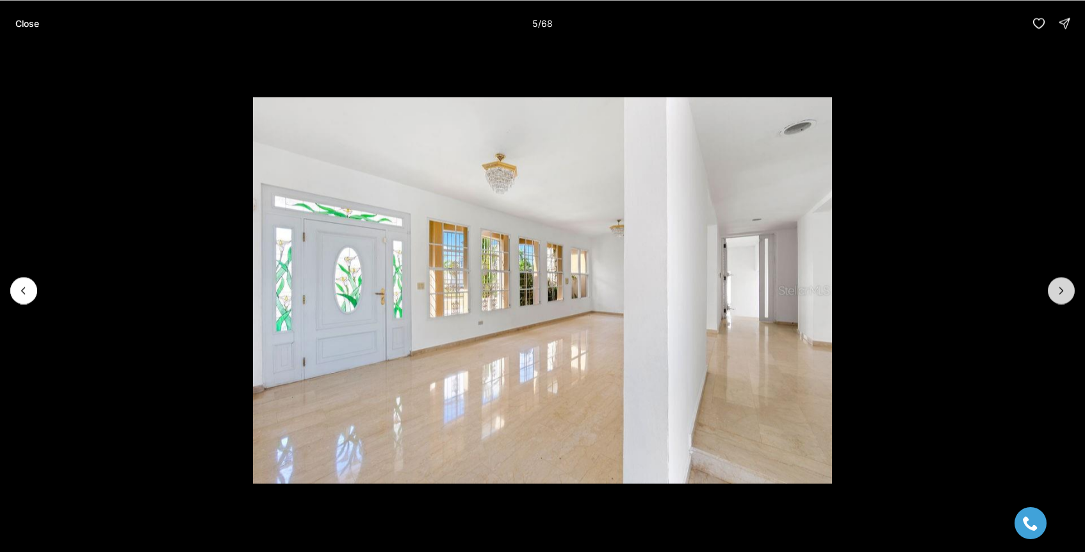
click at [1062, 288] on icon "Next slide" at bounding box center [1061, 290] width 3 height 6
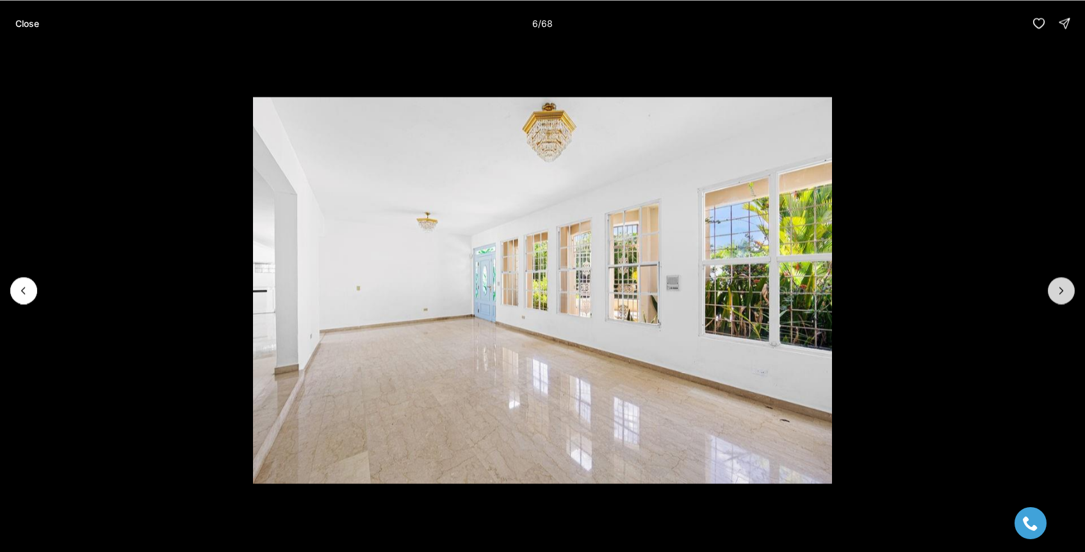
click at [1062, 288] on icon "Next slide" at bounding box center [1061, 290] width 3 height 6
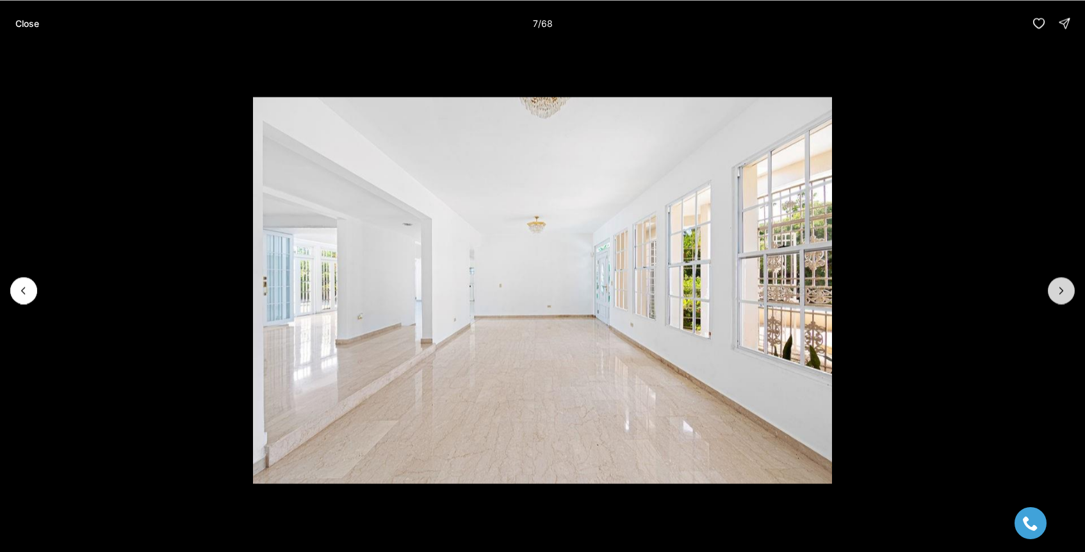
click at [1062, 288] on icon "Next slide" at bounding box center [1061, 290] width 3 height 6
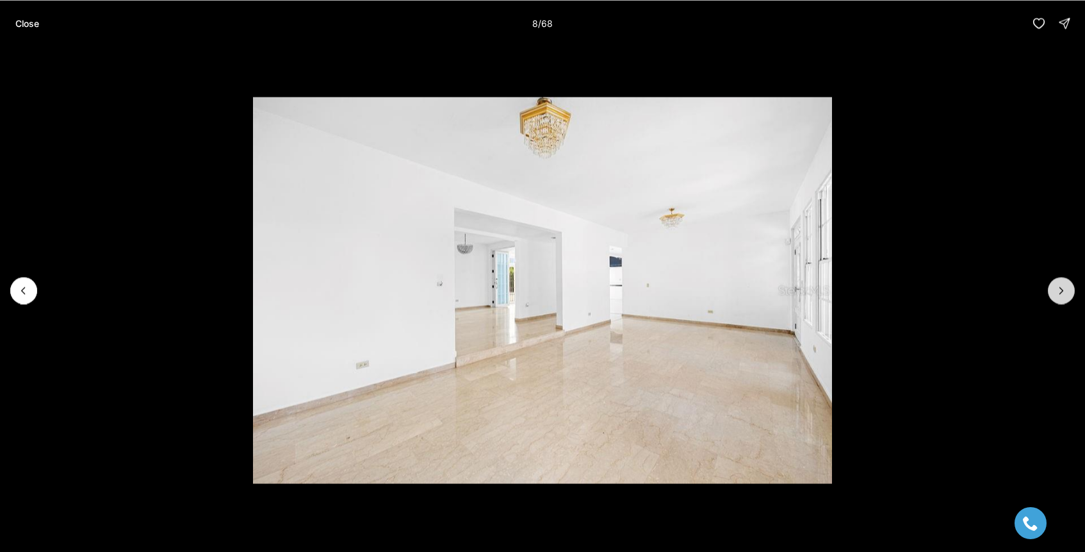
click at [1062, 288] on icon "Next slide" at bounding box center [1061, 290] width 3 height 6
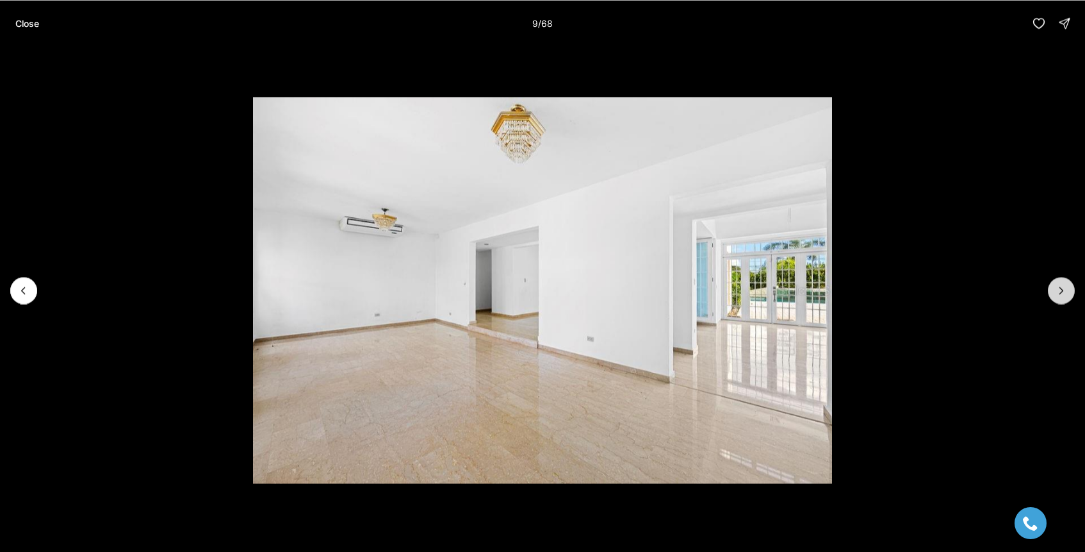
click at [1062, 288] on icon "Next slide" at bounding box center [1061, 290] width 3 height 6
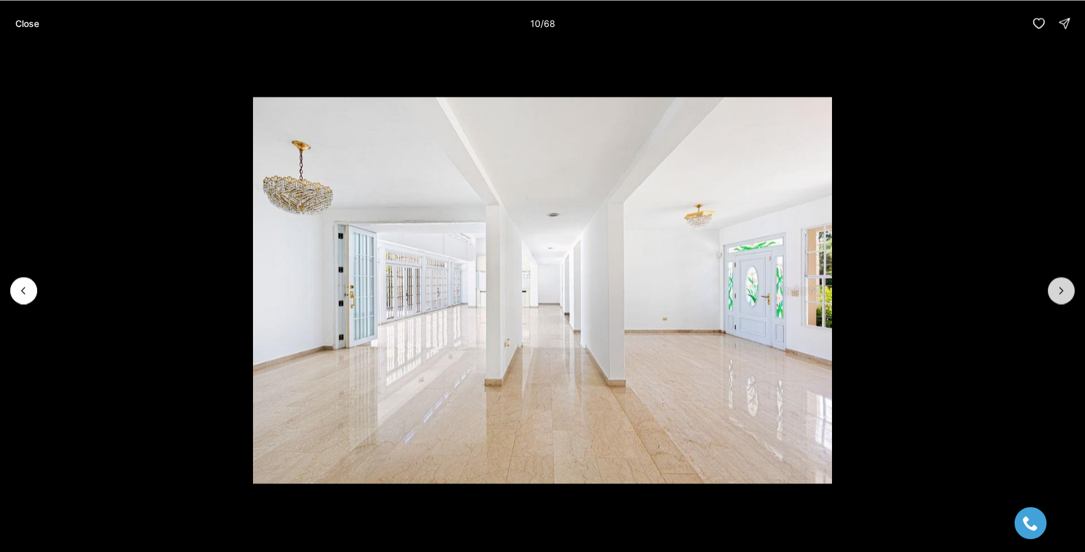
click at [1062, 288] on icon "Next slide" at bounding box center [1061, 290] width 3 height 6
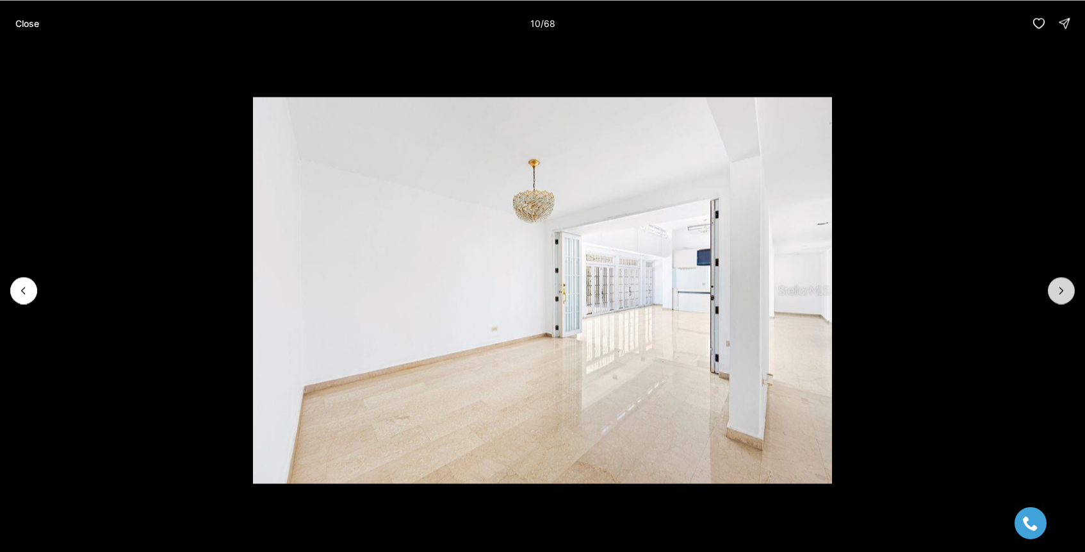
click at [1062, 288] on icon "Next slide" at bounding box center [1061, 290] width 3 height 6
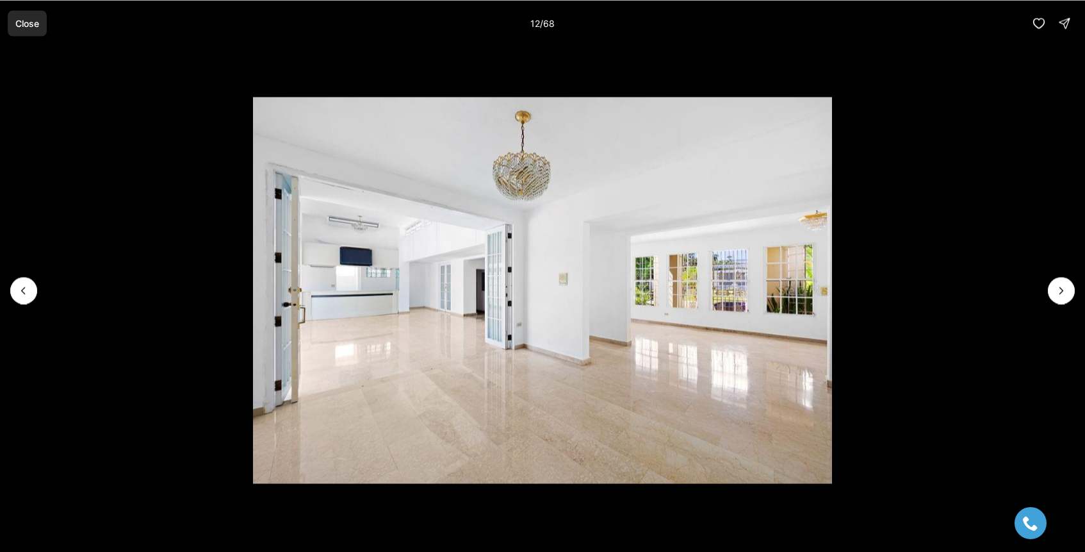
click at [31, 21] on p "Close" at bounding box center [27, 23] width 24 height 10
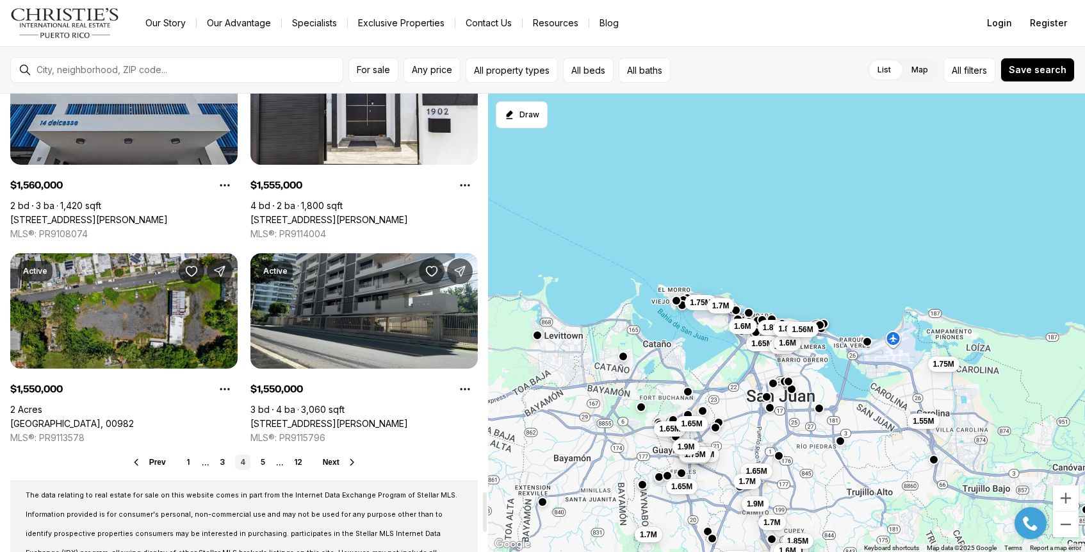
scroll to position [4588, 0]
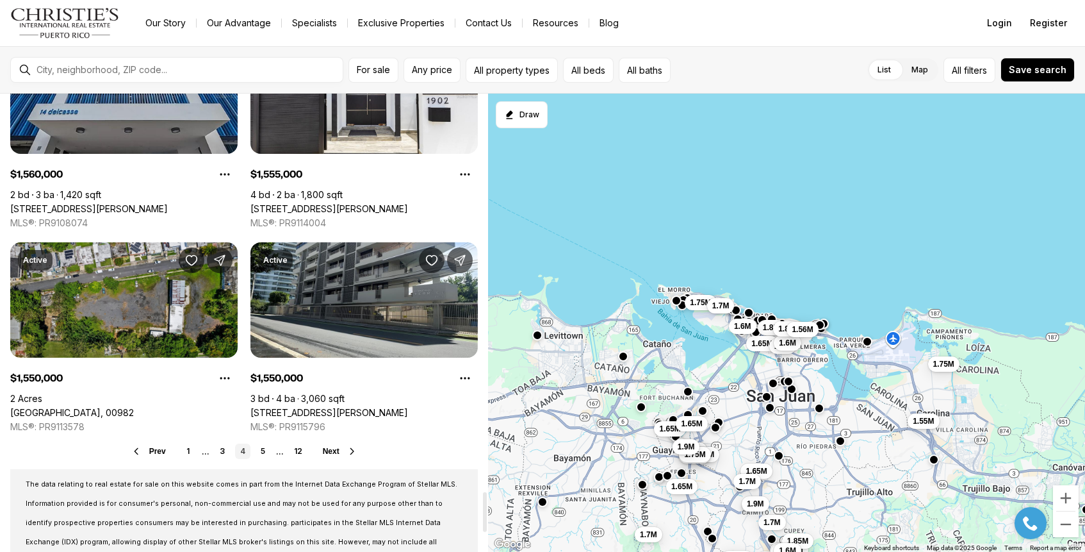
click at [336, 451] on span "Next" at bounding box center [331, 451] width 17 height 9
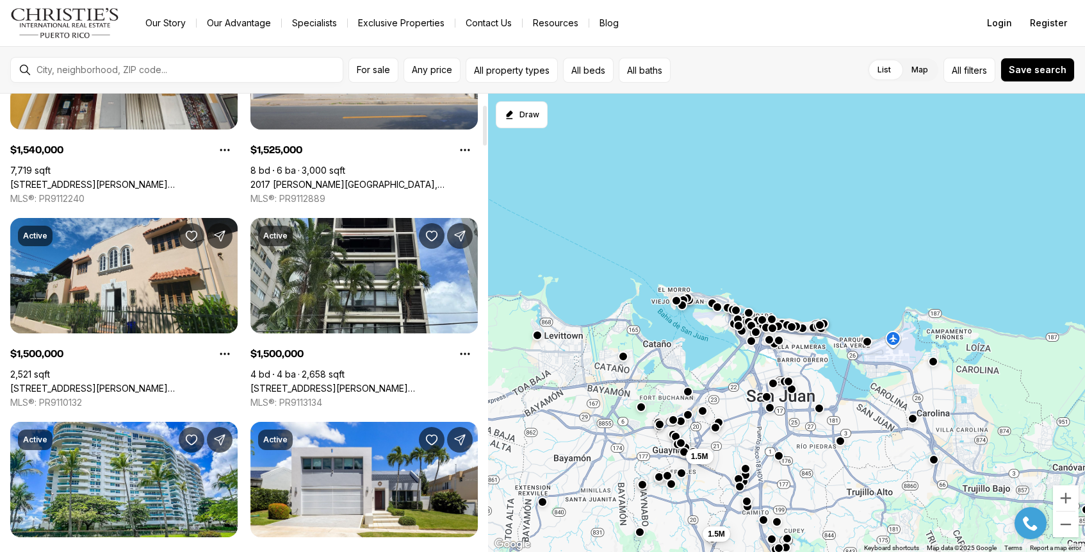
scroll to position [130, 0]
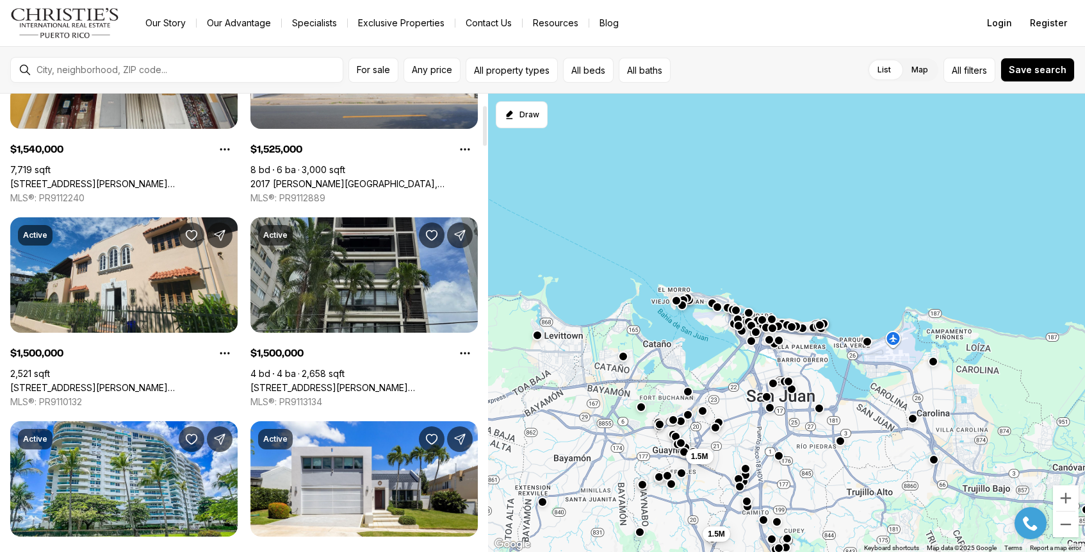
click at [395, 382] on link "[STREET_ADDRESS][PERSON_NAME][PERSON_NAME]" at bounding box center [364, 388] width 227 height 12
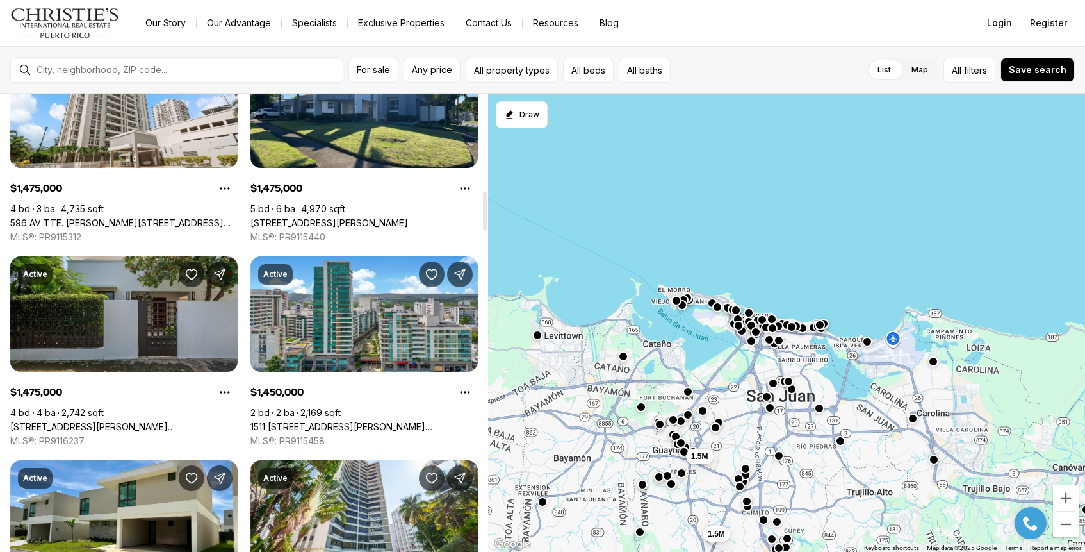
scroll to position [1115, 0]
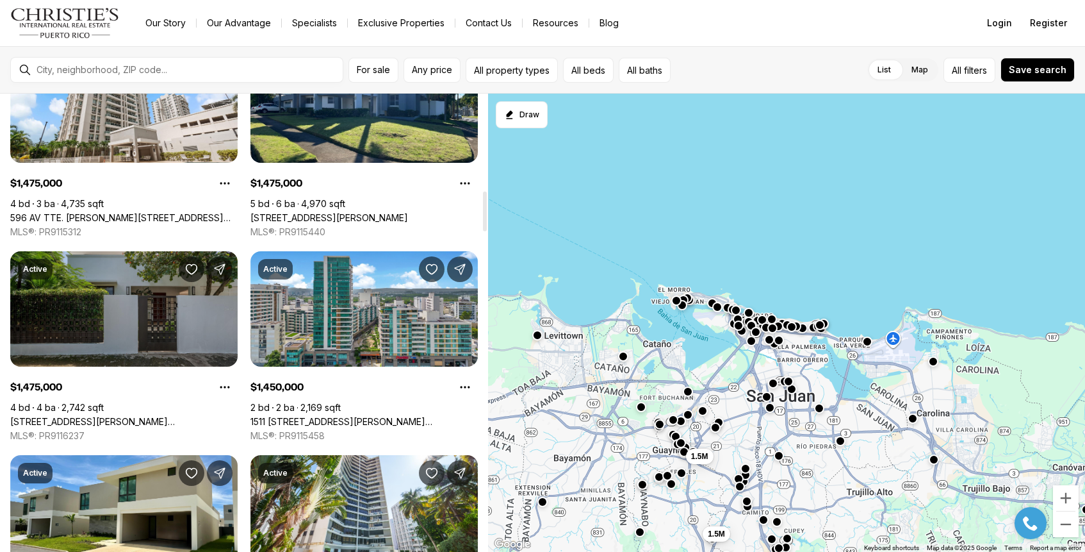
click at [120, 416] on link "[STREET_ADDRESS][PERSON_NAME][PERSON_NAME]" at bounding box center [123, 422] width 227 height 12
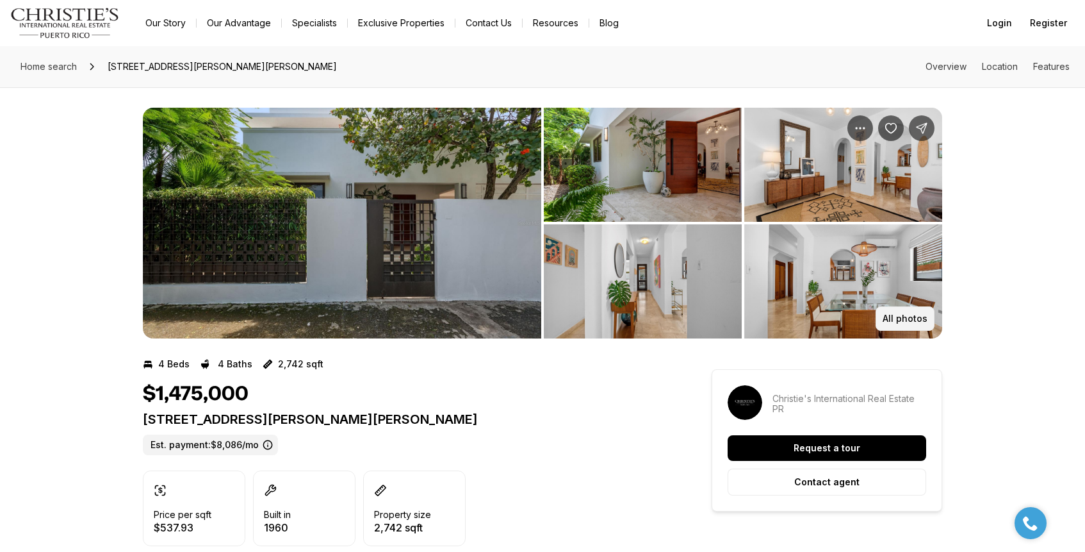
click at [895, 322] on p "All photos" at bounding box center [905, 318] width 45 height 10
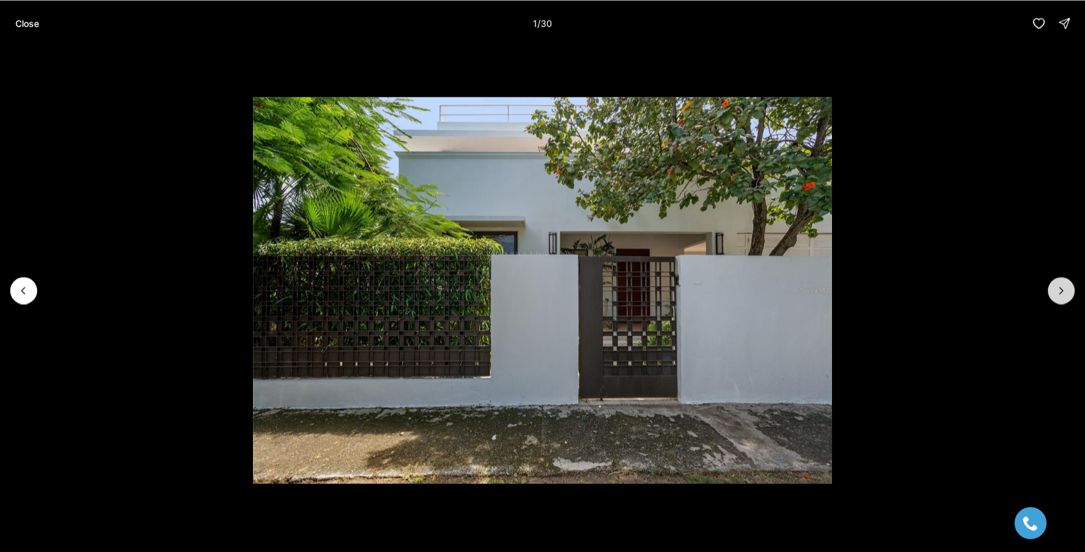
click at [1070, 286] on button "Next slide" at bounding box center [1061, 290] width 27 height 27
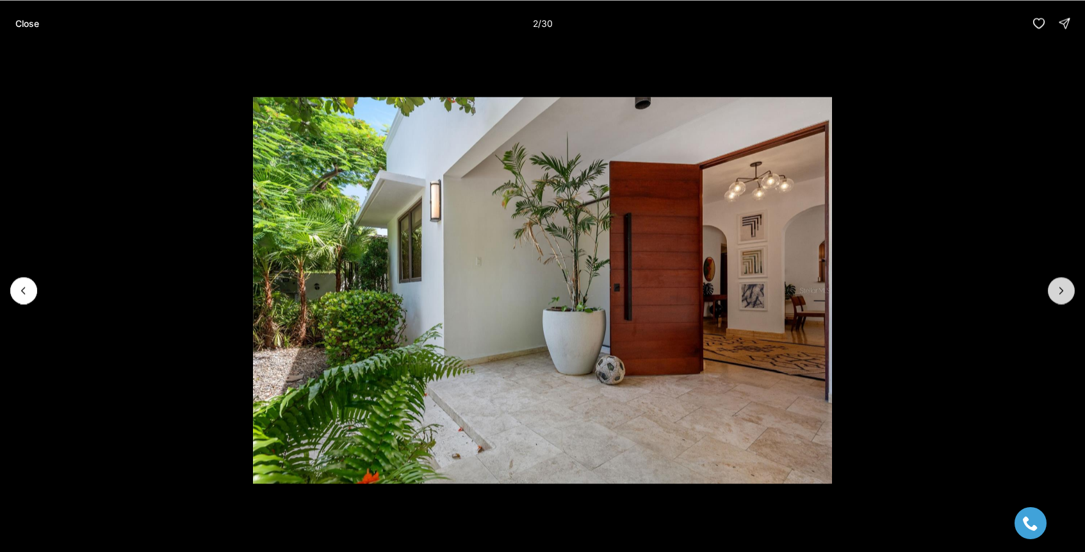
click at [1070, 286] on button "Next slide" at bounding box center [1061, 290] width 27 height 27
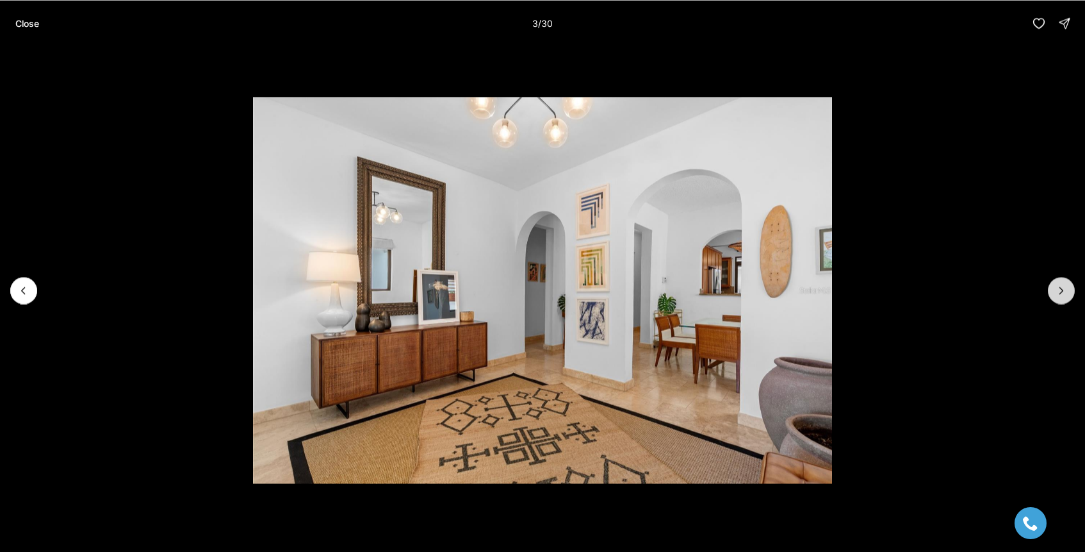
click at [1070, 286] on button "Next slide" at bounding box center [1061, 290] width 27 height 27
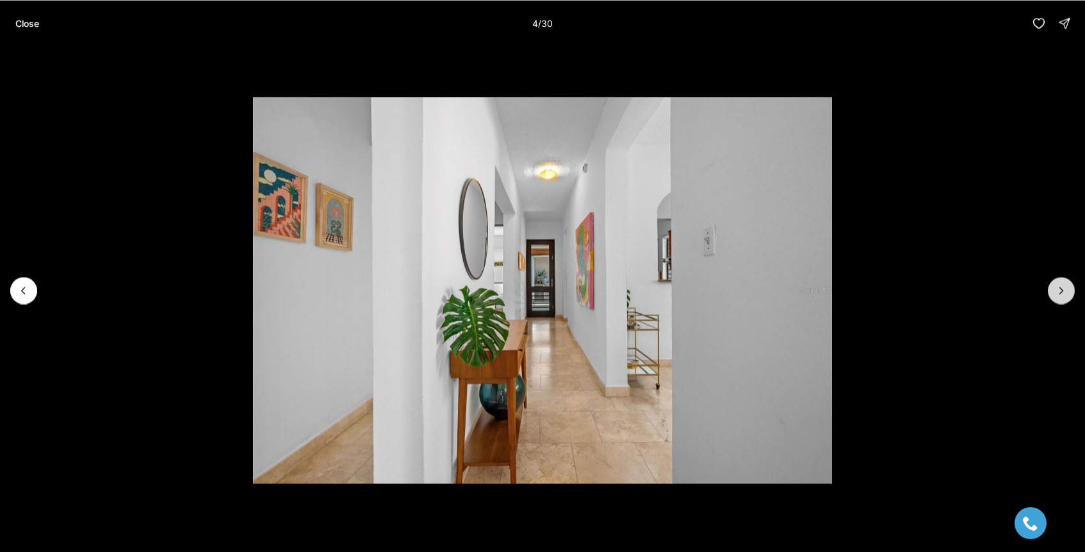
click at [1070, 286] on button "Next slide" at bounding box center [1061, 290] width 27 height 27
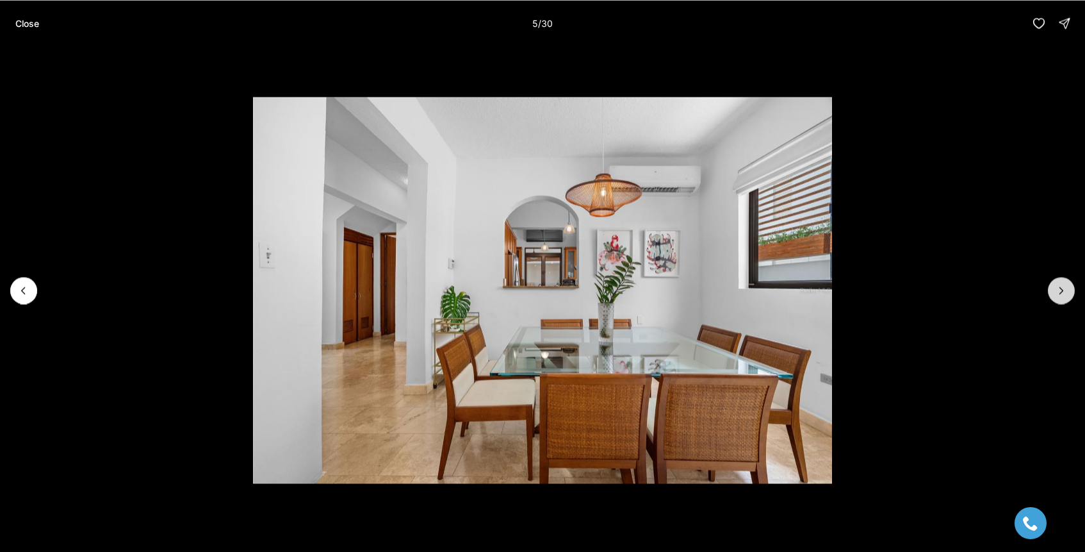
click at [1070, 286] on button "Next slide" at bounding box center [1061, 290] width 27 height 27
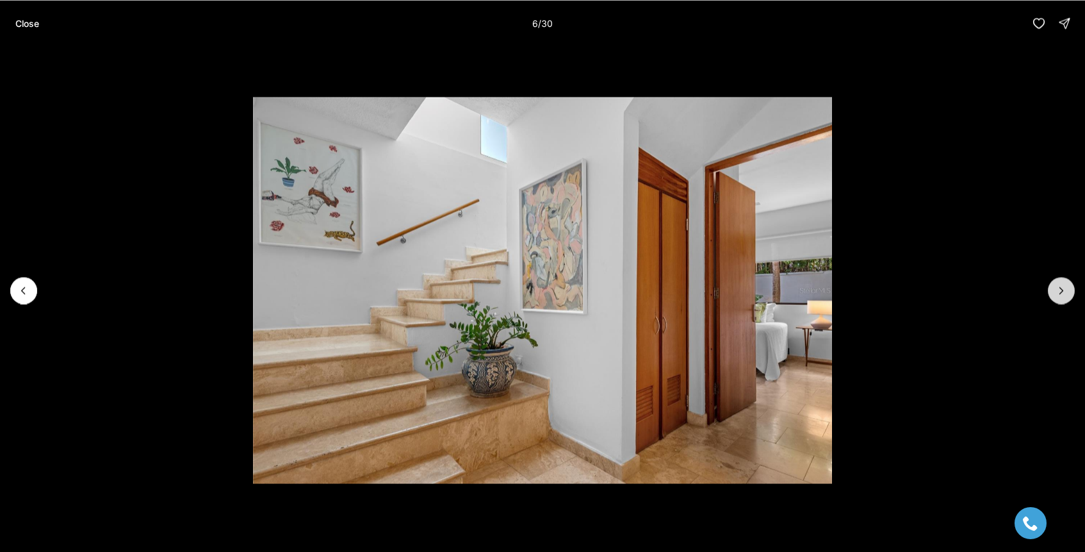
click at [1070, 288] on button "Next slide" at bounding box center [1061, 290] width 27 height 27
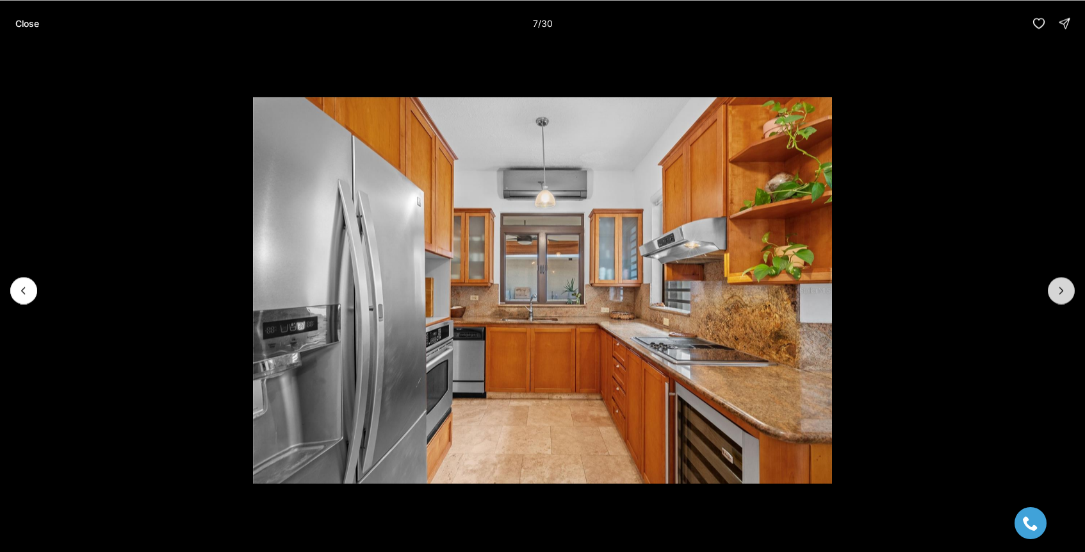
click at [1070, 289] on button "Next slide" at bounding box center [1061, 290] width 27 height 27
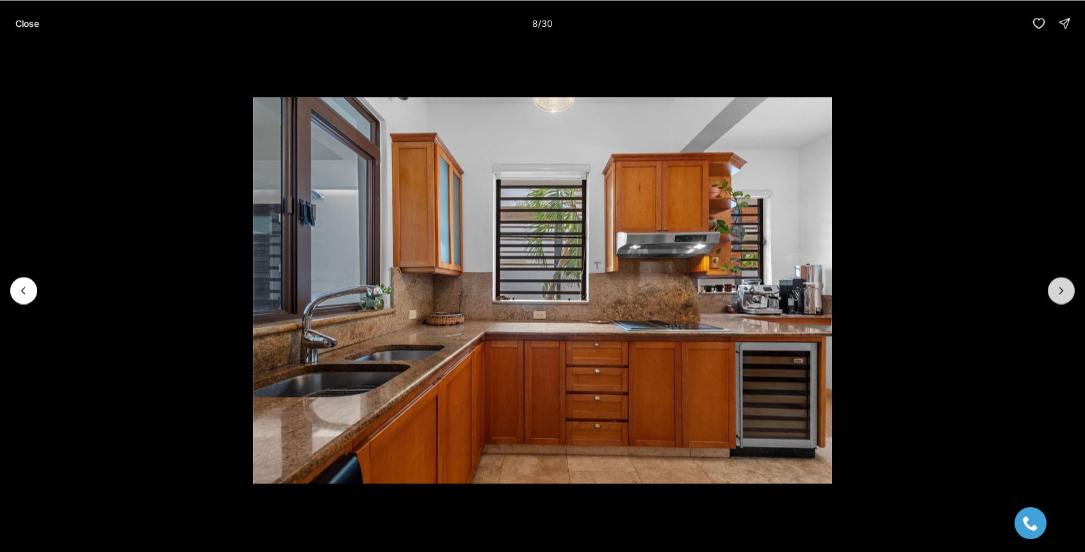
click at [1070, 290] on button "Next slide" at bounding box center [1061, 290] width 27 height 27
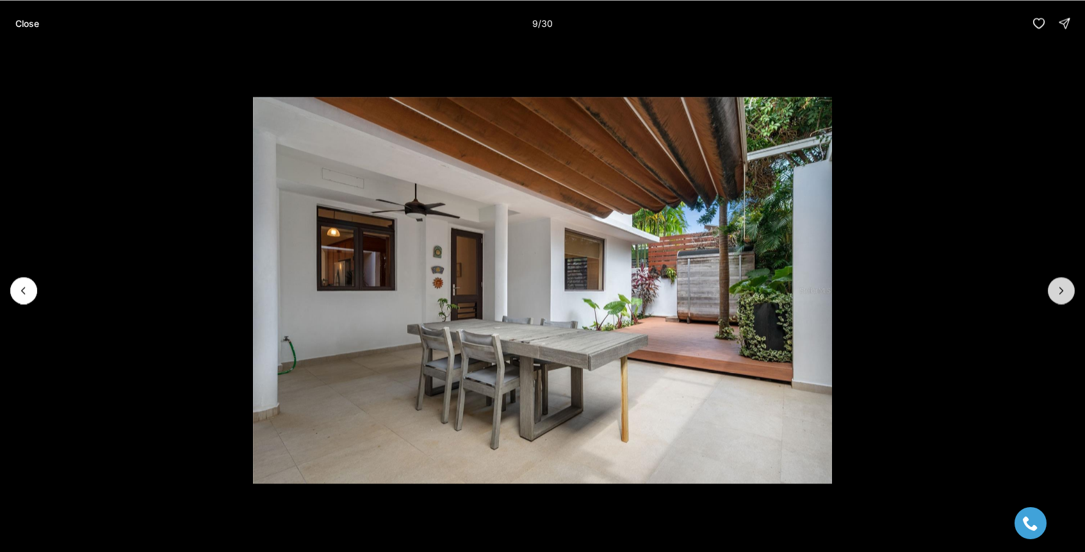
click at [1070, 290] on button "Next slide" at bounding box center [1061, 290] width 27 height 27
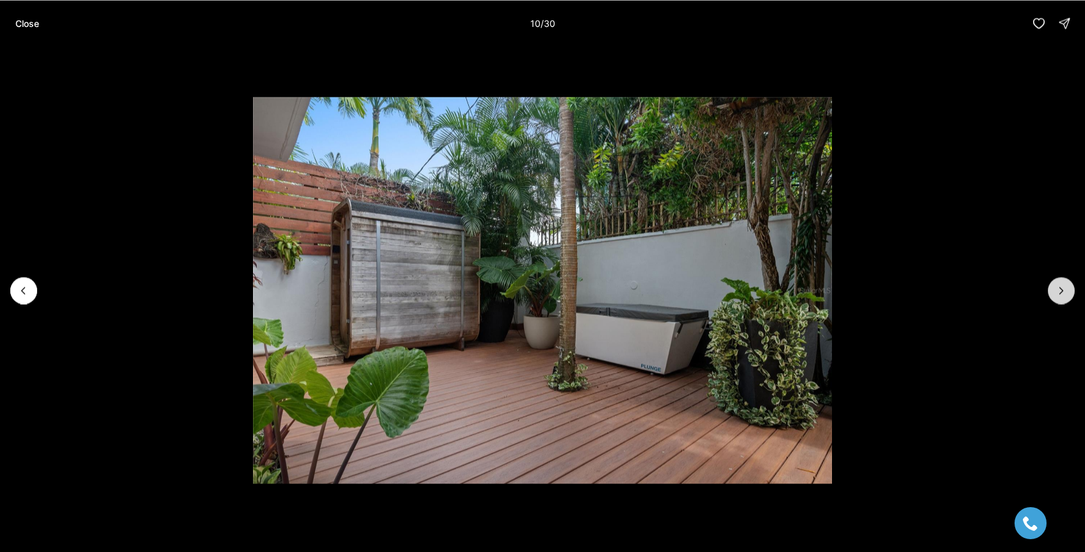
click at [1070, 290] on button "Next slide" at bounding box center [1061, 290] width 27 height 27
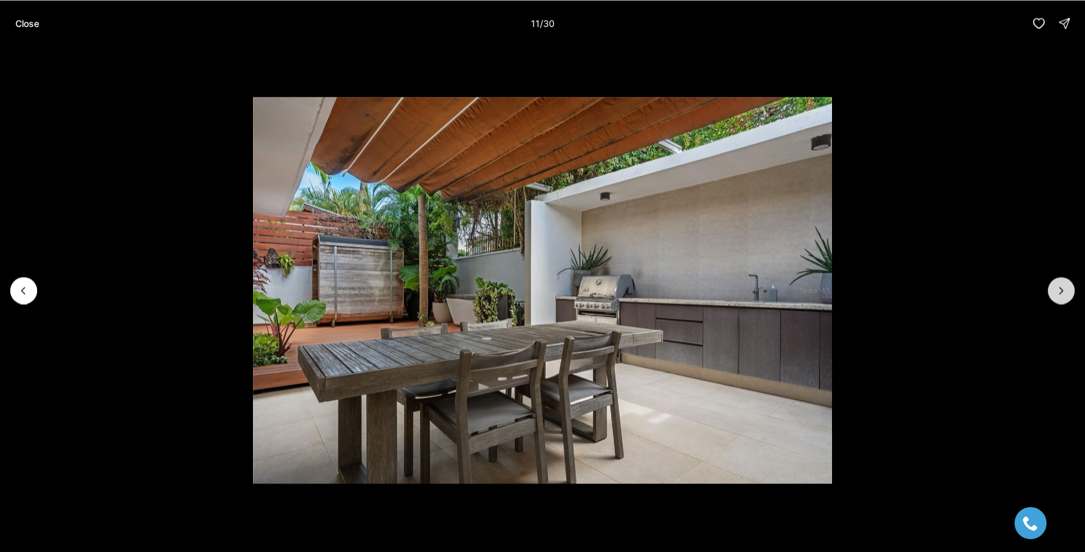
click at [1070, 291] on button "Next slide" at bounding box center [1061, 290] width 27 height 27
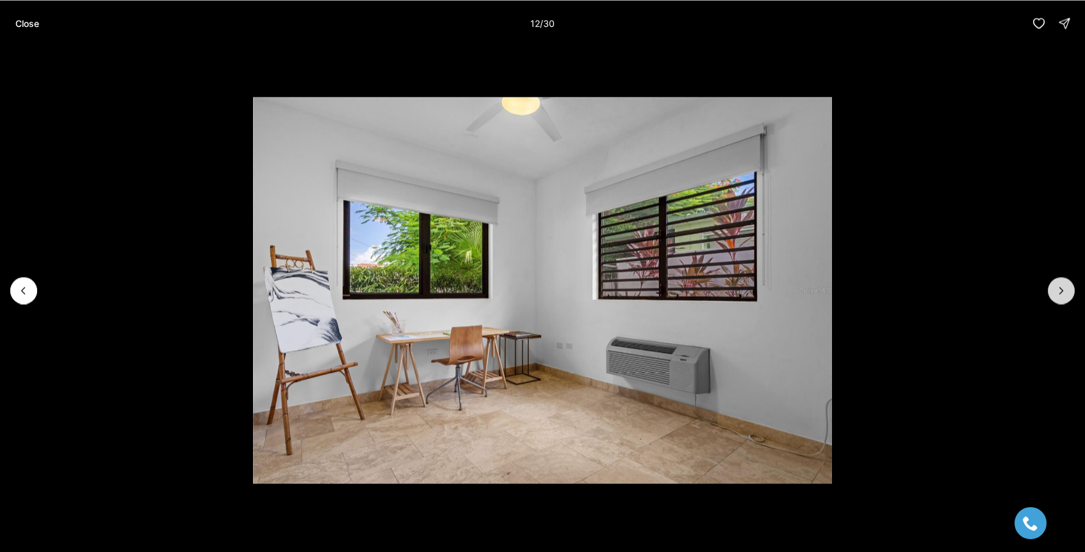
click at [1070, 292] on button "Next slide" at bounding box center [1061, 290] width 27 height 27
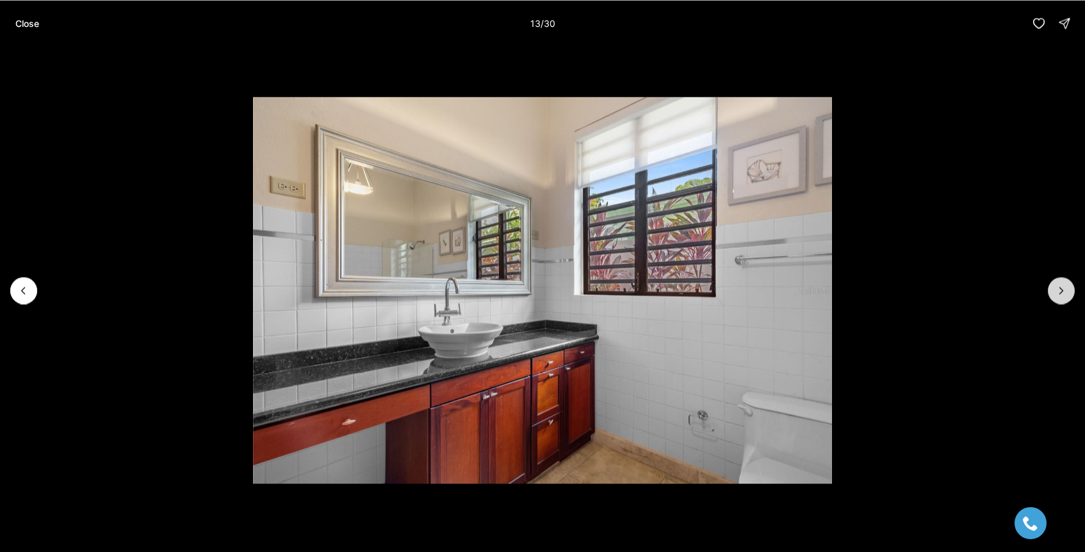
click at [1070, 292] on button "Next slide" at bounding box center [1061, 290] width 27 height 27
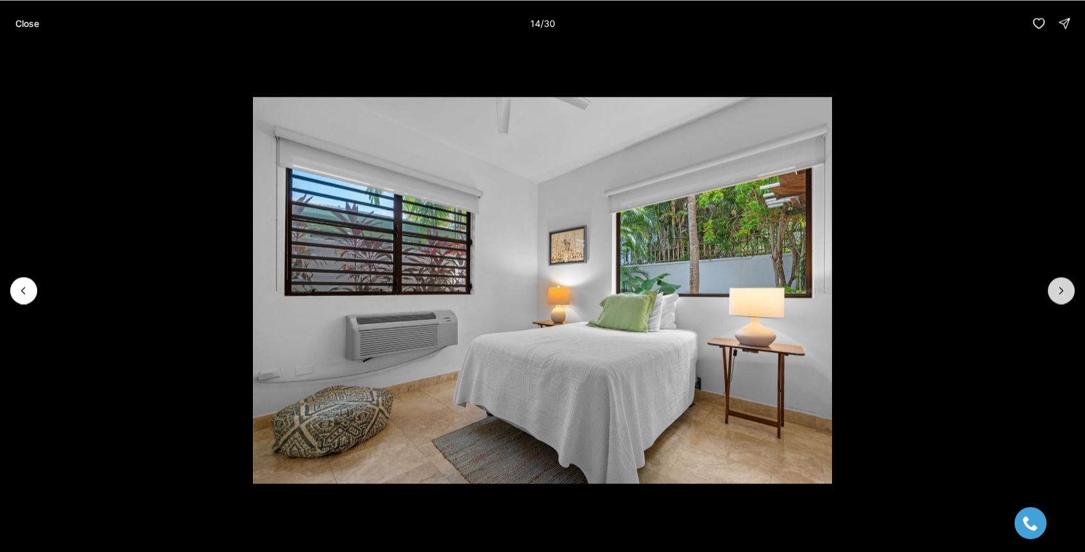
click at [1070, 292] on button "Next slide" at bounding box center [1061, 290] width 27 height 27
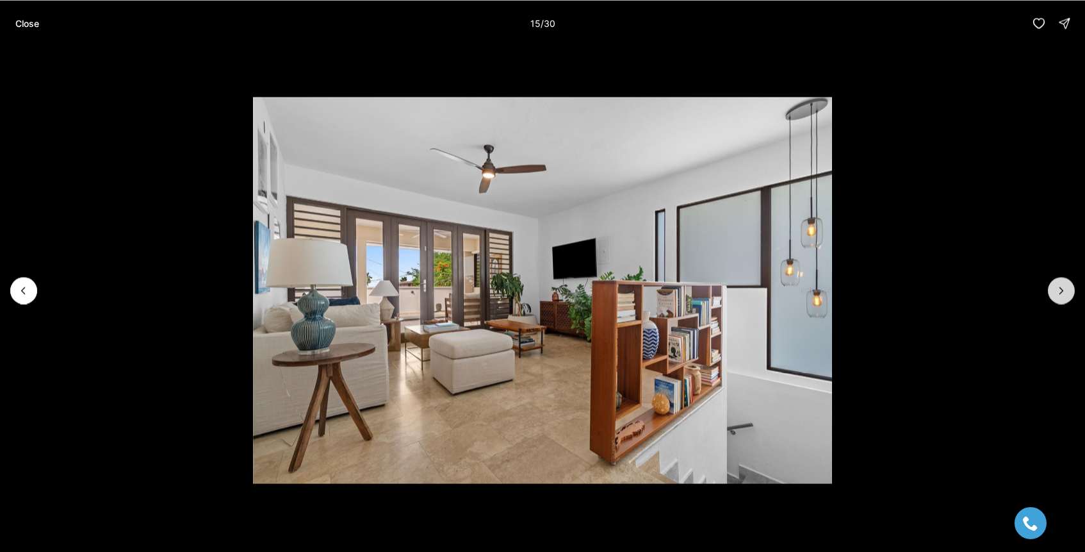
click at [1070, 292] on button "Next slide" at bounding box center [1061, 290] width 27 height 27
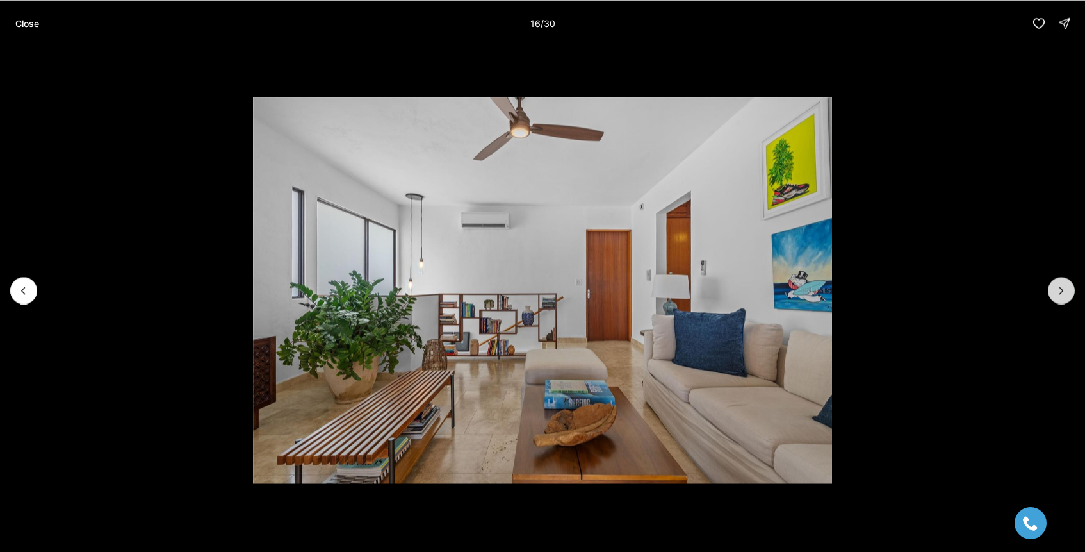
click at [1071, 292] on button "Next slide" at bounding box center [1061, 290] width 27 height 27
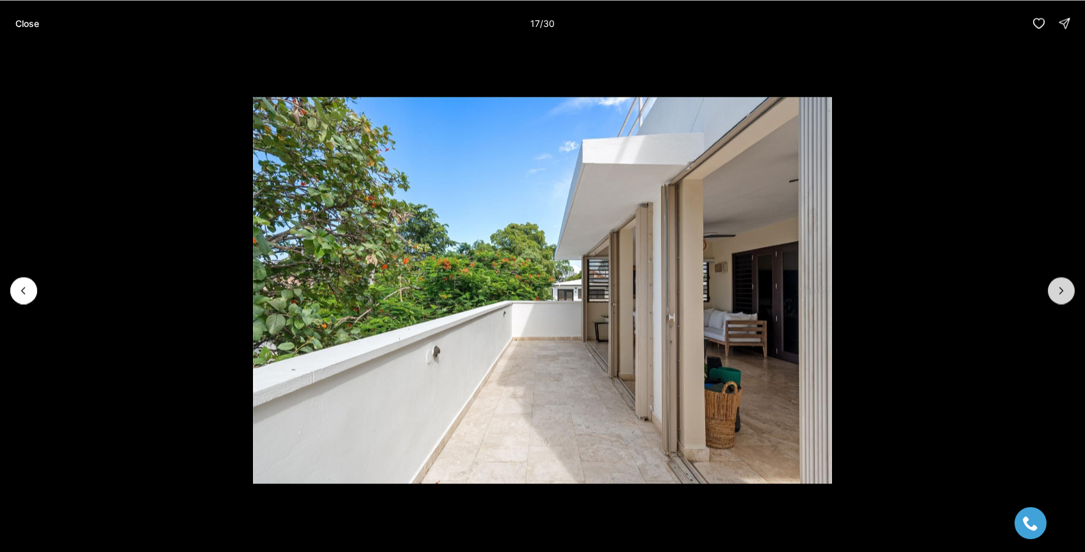
click at [1071, 292] on button "Next slide" at bounding box center [1061, 290] width 27 height 27
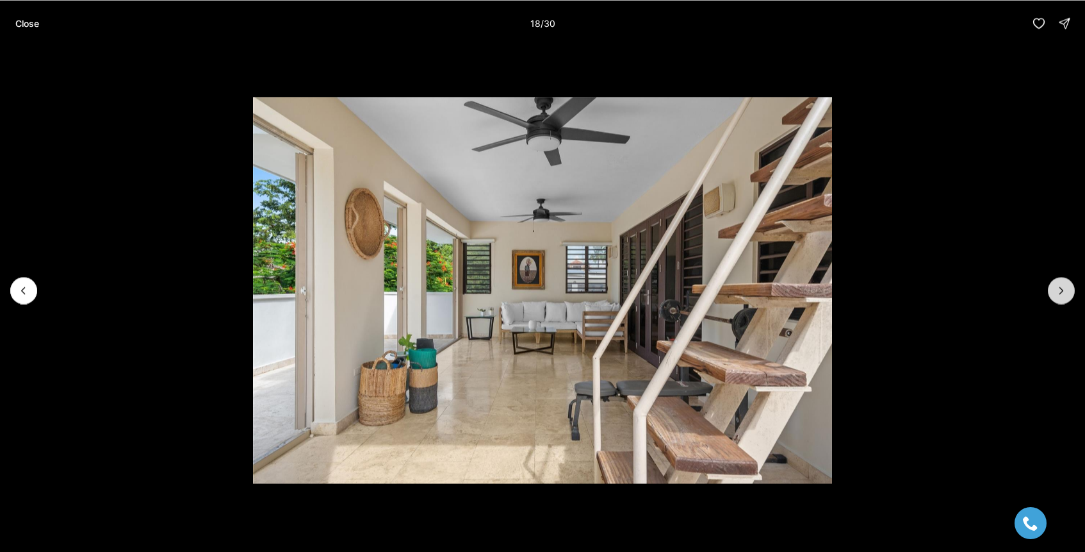
click at [1071, 292] on button "Next slide" at bounding box center [1061, 290] width 27 height 27
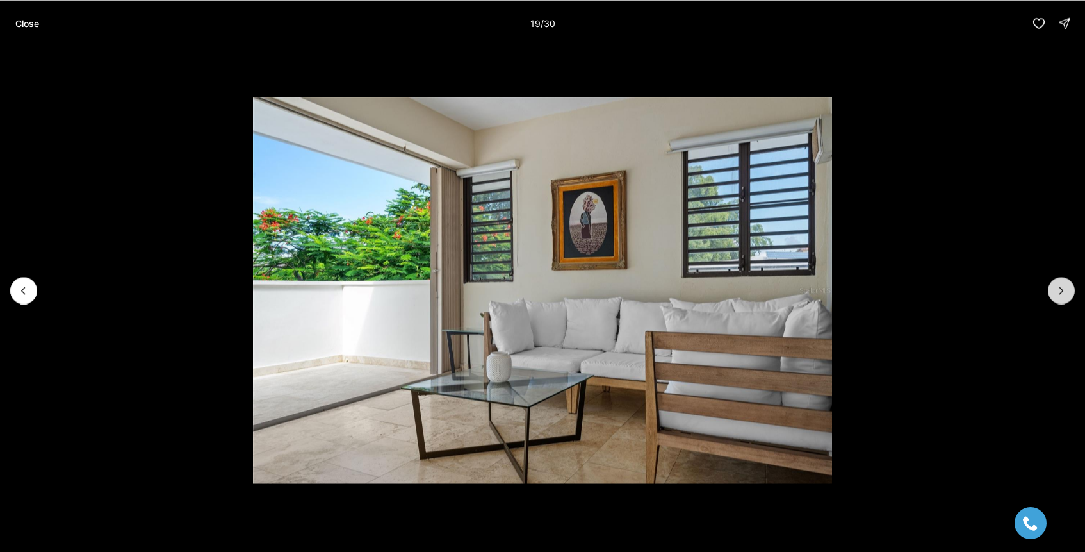
click at [1071, 292] on button "Next slide" at bounding box center [1061, 290] width 27 height 27
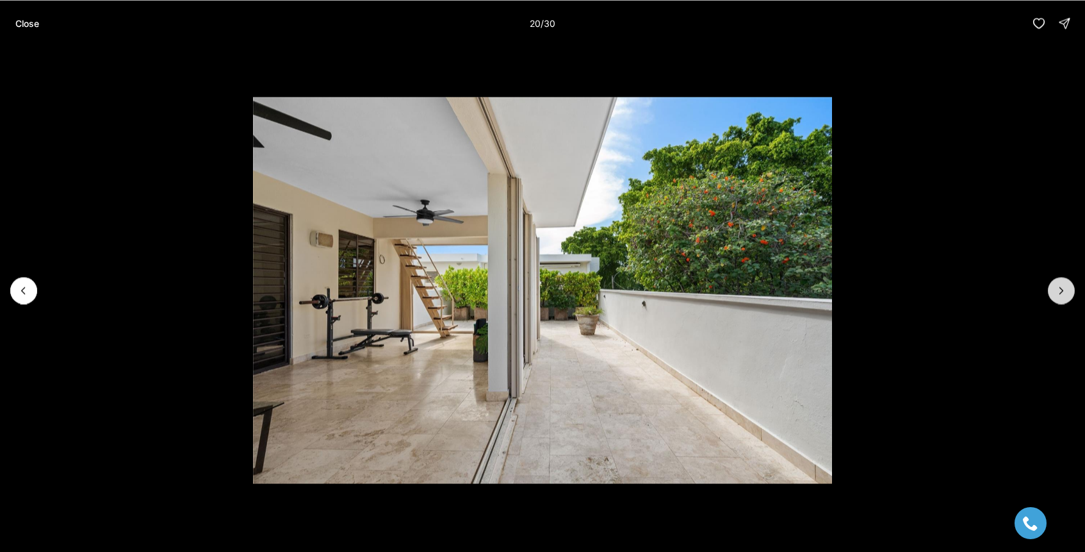
click at [1071, 293] on button "Next slide" at bounding box center [1061, 290] width 27 height 27
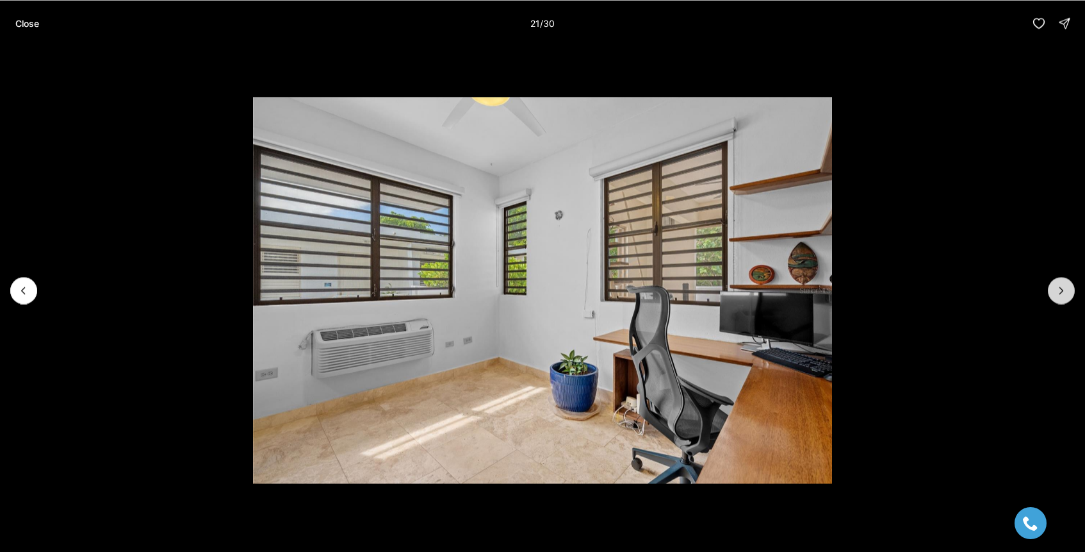
click at [1071, 293] on button "Next slide" at bounding box center [1061, 290] width 27 height 27
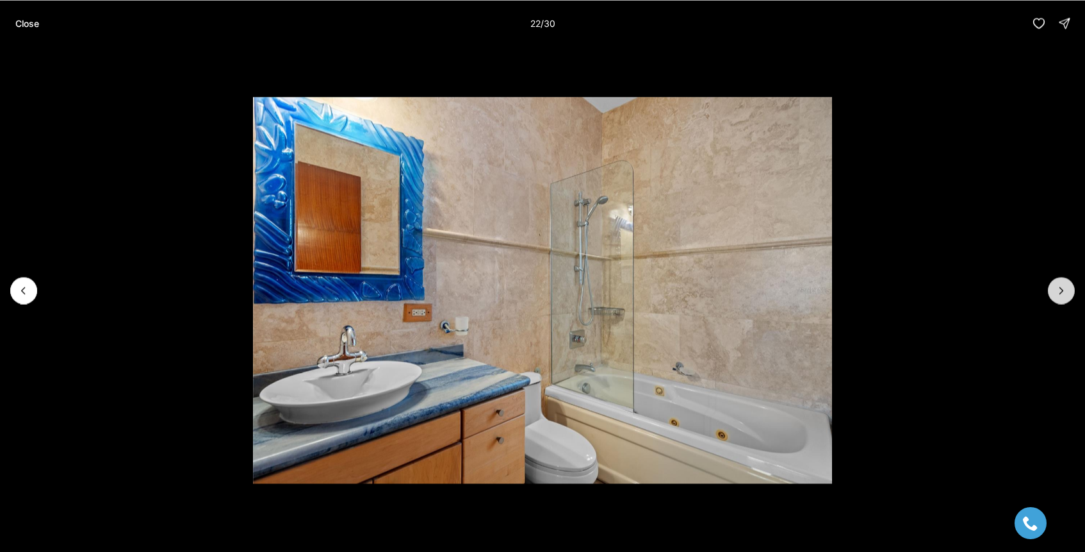
click at [1071, 294] on button "Next slide" at bounding box center [1061, 290] width 27 height 27
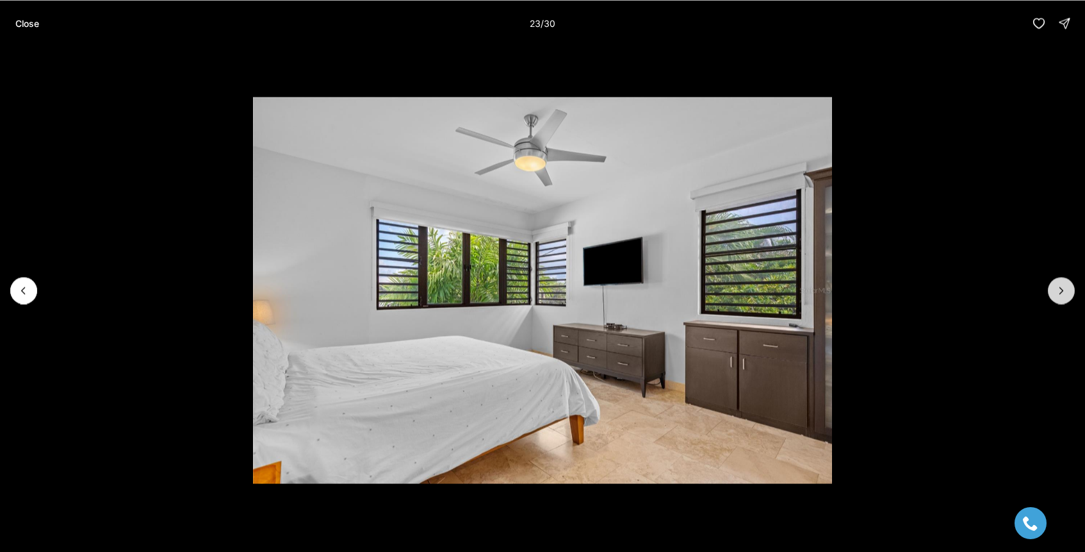
click at [1071, 294] on button "Next slide" at bounding box center [1061, 290] width 27 height 27
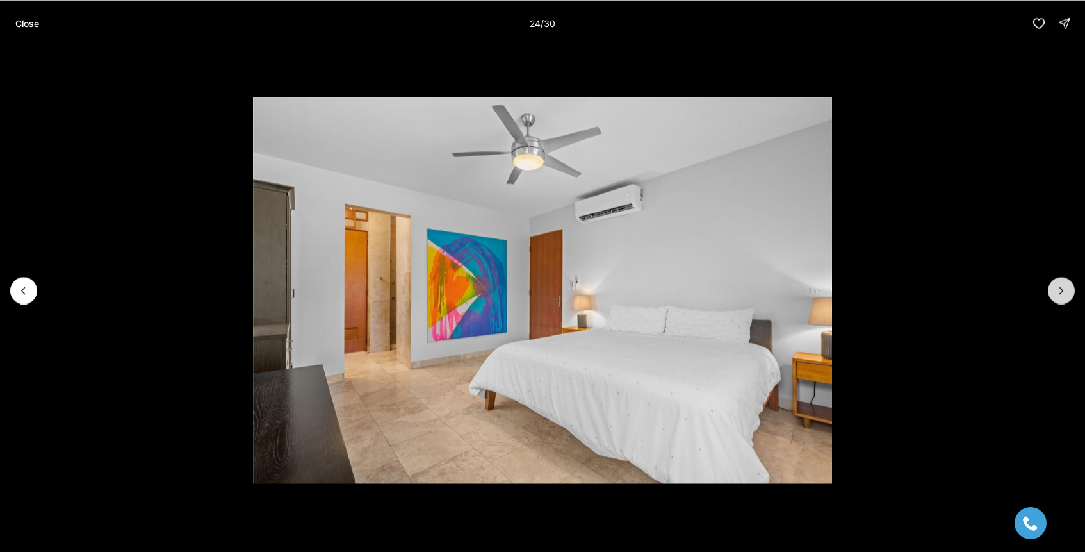
click at [1071, 295] on button "Next slide" at bounding box center [1061, 290] width 27 height 27
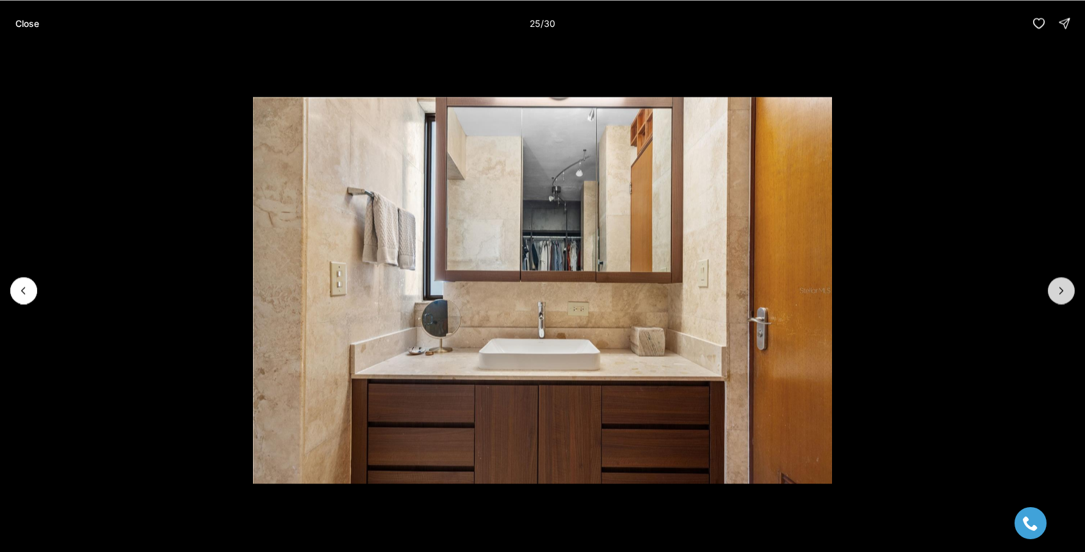
click at [1071, 295] on button "Next slide" at bounding box center [1061, 290] width 27 height 27
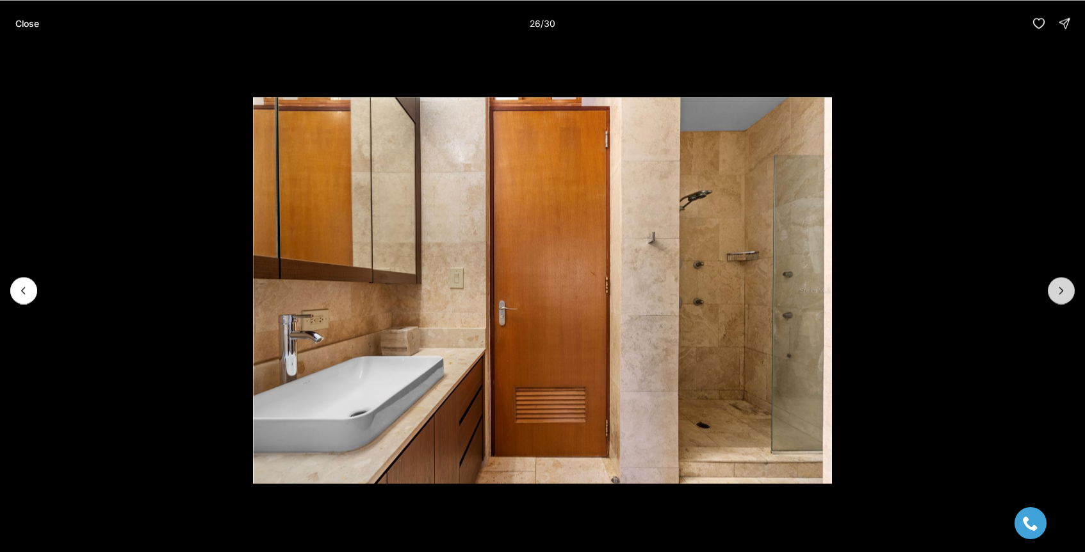
click at [1071, 296] on button "Next slide" at bounding box center [1061, 290] width 27 height 27
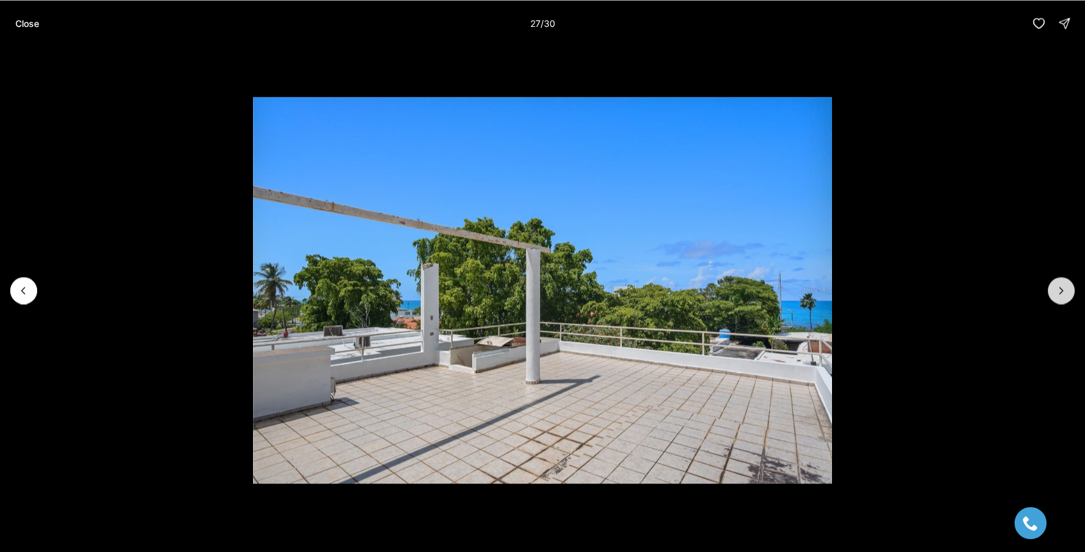
click at [1071, 296] on button "Next slide" at bounding box center [1061, 290] width 27 height 27
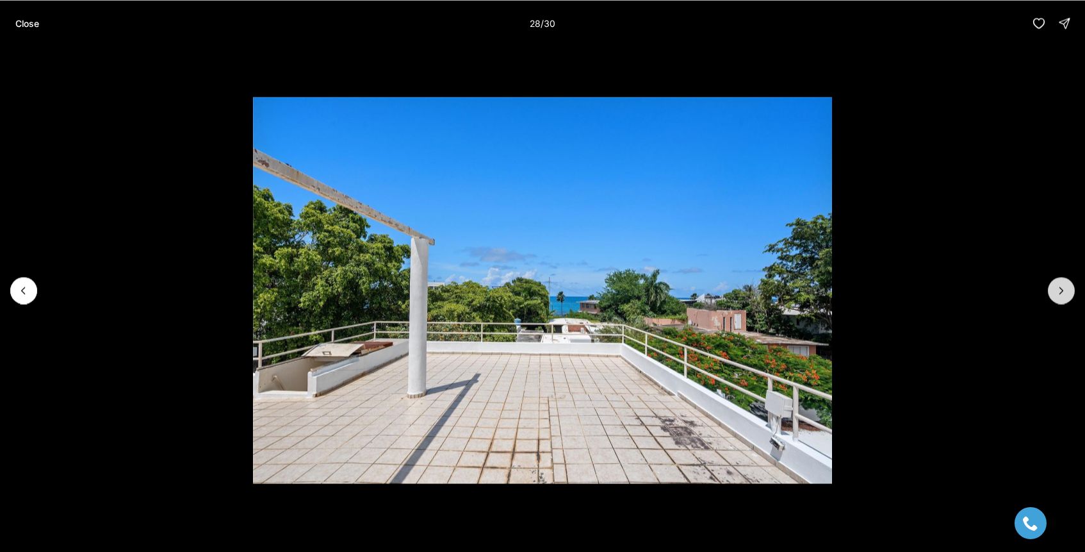
click at [1071, 297] on button "Next slide" at bounding box center [1061, 290] width 27 height 27
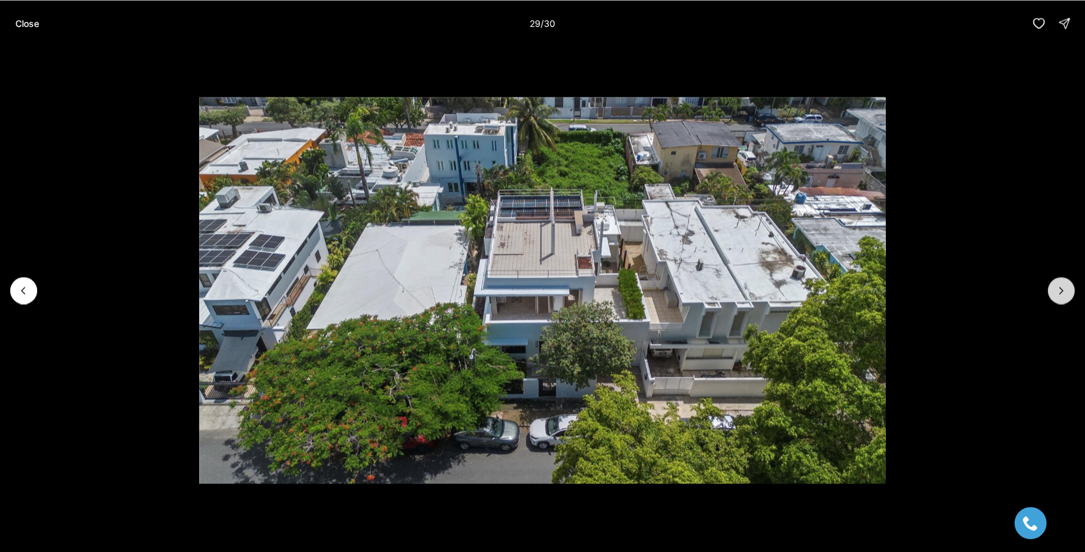
click at [1071, 298] on button "Next slide" at bounding box center [1061, 290] width 27 height 27
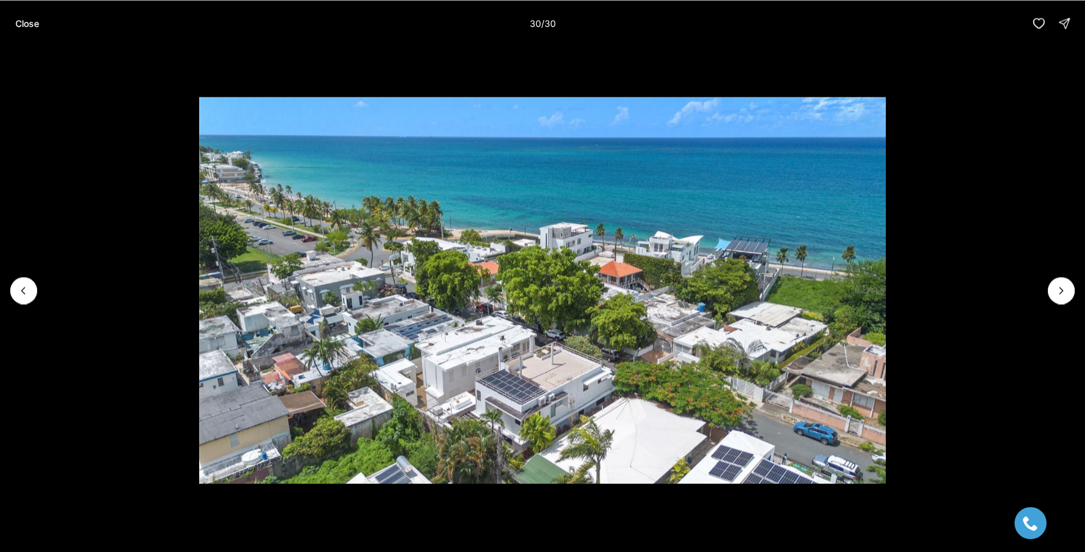
click at [1070, 299] on div at bounding box center [1061, 290] width 27 height 27
click at [37, 18] on p "Close" at bounding box center [27, 23] width 24 height 10
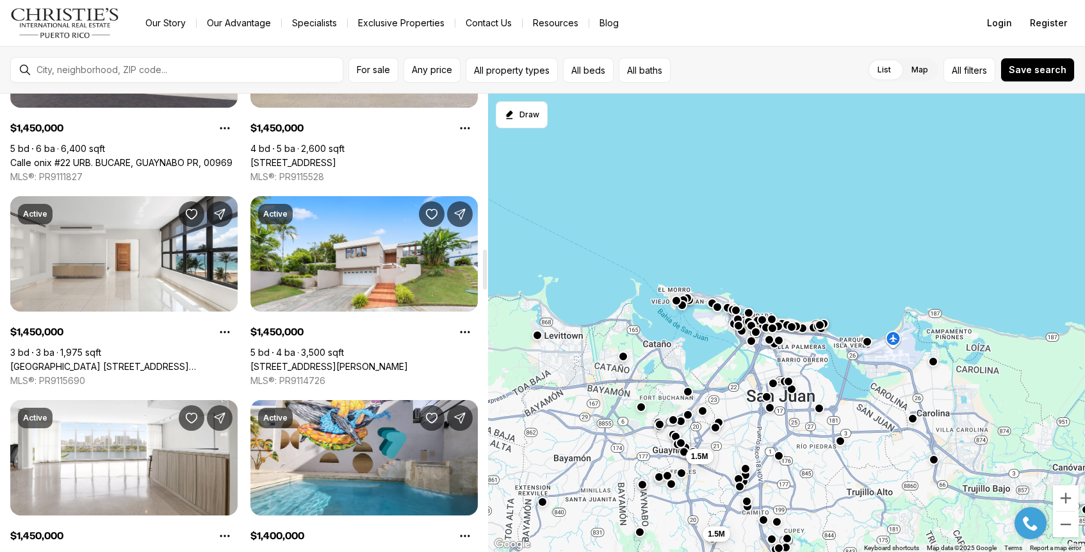
scroll to position [1792, 0]
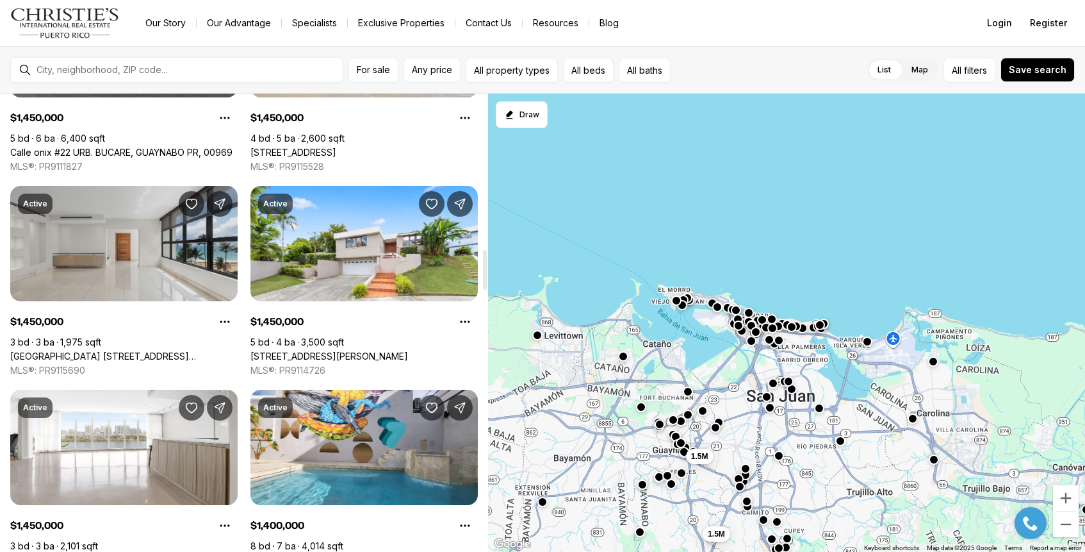
click at [106, 350] on link "[GEOGRAPHIC_DATA] [STREET_ADDRESS][PERSON_NAME]" at bounding box center [123, 356] width 227 height 12
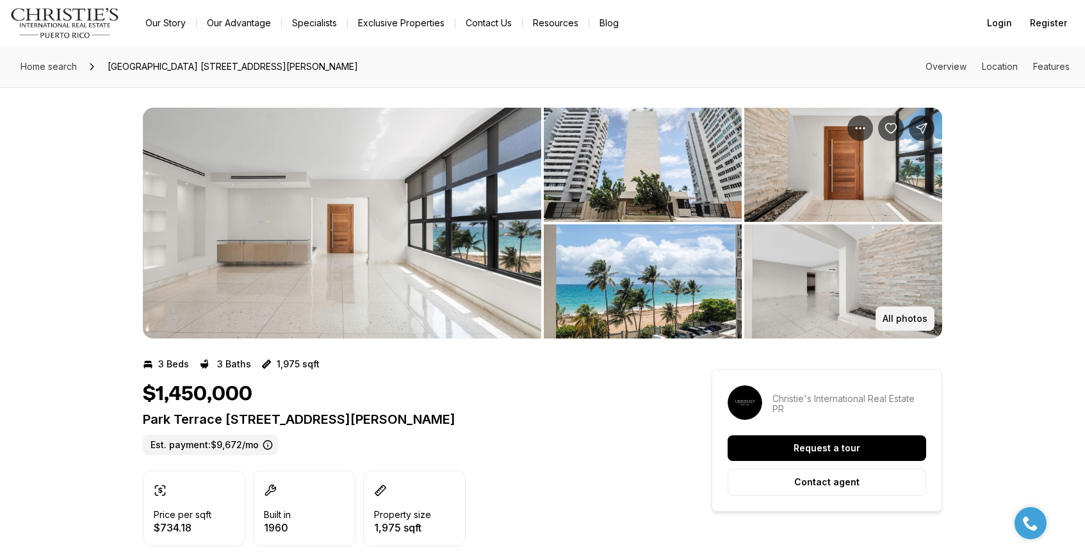
click at [910, 314] on p "All photos" at bounding box center [905, 318] width 45 height 10
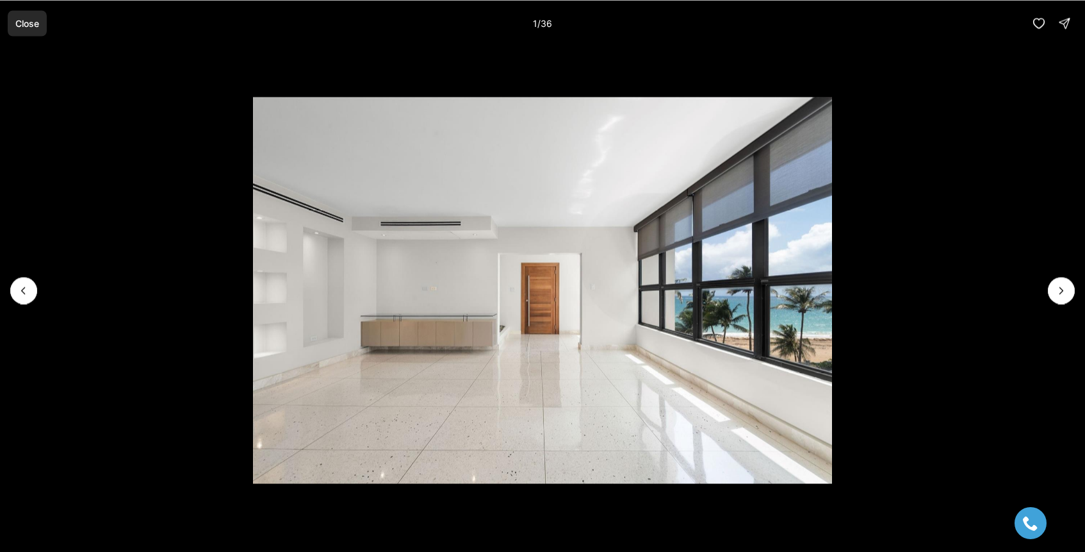
click at [23, 27] on p "Close" at bounding box center [27, 23] width 24 height 10
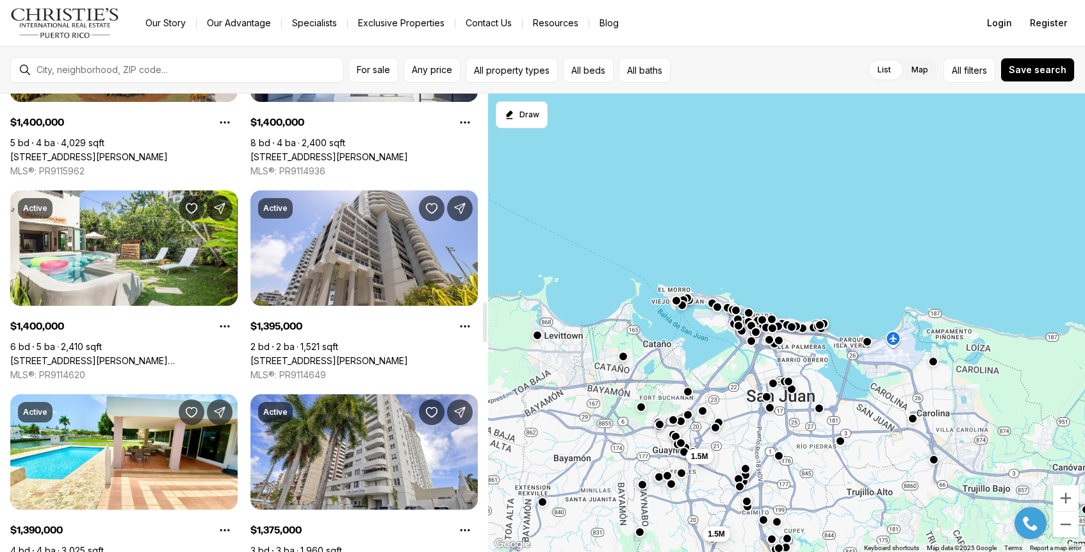
scroll to position [2403, 0]
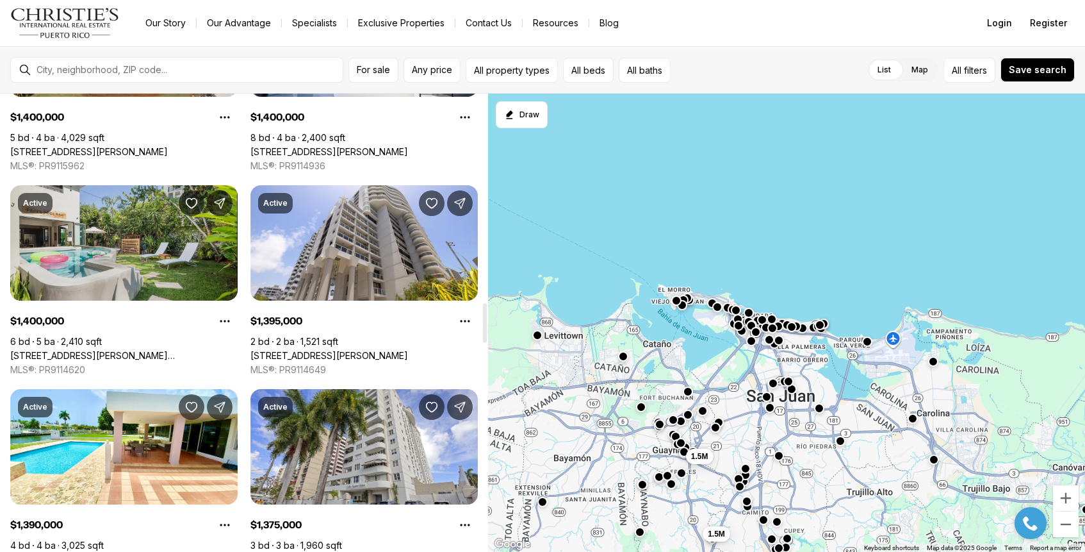
click at [129, 350] on link "[STREET_ADDRESS][PERSON_NAME][PERSON_NAME]" at bounding box center [123, 356] width 227 height 12
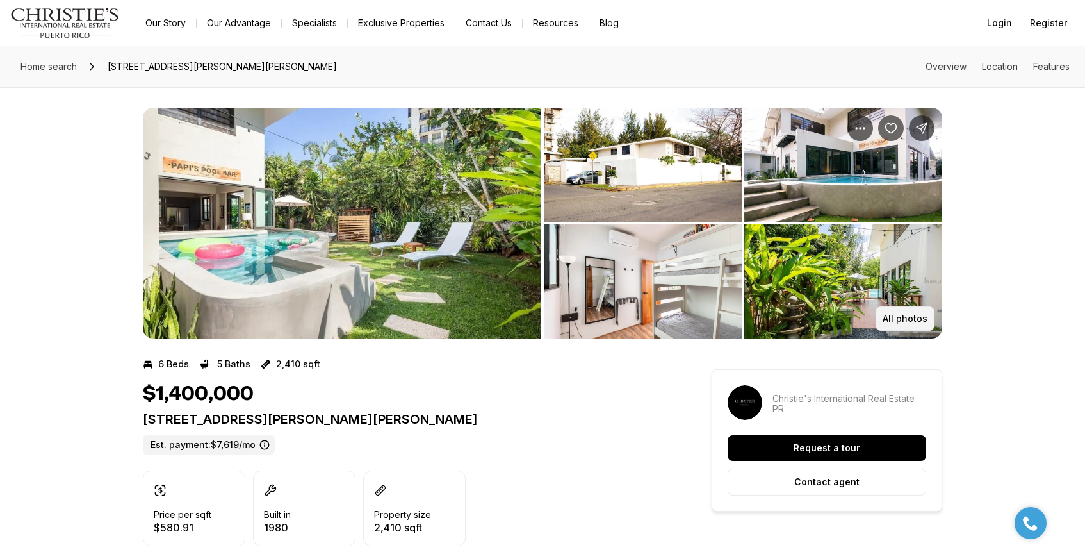
click at [909, 327] on button "All photos" at bounding box center [905, 318] width 59 height 24
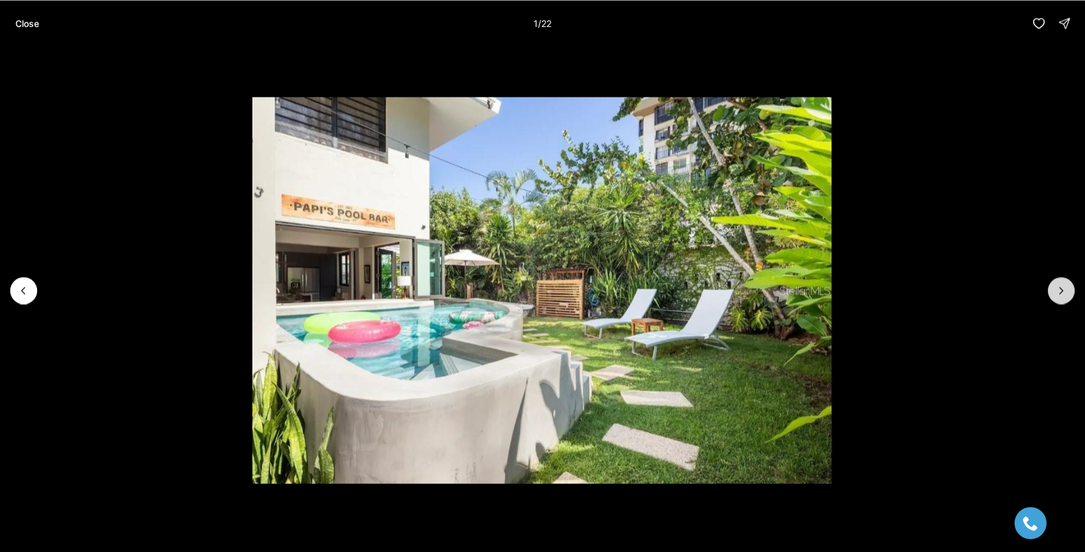
click at [1064, 289] on icon "Next slide" at bounding box center [1061, 290] width 13 height 13
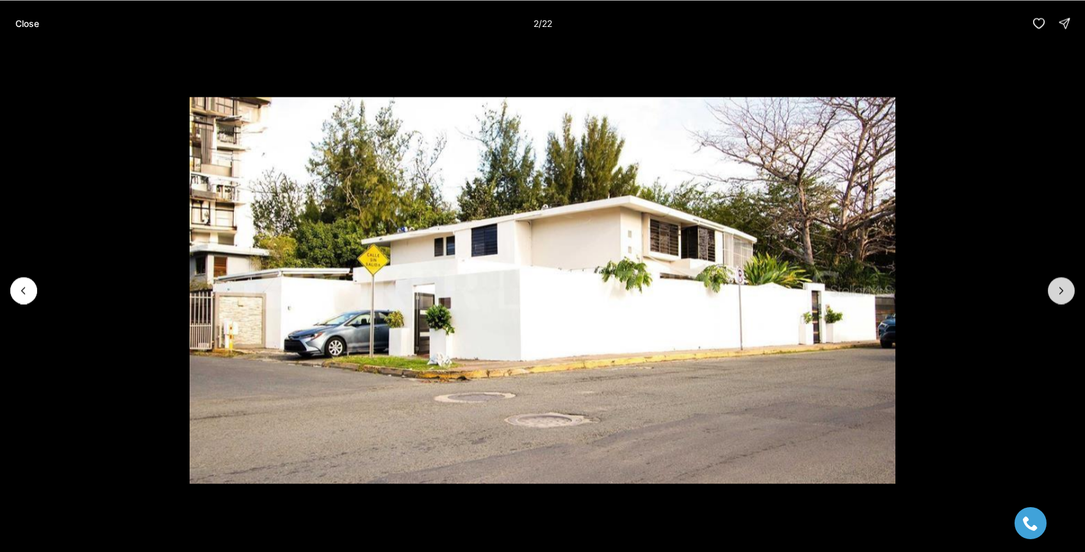
click at [1064, 291] on icon "Next slide" at bounding box center [1061, 290] width 13 height 13
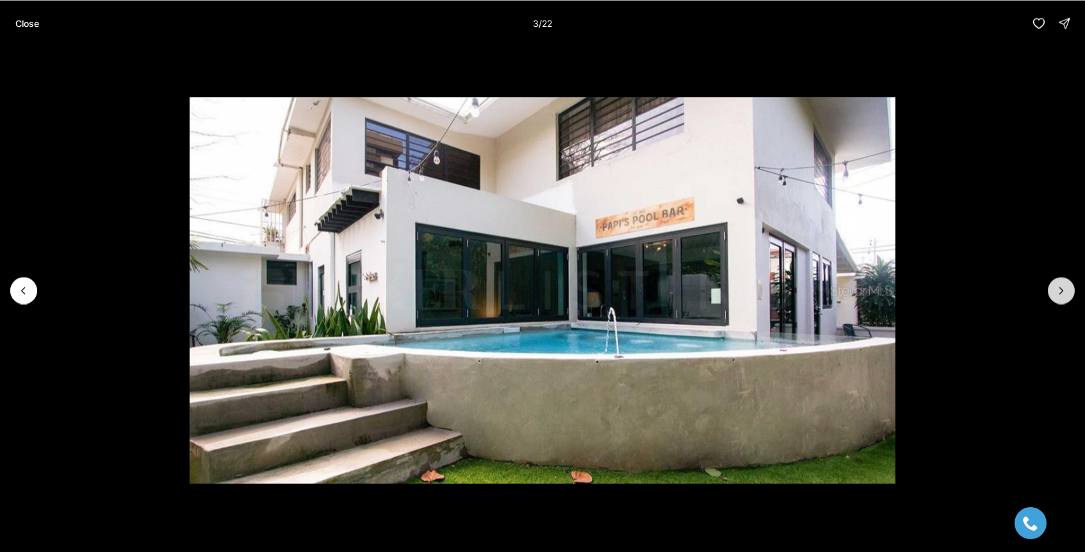
click at [1064, 291] on icon "Next slide" at bounding box center [1061, 290] width 13 height 13
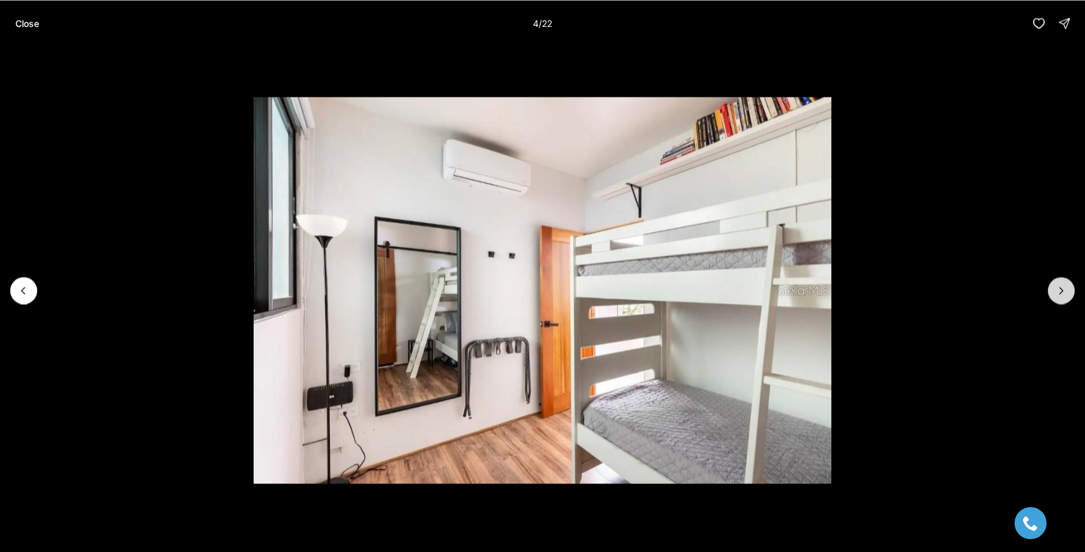
click at [1064, 291] on icon "Next slide" at bounding box center [1061, 290] width 13 height 13
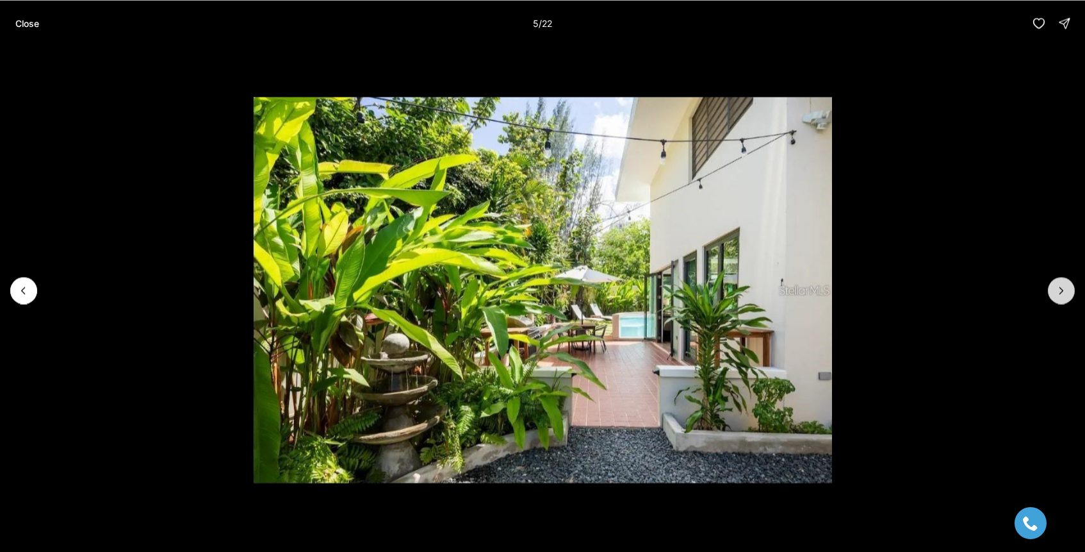
click at [1064, 291] on icon "Next slide" at bounding box center [1061, 290] width 13 height 13
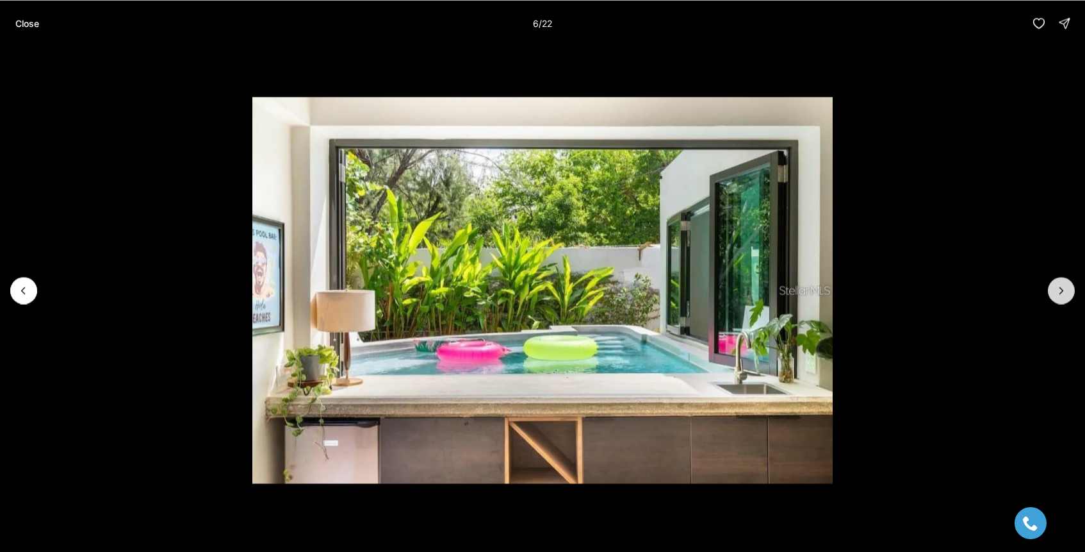
click at [1064, 291] on icon "Next slide" at bounding box center [1061, 290] width 13 height 13
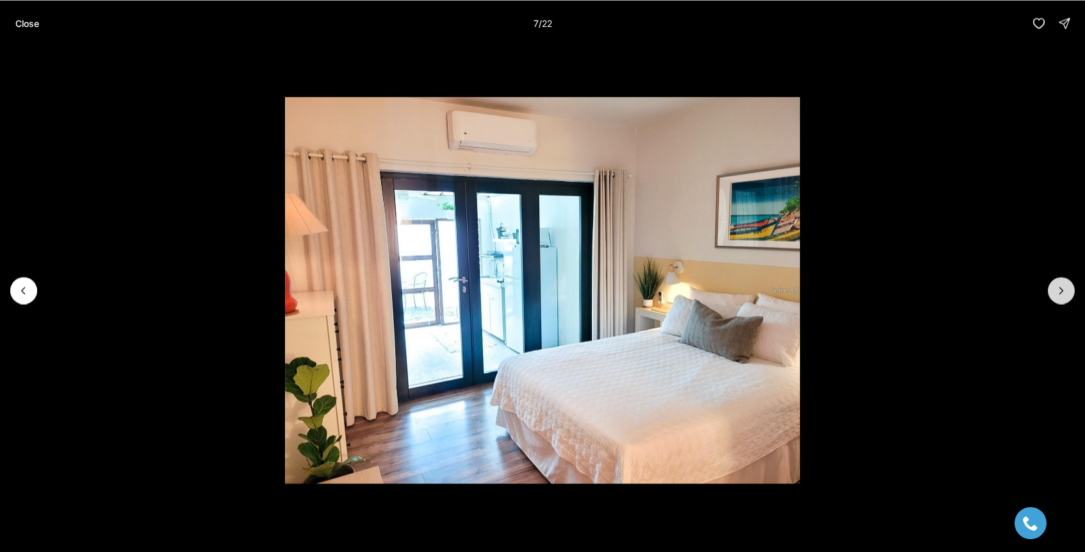
click at [1064, 291] on icon "Next slide" at bounding box center [1061, 290] width 13 height 13
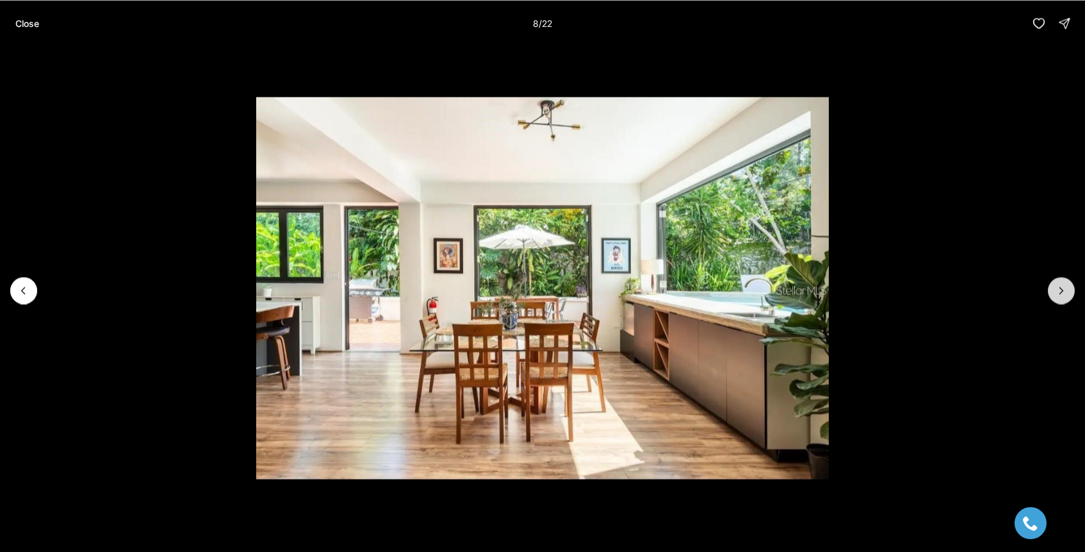
click at [1064, 291] on icon "Next slide" at bounding box center [1061, 290] width 13 height 13
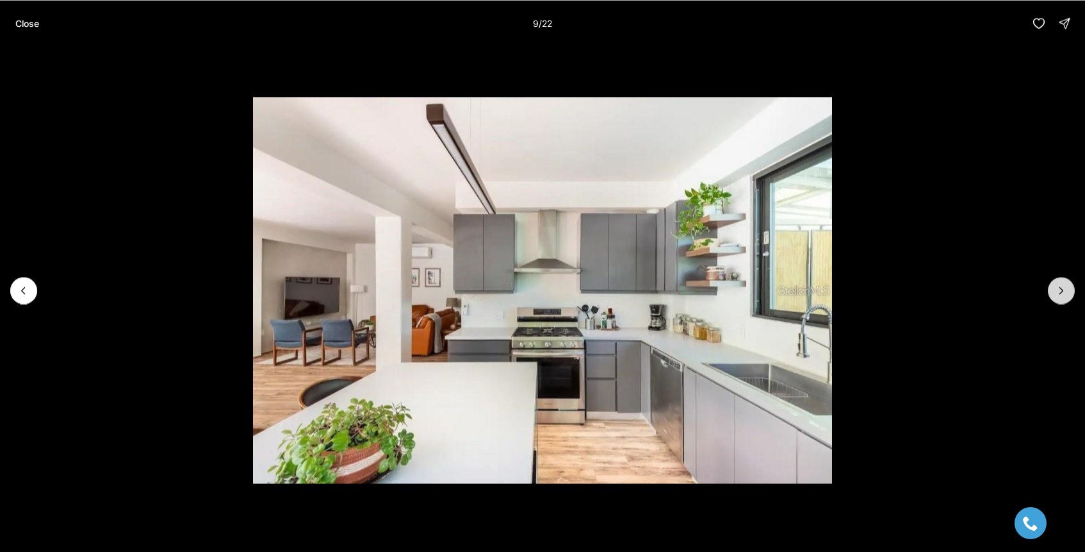
click at [1064, 291] on icon "Next slide" at bounding box center [1061, 290] width 13 height 13
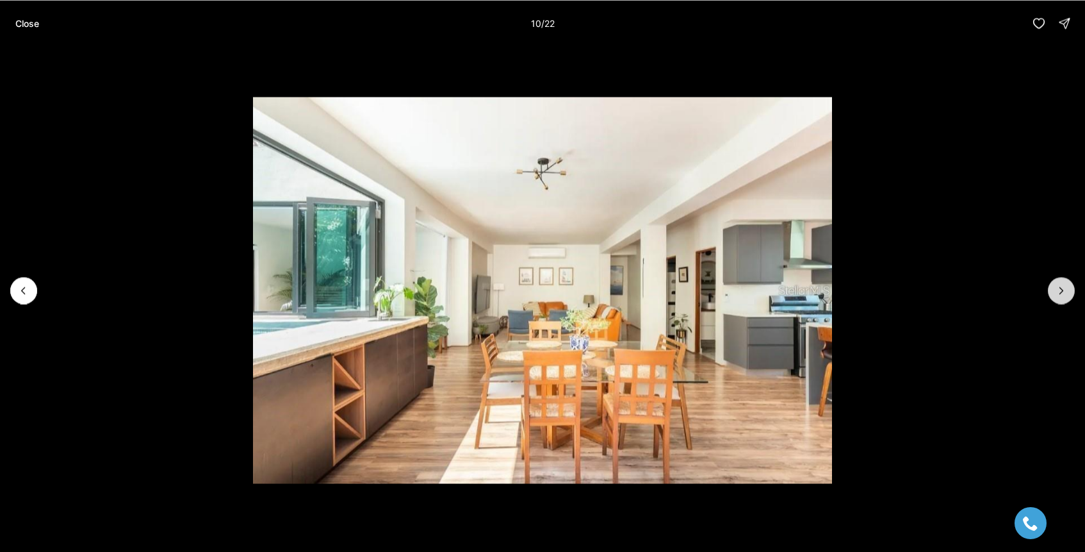
click at [1064, 291] on icon "Next slide" at bounding box center [1061, 290] width 13 height 13
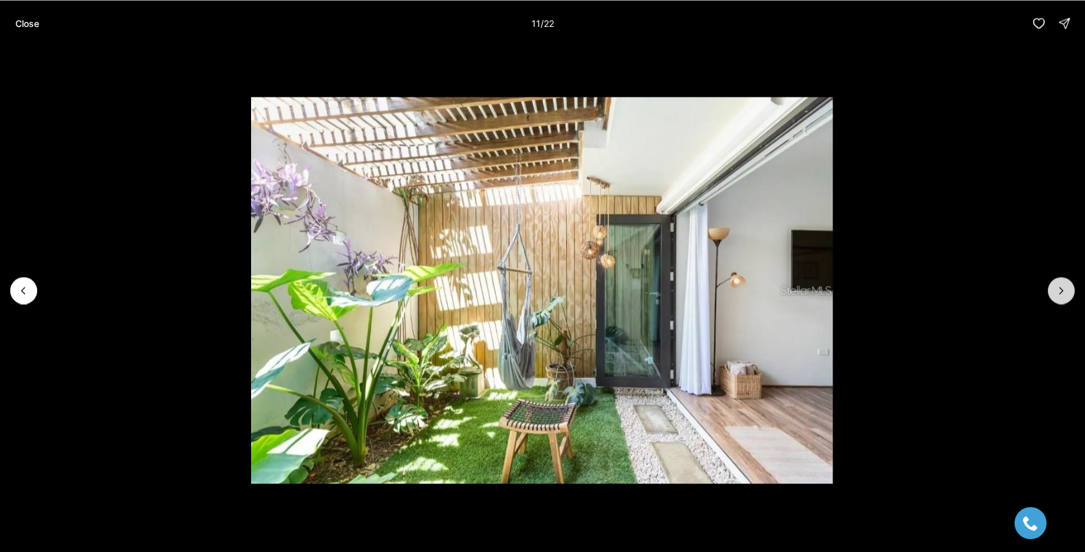
click at [1064, 291] on icon "Next slide" at bounding box center [1061, 290] width 13 height 13
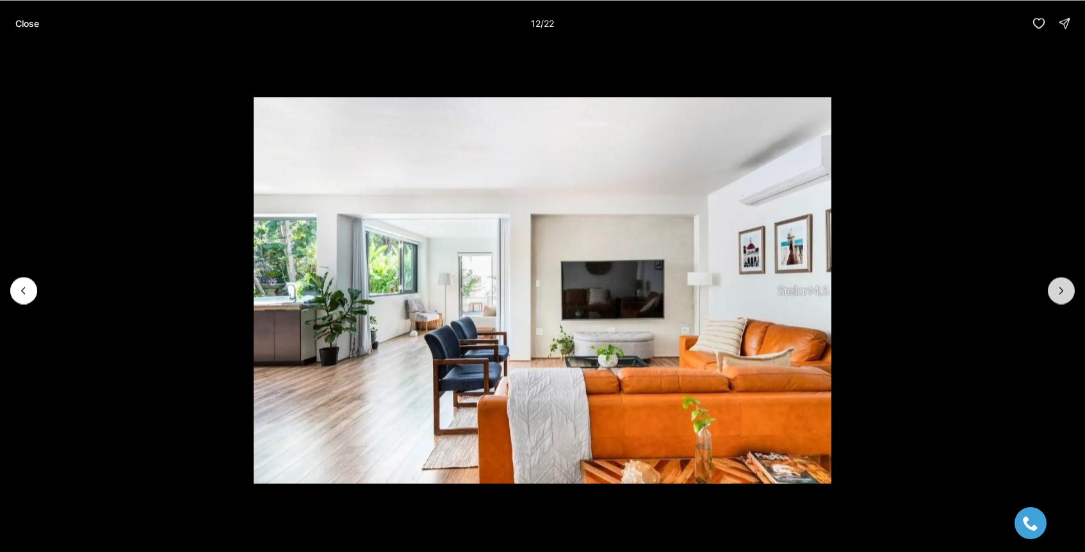
click at [1064, 291] on icon "Next slide" at bounding box center [1061, 290] width 13 height 13
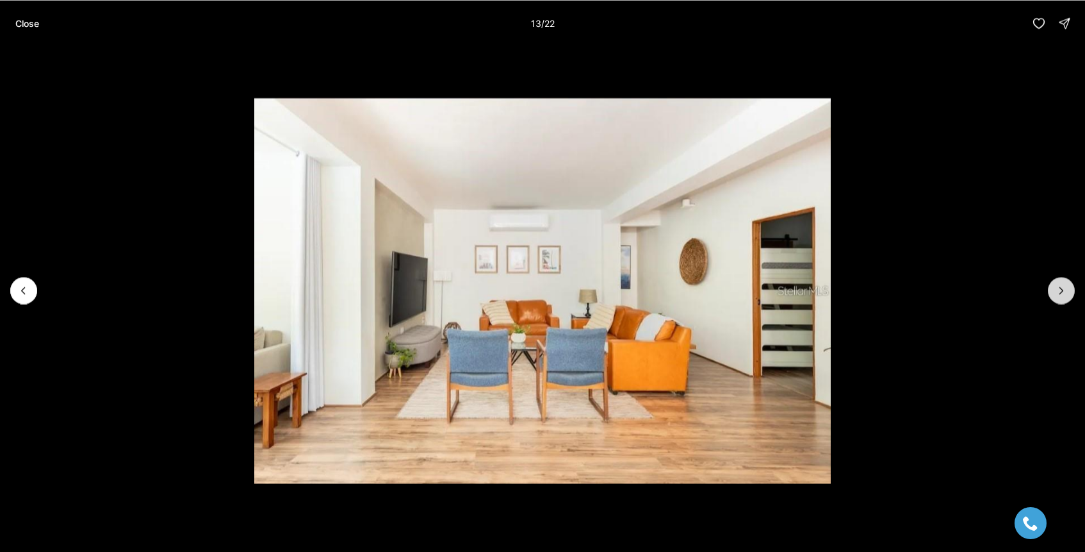
click at [1064, 292] on icon "Next slide" at bounding box center [1061, 290] width 13 height 13
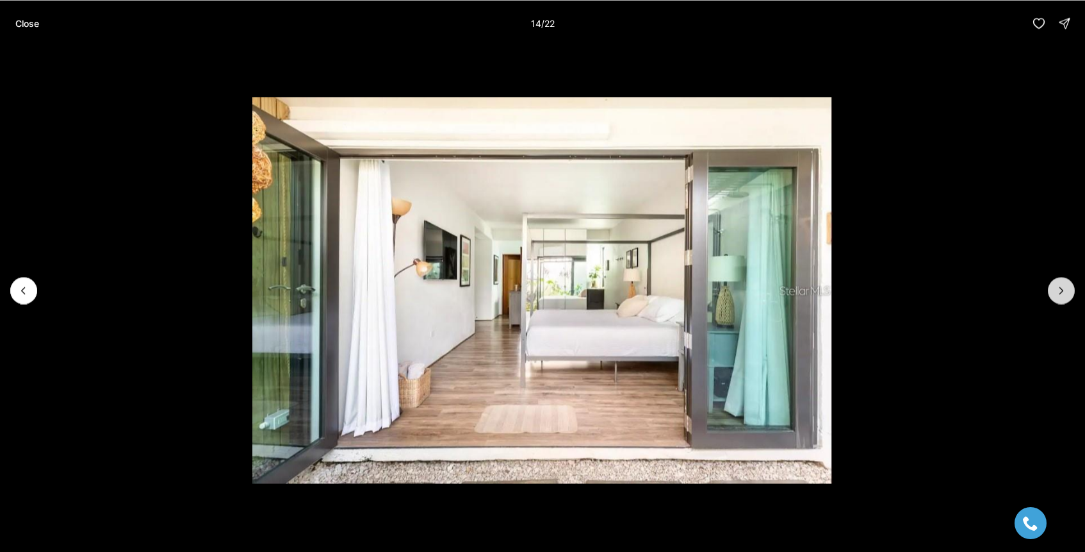
click at [1064, 292] on icon "Next slide" at bounding box center [1061, 290] width 13 height 13
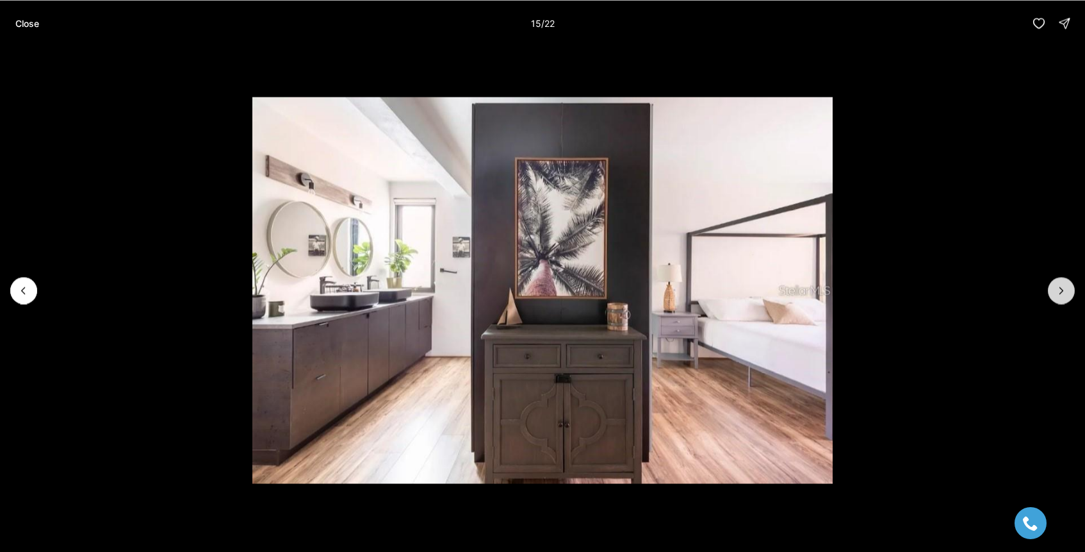
click at [1064, 292] on icon "Next slide" at bounding box center [1061, 290] width 13 height 13
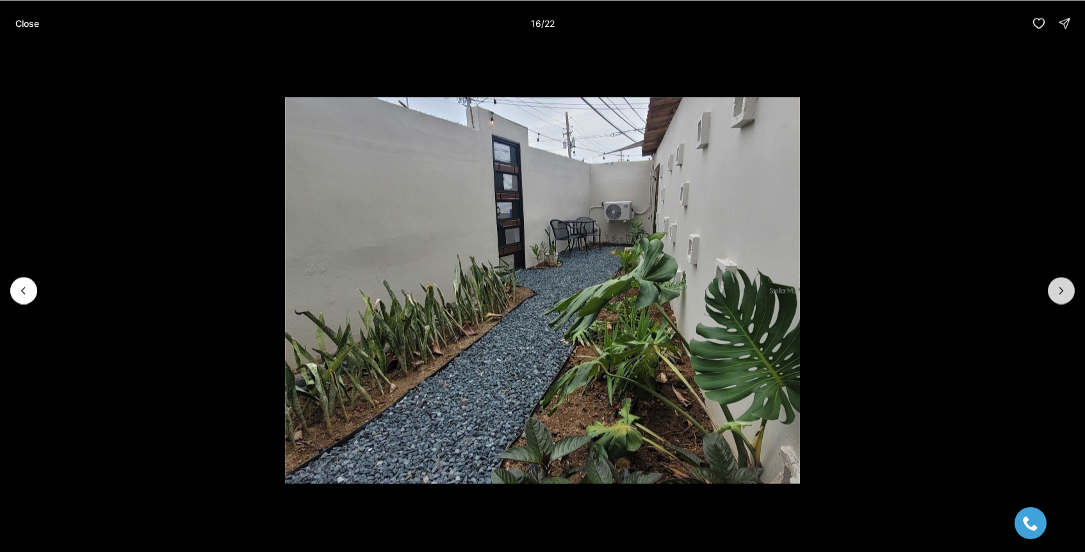
click at [1064, 292] on icon "Next slide" at bounding box center [1061, 290] width 13 height 13
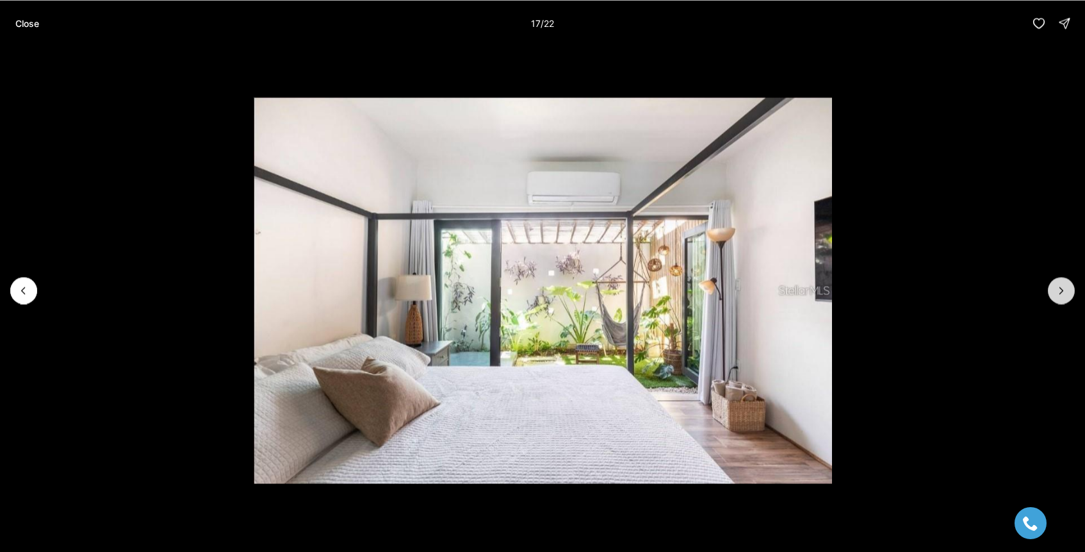
click at [1064, 292] on icon "Next slide" at bounding box center [1061, 290] width 13 height 13
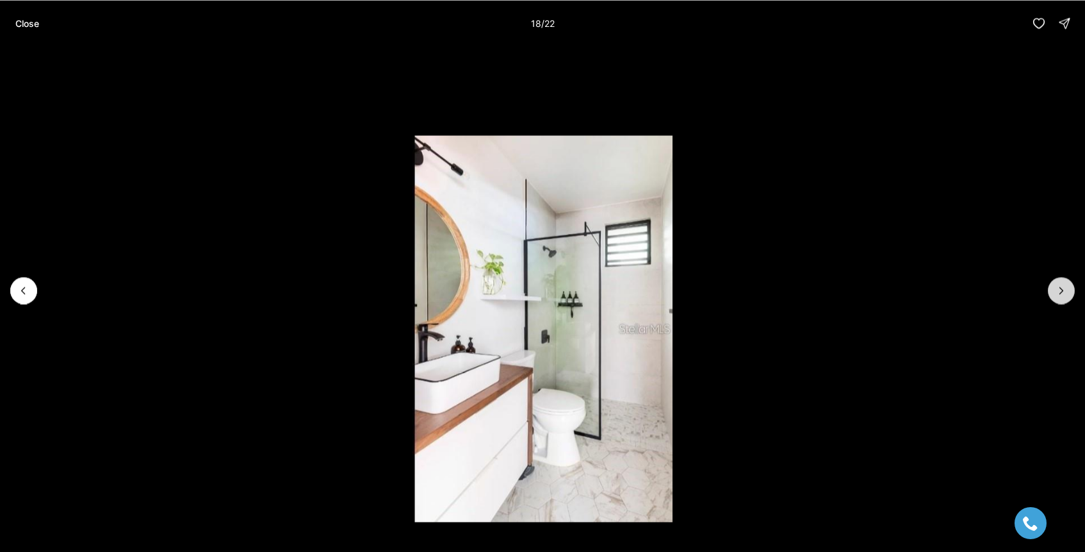
click at [1064, 292] on icon "Next slide" at bounding box center [1061, 290] width 13 height 13
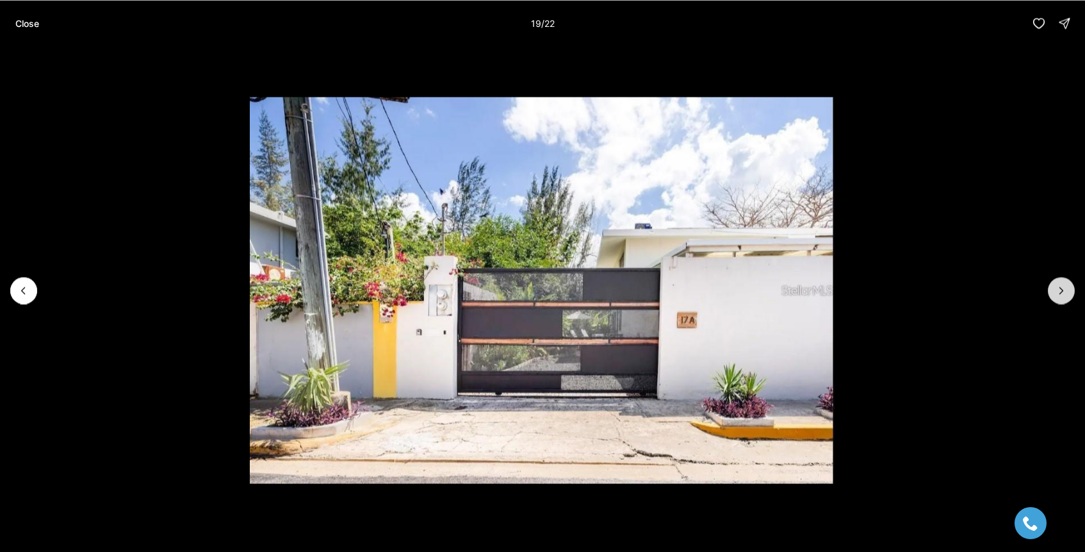
click at [1064, 292] on icon "Next slide" at bounding box center [1061, 290] width 13 height 13
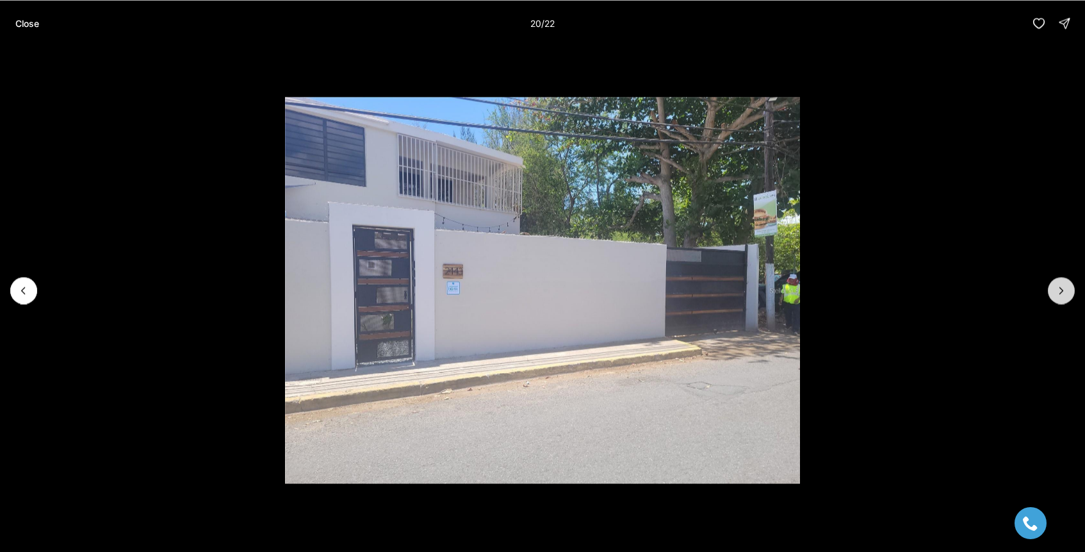
click at [1064, 292] on icon "Next slide" at bounding box center [1061, 290] width 13 height 13
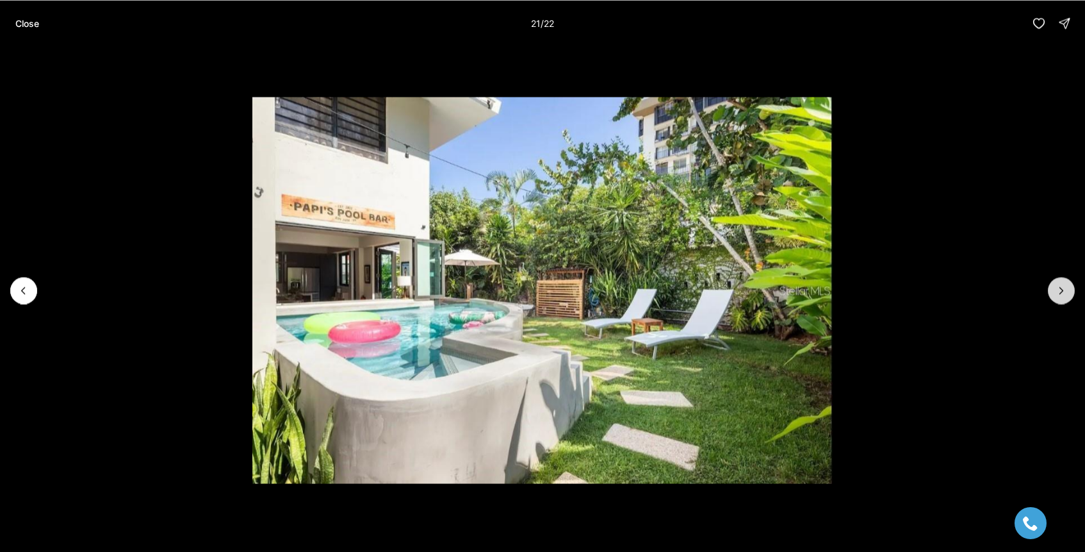
click at [1064, 292] on icon "Next slide" at bounding box center [1061, 290] width 13 height 13
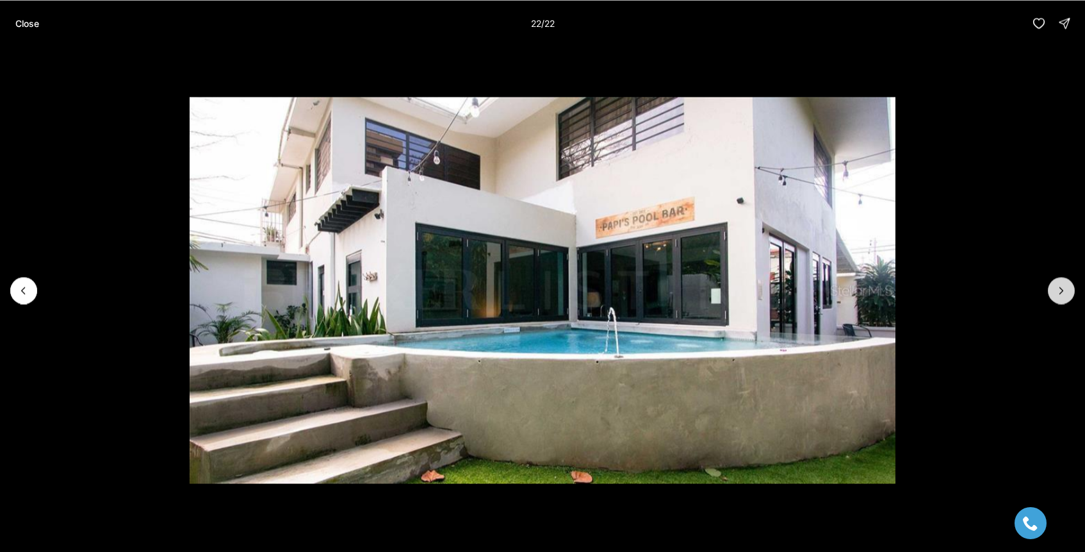
click at [1064, 292] on div at bounding box center [1061, 290] width 27 height 27
click at [38, 26] on p "Close" at bounding box center [27, 23] width 24 height 10
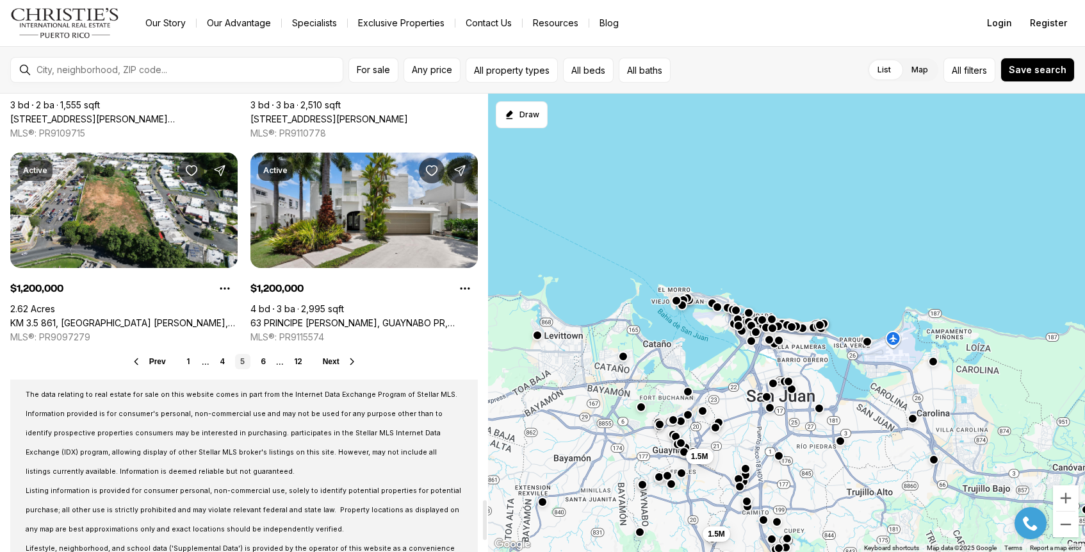
scroll to position [4680, 0]
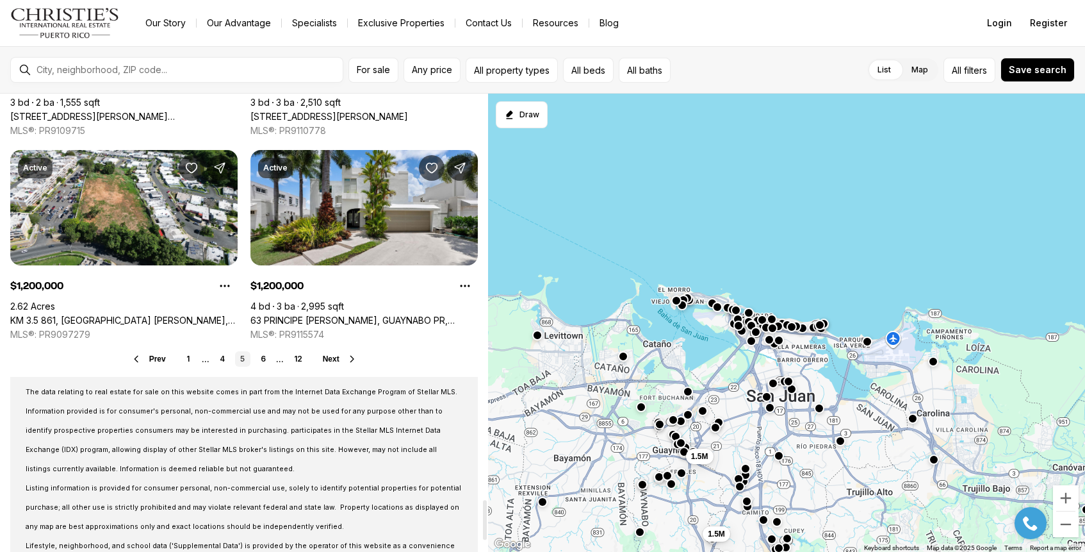
click at [335, 358] on span "Next" at bounding box center [331, 358] width 17 height 9
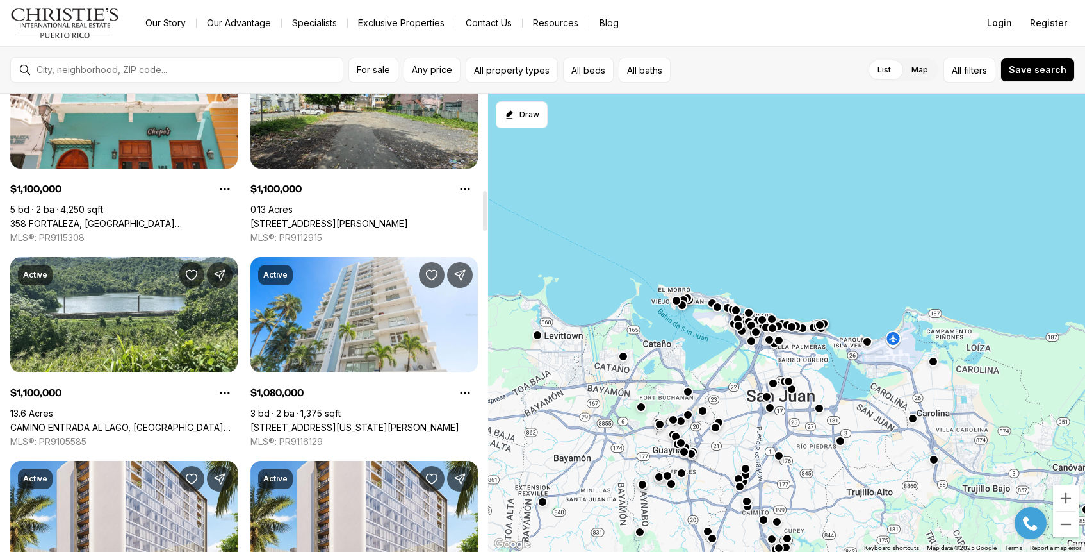
scroll to position [1115, 0]
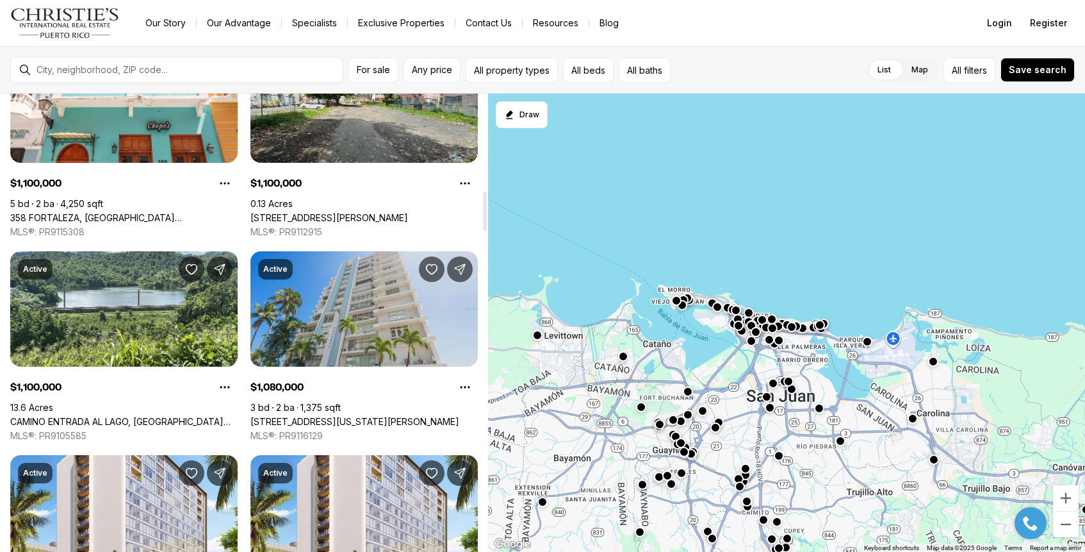
click at [336, 416] on link "[STREET_ADDRESS][US_STATE][PERSON_NAME]" at bounding box center [355, 422] width 209 height 12
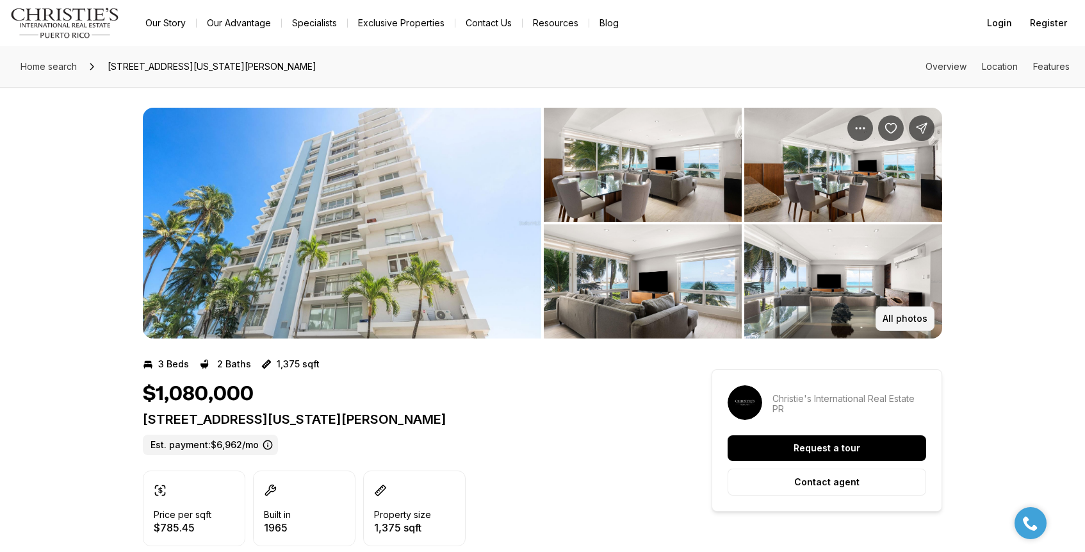
click at [913, 320] on p "All photos" at bounding box center [905, 318] width 45 height 10
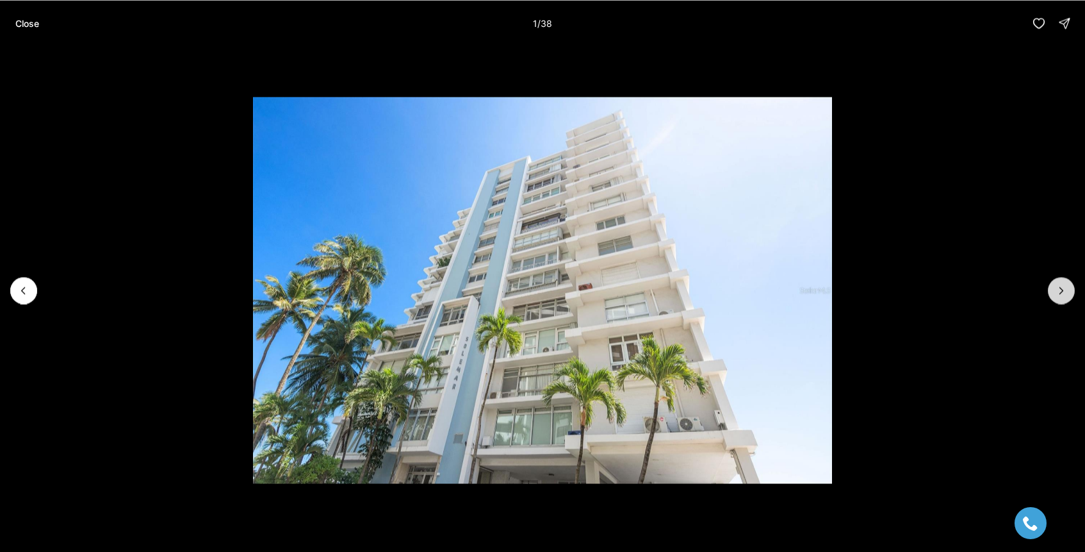
click at [1067, 286] on icon "Next slide" at bounding box center [1061, 290] width 13 height 13
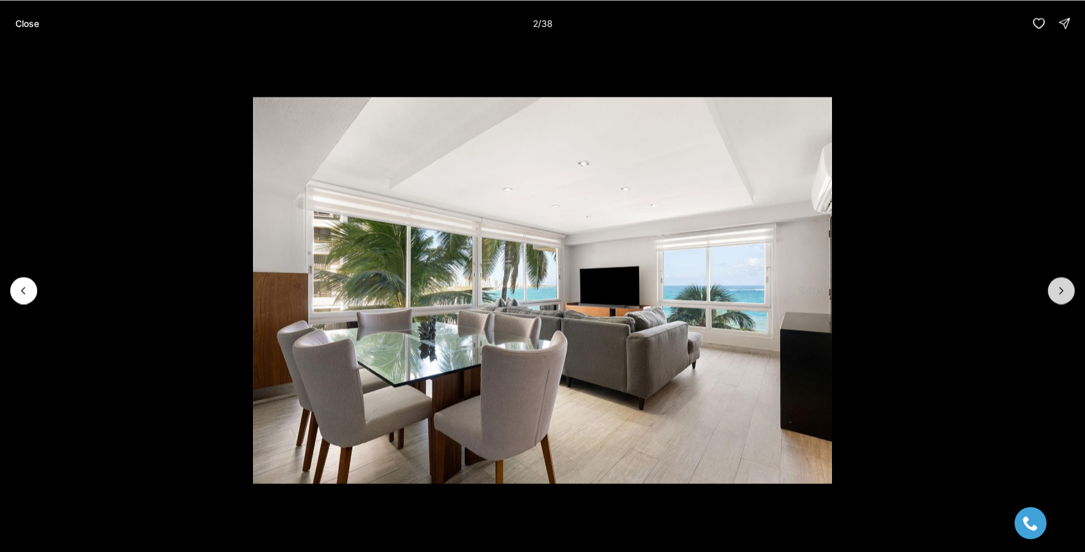
click at [1067, 287] on icon "Next slide" at bounding box center [1061, 290] width 13 height 13
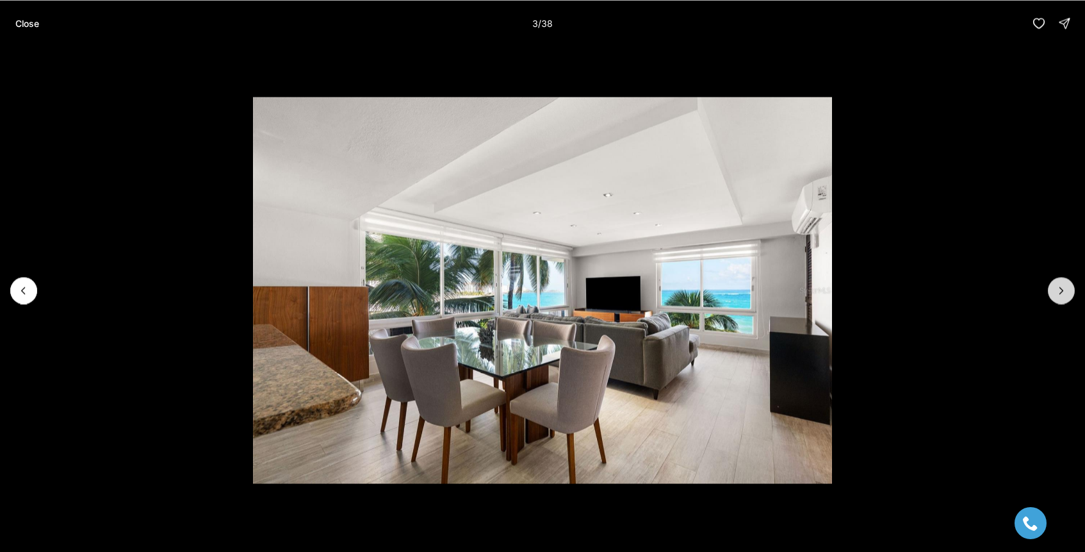
click at [1067, 287] on icon "Next slide" at bounding box center [1061, 290] width 13 height 13
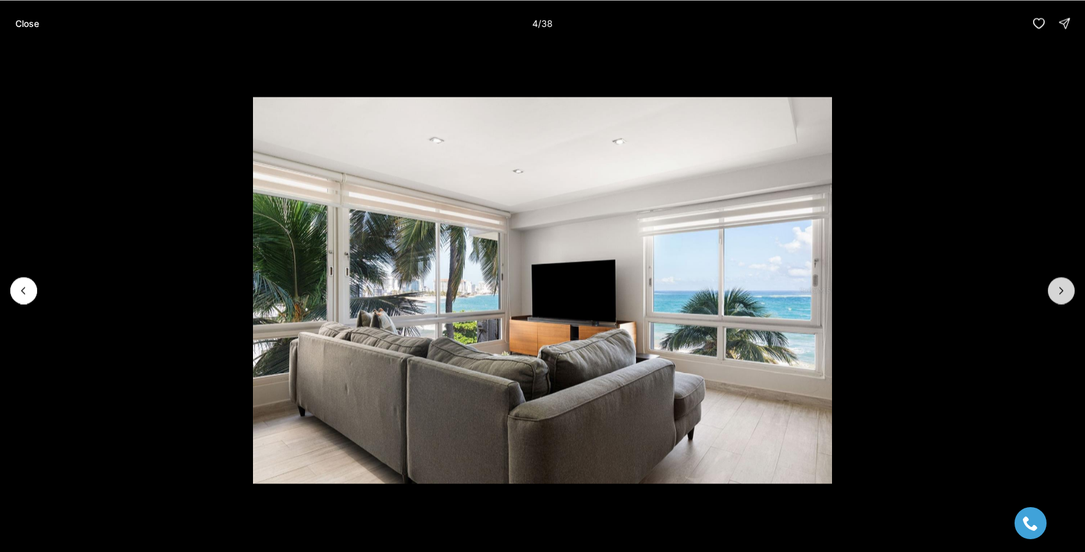
click at [1067, 287] on icon "Next slide" at bounding box center [1061, 290] width 13 height 13
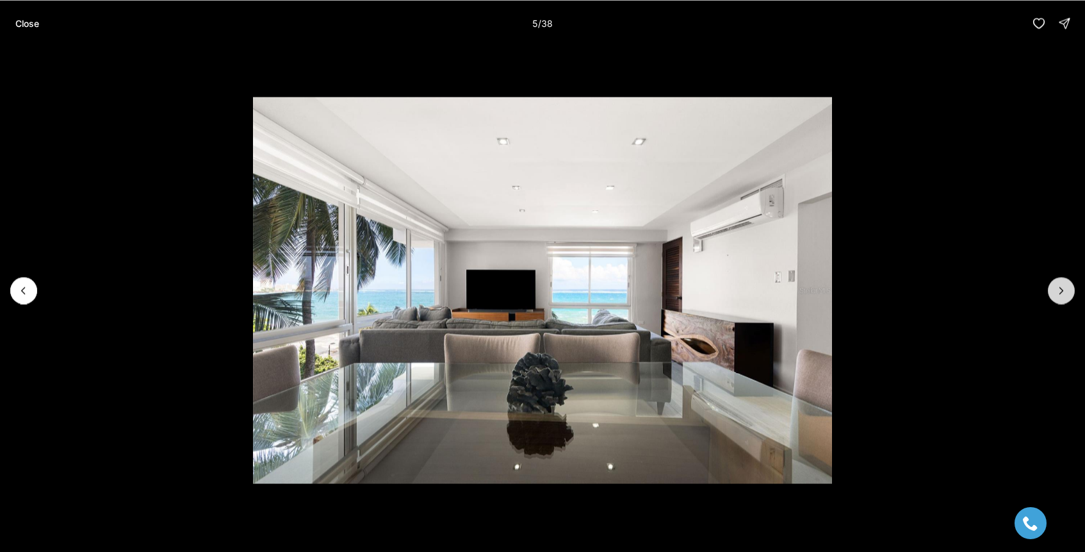
click at [1067, 287] on icon "Next slide" at bounding box center [1061, 290] width 13 height 13
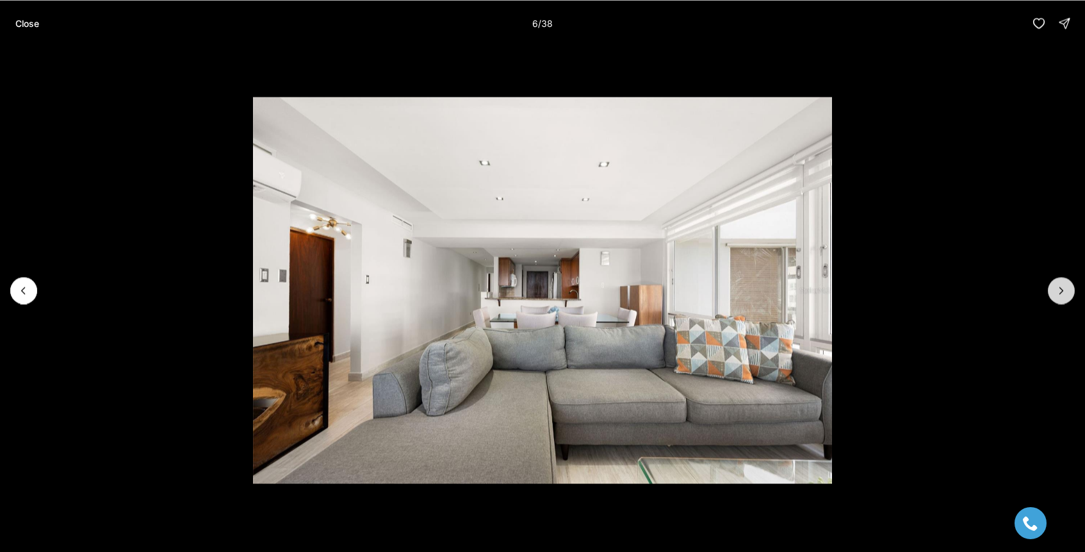
click at [1067, 287] on icon "Next slide" at bounding box center [1061, 290] width 13 height 13
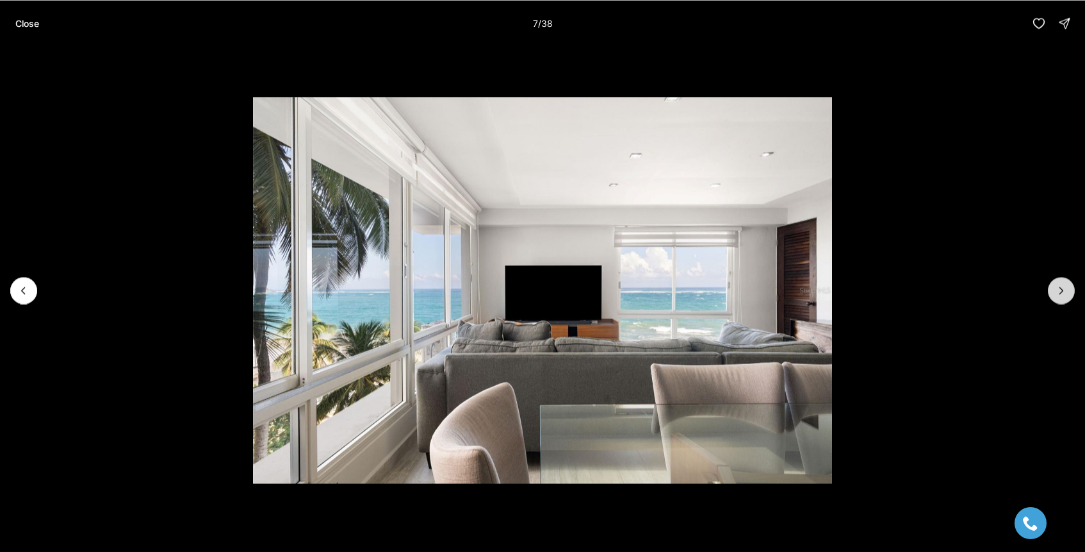
click at [1067, 288] on icon "Next slide" at bounding box center [1061, 290] width 13 height 13
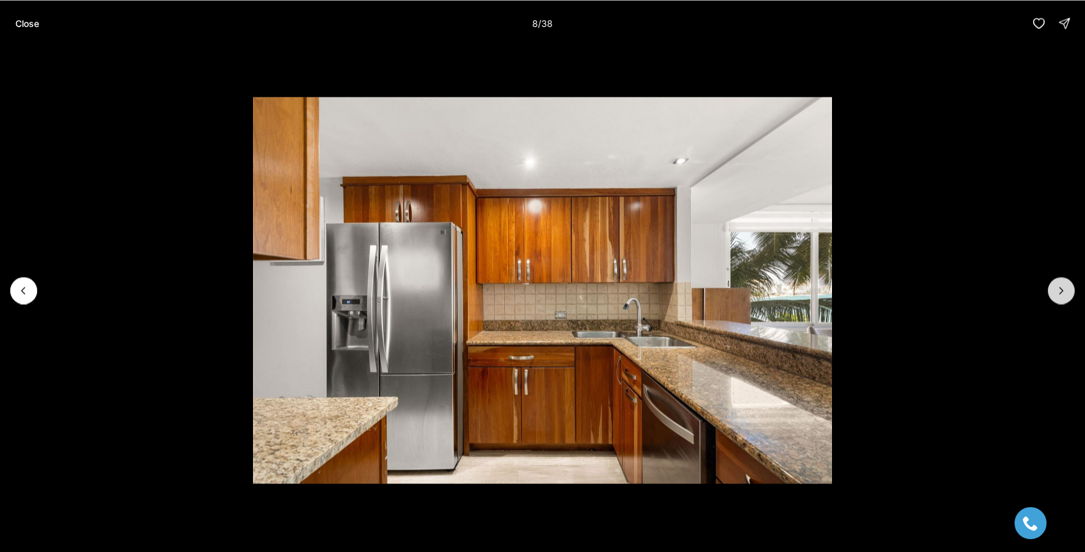
click at [1067, 288] on icon "Next slide" at bounding box center [1061, 290] width 13 height 13
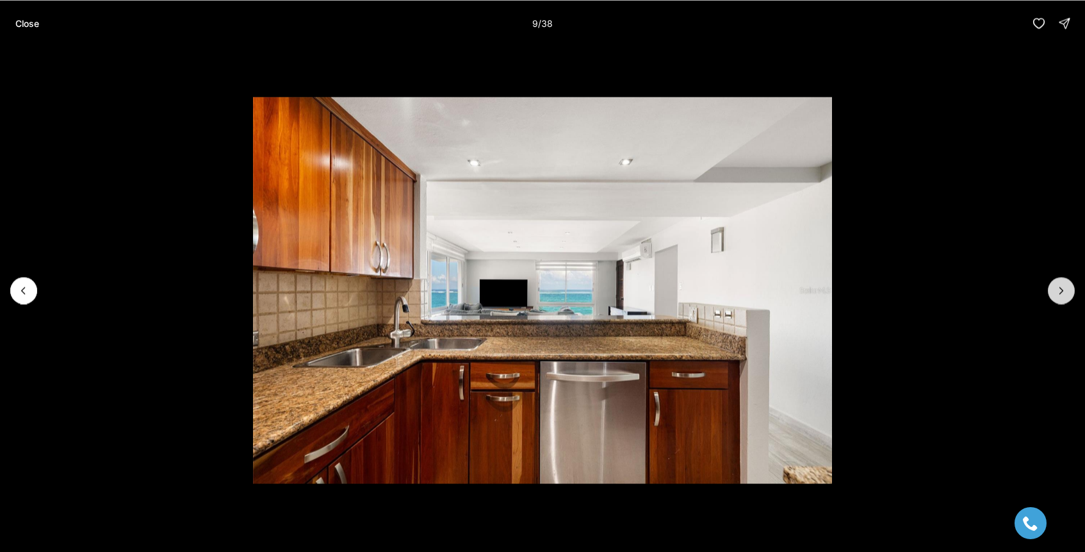
click at [1067, 288] on icon "Next slide" at bounding box center [1061, 290] width 13 height 13
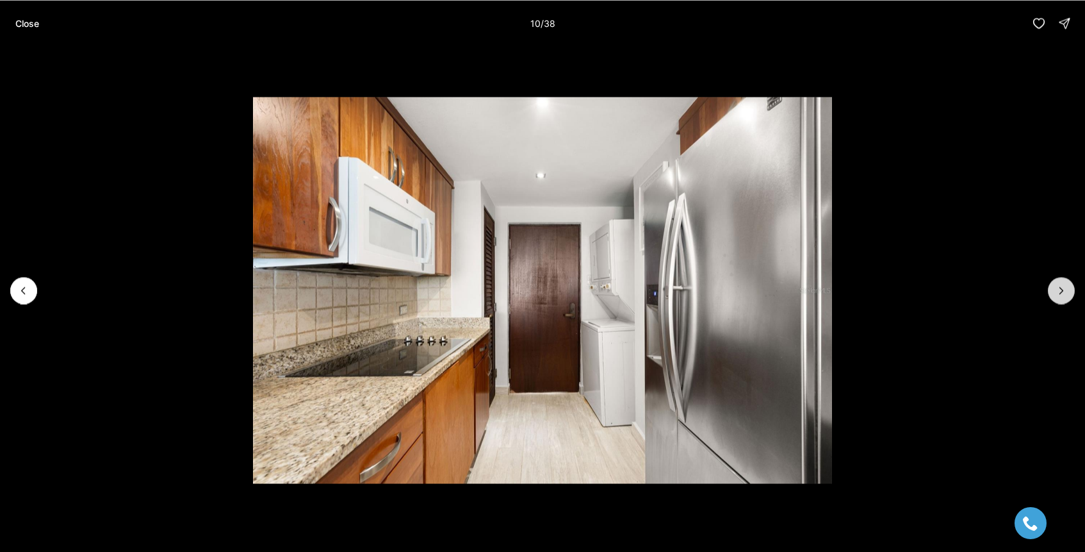
click at [1067, 288] on icon "Next slide" at bounding box center [1061, 290] width 13 height 13
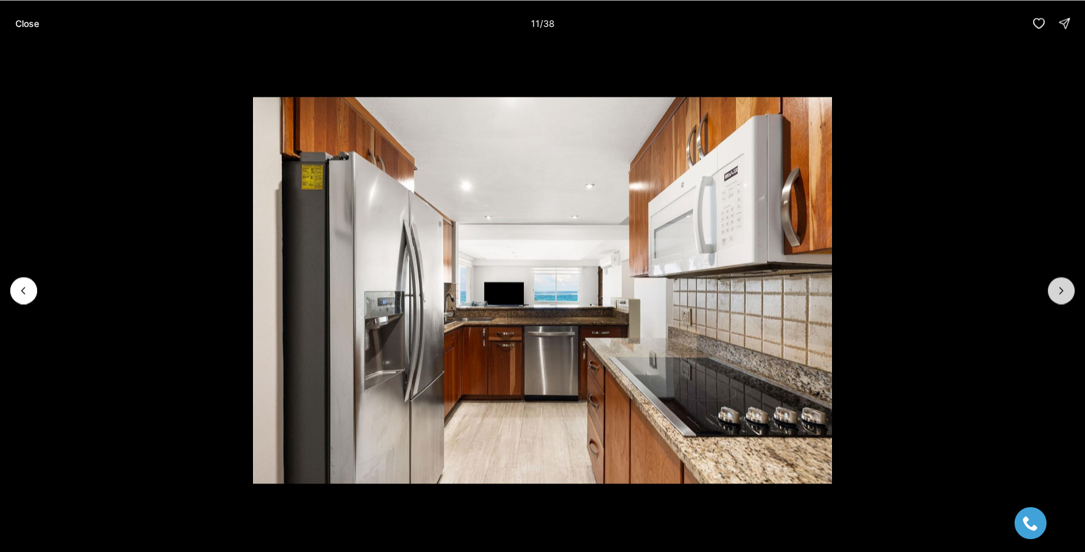
click at [1067, 288] on icon "Next slide" at bounding box center [1061, 290] width 13 height 13
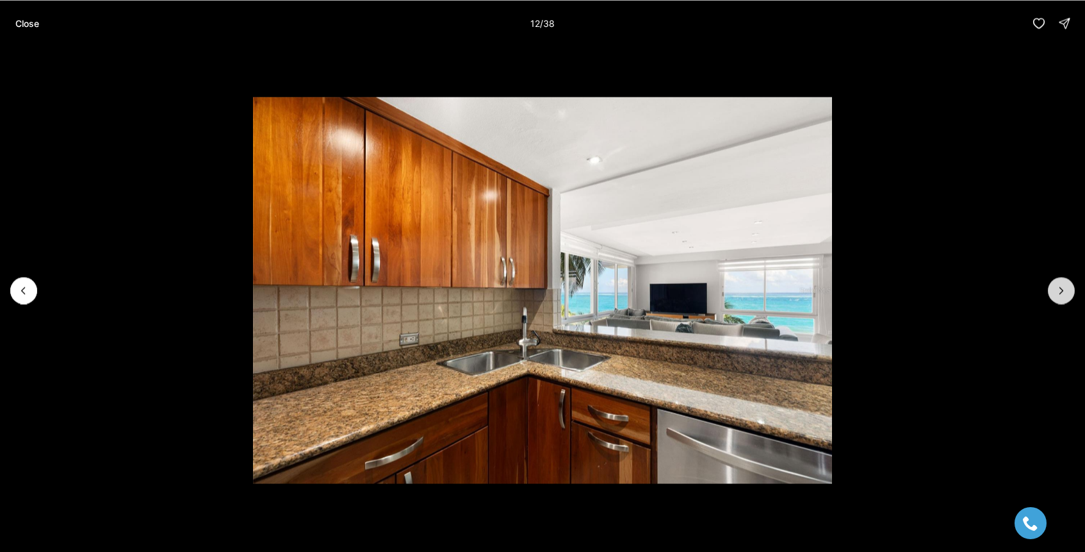
click at [1067, 288] on icon "Next slide" at bounding box center [1061, 290] width 13 height 13
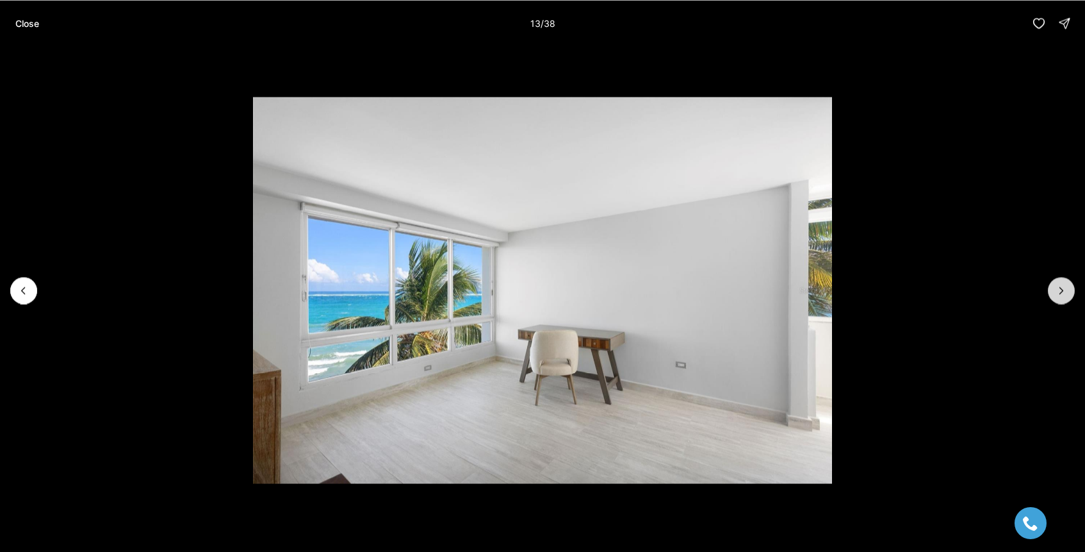
click at [1067, 288] on icon "Next slide" at bounding box center [1061, 290] width 13 height 13
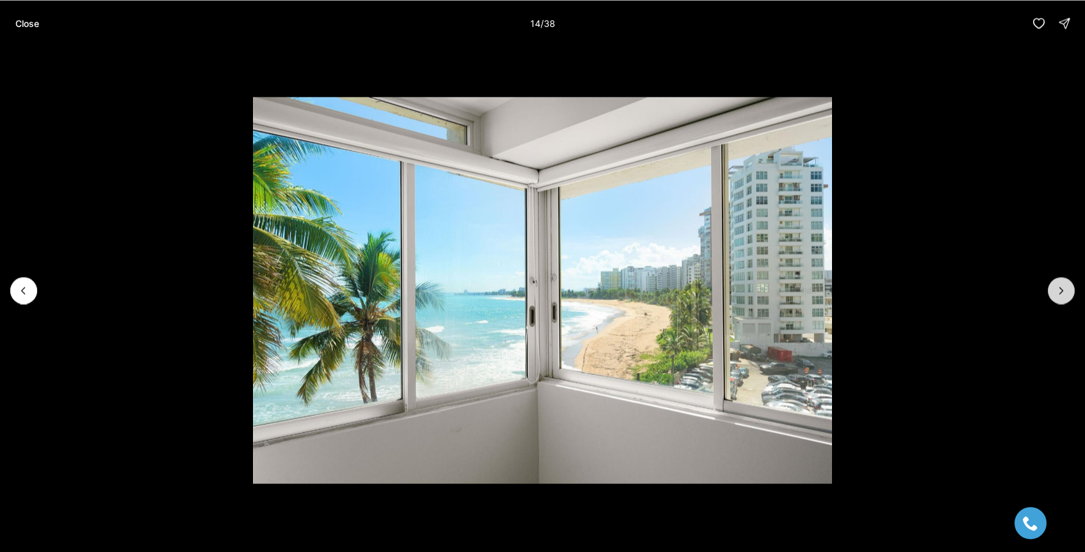
click at [1067, 288] on icon "Next slide" at bounding box center [1061, 290] width 13 height 13
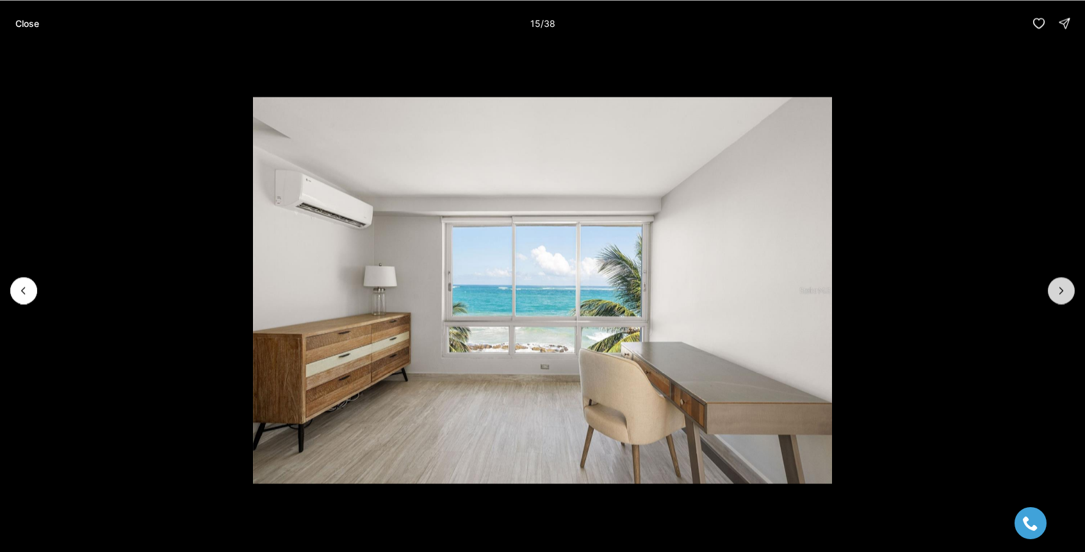
click at [1067, 288] on icon "Next slide" at bounding box center [1061, 290] width 13 height 13
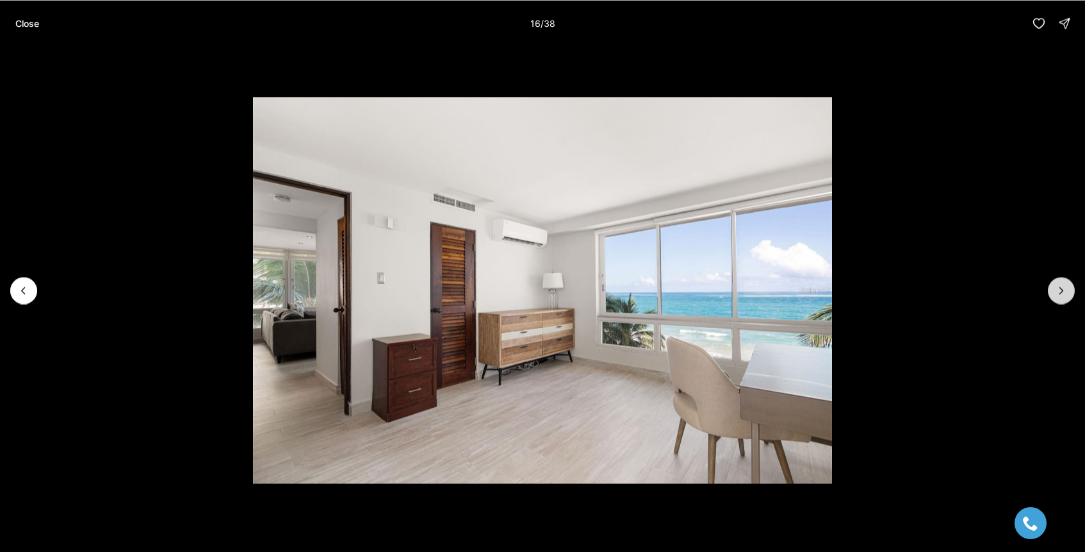
click at [1067, 288] on icon "Next slide" at bounding box center [1061, 290] width 13 height 13
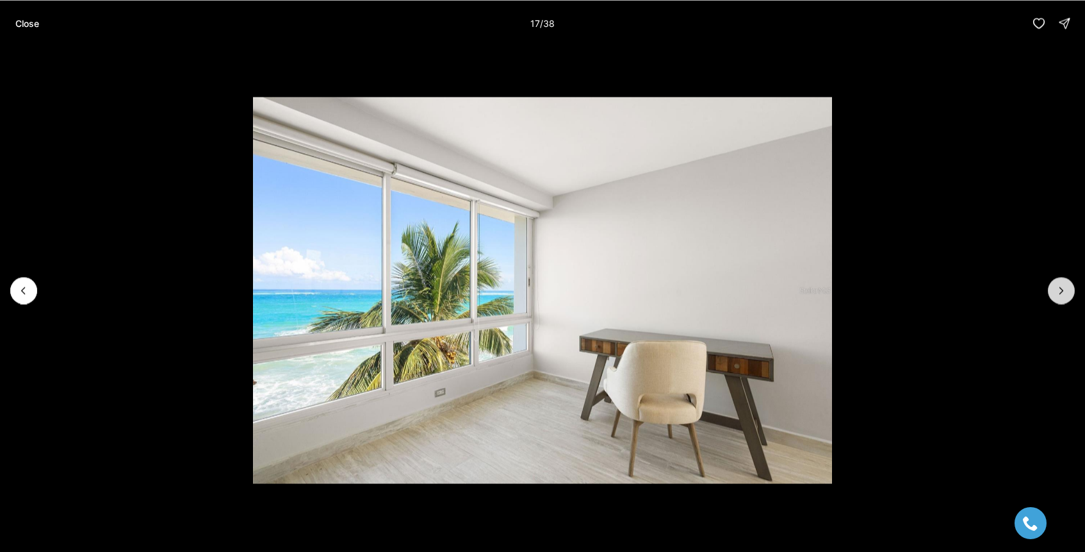
click at [1066, 288] on icon "Next slide" at bounding box center [1061, 290] width 13 height 13
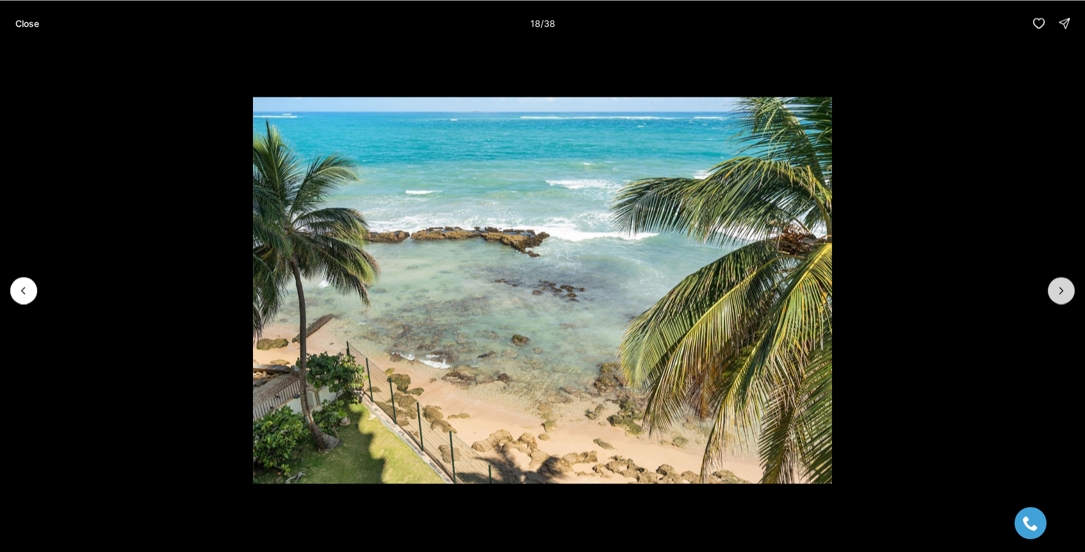
click at [1066, 288] on icon "Next slide" at bounding box center [1061, 290] width 13 height 13
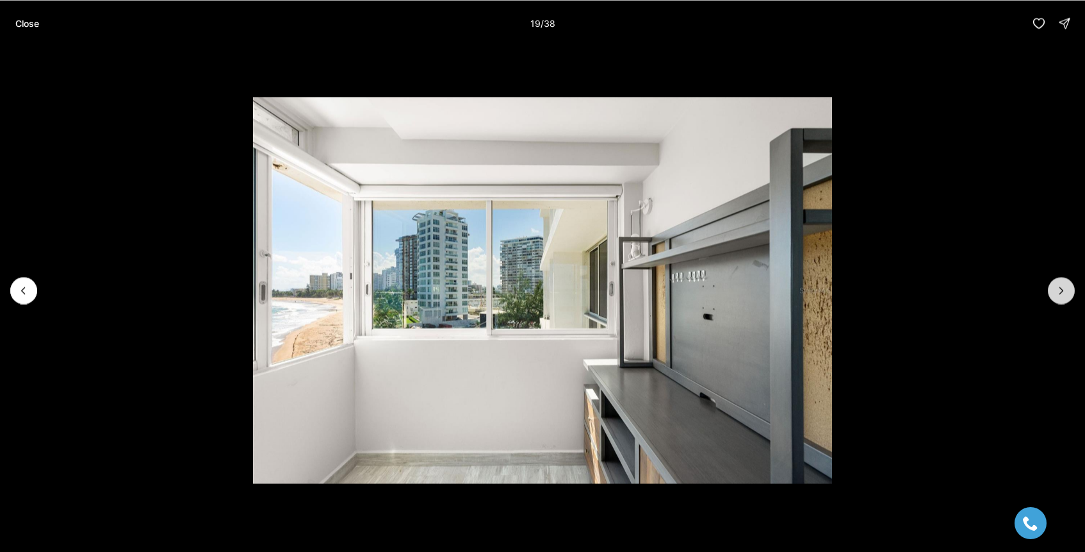
click at [1066, 288] on icon "Next slide" at bounding box center [1061, 290] width 13 height 13
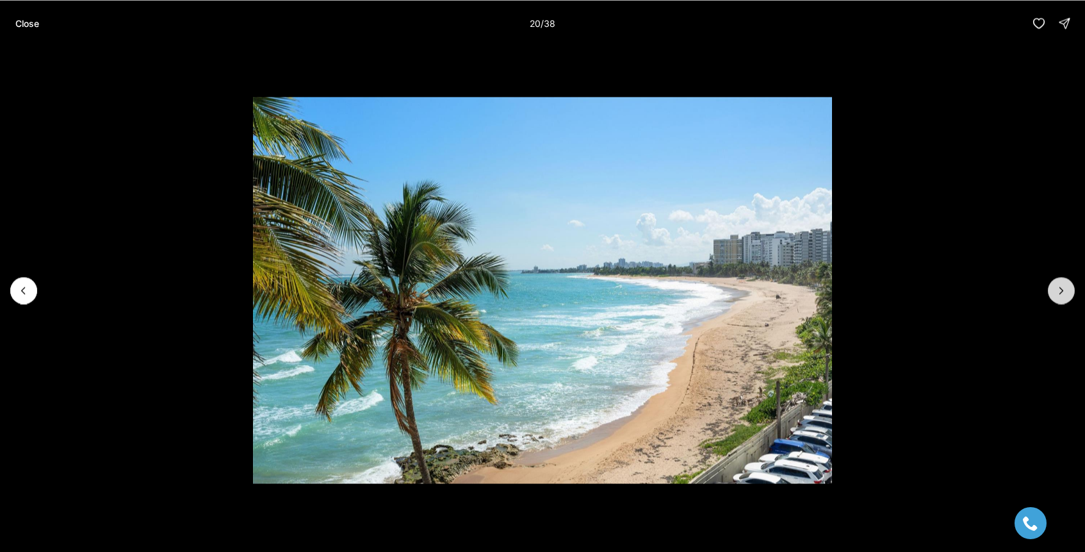
click at [1066, 288] on icon "Next slide" at bounding box center [1061, 290] width 13 height 13
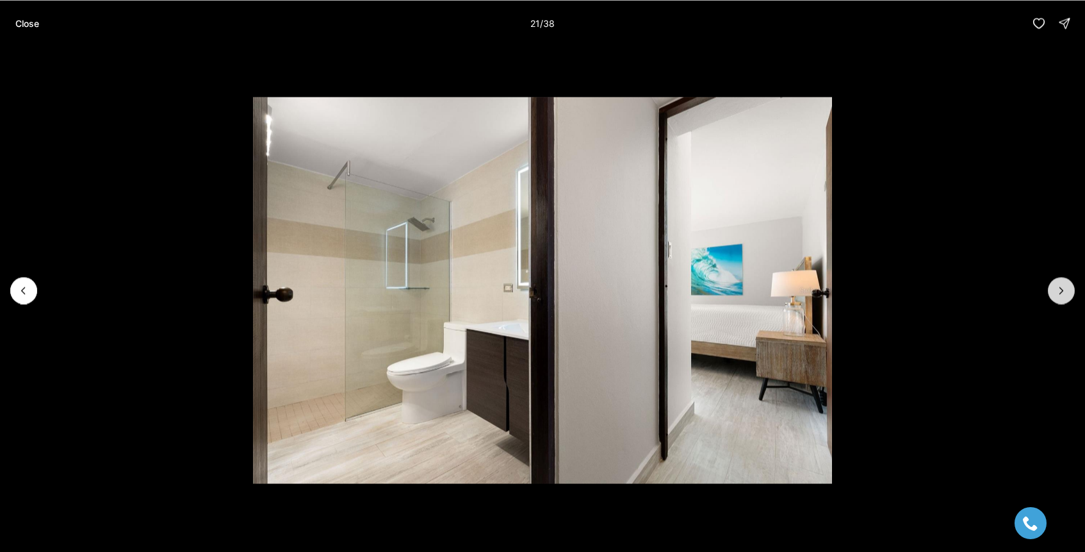
click at [1066, 288] on icon "Next slide" at bounding box center [1061, 290] width 13 height 13
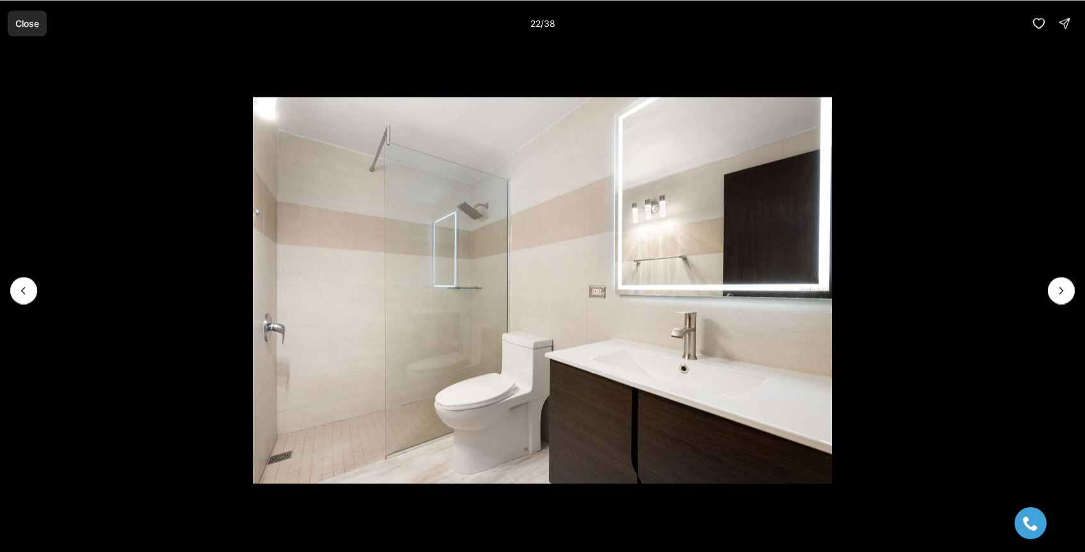
click at [31, 27] on p "Close" at bounding box center [27, 23] width 24 height 10
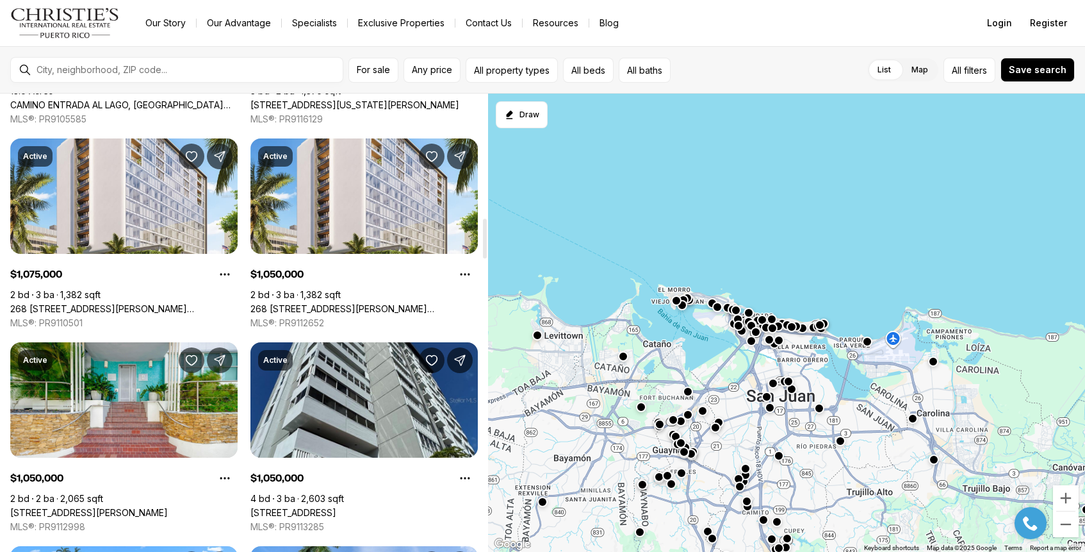
scroll to position [1435, 0]
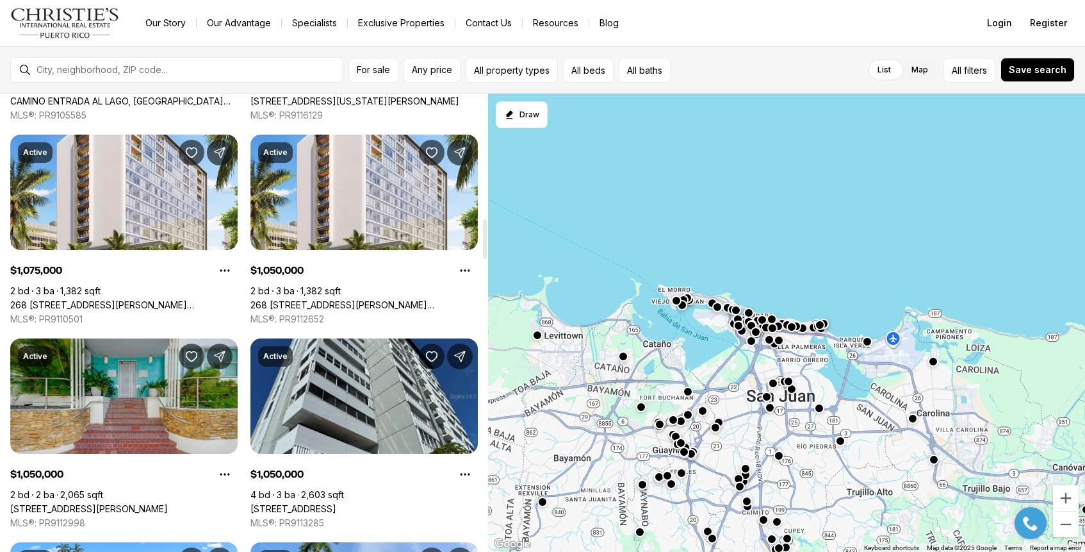
click at [161, 503] on link "[STREET_ADDRESS][PERSON_NAME]" at bounding box center [89, 509] width 158 height 12
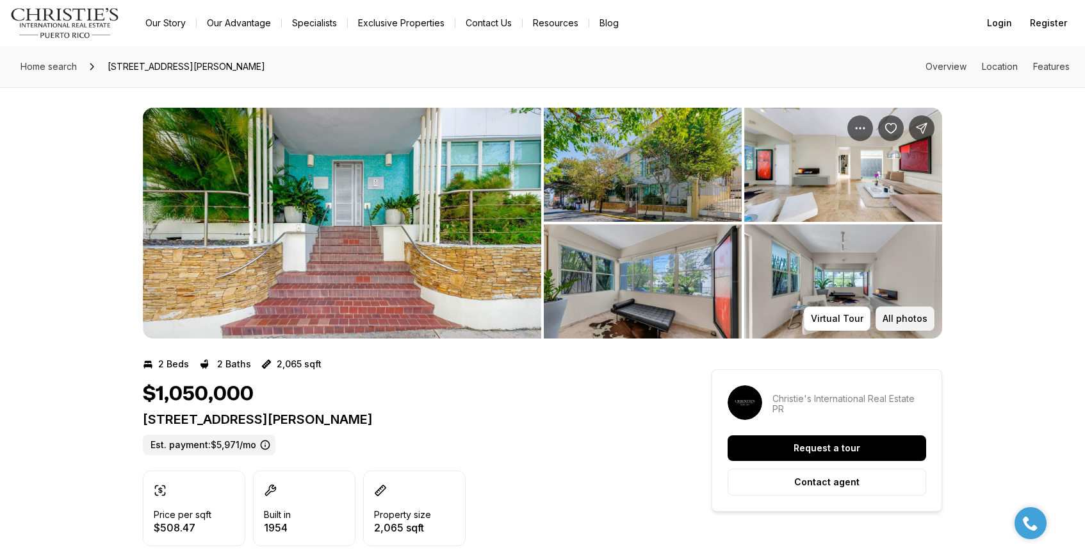
click at [906, 324] on button "All photos" at bounding box center [905, 318] width 59 height 24
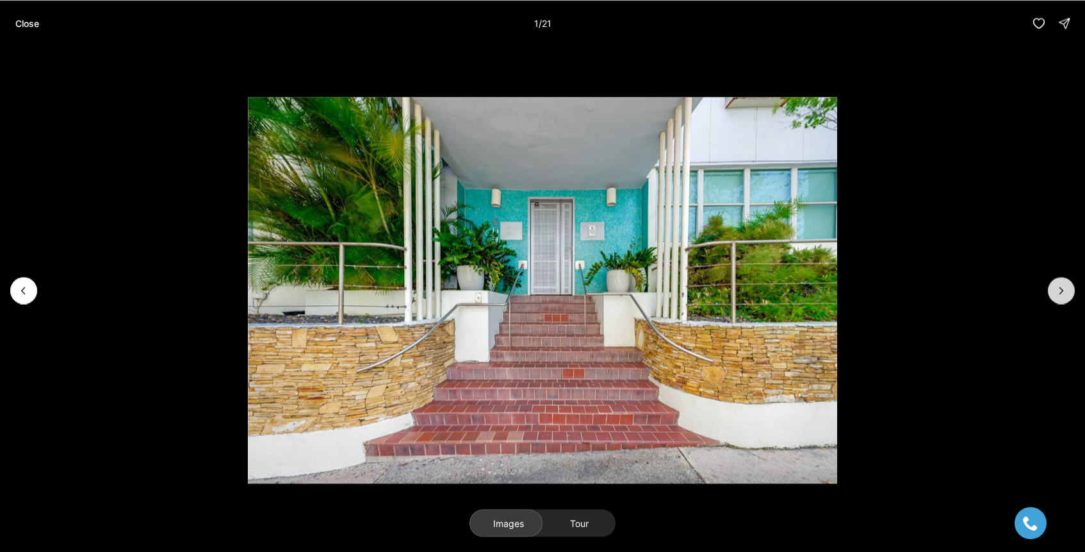
click at [1059, 294] on icon "Next slide" at bounding box center [1061, 290] width 13 height 13
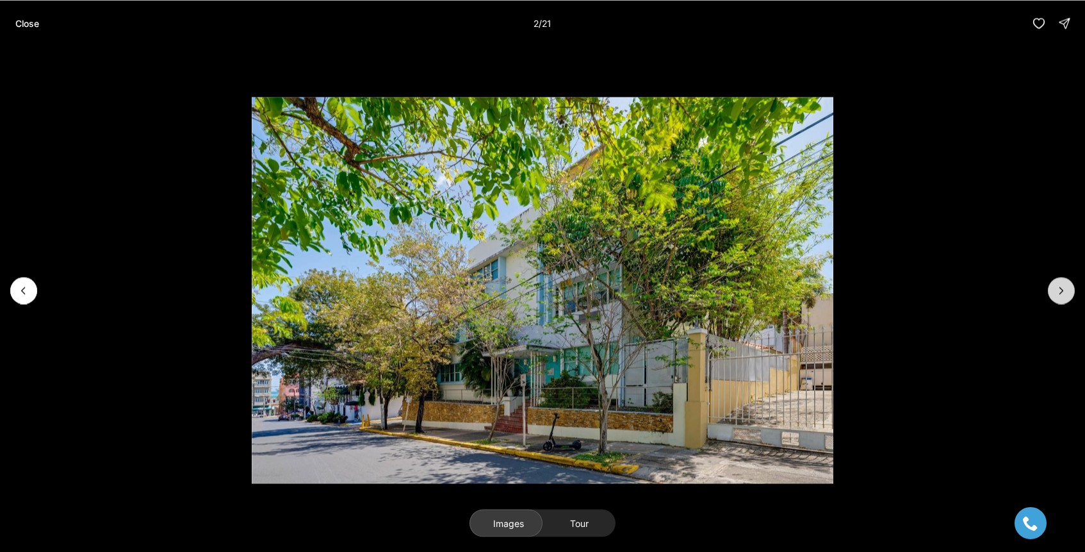
click at [1059, 294] on icon "Next slide" at bounding box center [1061, 290] width 13 height 13
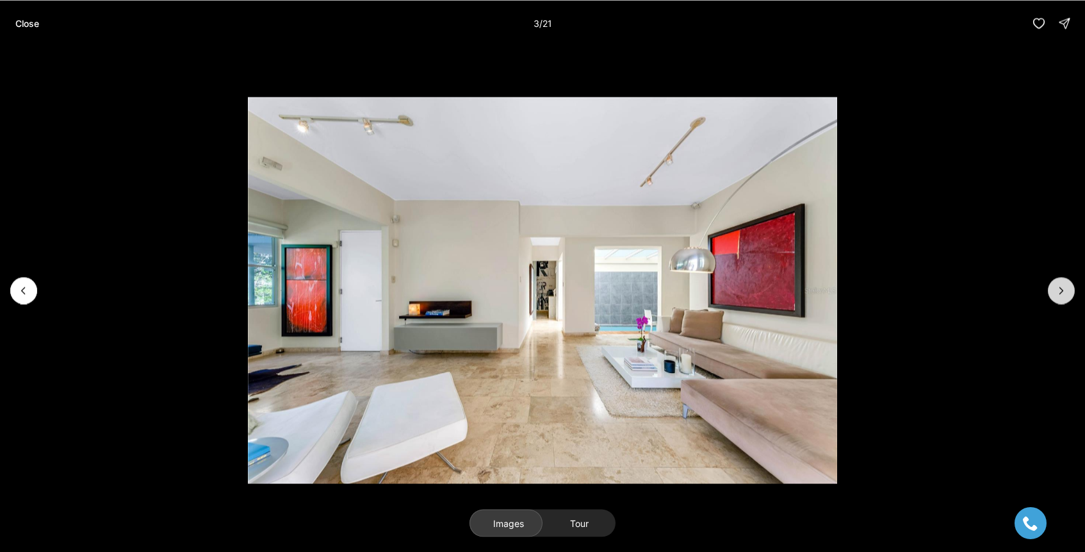
click at [1059, 294] on icon "Next slide" at bounding box center [1061, 290] width 13 height 13
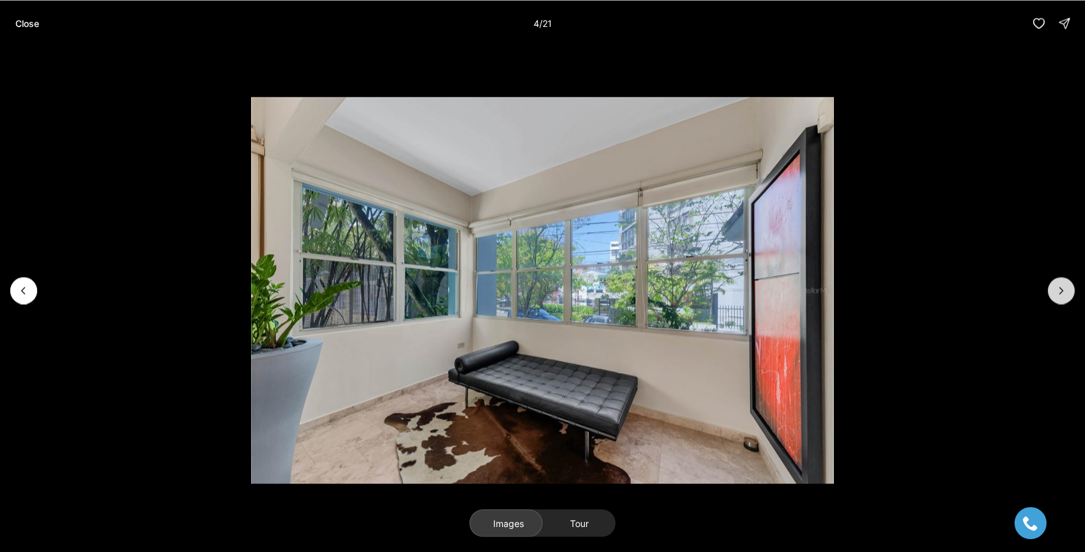
click at [1059, 294] on icon "Next slide" at bounding box center [1061, 290] width 13 height 13
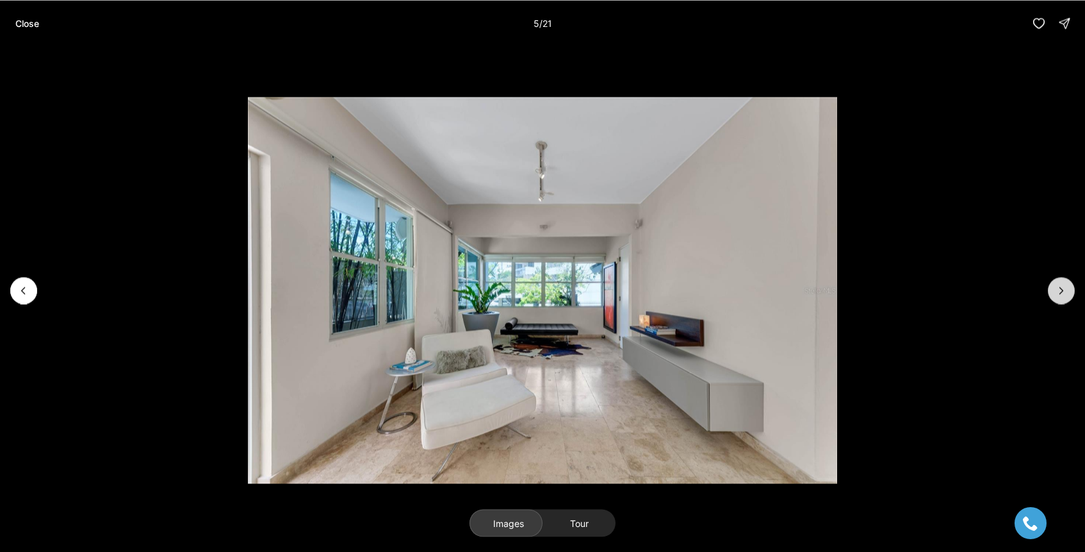
click at [1059, 294] on icon "Next slide" at bounding box center [1061, 290] width 13 height 13
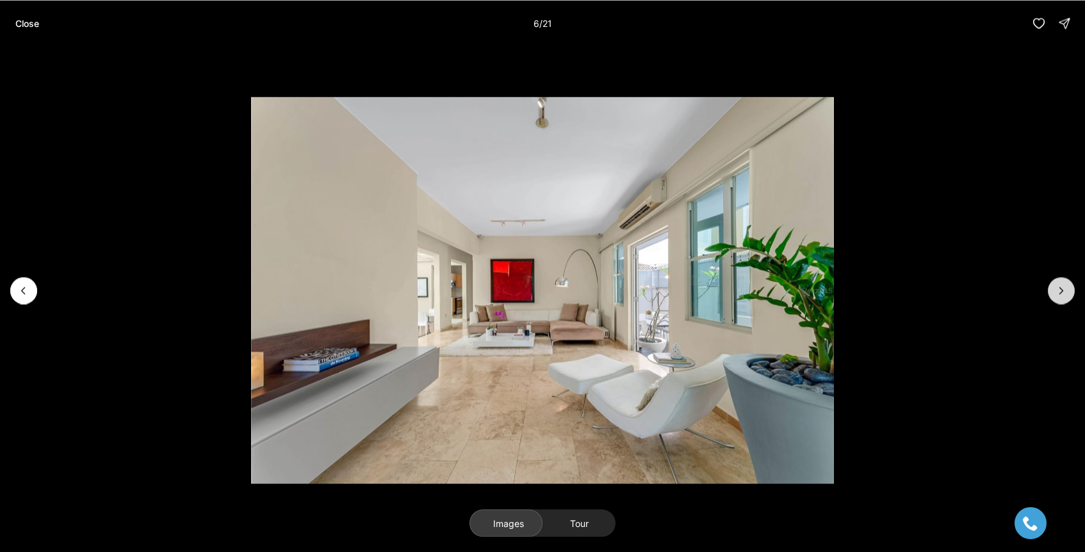
click at [1059, 294] on icon "Next slide" at bounding box center [1061, 290] width 13 height 13
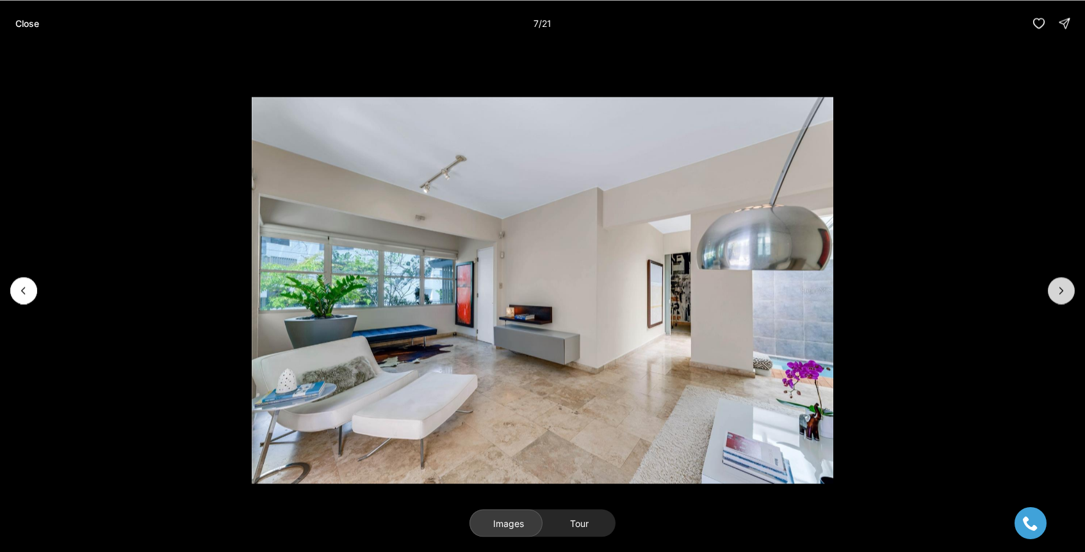
click at [1059, 294] on icon "Next slide" at bounding box center [1061, 290] width 13 height 13
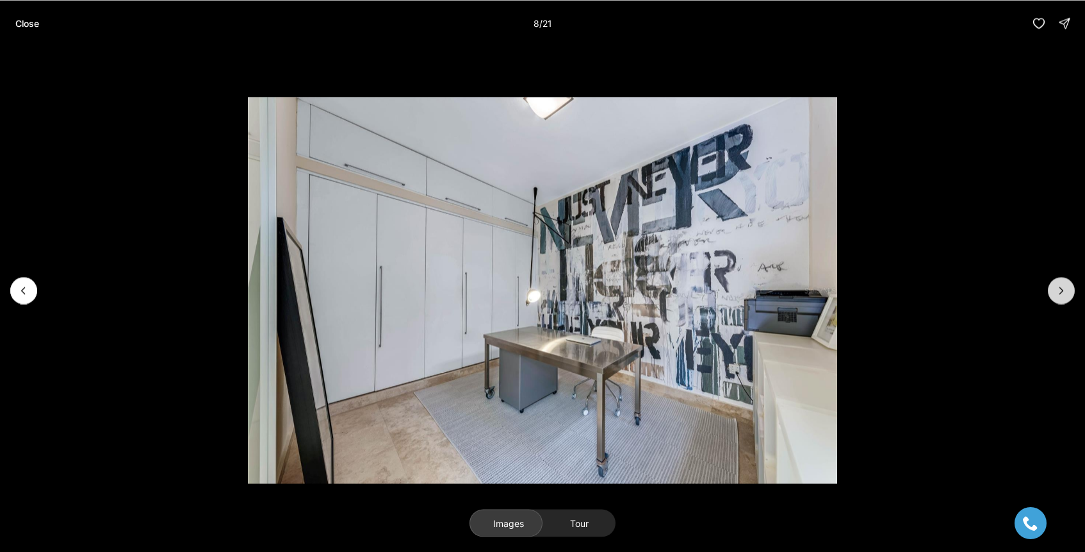
click at [1059, 294] on icon "Next slide" at bounding box center [1061, 290] width 13 height 13
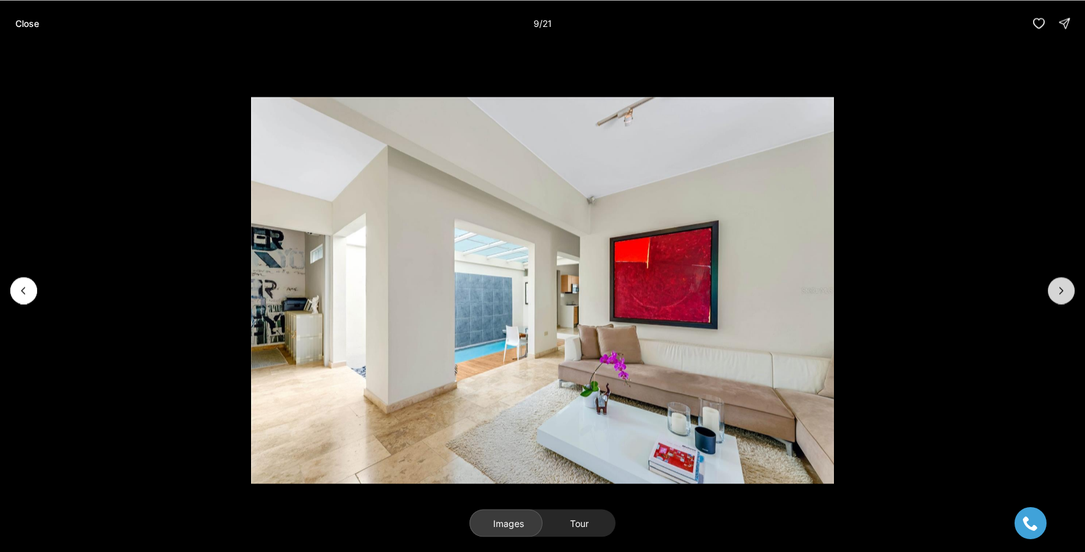
click at [1059, 294] on icon "Next slide" at bounding box center [1061, 290] width 13 height 13
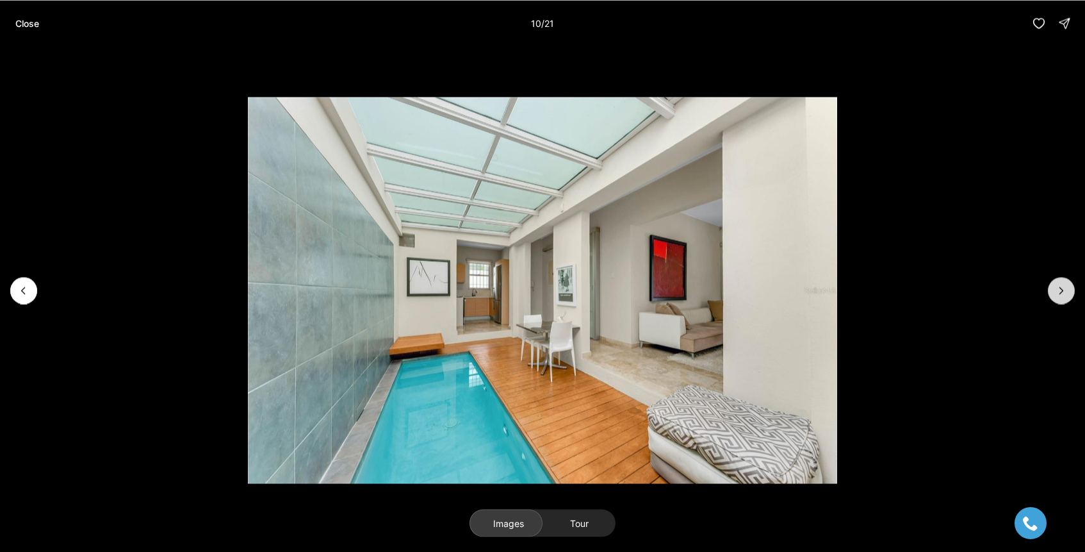
click at [1059, 294] on icon "Next slide" at bounding box center [1061, 290] width 13 height 13
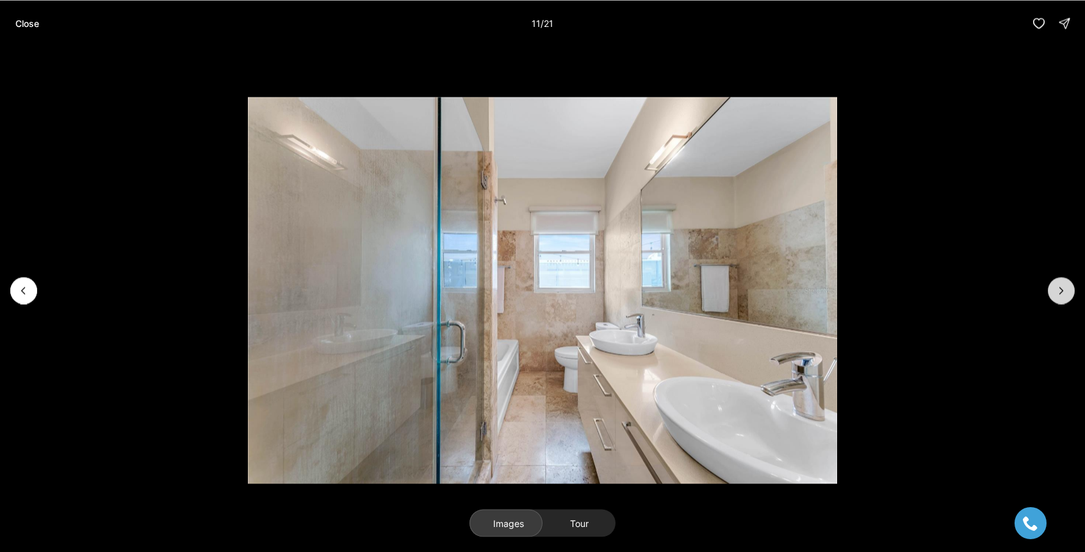
click at [1059, 294] on icon "Next slide" at bounding box center [1061, 290] width 13 height 13
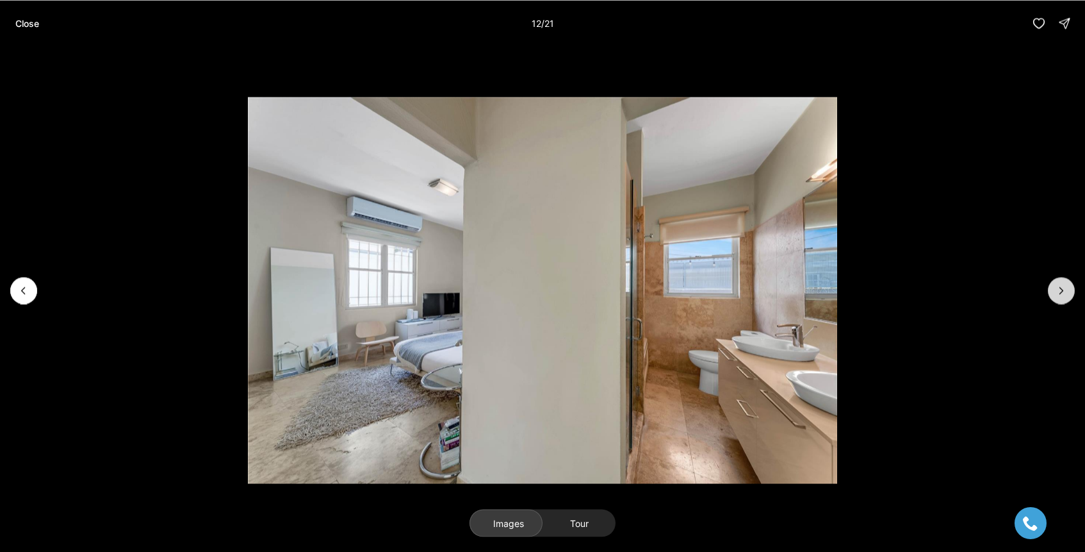
click at [1059, 294] on icon "Next slide" at bounding box center [1061, 290] width 13 height 13
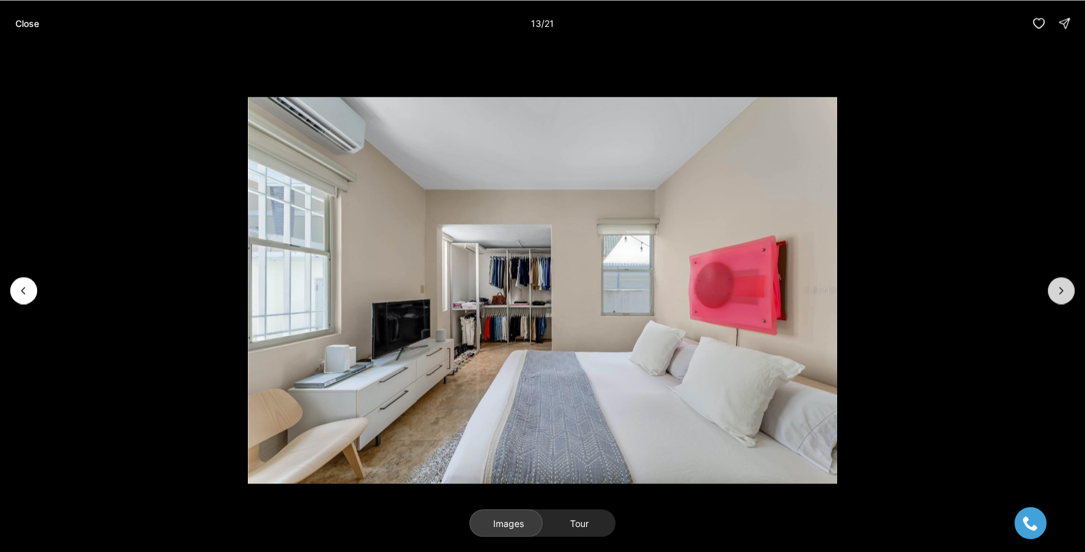
click at [1059, 294] on icon "Next slide" at bounding box center [1061, 290] width 13 height 13
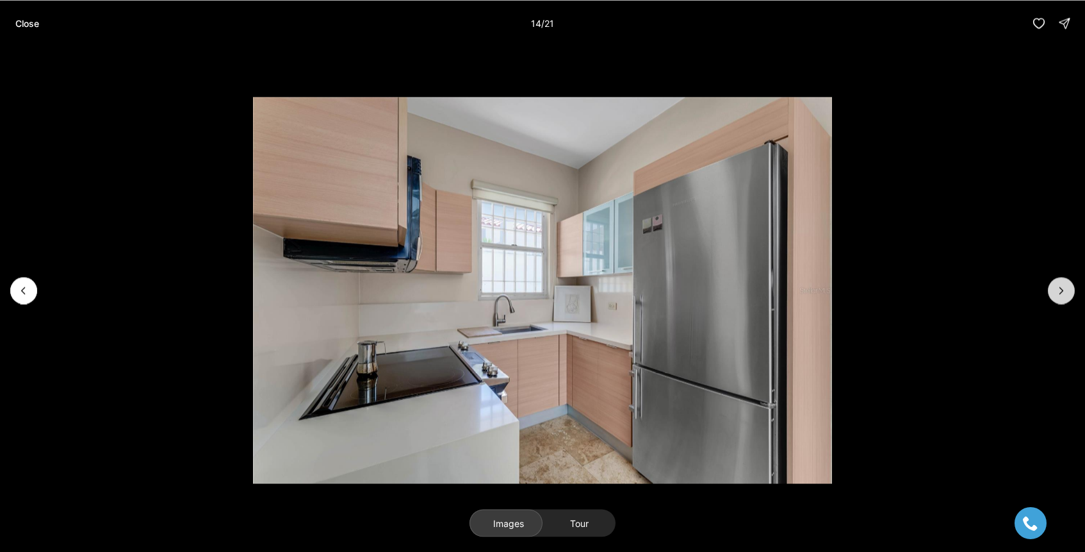
click at [1059, 294] on icon "Next slide" at bounding box center [1061, 290] width 13 height 13
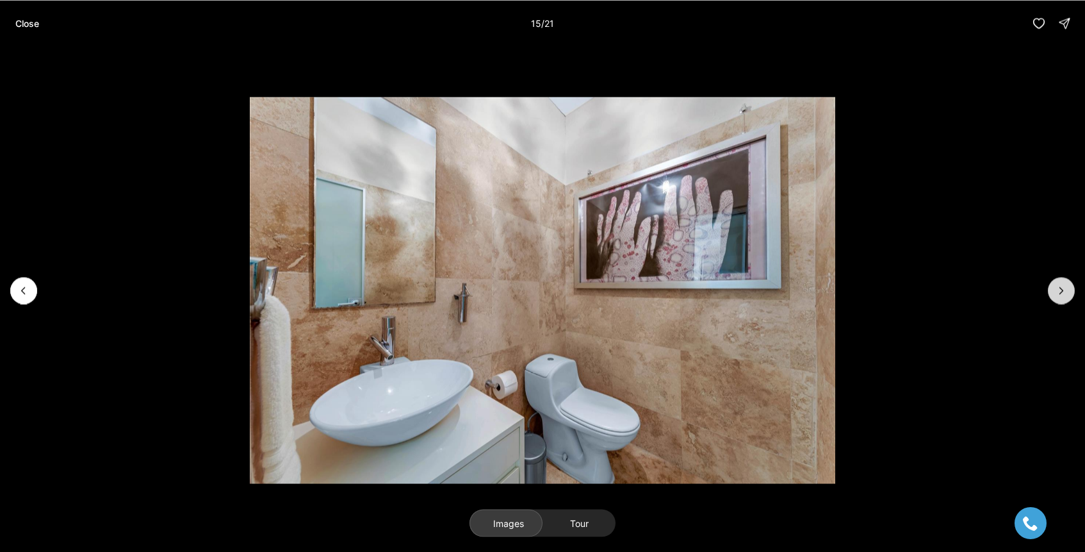
click at [1059, 294] on icon "Next slide" at bounding box center [1061, 290] width 13 height 13
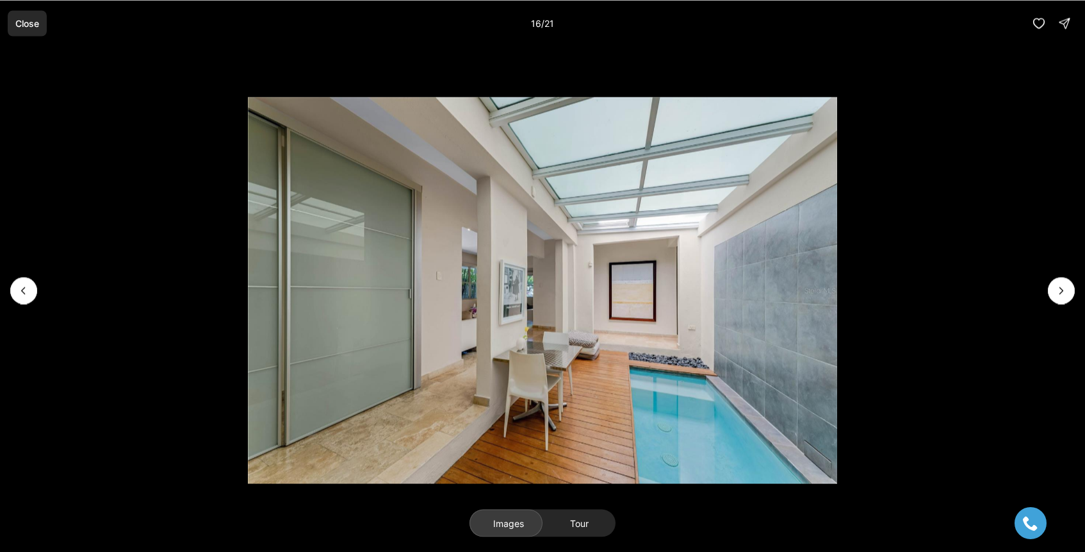
click at [26, 31] on button "Close" at bounding box center [27, 23] width 39 height 26
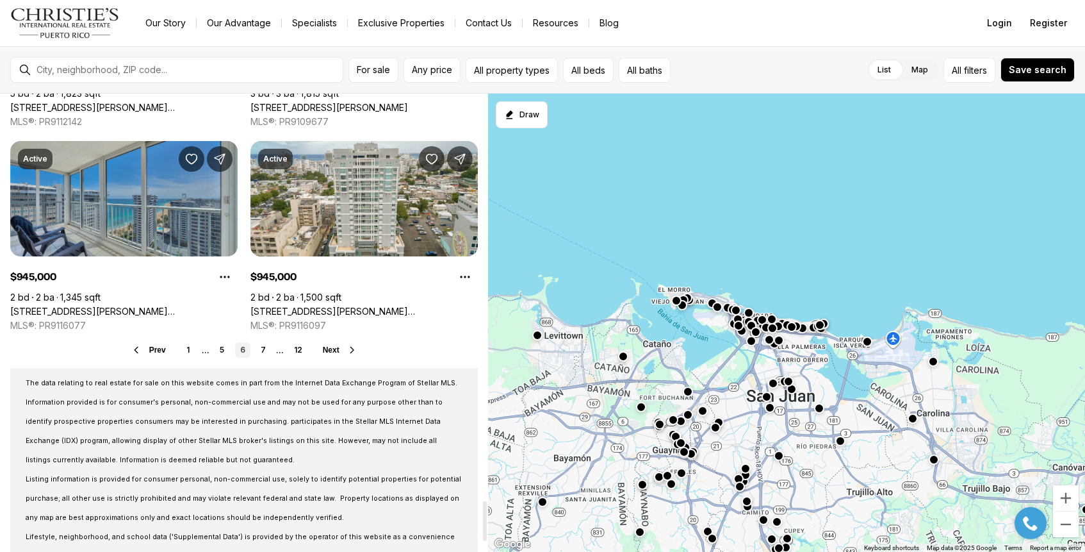
scroll to position [4696, 0]
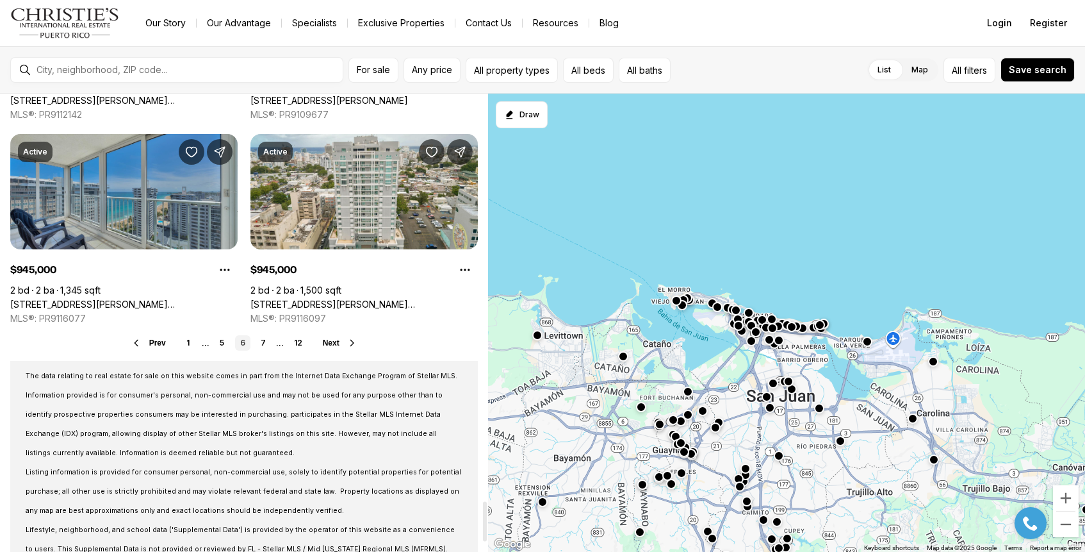
click at [330, 344] on span "Next" at bounding box center [331, 342] width 17 height 9
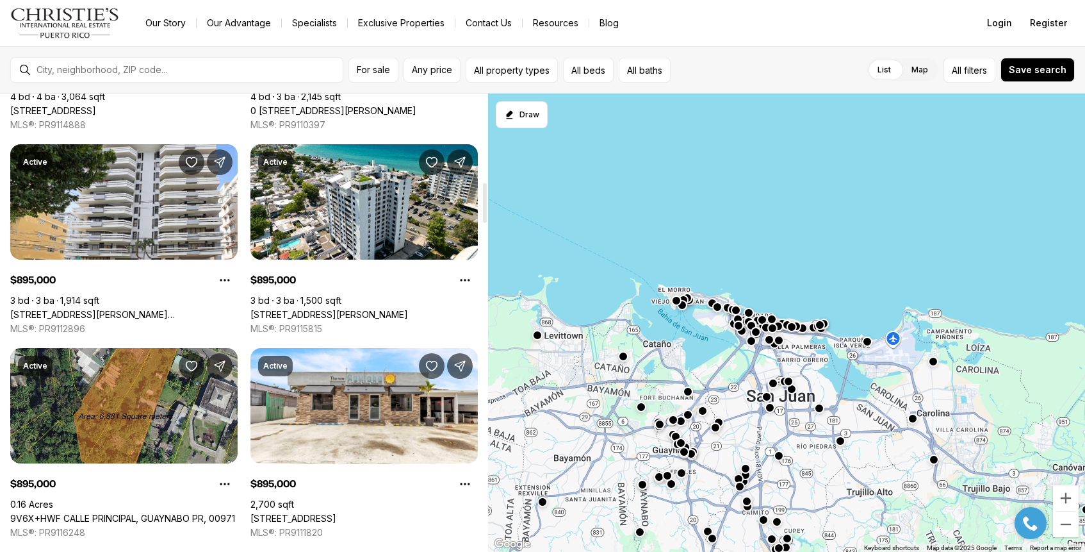
scroll to position [1022, 0]
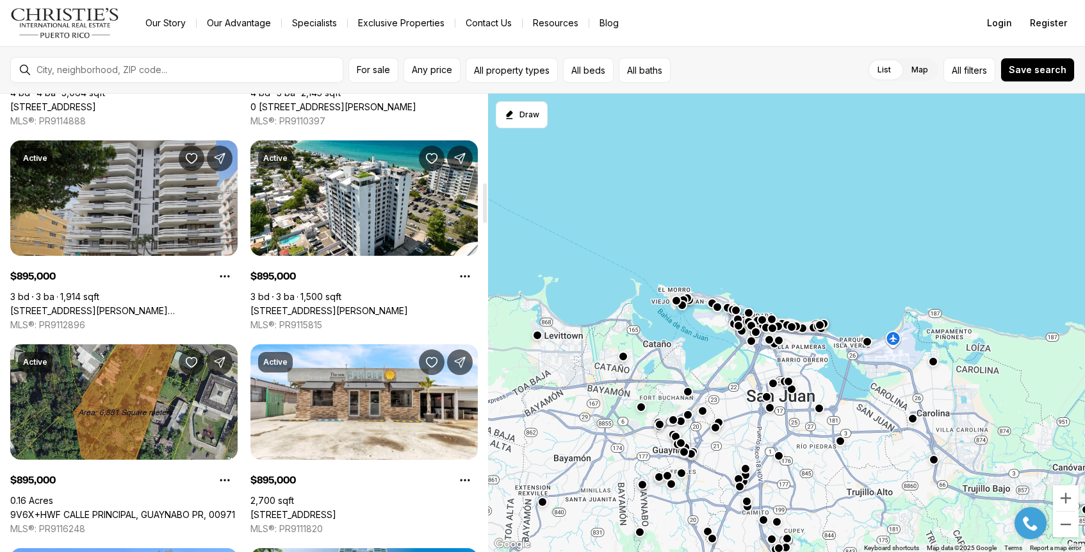
click at [145, 305] on link "[STREET_ADDRESS][PERSON_NAME][PERSON_NAME]" at bounding box center [123, 311] width 227 height 12
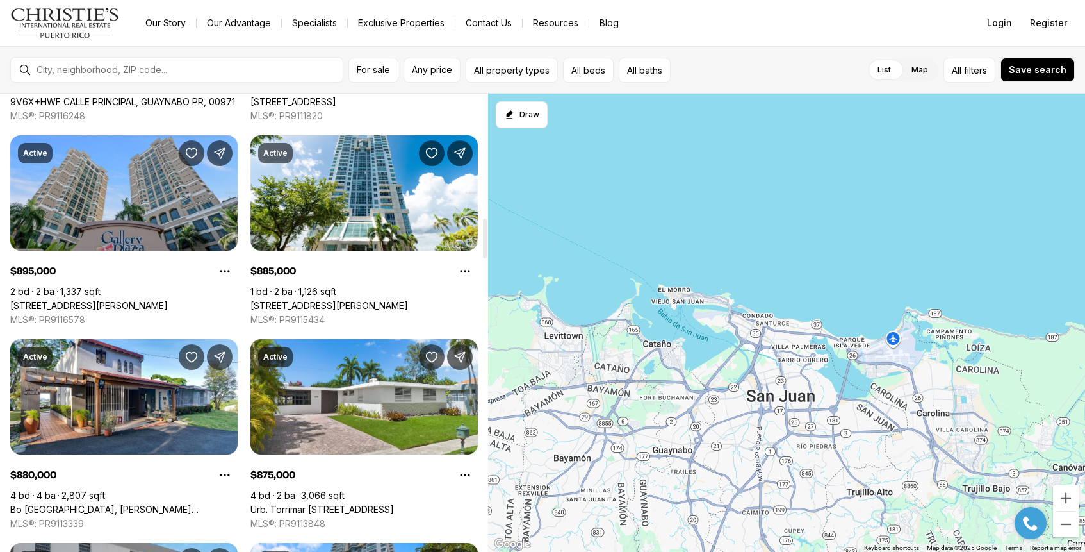
scroll to position [1437, 0]
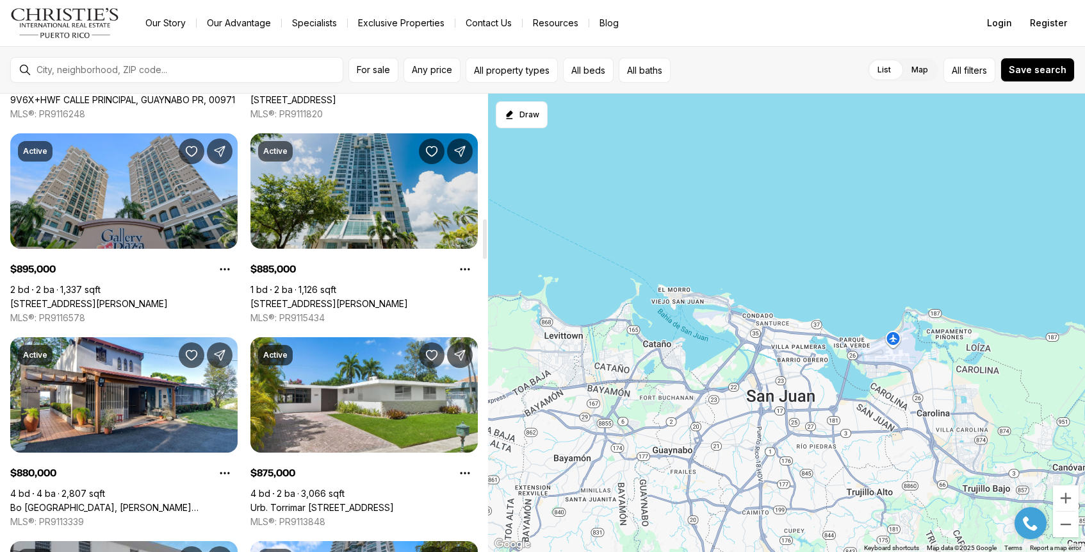
click at [377, 298] on link "[STREET_ADDRESS][PERSON_NAME]" at bounding box center [330, 304] width 158 height 12
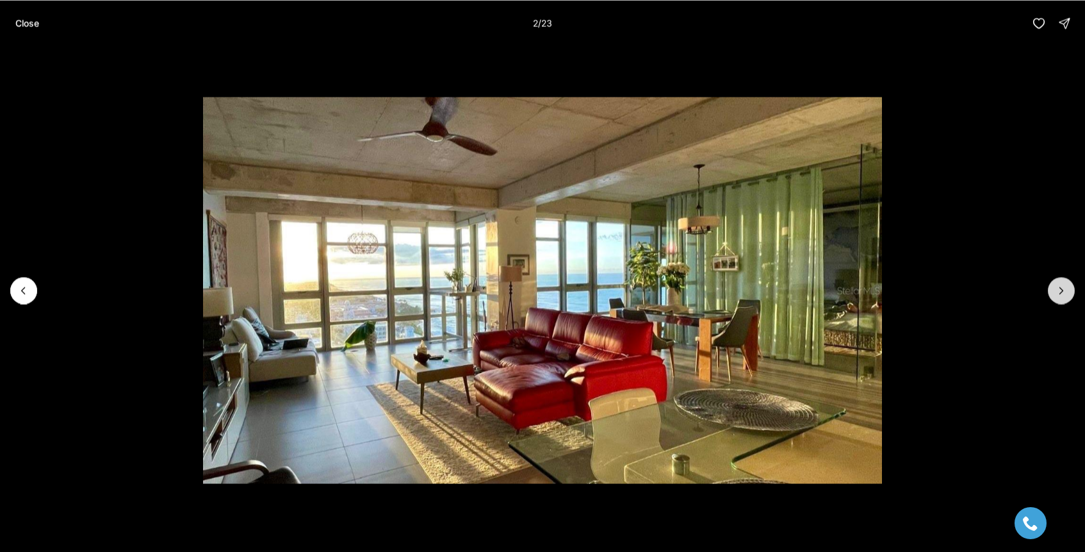
click at [1064, 292] on icon "Next slide" at bounding box center [1061, 290] width 13 height 13
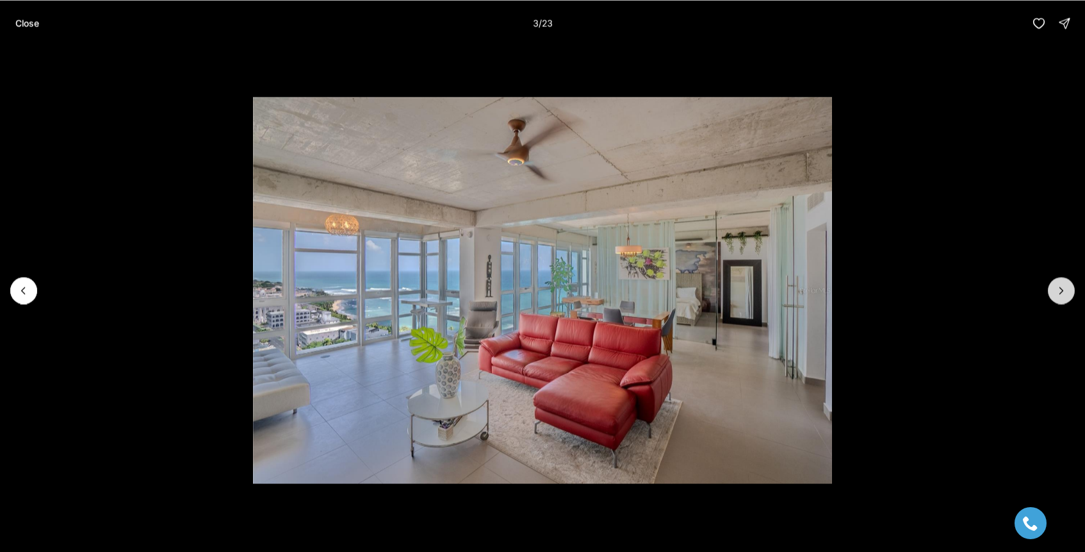
click at [1064, 292] on icon "Next slide" at bounding box center [1061, 290] width 13 height 13
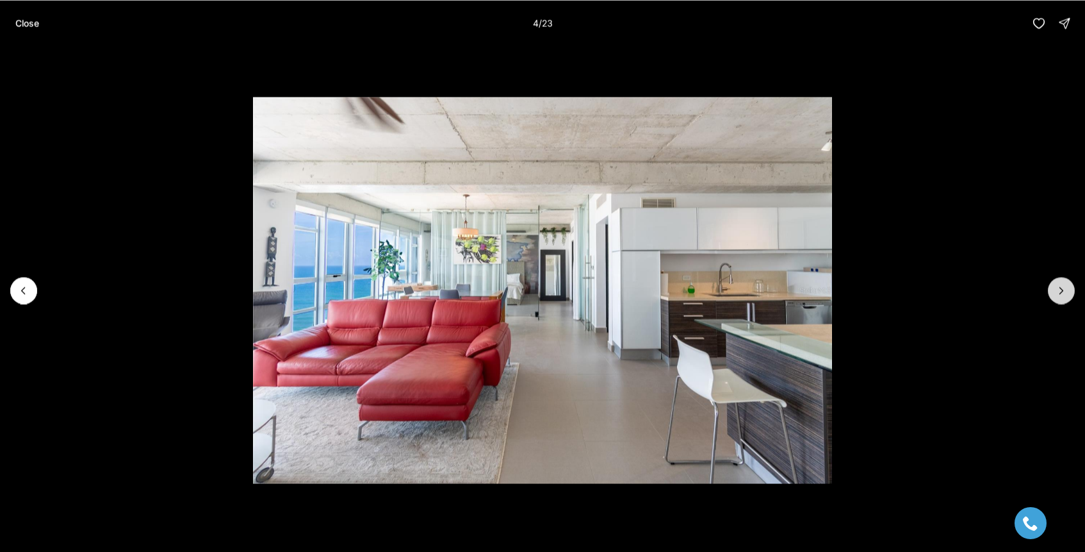
click at [1064, 292] on icon "Next slide" at bounding box center [1061, 290] width 13 height 13
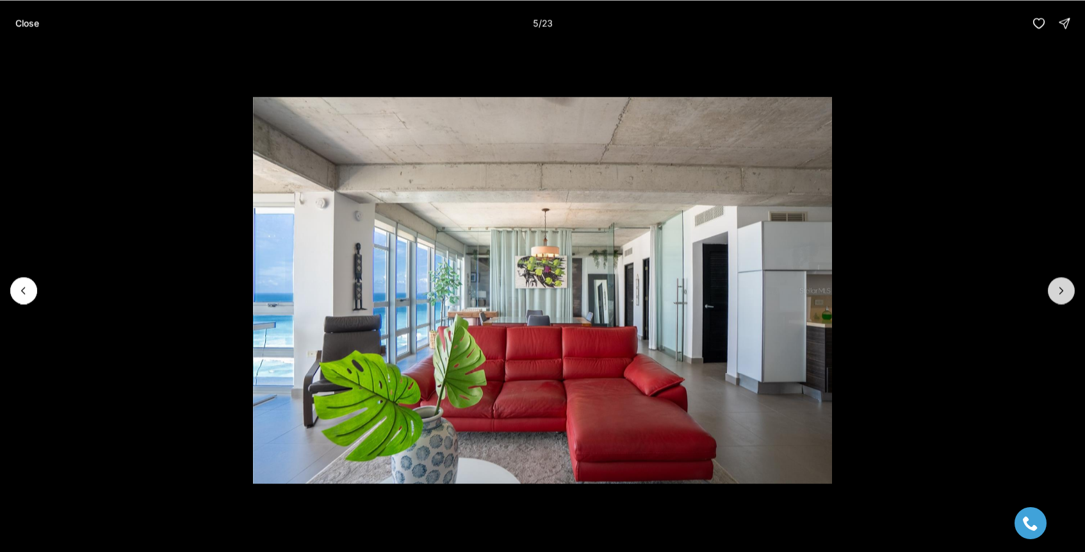
click at [1063, 292] on icon "Next slide" at bounding box center [1061, 290] width 13 height 13
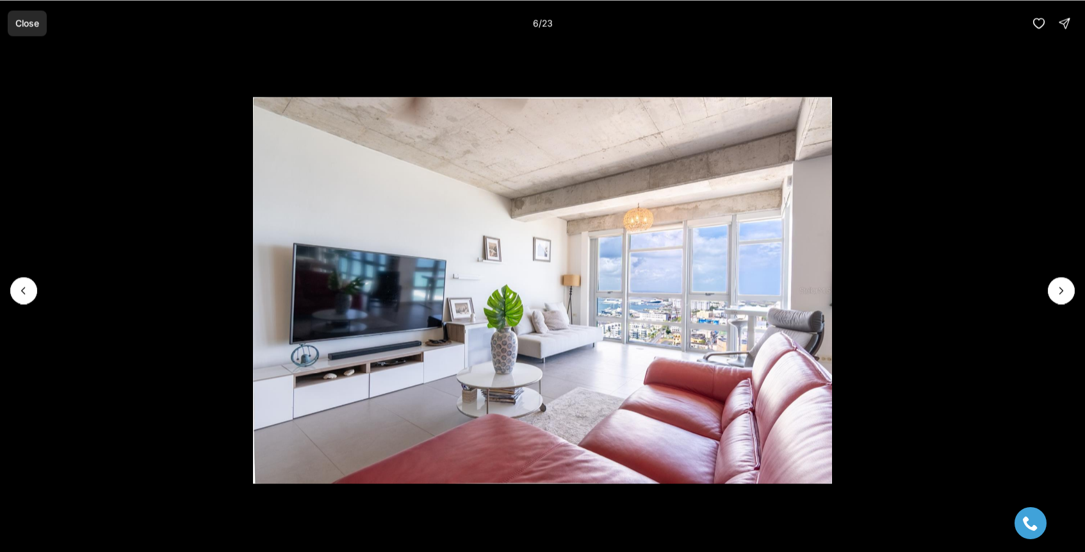
click at [33, 16] on button "Close" at bounding box center [27, 23] width 39 height 26
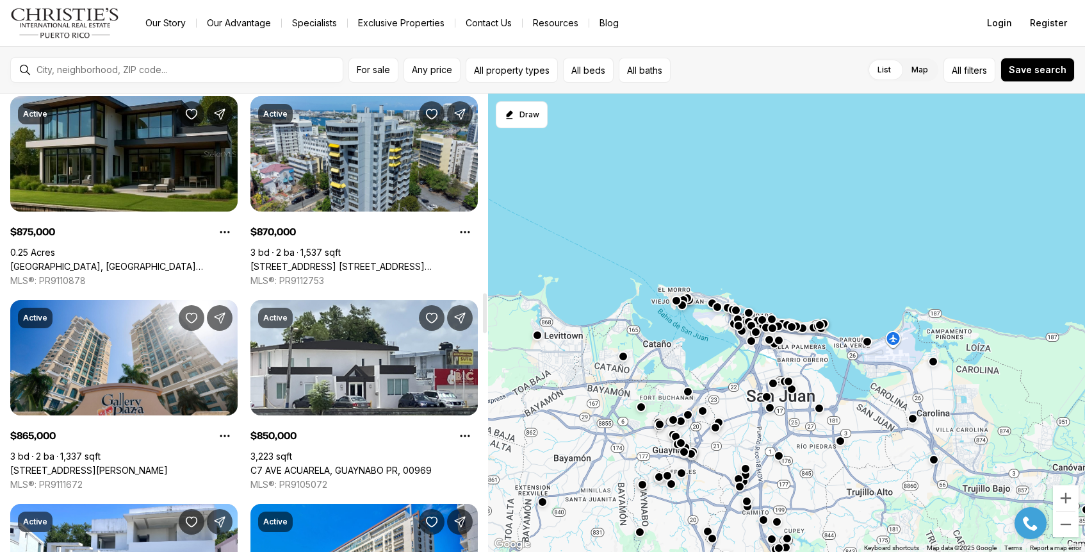
scroll to position [2273, 0]
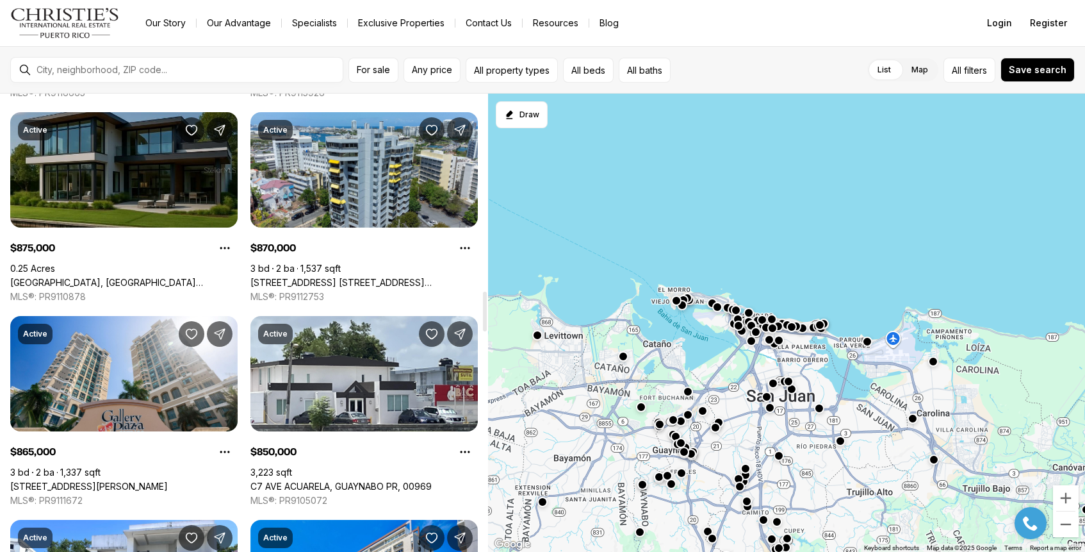
click at [129, 277] on link "SEVILLA, CAROLINA PR, 00983" at bounding box center [123, 283] width 227 height 12
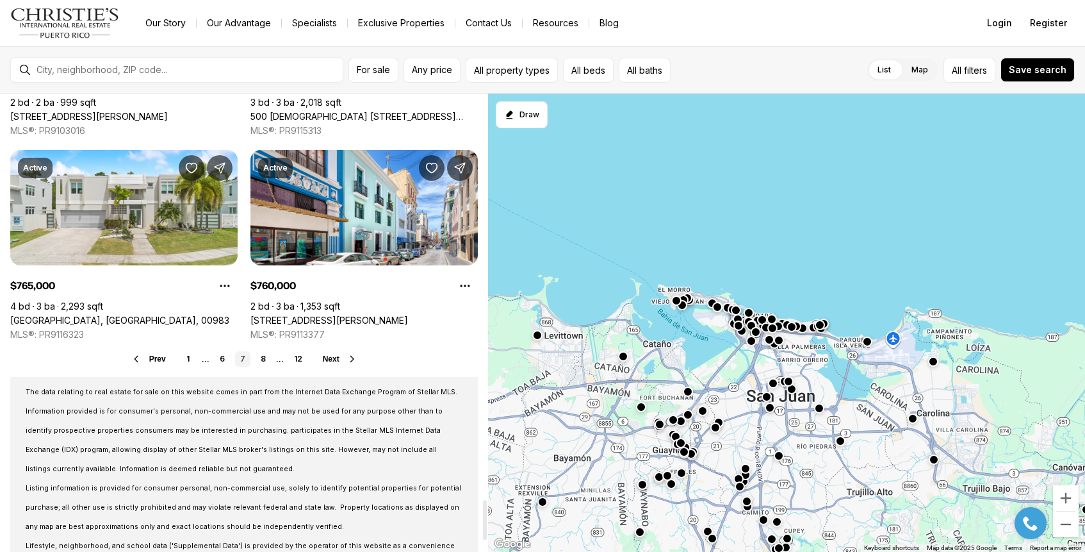
scroll to position [4804, 0]
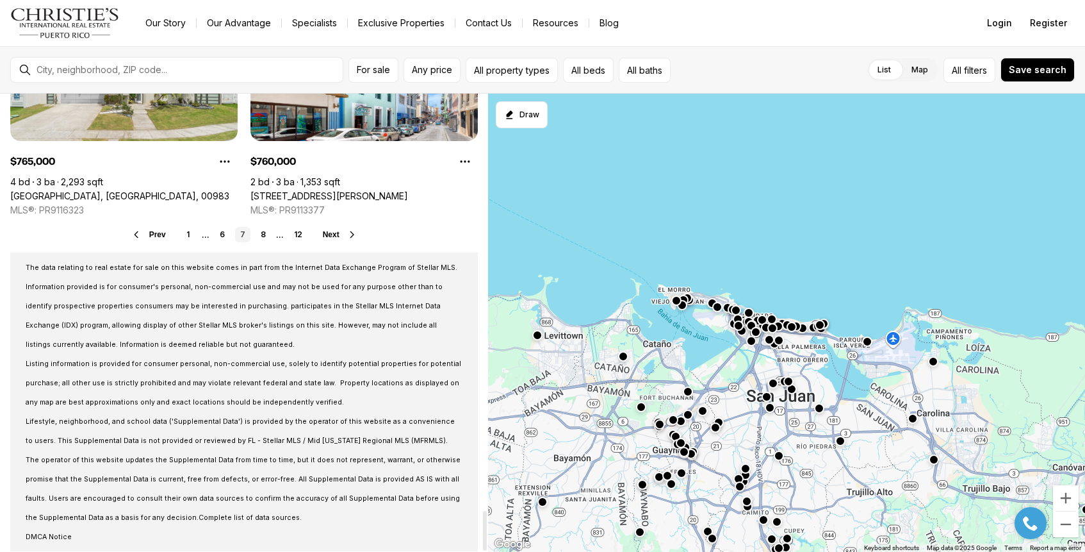
click at [332, 231] on span "Next" at bounding box center [331, 234] width 17 height 9
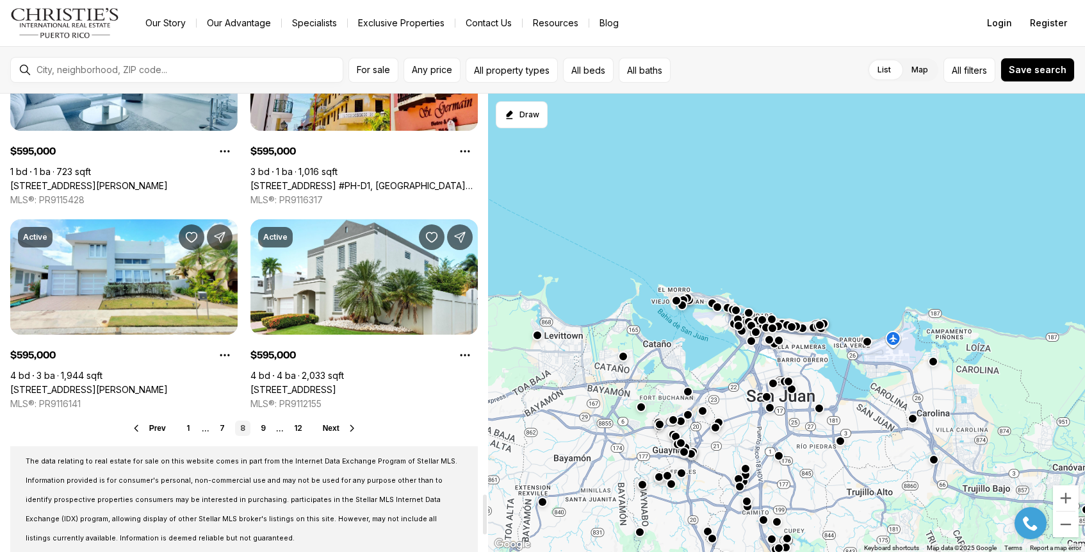
scroll to position [4618, 0]
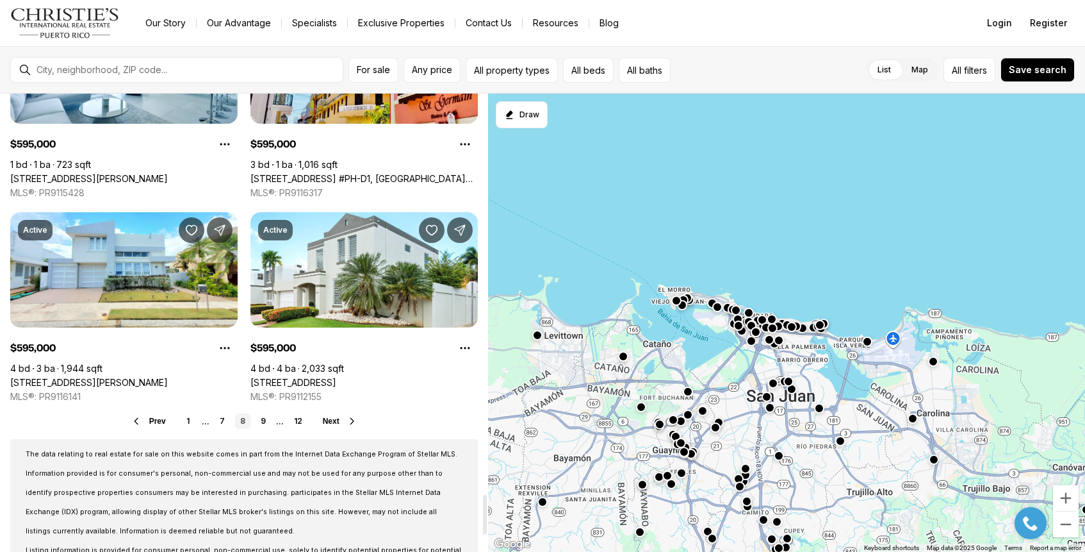
click at [333, 423] on span "Next" at bounding box center [331, 420] width 17 height 9
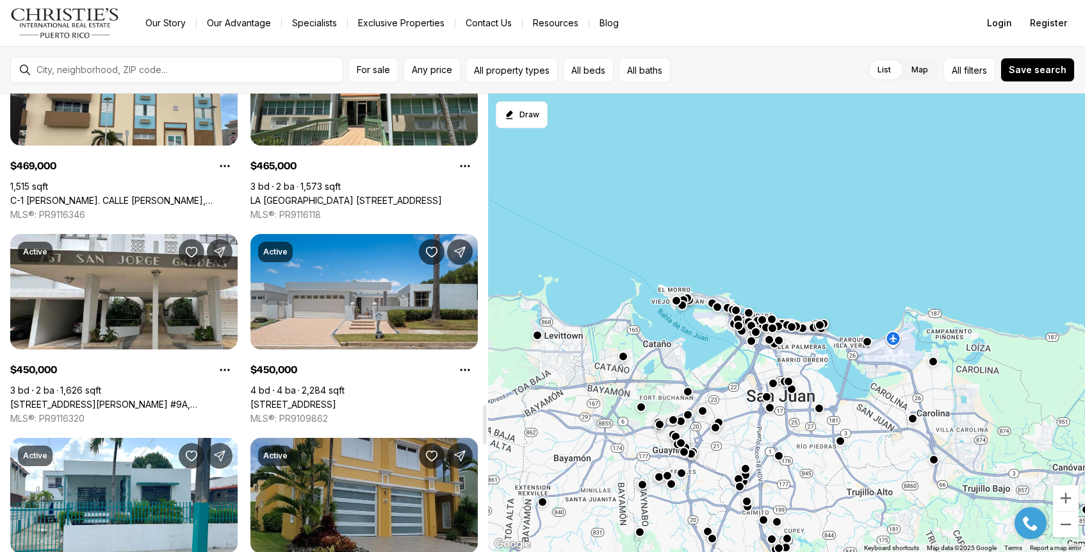
scroll to position [3584, 0]
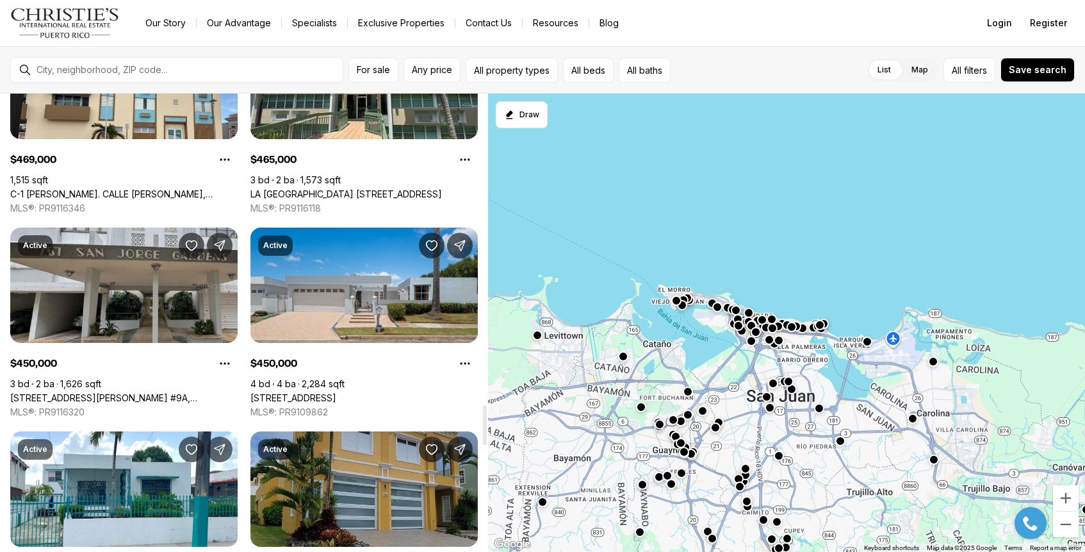
click at [161, 392] on link "[STREET_ADDRESS][PERSON_NAME] #9A, [GEOGRAPHIC_DATA][PERSON_NAME], 00912" at bounding box center [123, 398] width 227 height 12
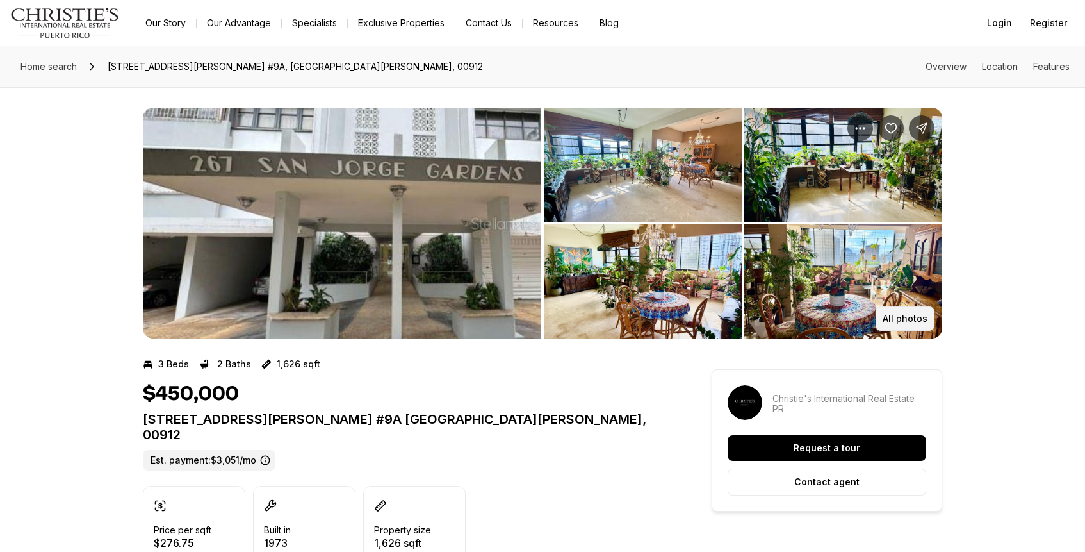
click at [904, 321] on p "All photos" at bounding box center [905, 318] width 45 height 10
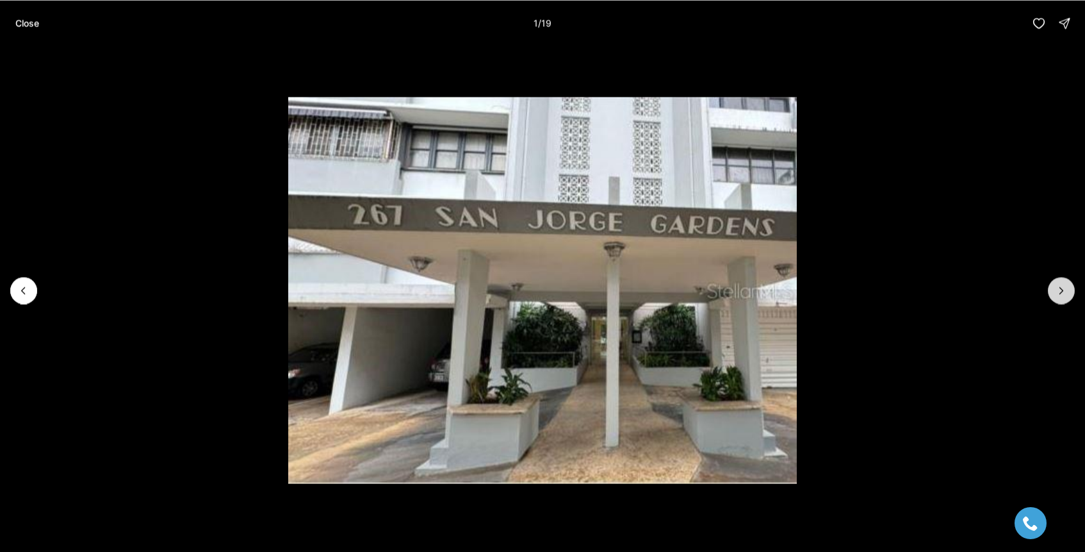
click at [1066, 291] on icon "Next slide" at bounding box center [1061, 290] width 13 height 13
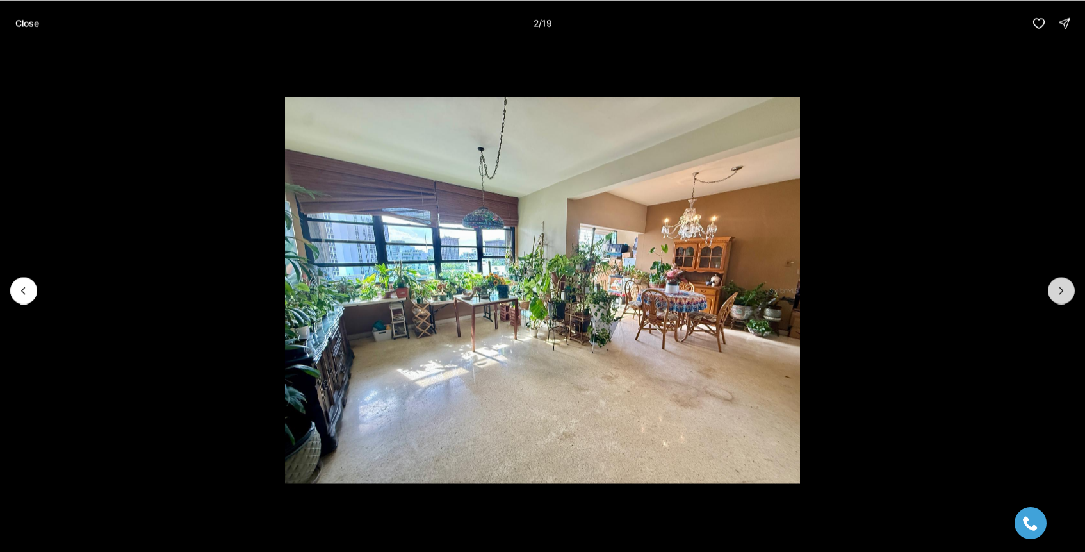
click at [1066, 292] on icon "Next slide" at bounding box center [1061, 290] width 13 height 13
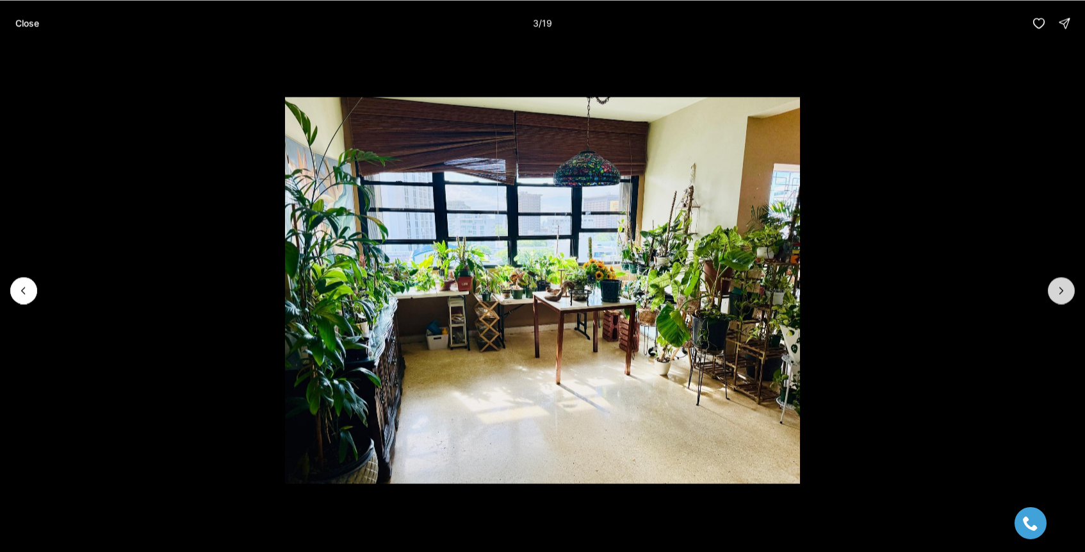
click at [1066, 292] on icon "Next slide" at bounding box center [1061, 290] width 13 height 13
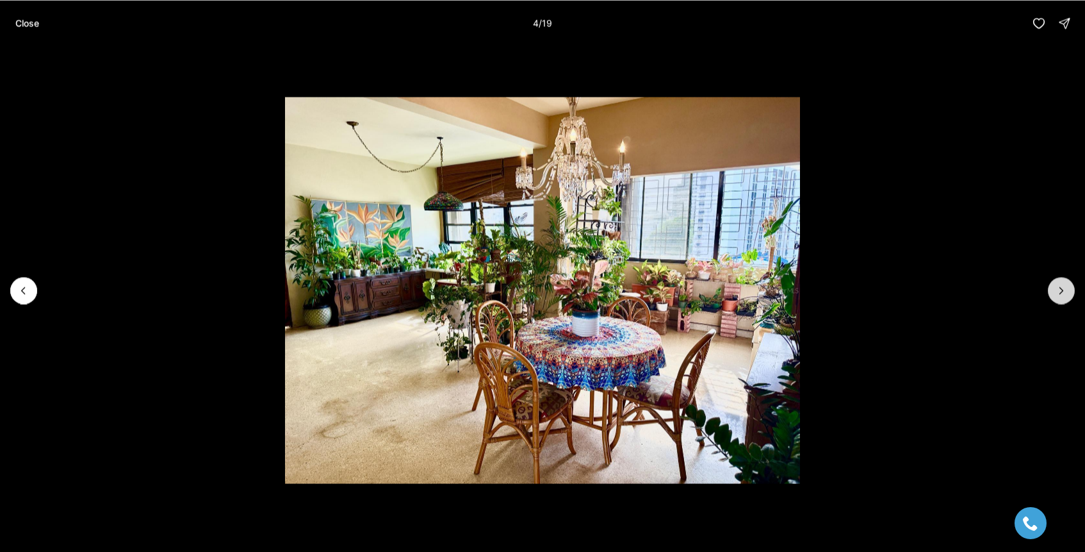
click at [1066, 292] on icon "Next slide" at bounding box center [1061, 290] width 13 height 13
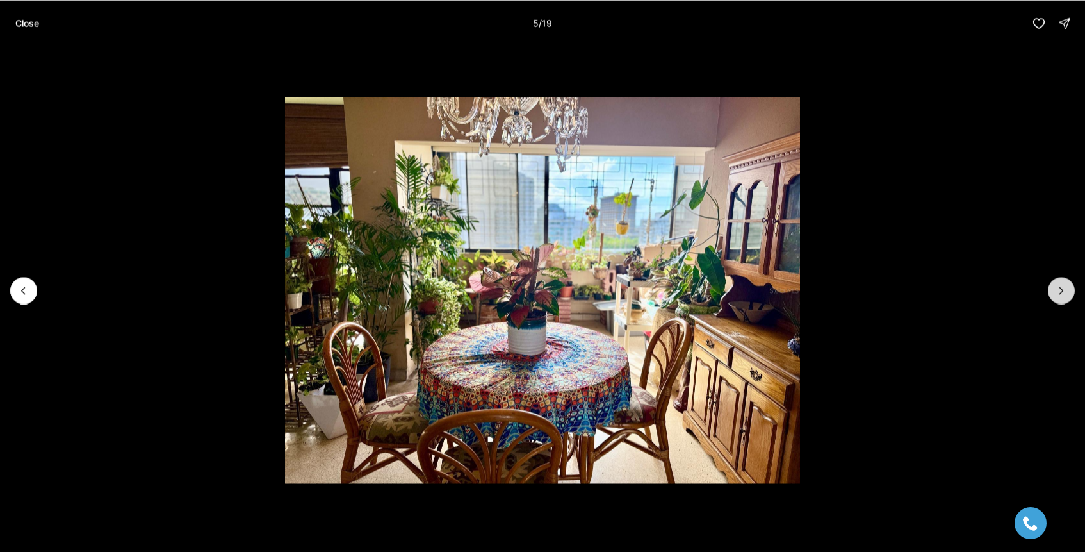
click at [1066, 292] on icon "Next slide" at bounding box center [1061, 290] width 13 height 13
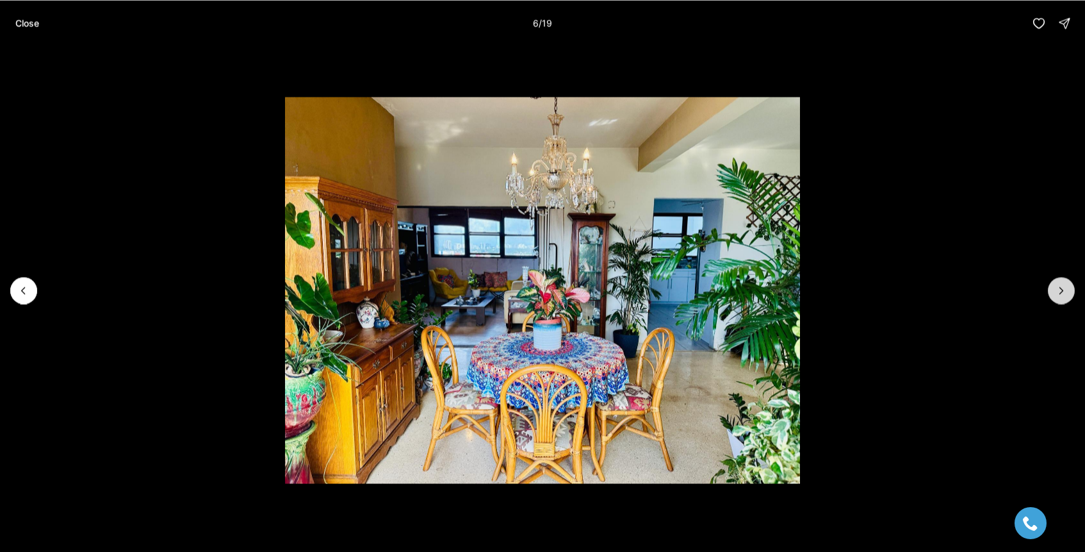
click at [1066, 292] on icon "Next slide" at bounding box center [1061, 290] width 13 height 13
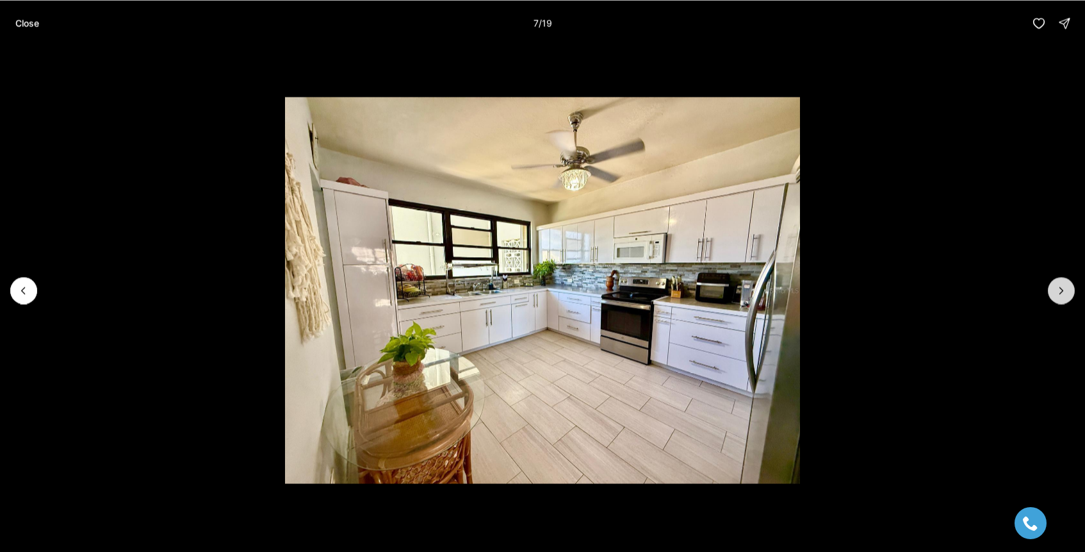
click at [1066, 292] on icon "Next slide" at bounding box center [1061, 290] width 13 height 13
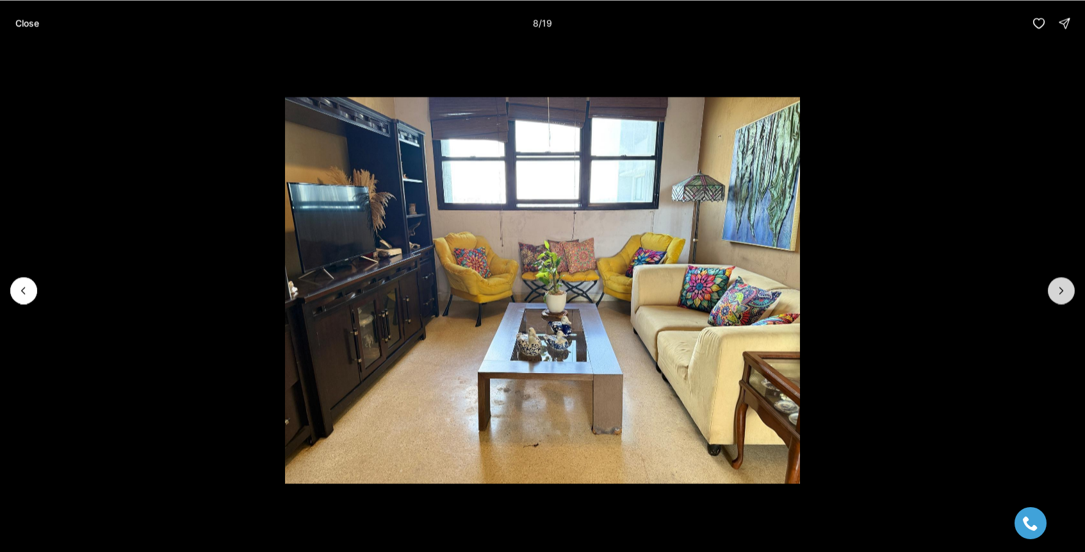
click at [1066, 292] on icon "Next slide" at bounding box center [1061, 290] width 13 height 13
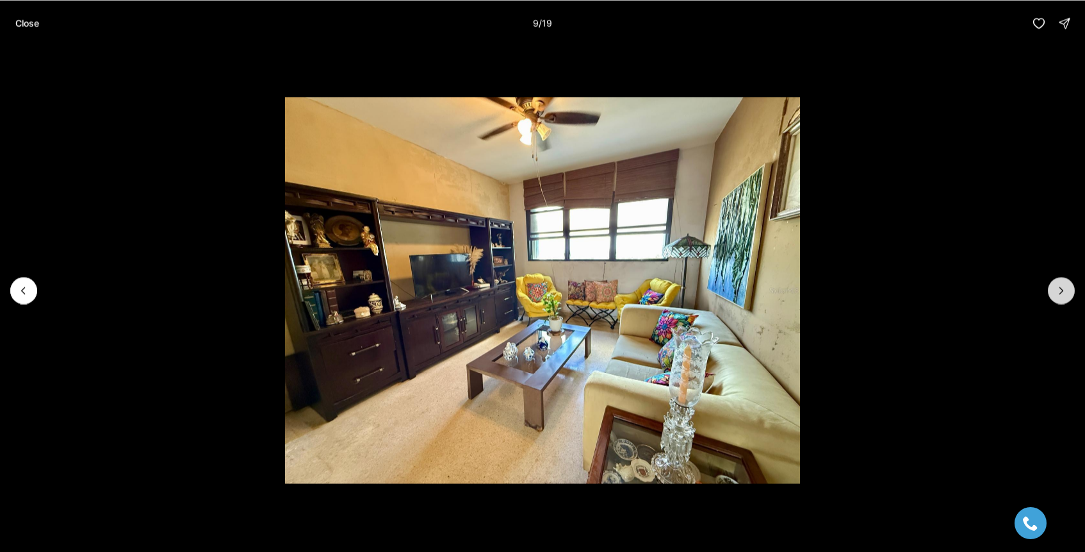
click at [1066, 292] on icon "Next slide" at bounding box center [1061, 290] width 13 height 13
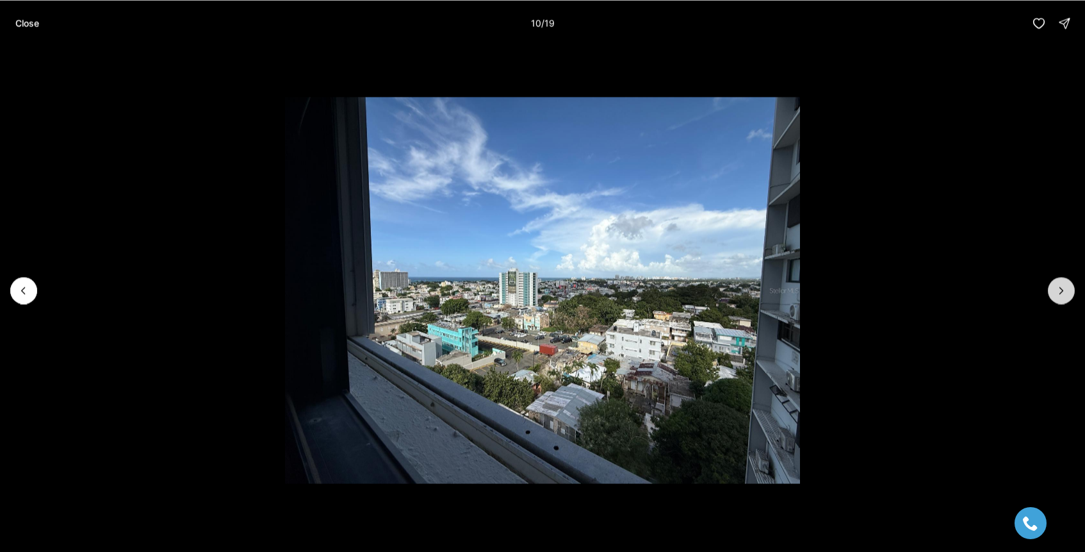
click at [1066, 292] on icon "Next slide" at bounding box center [1061, 290] width 13 height 13
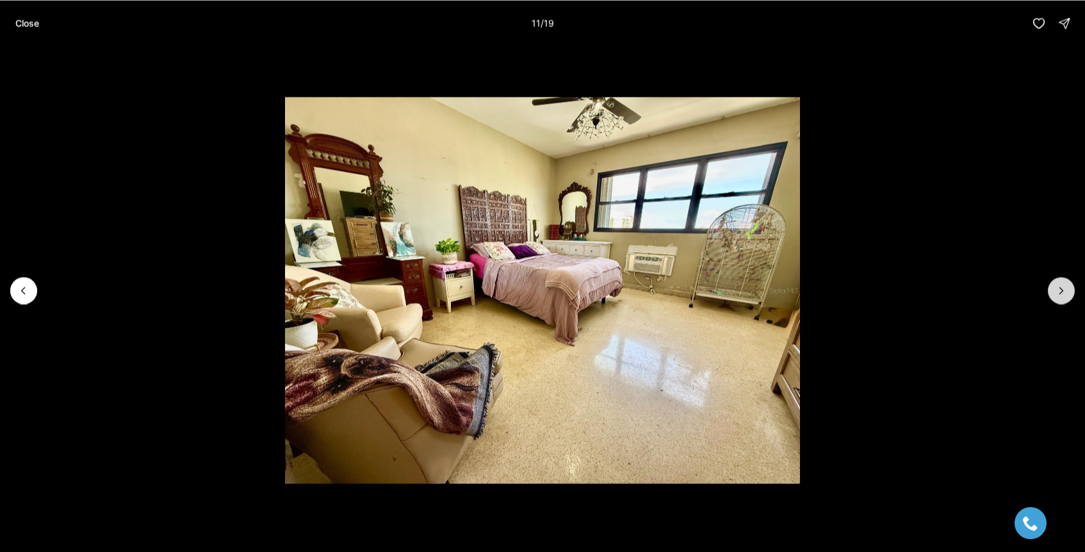
click at [1066, 292] on icon "Next slide" at bounding box center [1061, 290] width 13 height 13
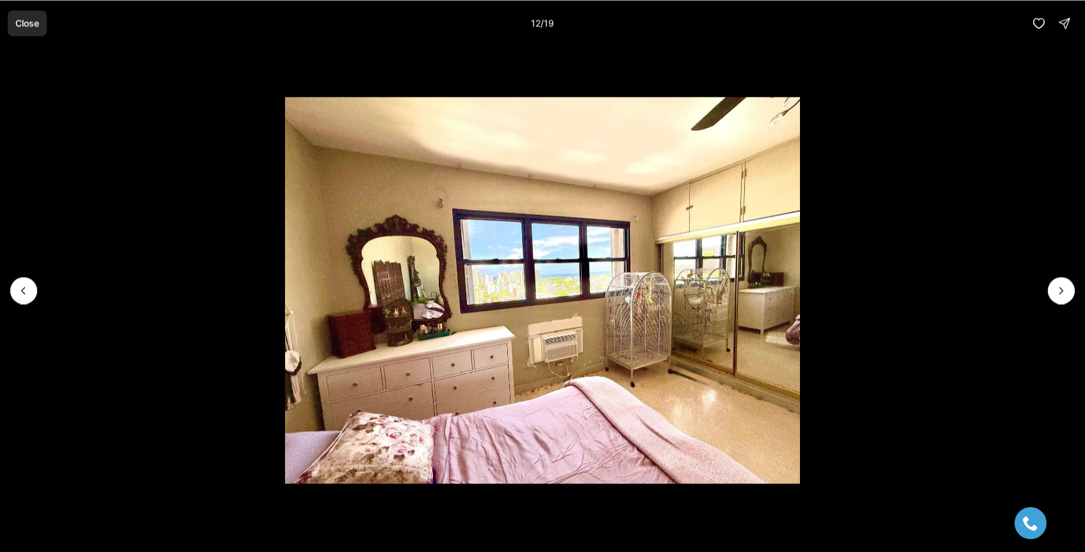
click at [28, 25] on p "Close" at bounding box center [27, 23] width 24 height 10
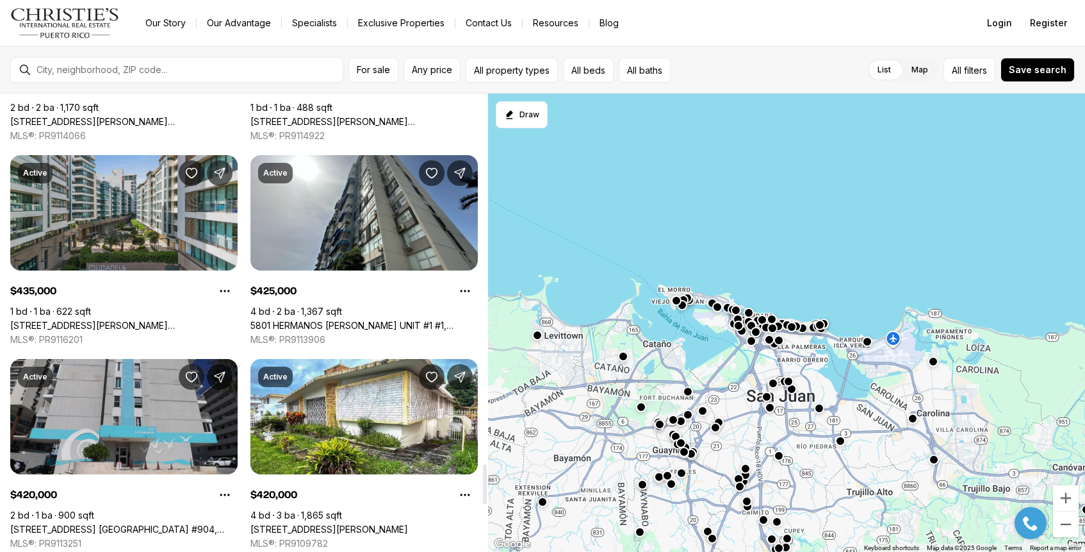
scroll to position [4267, 0]
click at [126, 320] on link "[STREET_ADDRESS][PERSON_NAME][PERSON_NAME]" at bounding box center [123, 326] width 227 height 12
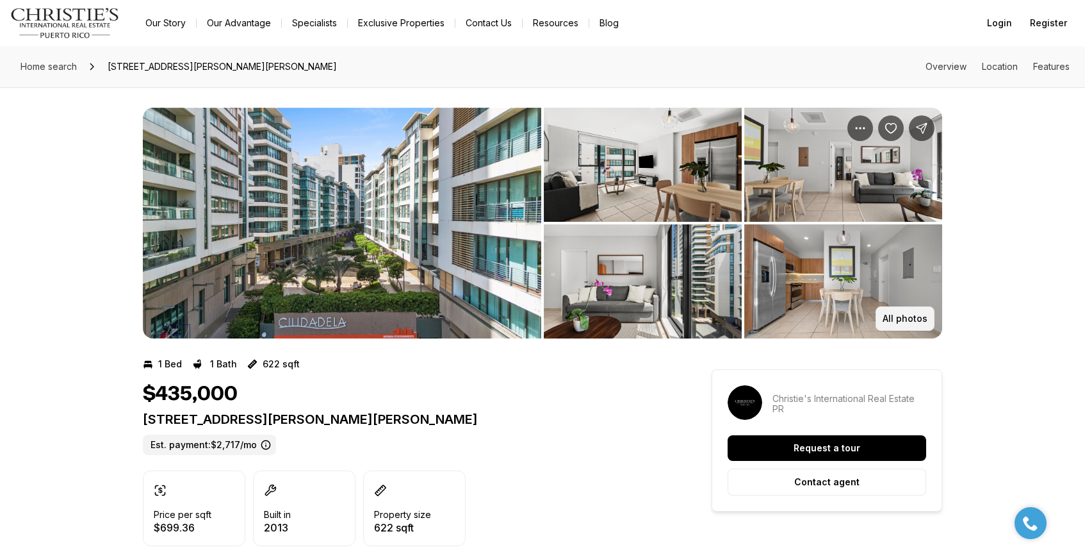
click at [903, 315] on p "All photos" at bounding box center [905, 318] width 45 height 10
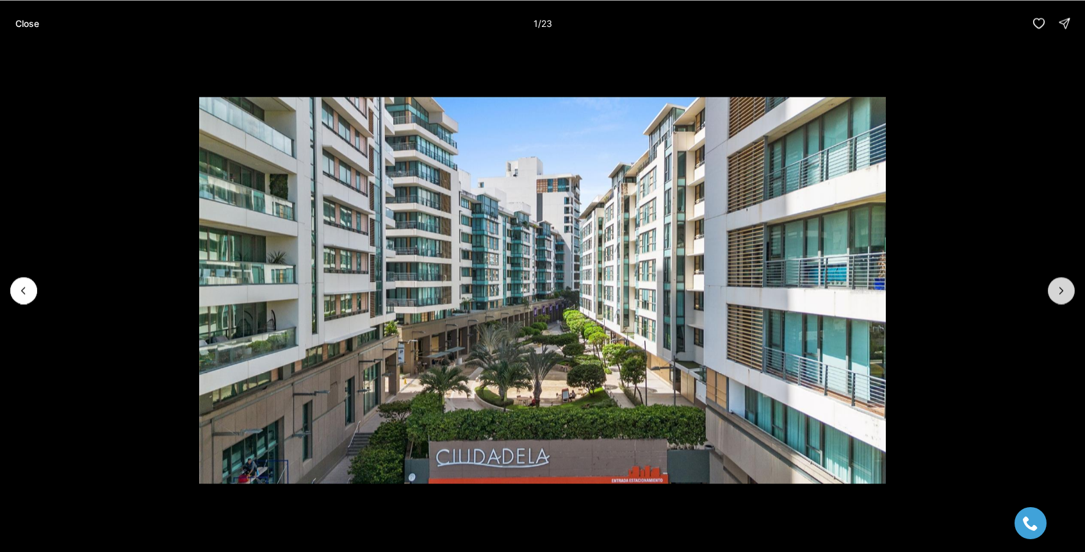
click at [1066, 286] on icon "Next slide" at bounding box center [1061, 290] width 13 height 13
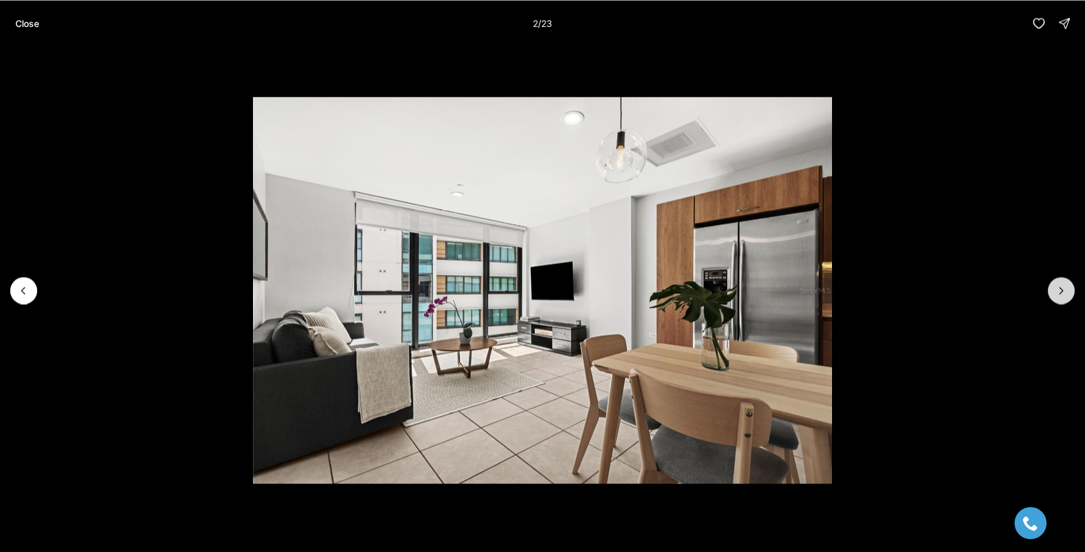
click at [1066, 288] on icon "Next slide" at bounding box center [1061, 290] width 13 height 13
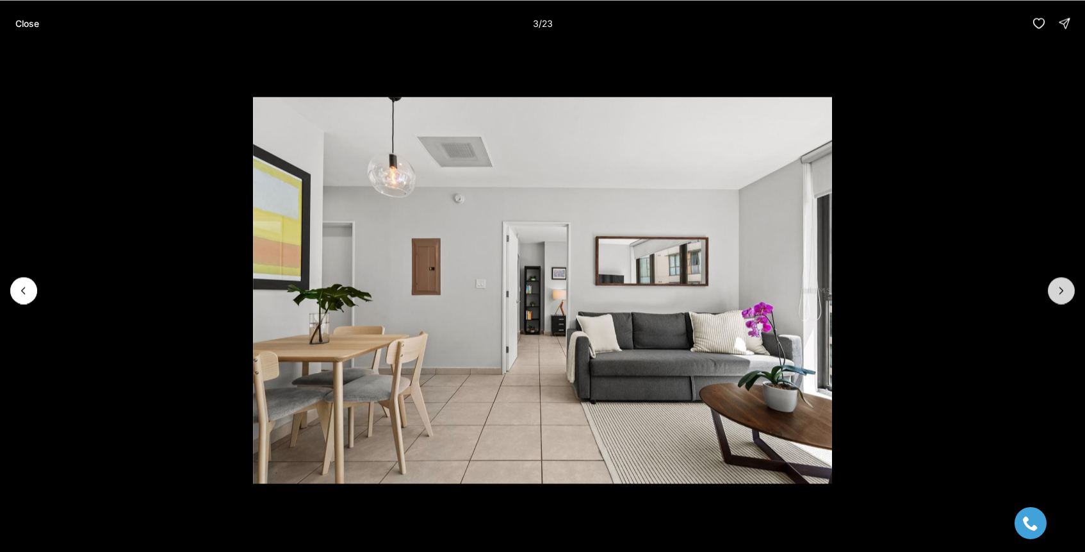
click at [1066, 288] on icon "Next slide" at bounding box center [1061, 290] width 13 height 13
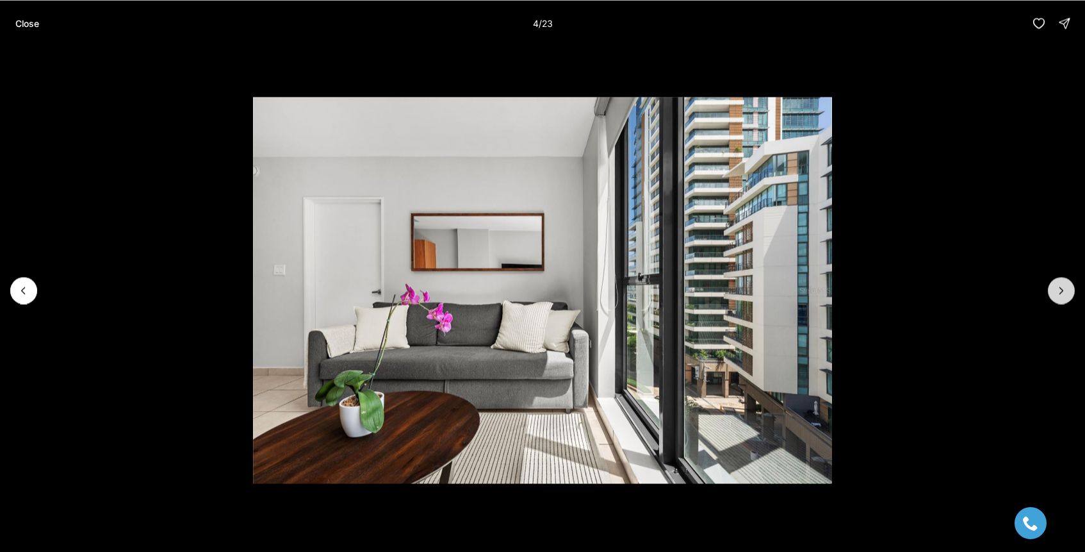
click at [1066, 288] on icon "Next slide" at bounding box center [1061, 290] width 13 height 13
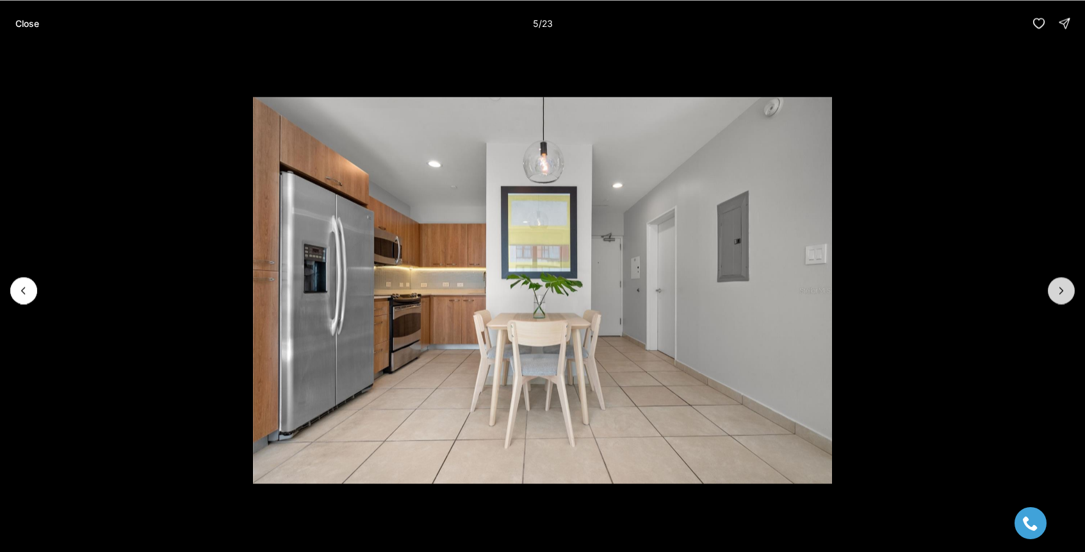
click at [1066, 288] on icon "Next slide" at bounding box center [1061, 290] width 13 height 13
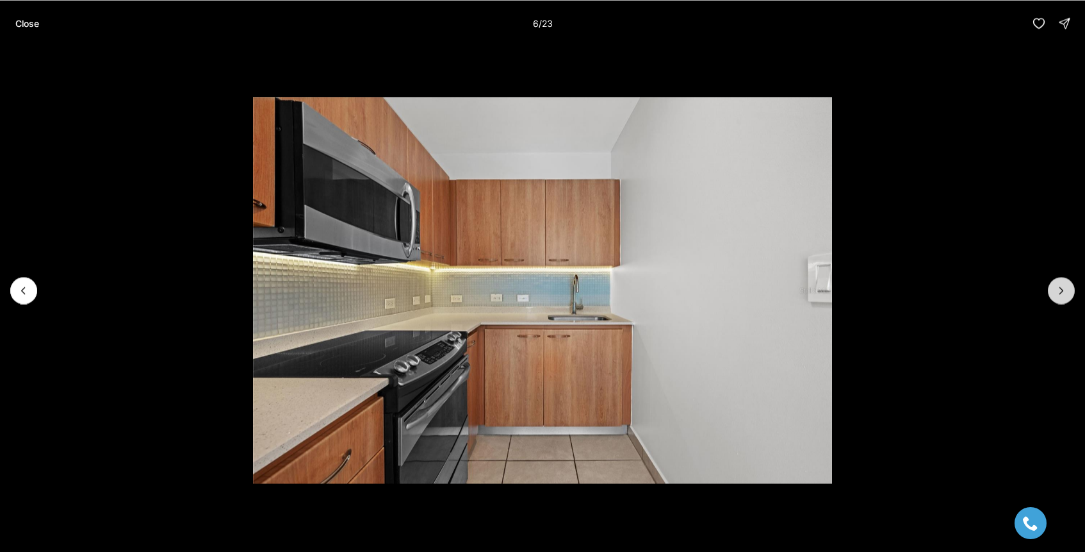
click at [1066, 288] on icon "Next slide" at bounding box center [1061, 290] width 13 height 13
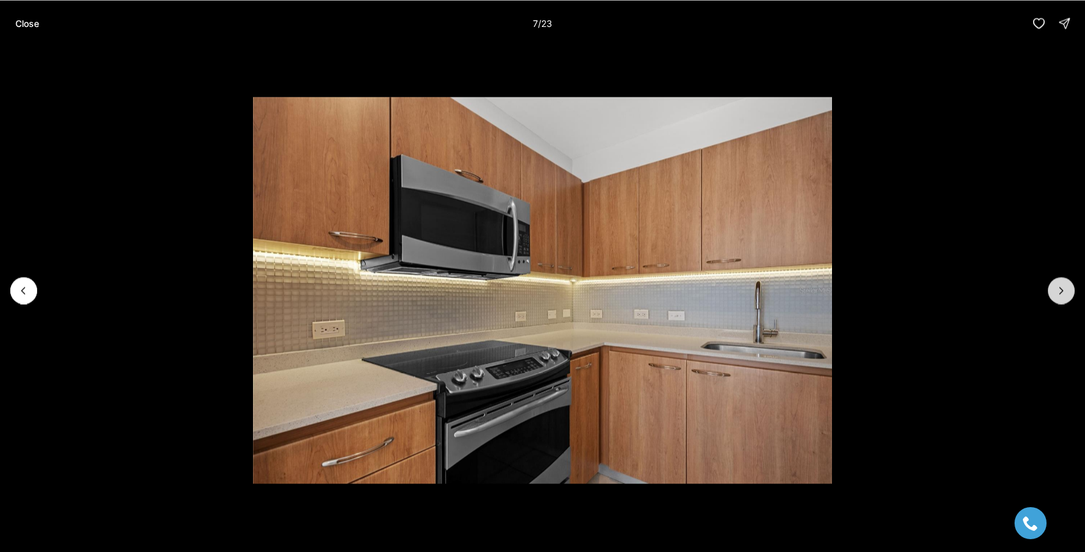
click at [1066, 288] on icon "Next slide" at bounding box center [1061, 290] width 13 height 13
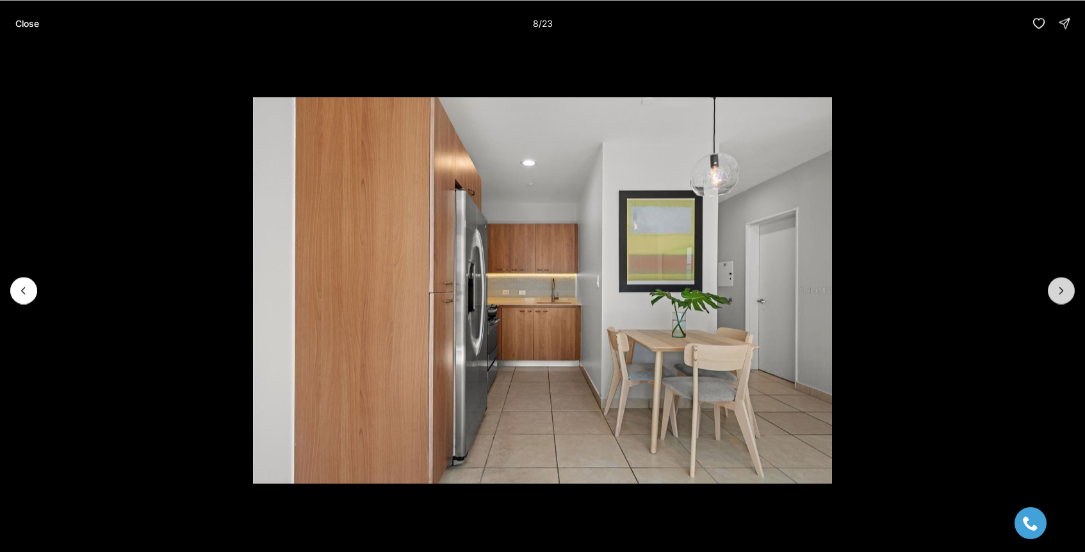
click at [1066, 288] on icon "Next slide" at bounding box center [1061, 290] width 13 height 13
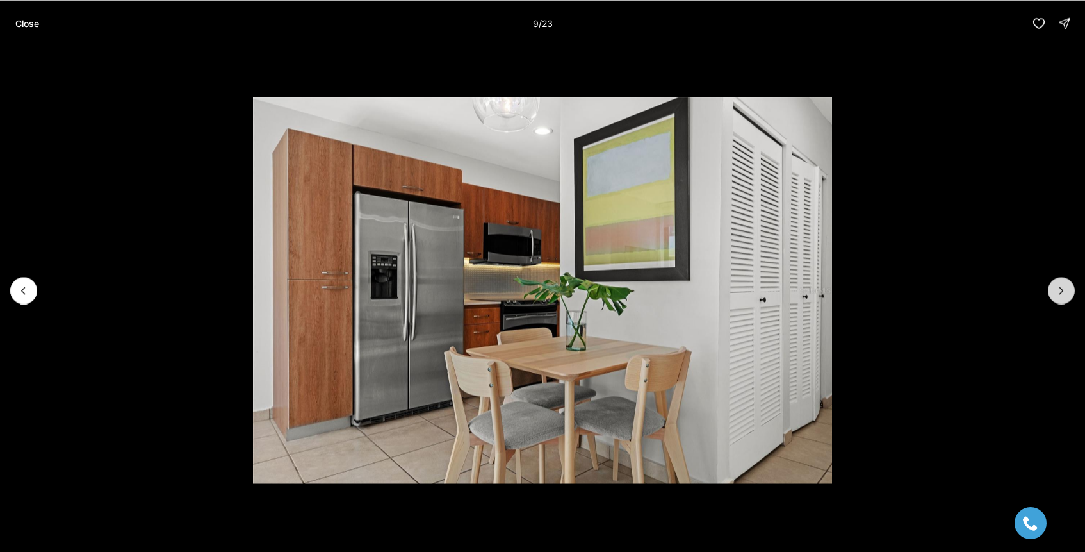
click at [1066, 288] on icon "Next slide" at bounding box center [1061, 290] width 13 height 13
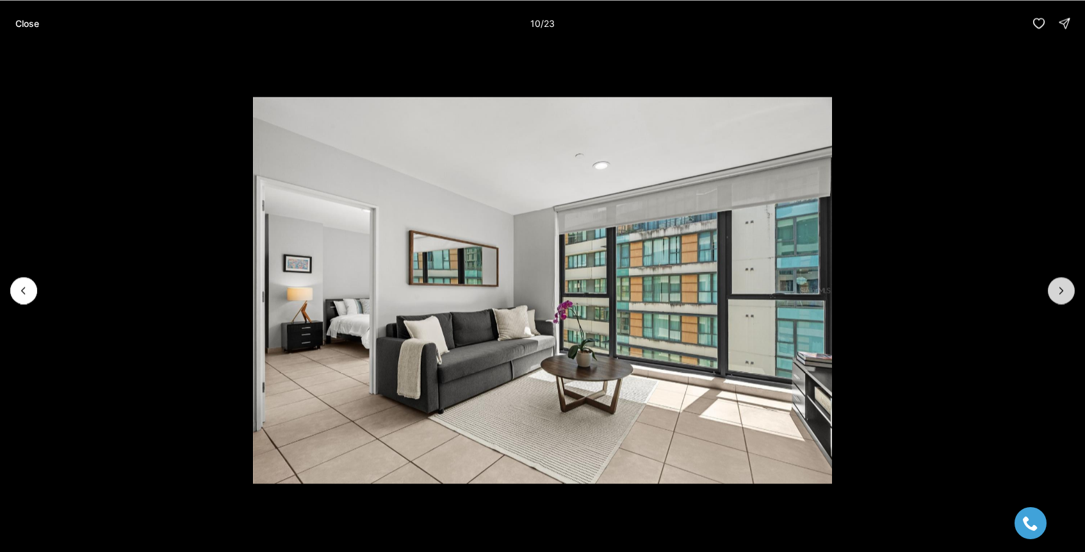
click at [1066, 288] on icon "Next slide" at bounding box center [1061, 290] width 13 height 13
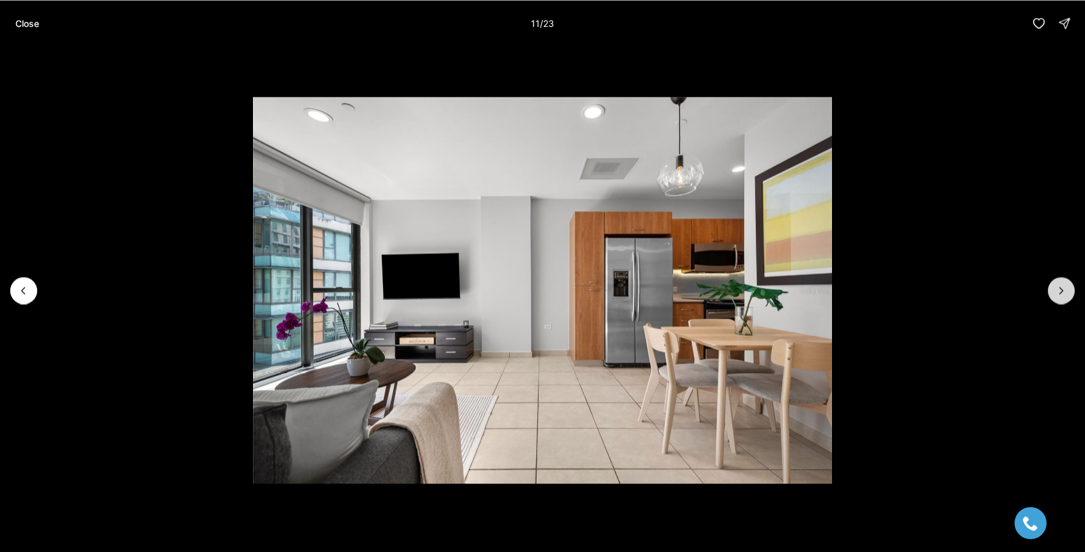
click at [1066, 288] on icon "Next slide" at bounding box center [1061, 290] width 13 height 13
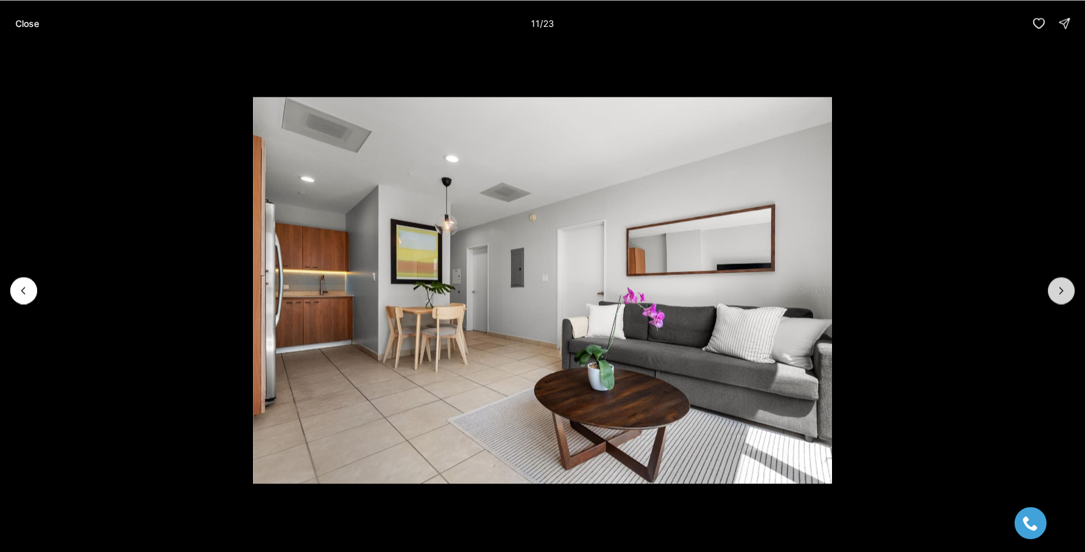
click at [1066, 288] on icon "Next slide" at bounding box center [1061, 290] width 13 height 13
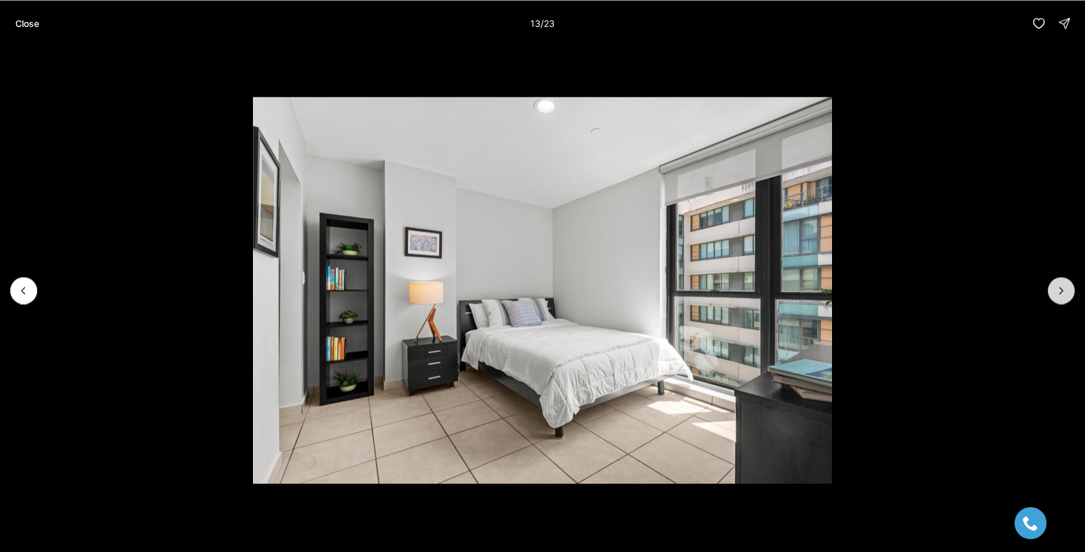
click at [1066, 288] on icon "Next slide" at bounding box center [1061, 290] width 13 height 13
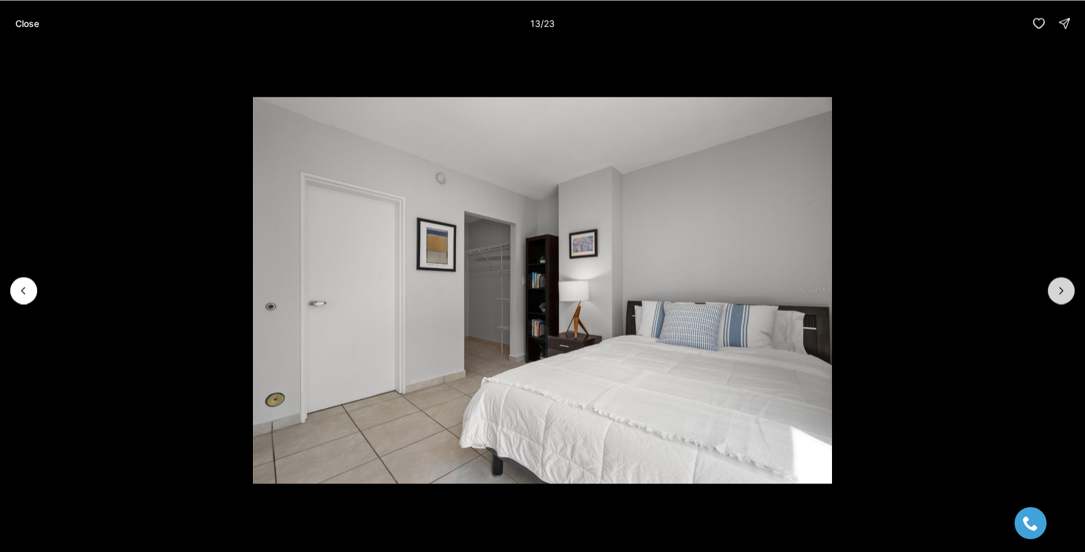
click at [1066, 288] on icon "Next slide" at bounding box center [1061, 290] width 13 height 13
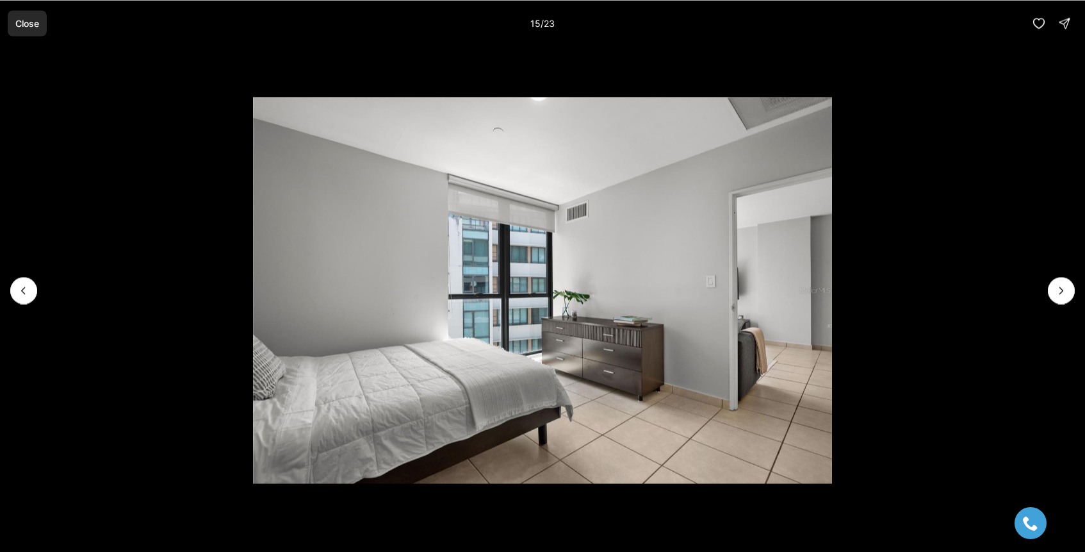
click at [19, 24] on p "Close" at bounding box center [27, 23] width 24 height 10
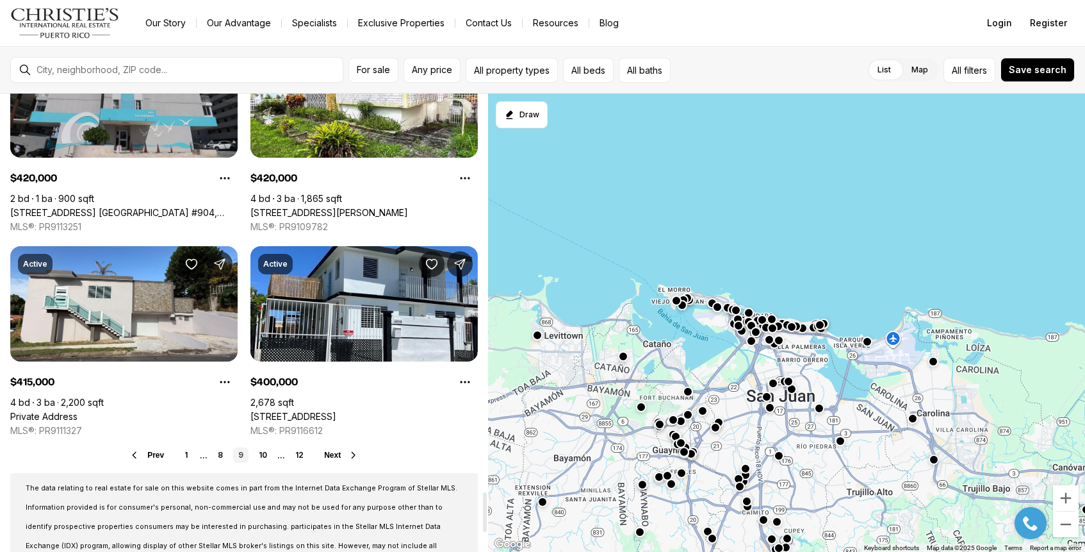
scroll to position [4592, 0]
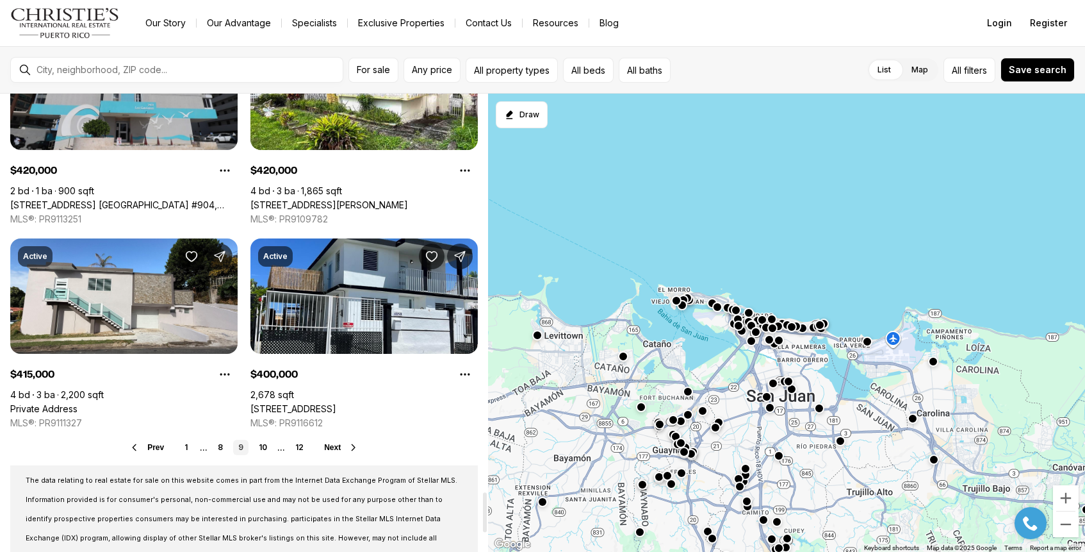
click at [338, 446] on span "Next" at bounding box center [332, 447] width 17 height 9
